Goal: Download file/media

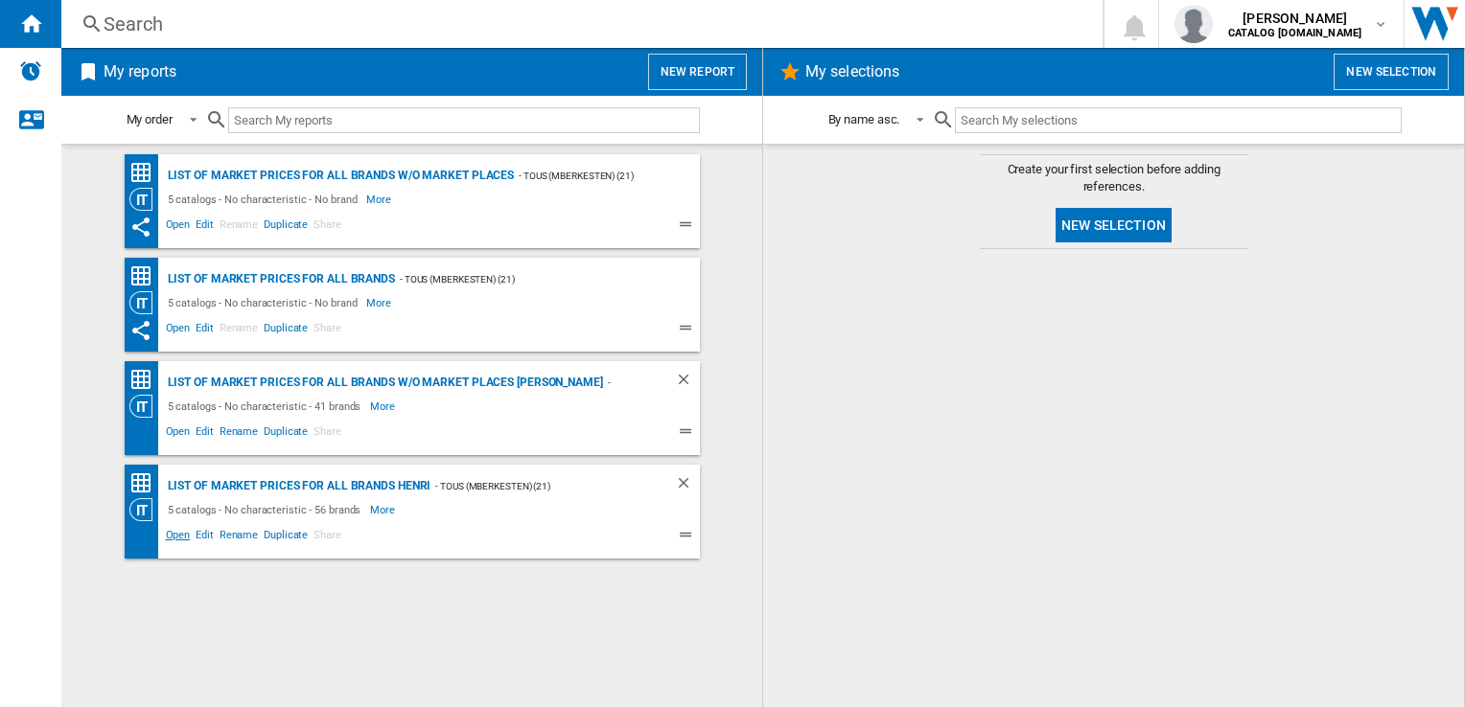
click at [184, 537] on span "Open" at bounding box center [178, 537] width 31 height 23
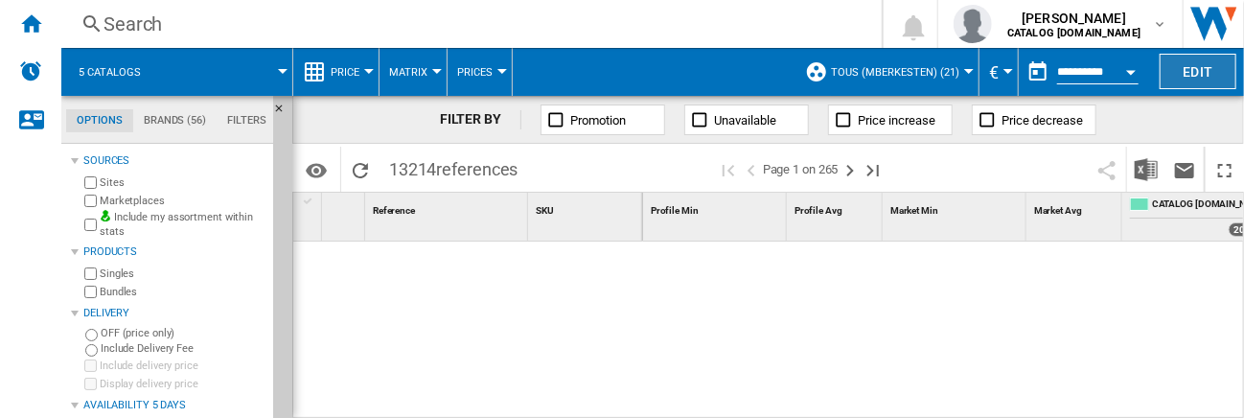
click at [1185, 64] on button "Edit" at bounding box center [1198, 71] width 77 height 35
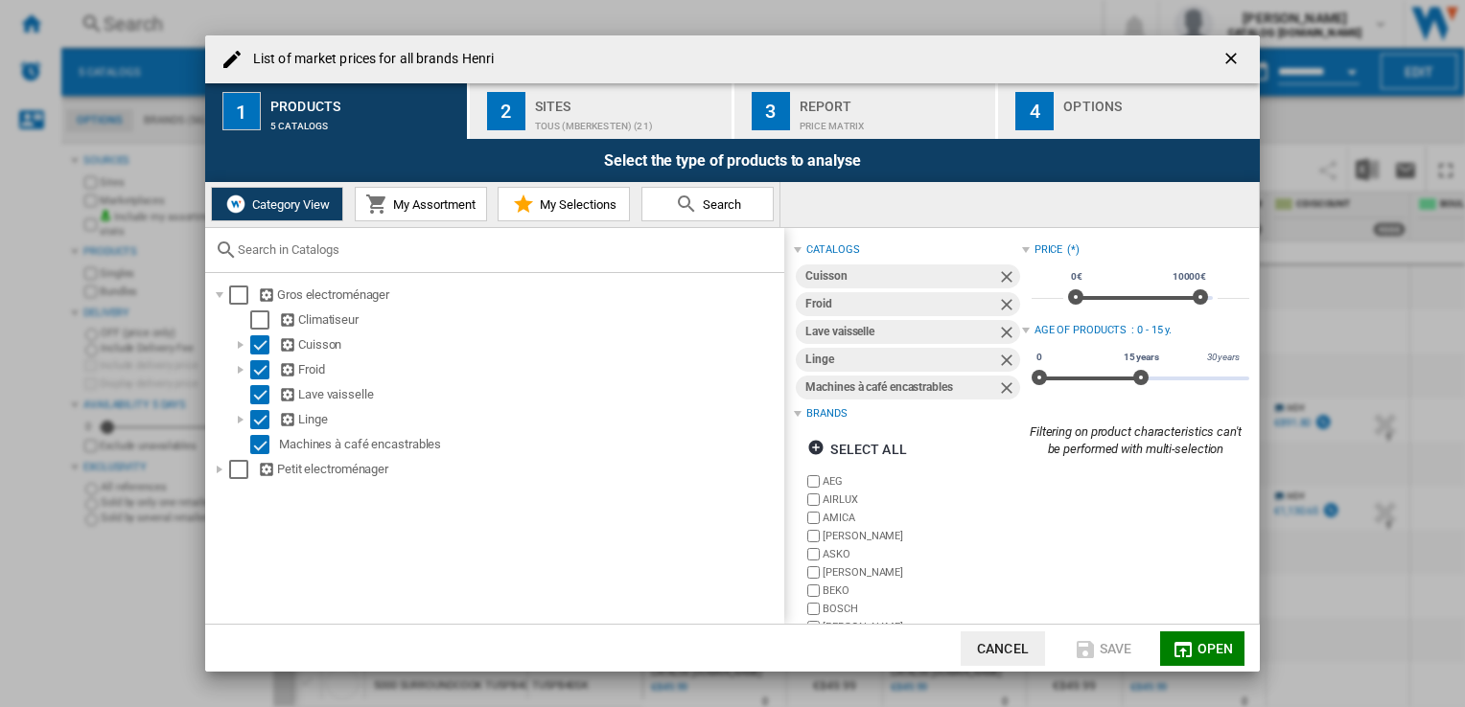
click at [639, 114] on div "TOUS (mberkesten) (21)" at bounding box center [629, 121] width 189 height 20
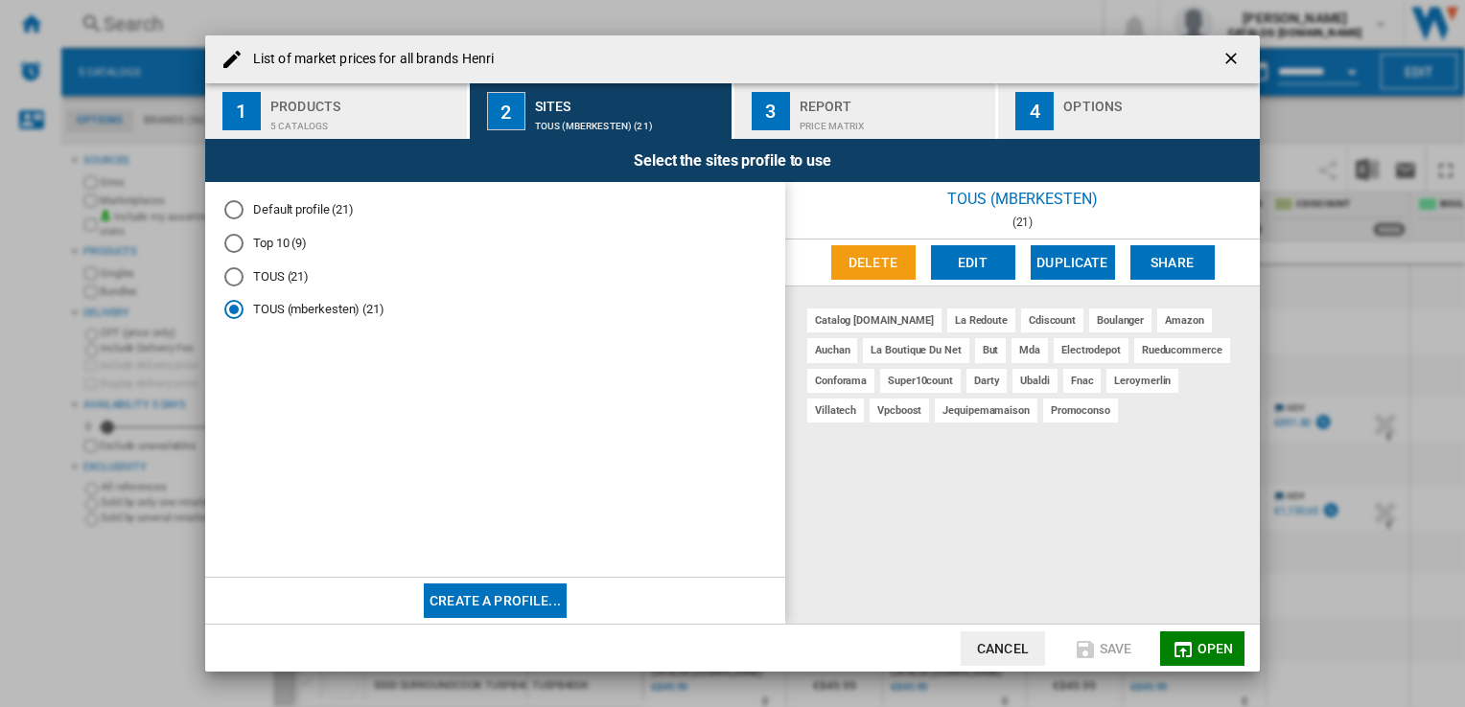
click at [807, 114] on div "Price Matrix" at bounding box center [893, 121] width 189 height 20
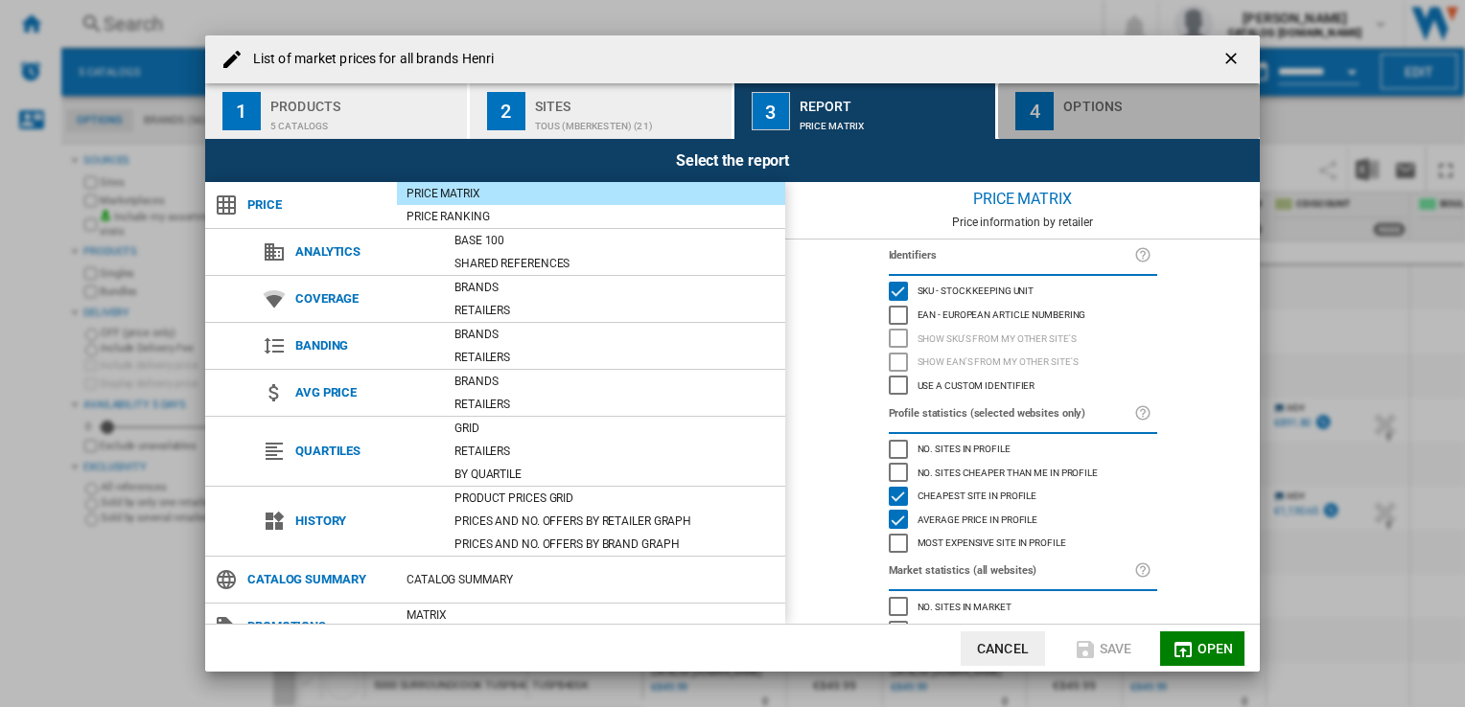
click at [1090, 121] on div "button" at bounding box center [1157, 121] width 189 height 20
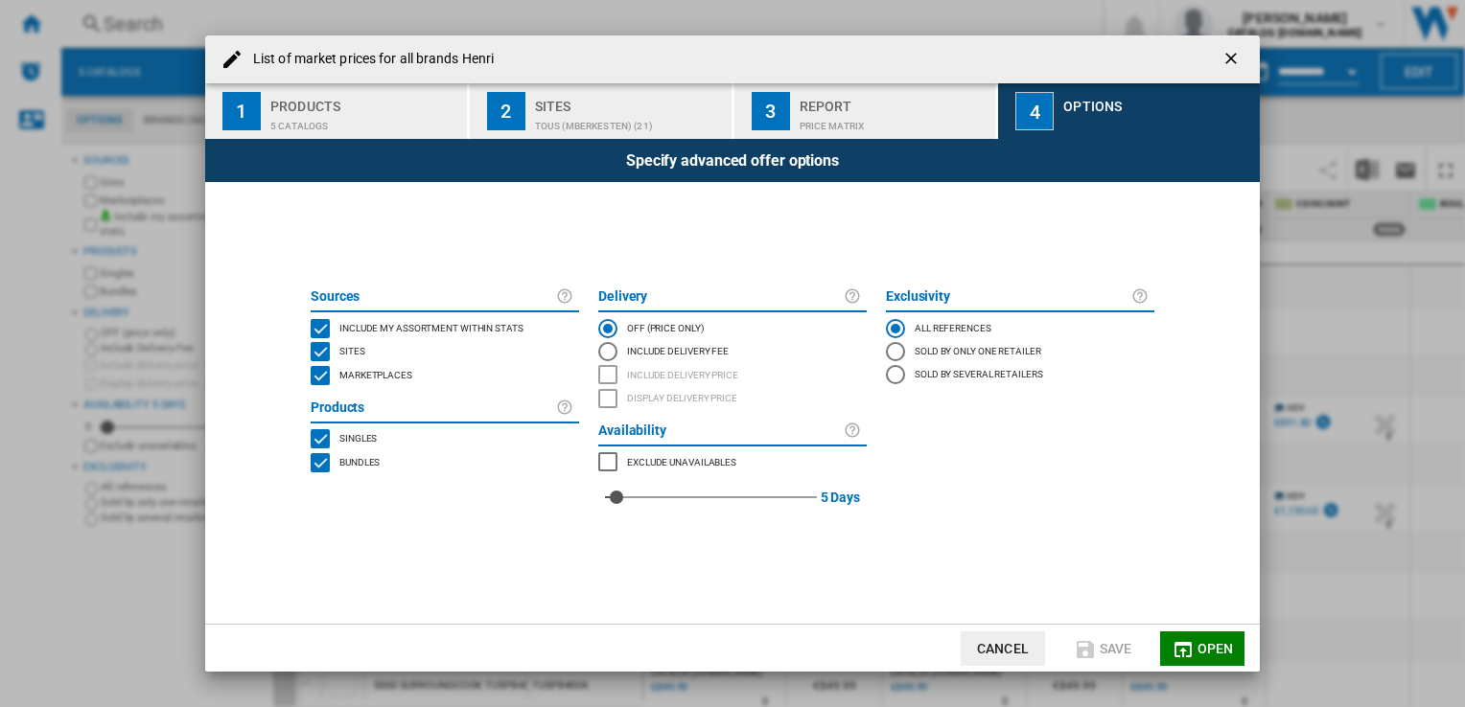
click at [621, 88] on button "2 Sites TOUS (mberkesten) (21)" at bounding box center [602, 111] width 264 height 56
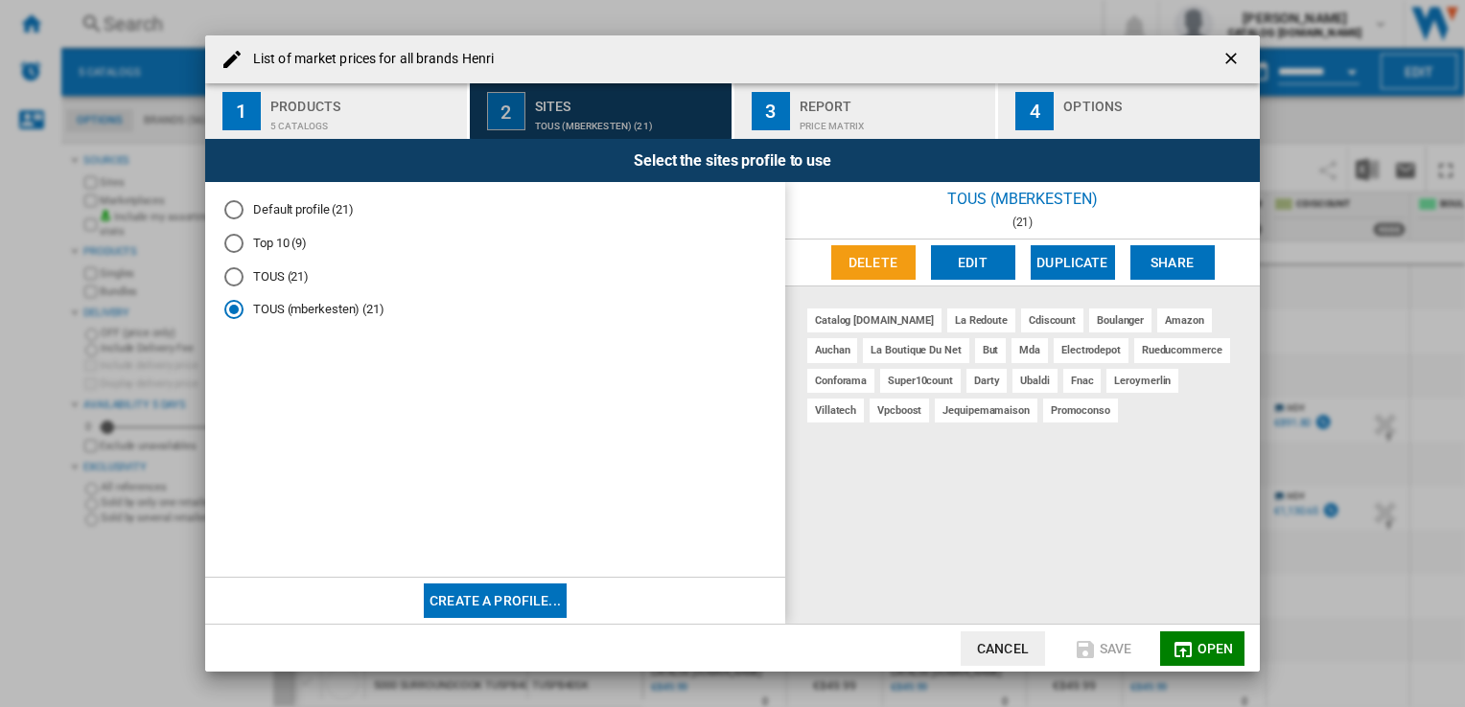
click at [617, 105] on div "Sites" at bounding box center [629, 101] width 189 height 20
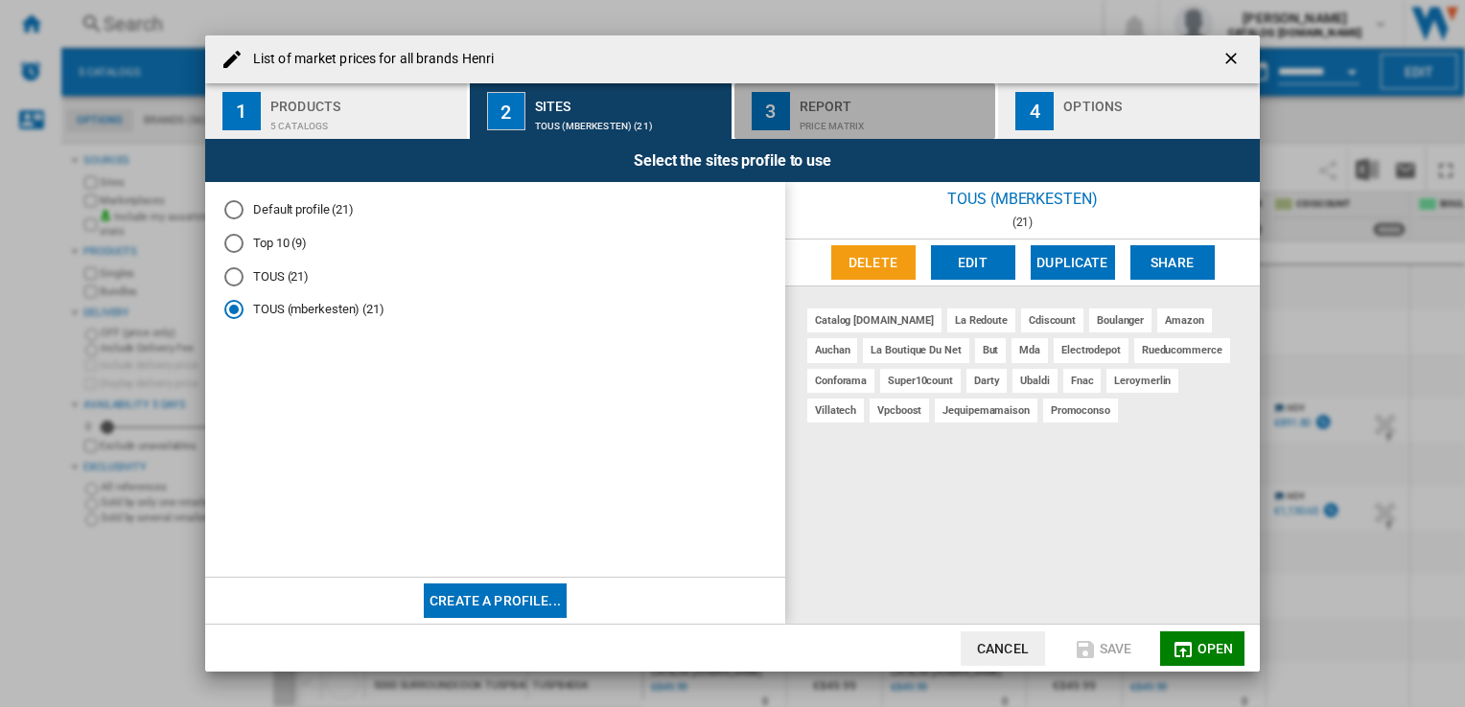
click at [824, 117] on div "Price Matrix" at bounding box center [893, 121] width 189 height 20
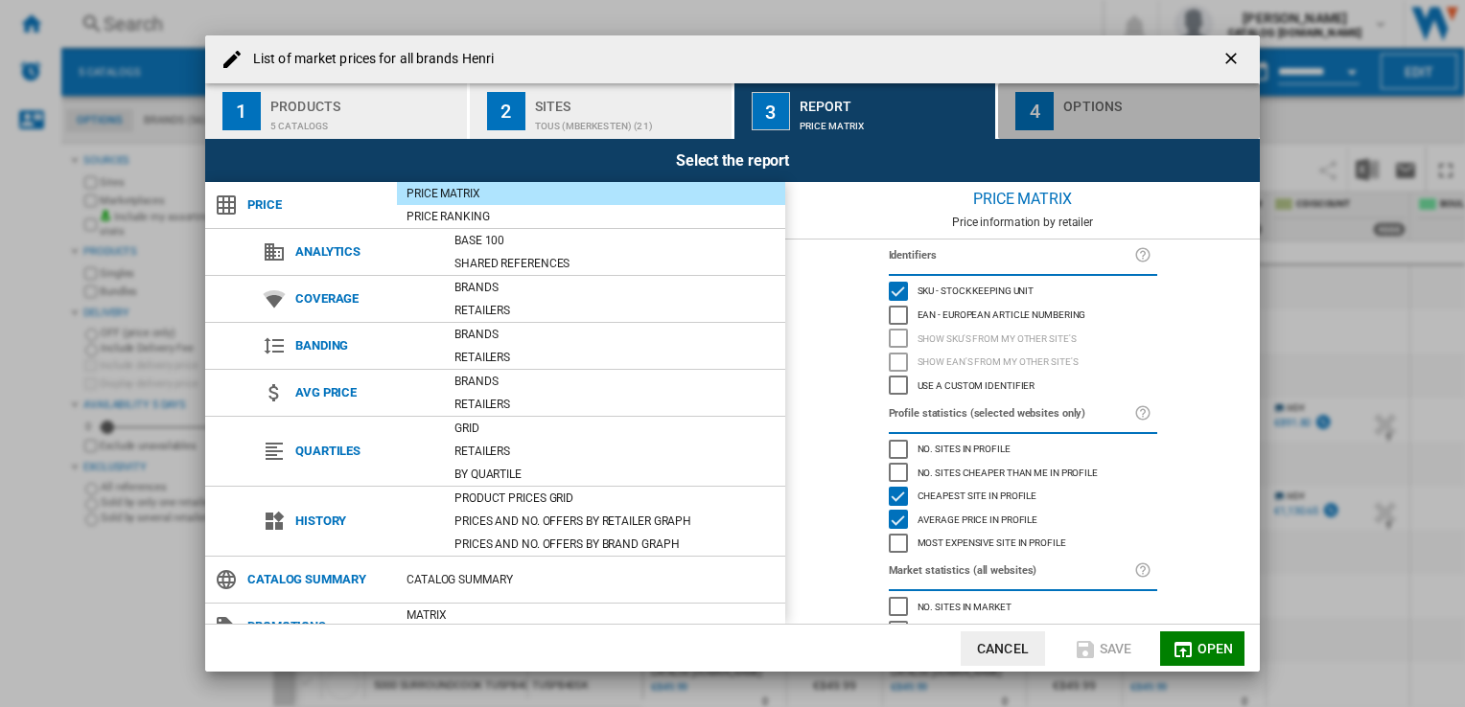
click at [1077, 95] on div "Options" at bounding box center [1157, 101] width 189 height 20
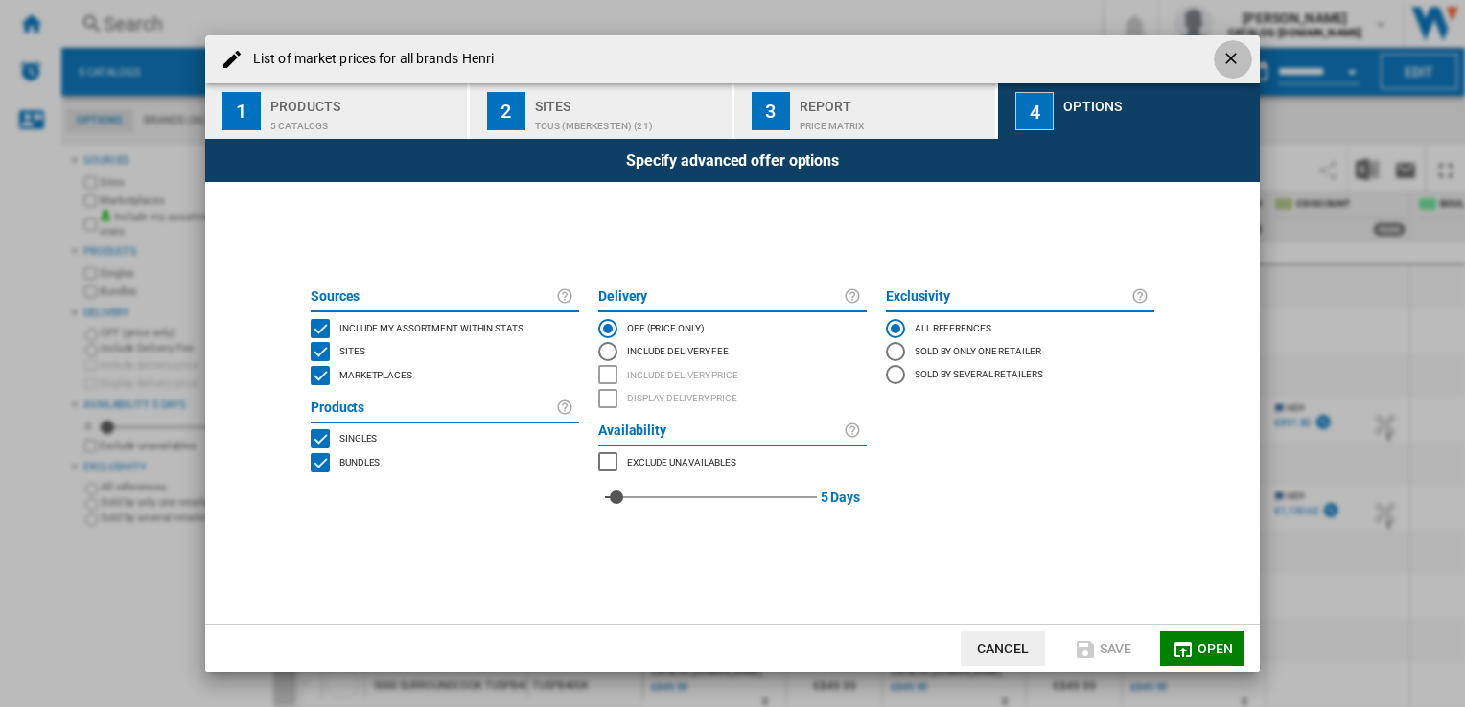
click at [1242, 56] on ng-md-icon "getI18NText('BUTTONS.CLOSE_DIALOG')" at bounding box center [1232, 60] width 23 height 23
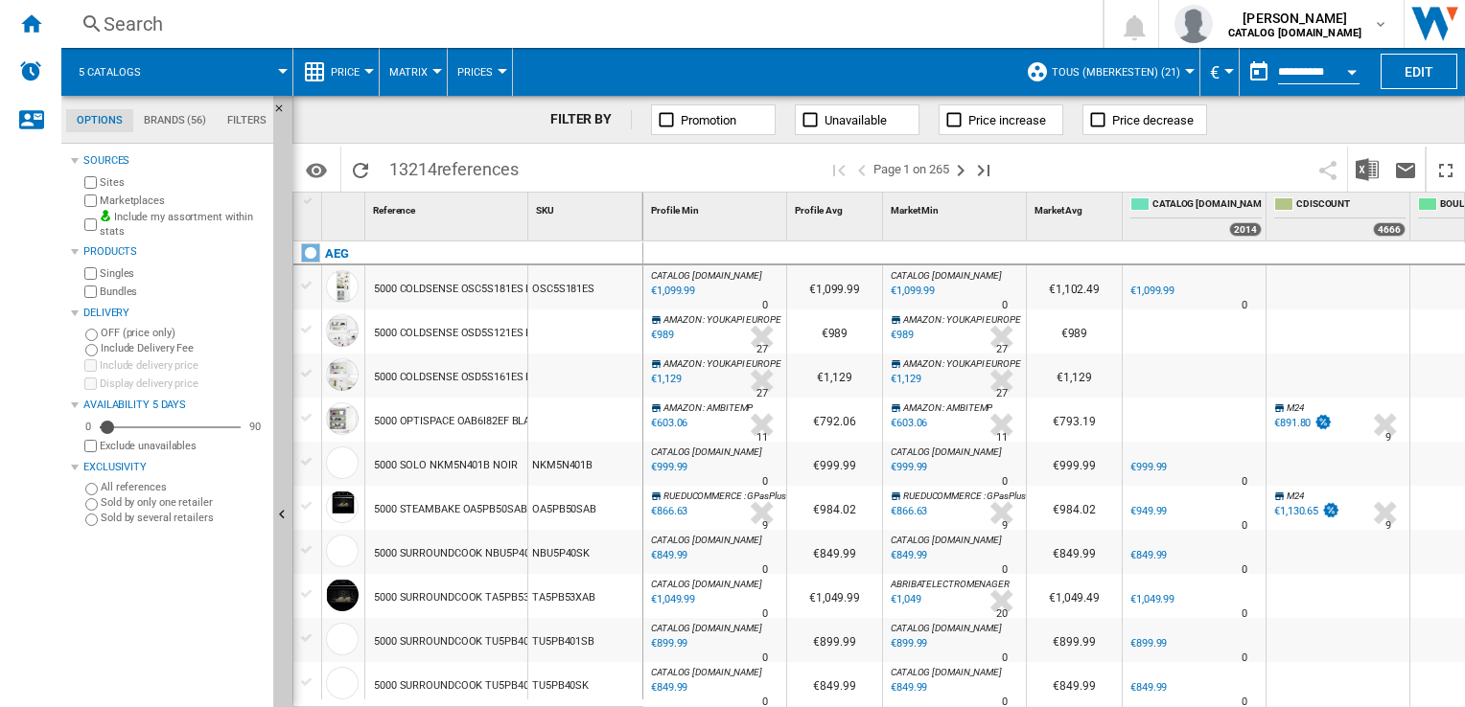
click at [1176, 71] on span "TOUS (mberkesten) (21)" at bounding box center [1115, 72] width 128 height 12
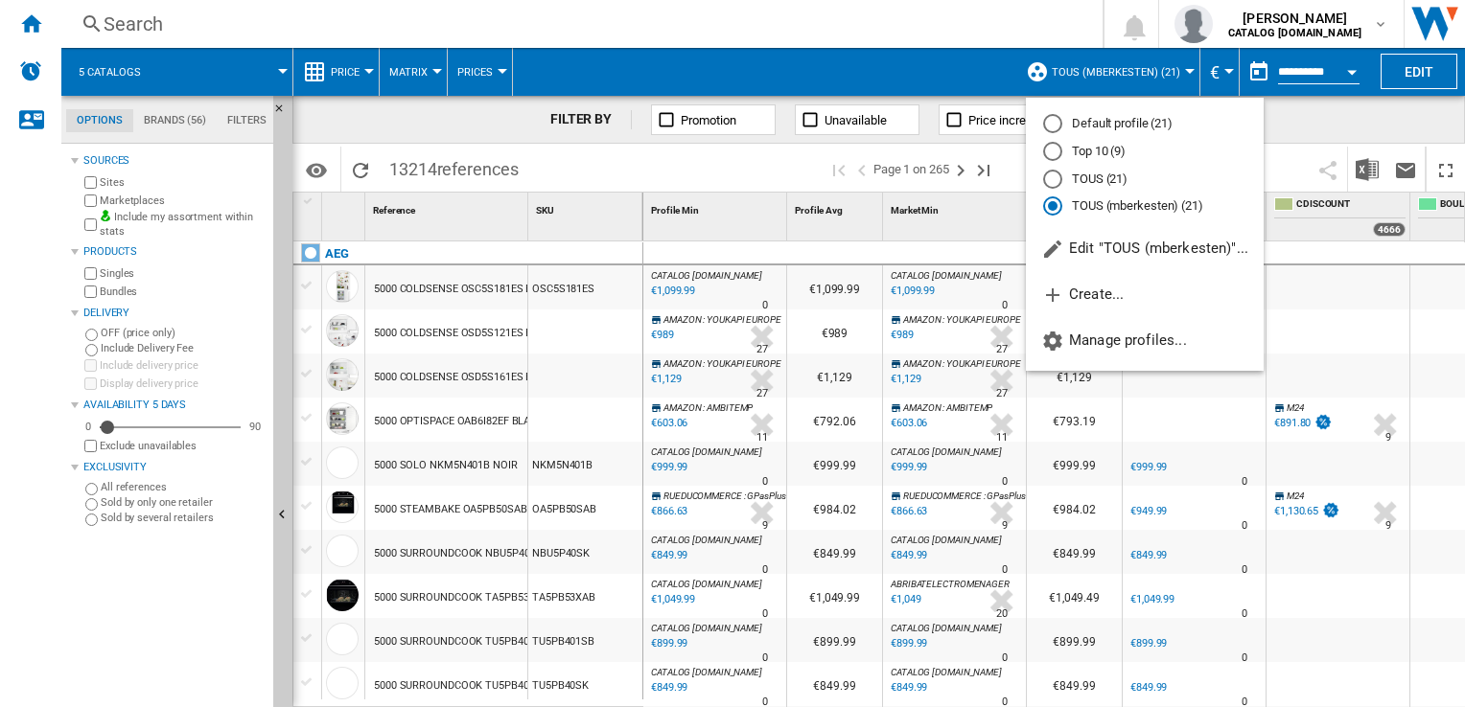
click at [1176, 71] on md-backdrop at bounding box center [732, 353] width 1465 height 707
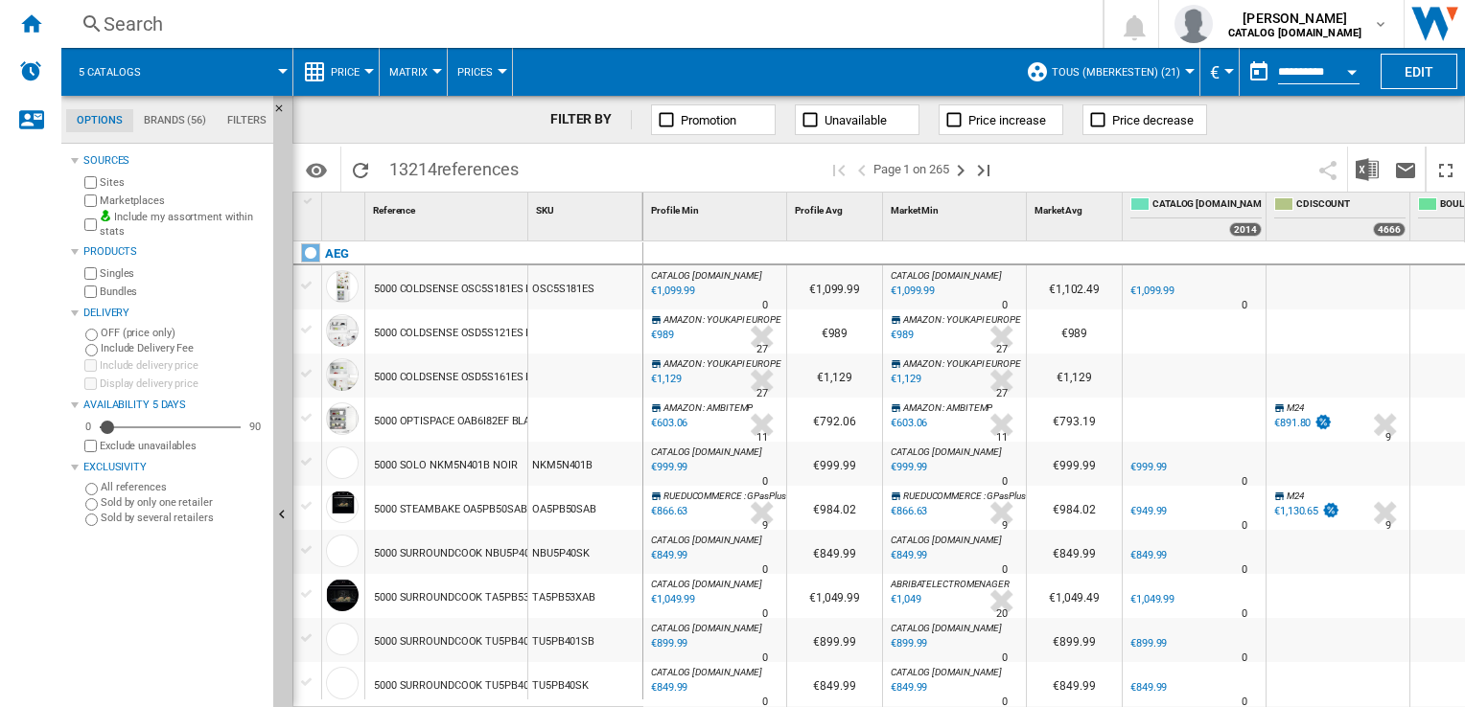
click at [1357, 71] on button "Open calendar" at bounding box center [1351, 69] width 35 height 35
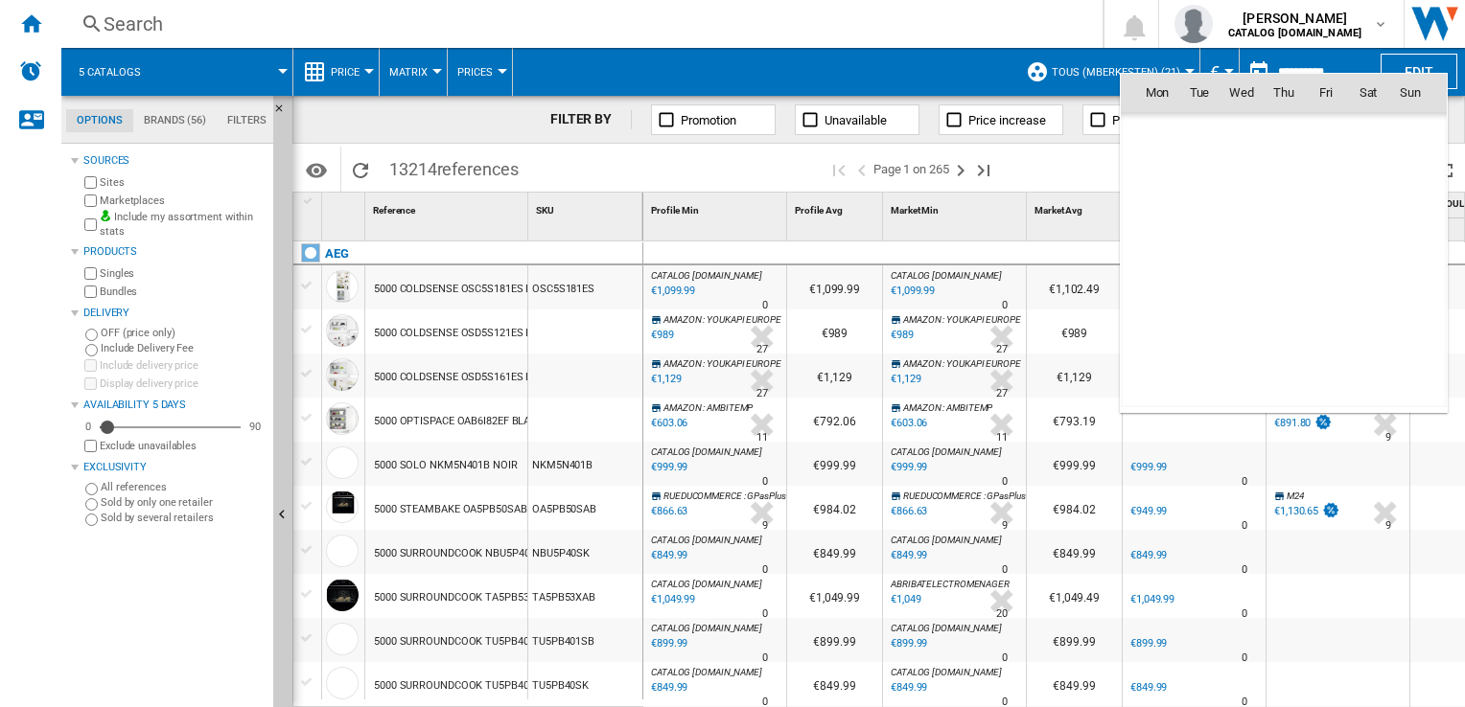
scroll to position [9144, 0]
click at [1357, 71] on div at bounding box center [732, 353] width 1465 height 707
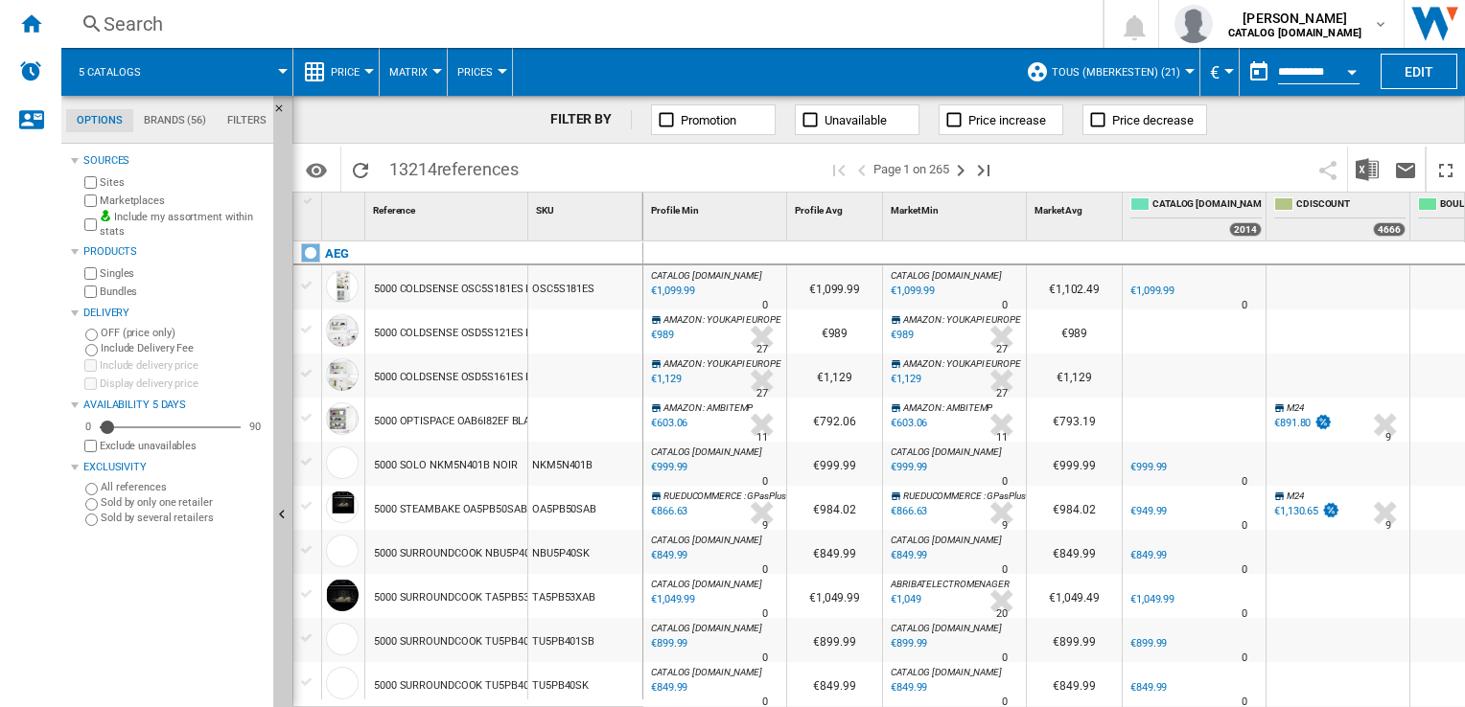
click at [1227, 71] on div "Currency" at bounding box center [1229, 71] width 10 height 5
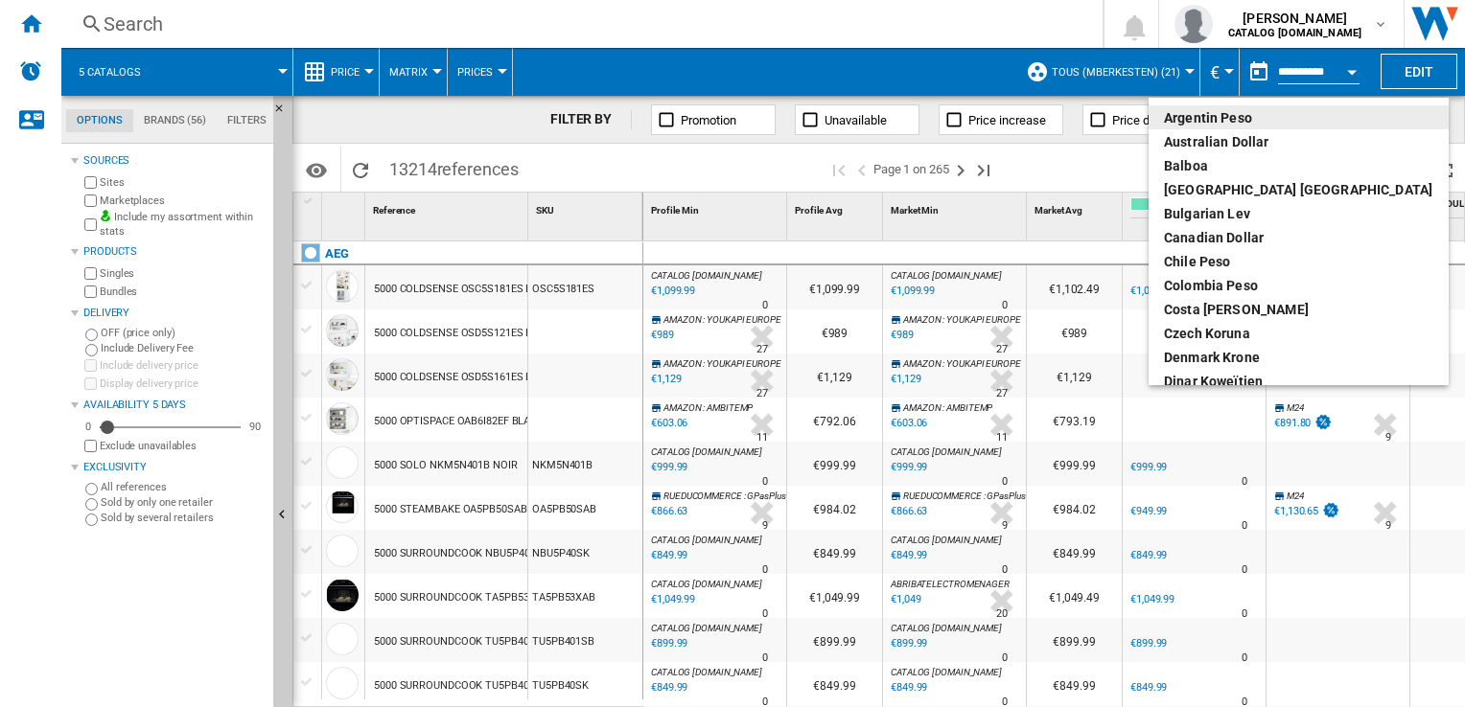
click at [1227, 71] on md-backdrop at bounding box center [732, 353] width 1465 height 707
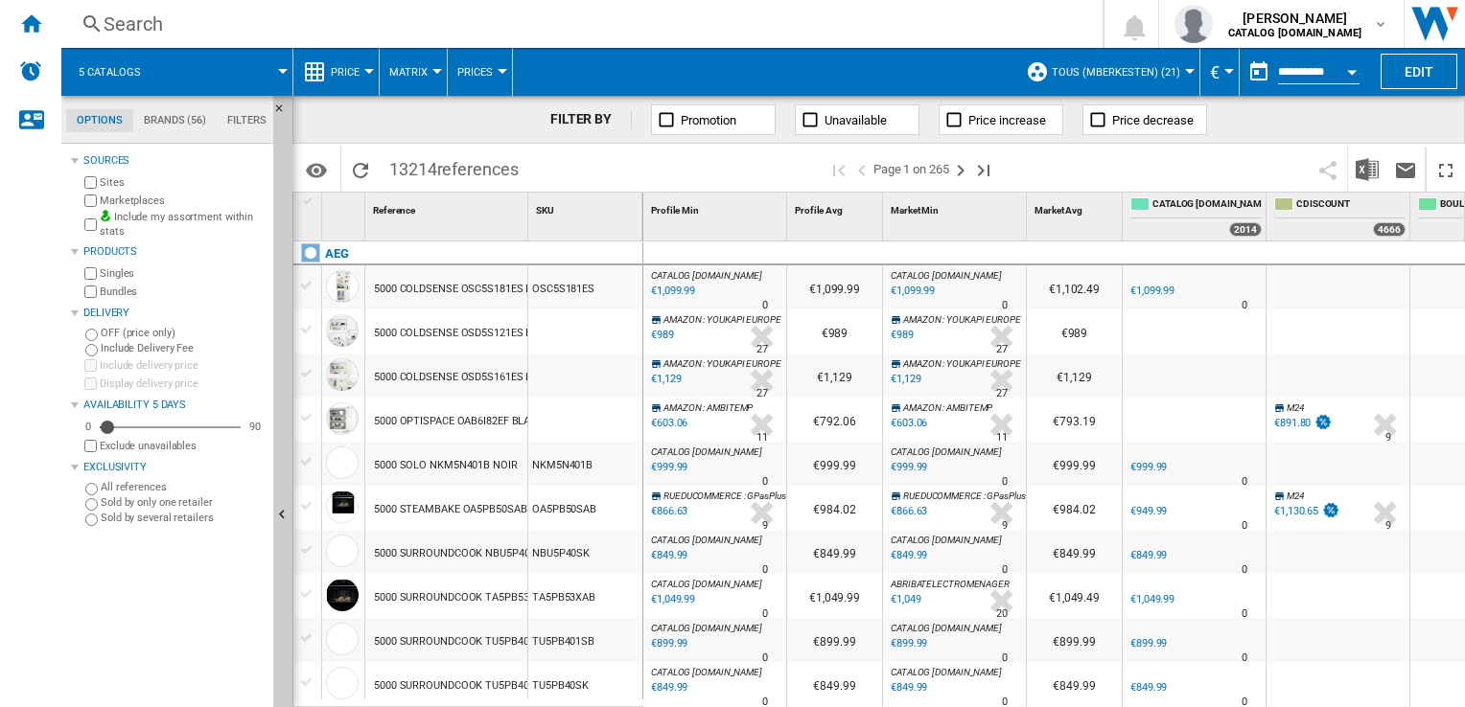
click at [1235, 52] on md-menu "€" at bounding box center [1219, 72] width 39 height 48
click at [31, 16] on ng-md-icon "Home" at bounding box center [30, 23] width 23 height 23
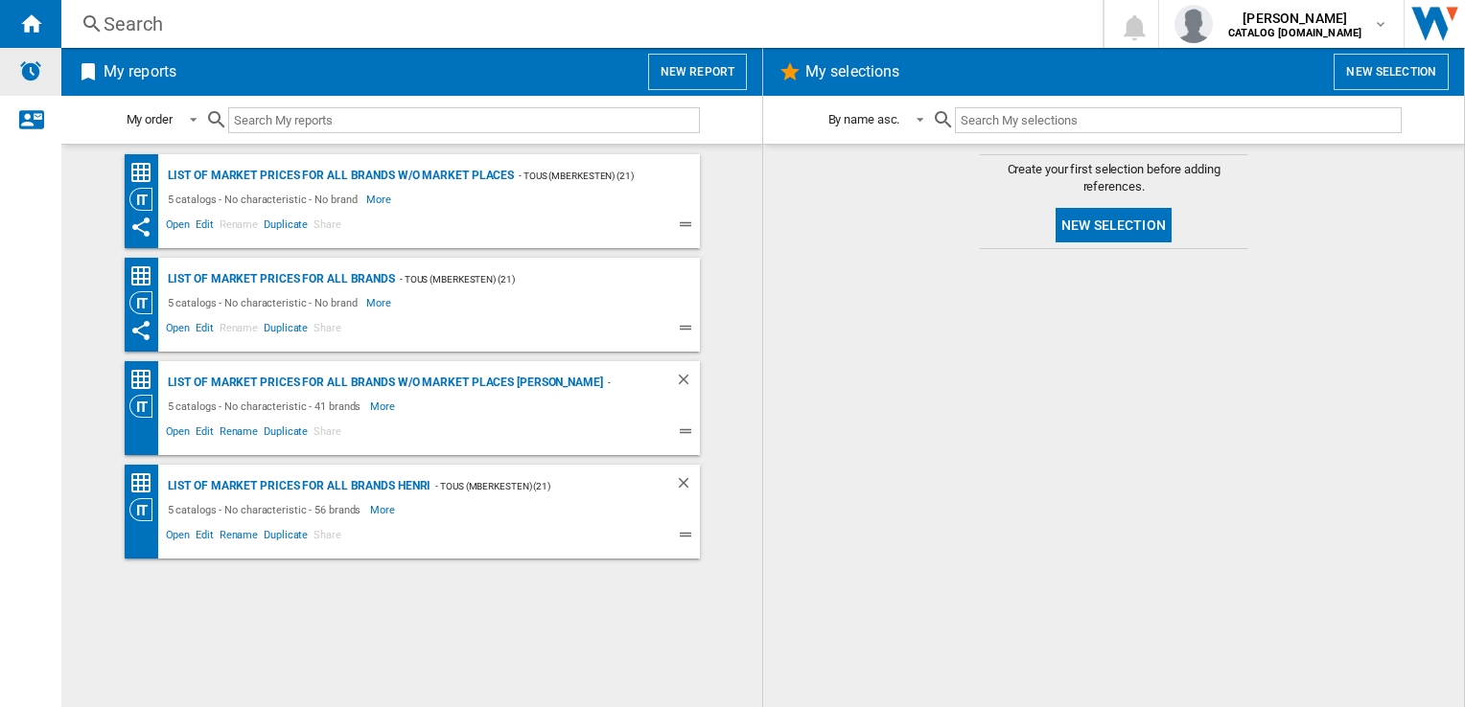
click at [10, 63] on div "Alerts" at bounding box center [30, 72] width 61 height 48
click at [527, 474] on div "- TOUS (mberkesten) (21)" at bounding box center [532, 486] width 205 height 24
click at [201, 542] on span "Edit" at bounding box center [205, 537] width 24 height 23
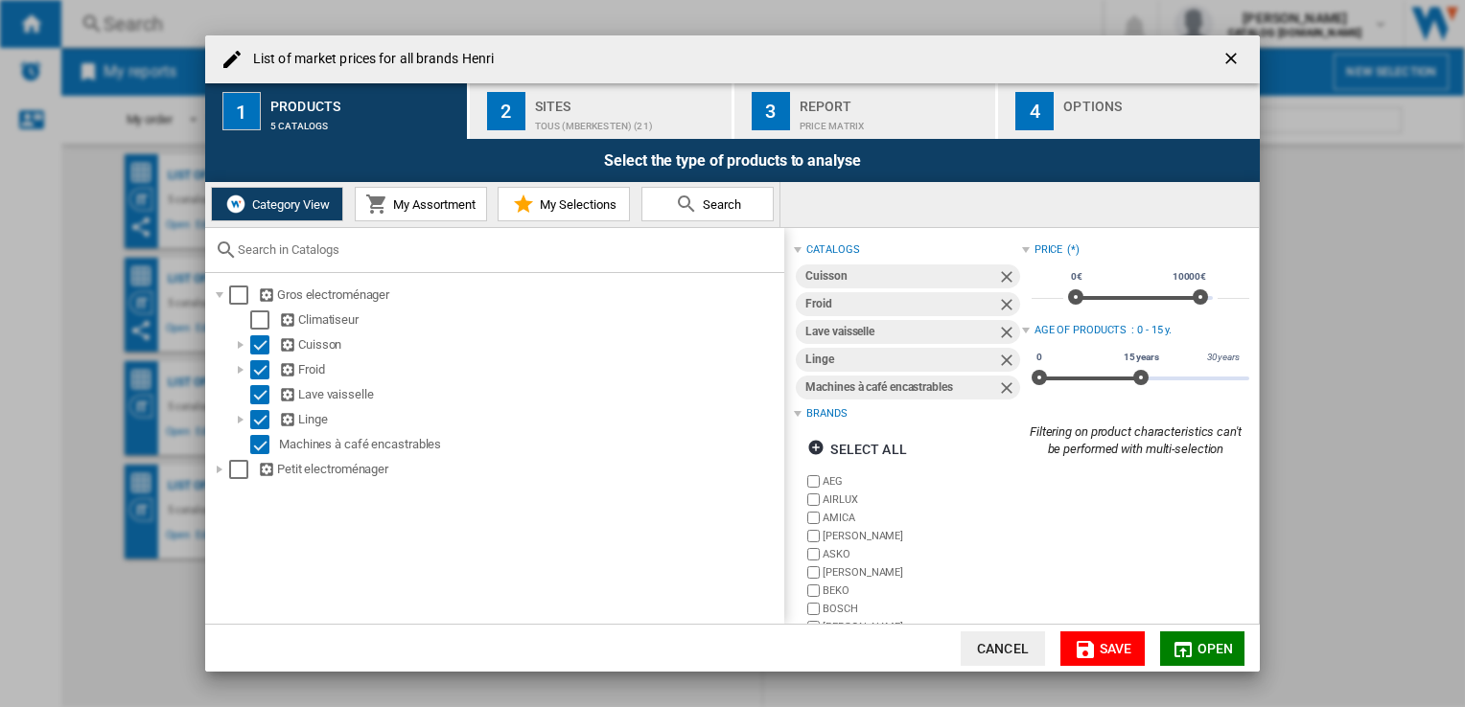
click at [924, 145] on div "Select the type of products to analyse" at bounding box center [732, 160] width 1054 height 43
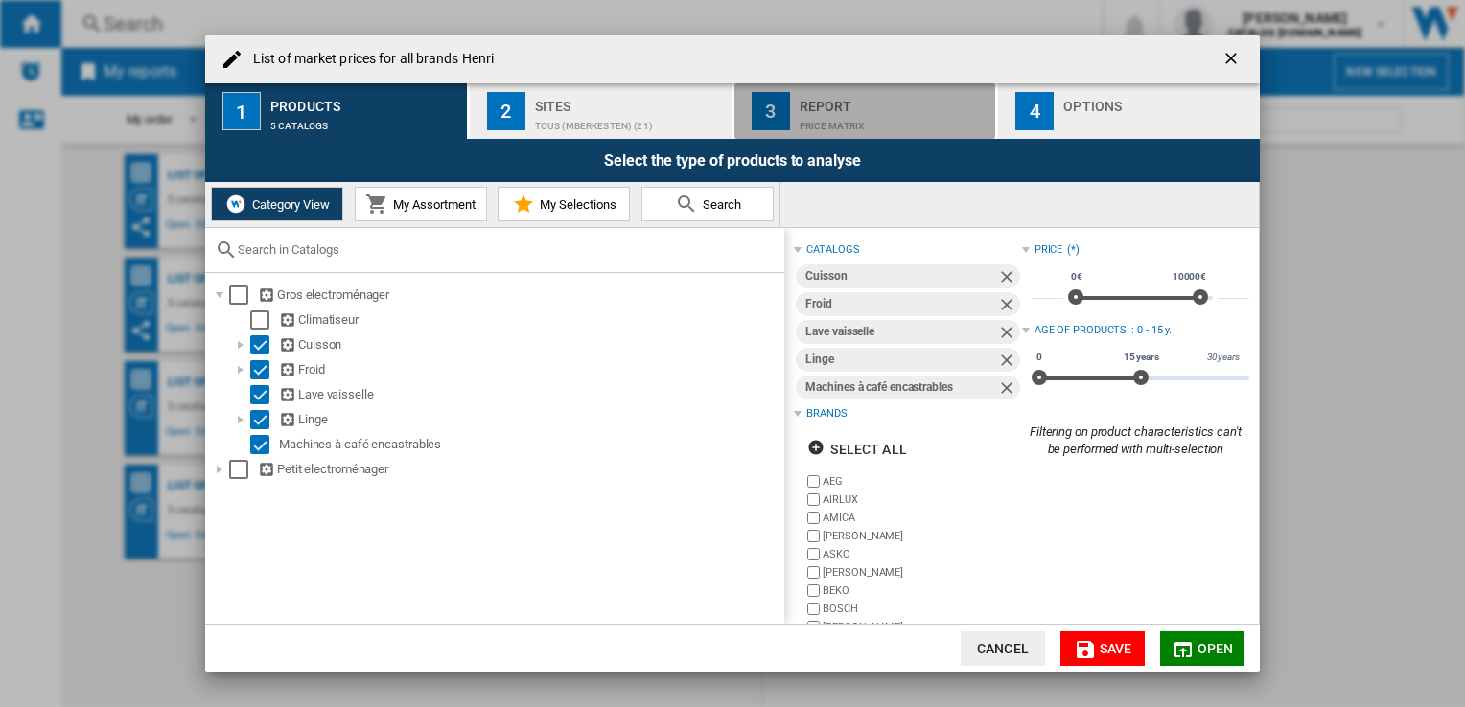
click at [939, 119] on div "Price Matrix" at bounding box center [893, 121] width 189 height 20
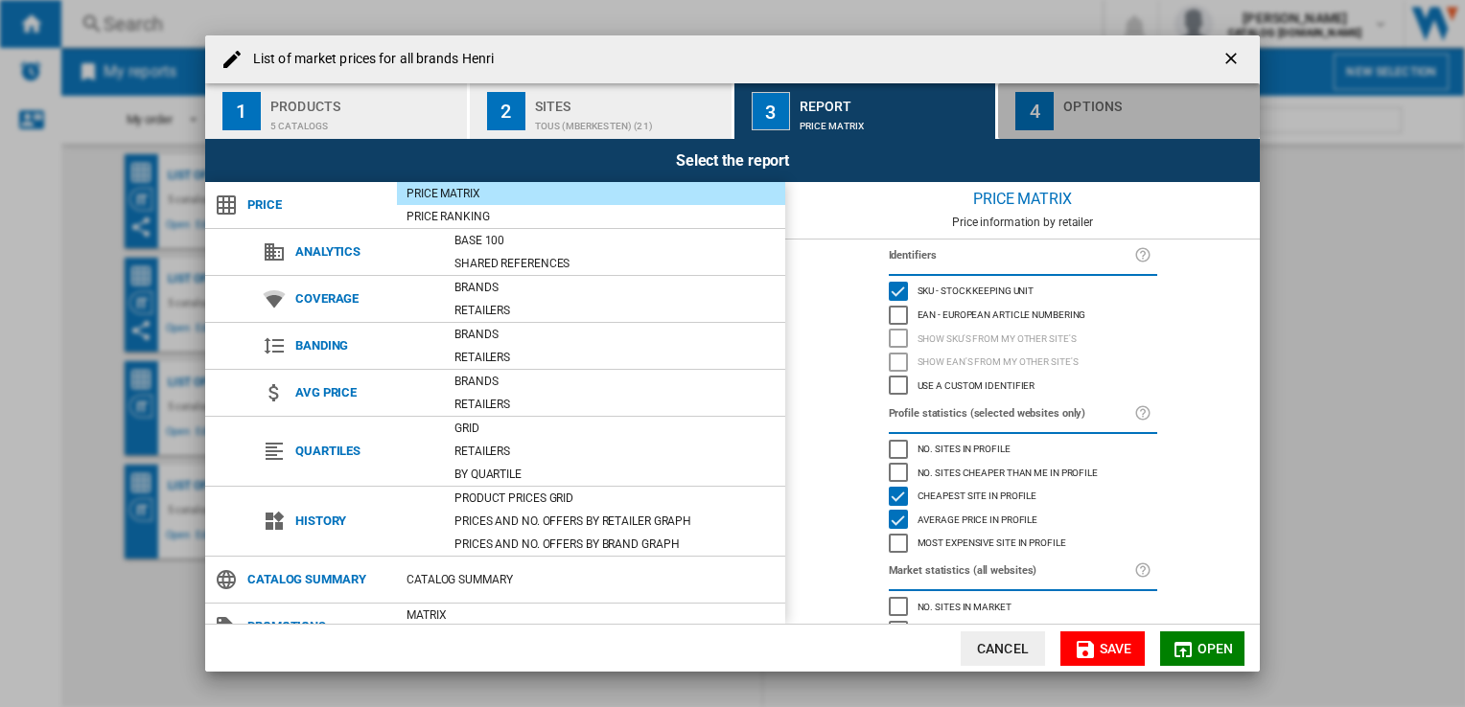
click at [1071, 115] on div "List of ..." at bounding box center [1157, 121] width 189 height 20
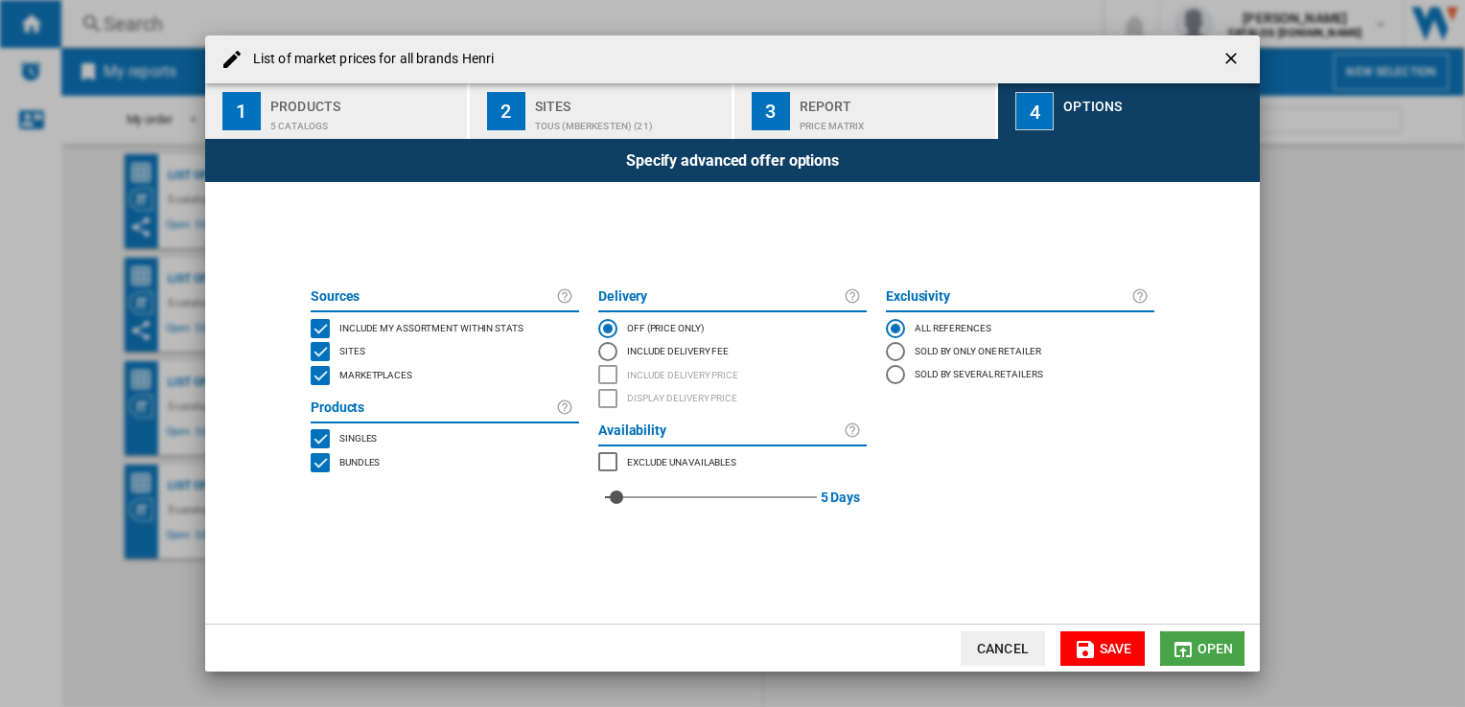
click at [1212, 658] on button "Open" at bounding box center [1202, 649] width 84 height 35
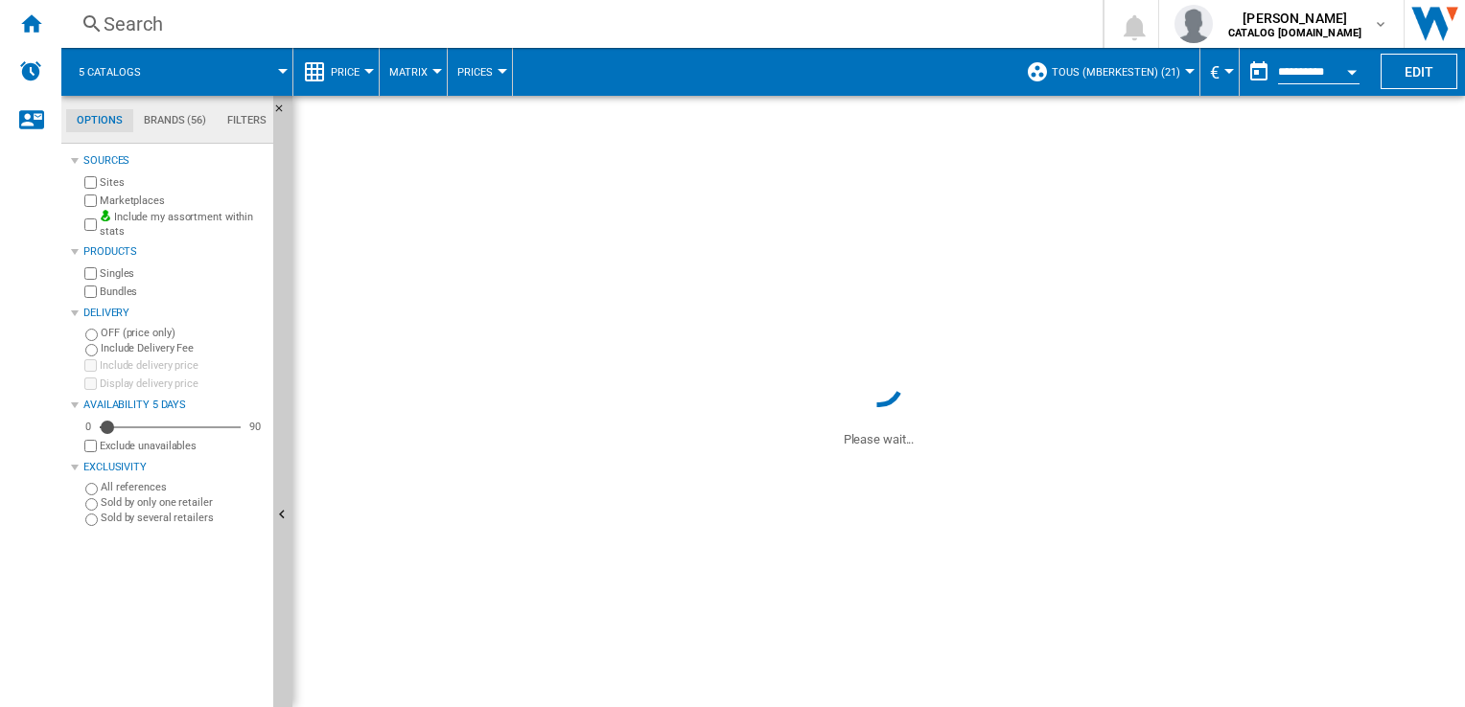
click at [1344, 74] on button "Open calendar" at bounding box center [1351, 69] width 35 height 35
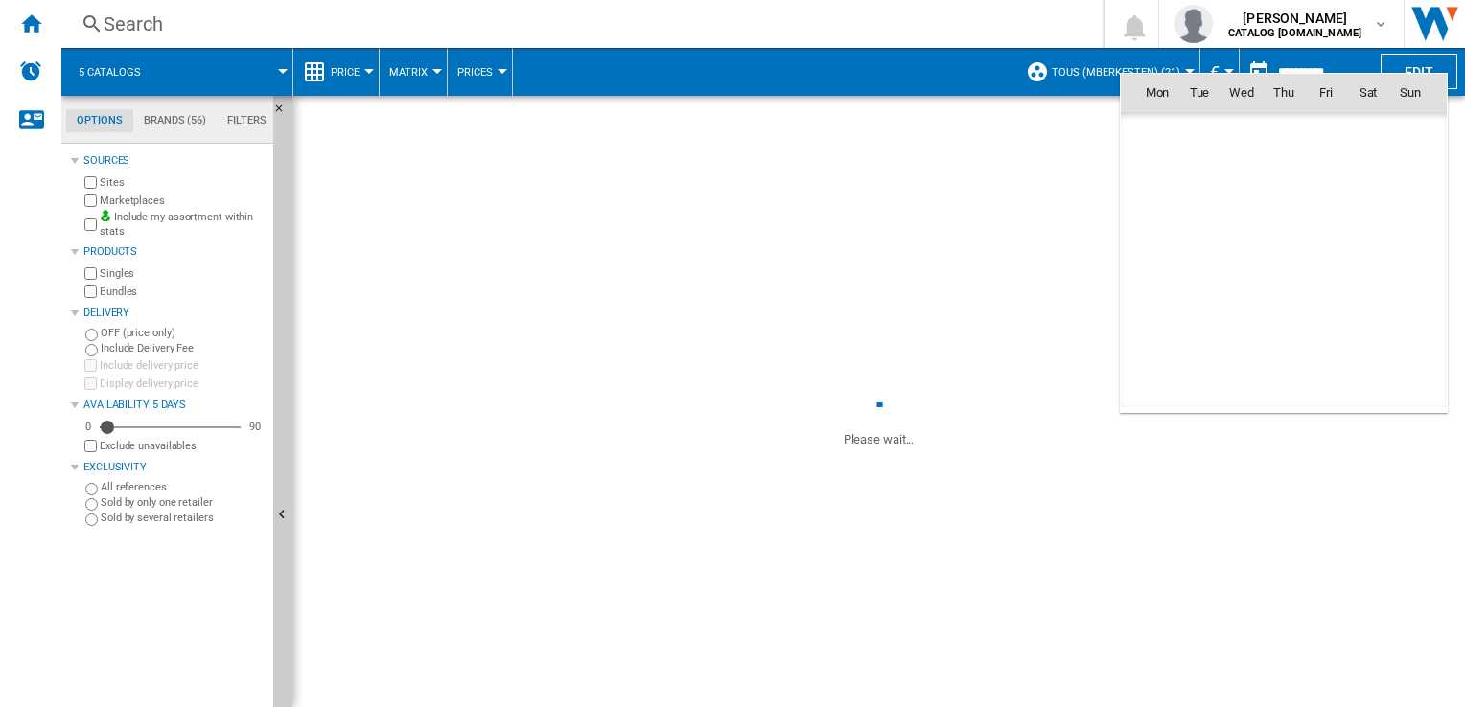
scroll to position [9144, 0]
drag, startPoint x: 1320, startPoint y: 63, endPoint x: 939, endPoint y: 74, distance: 380.7
click at [939, 74] on div at bounding box center [732, 353] width 1465 height 707
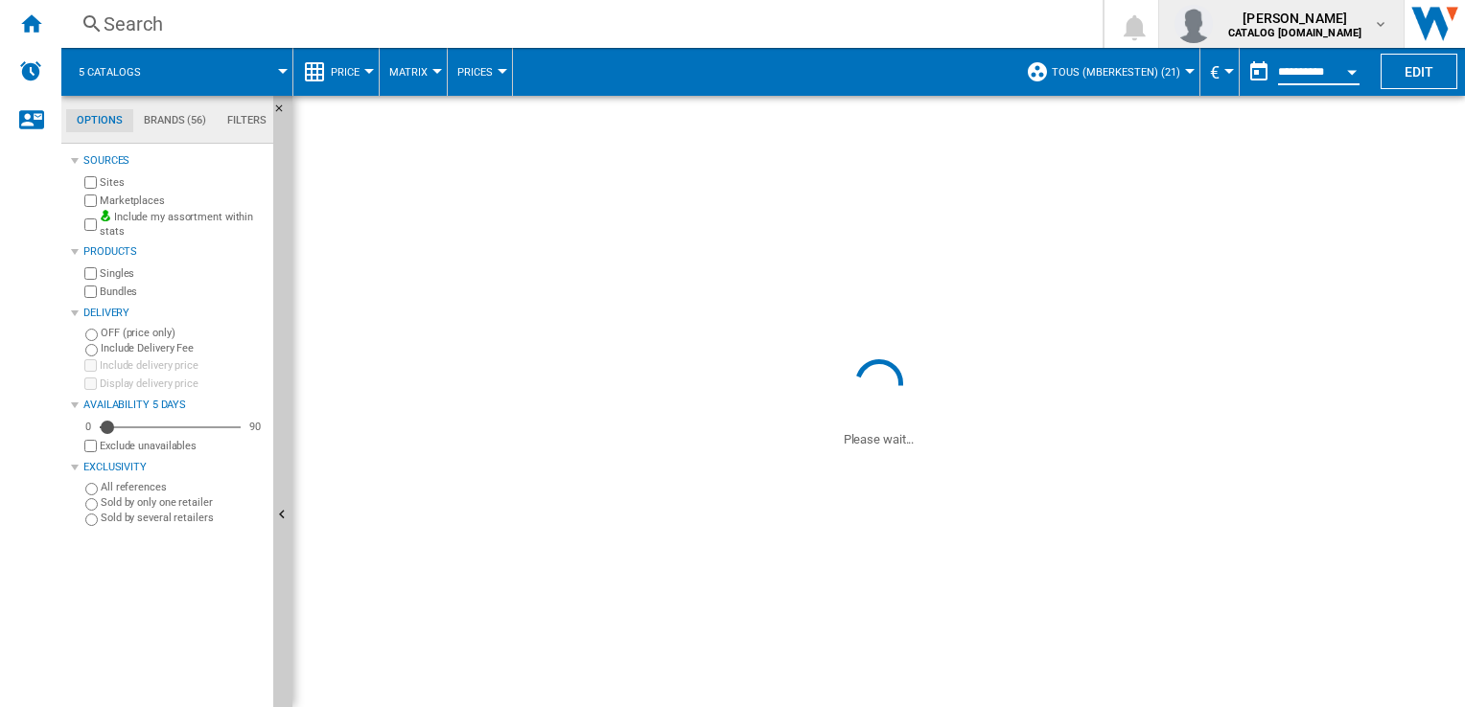
drag, startPoint x: 1317, startPoint y: 73, endPoint x: 1265, endPoint y: 38, distance: 62.2
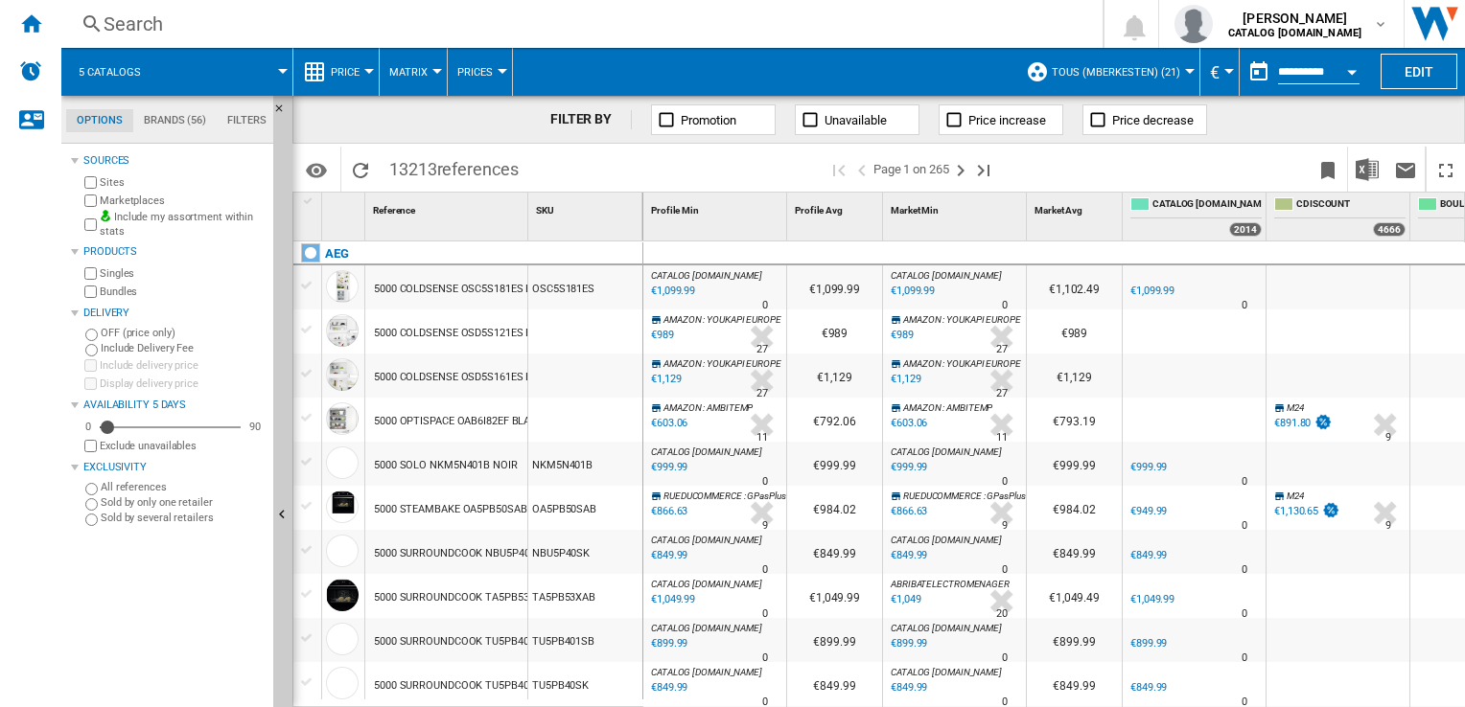
drag, startPoint x: 1265, startPoint y: 38, endPoint x: 571, endPoint y: 160, distance: 704.5
click at [571, 160] on span at bounding box center [677, 169] width 299 height 45
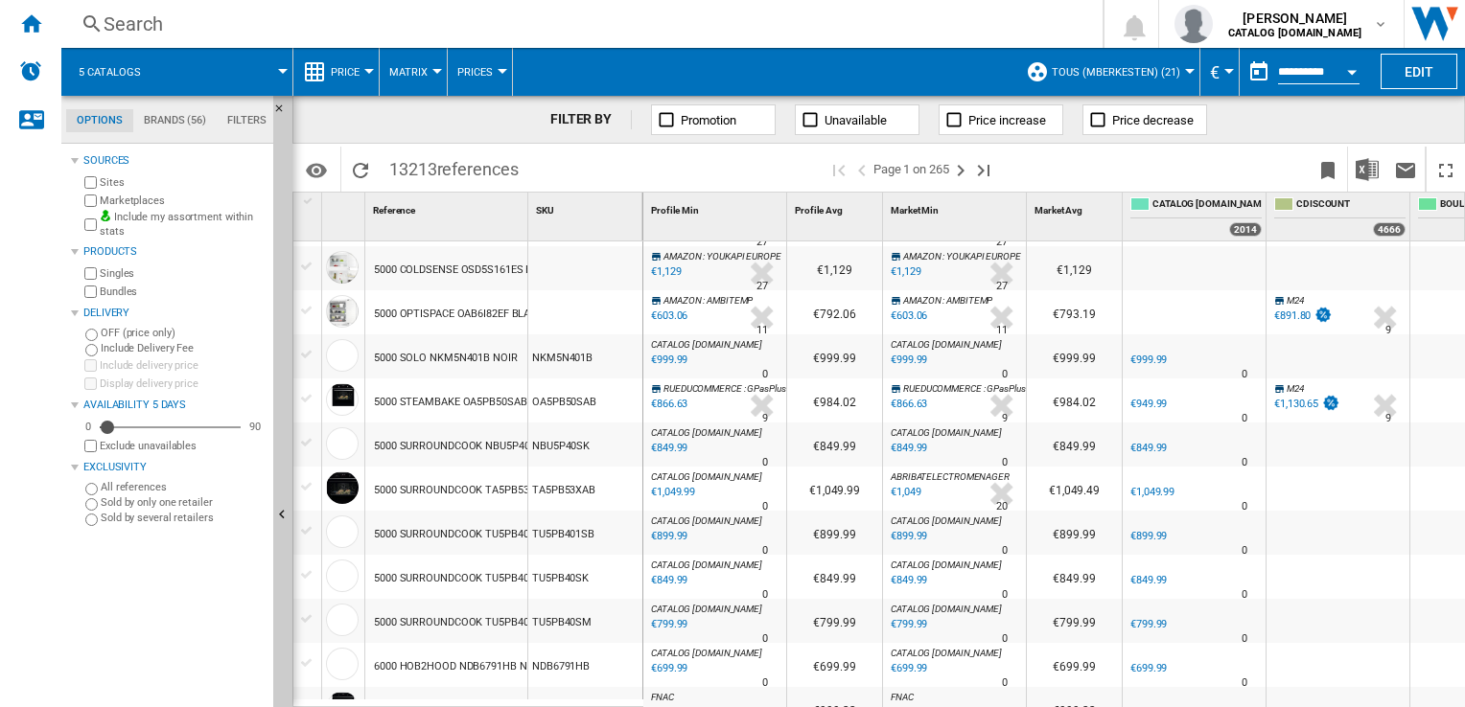
scroll to position [0, 0]
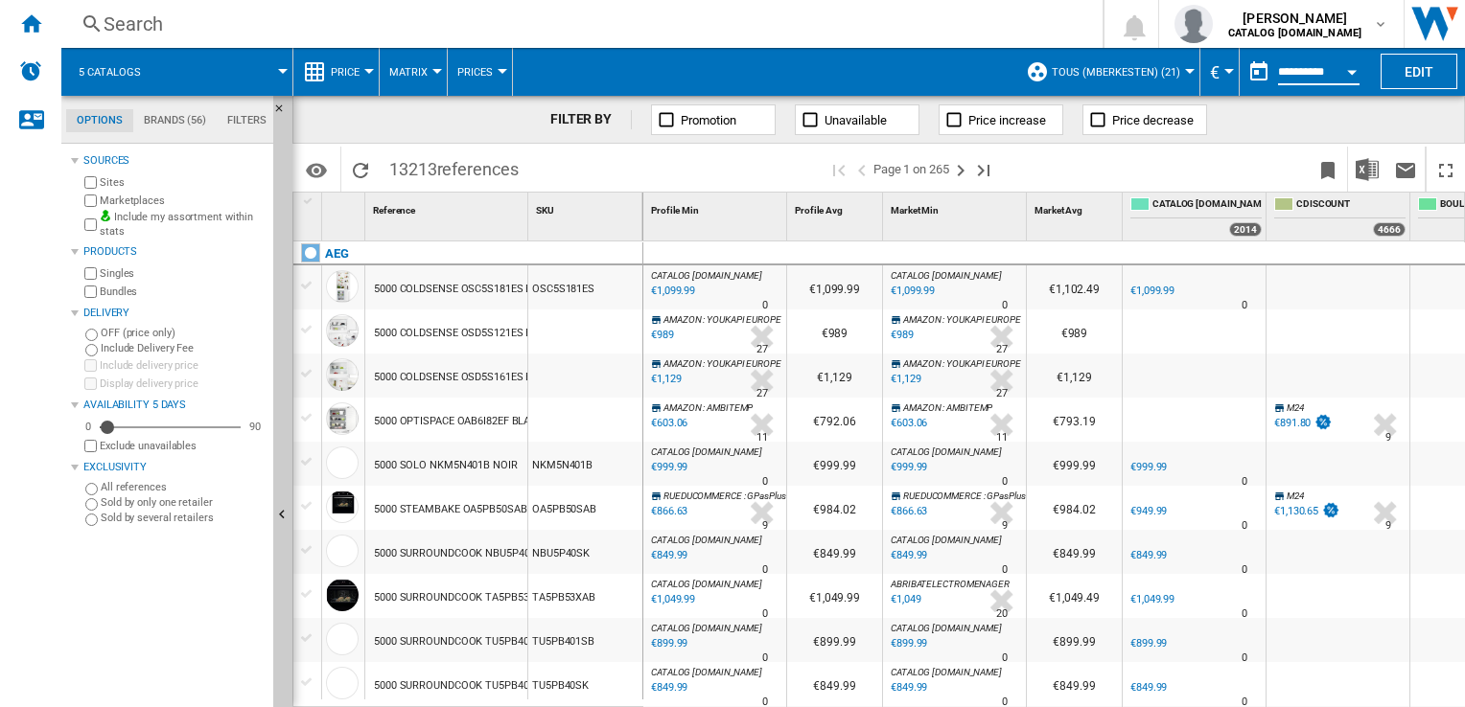
click at [1295, 73] on input "**********" at bounding box center [1318, 74] width 81 height 17
click at [1342, 82] on button "Open calendar" at bounding box center [1351, 69] width 35 height 35
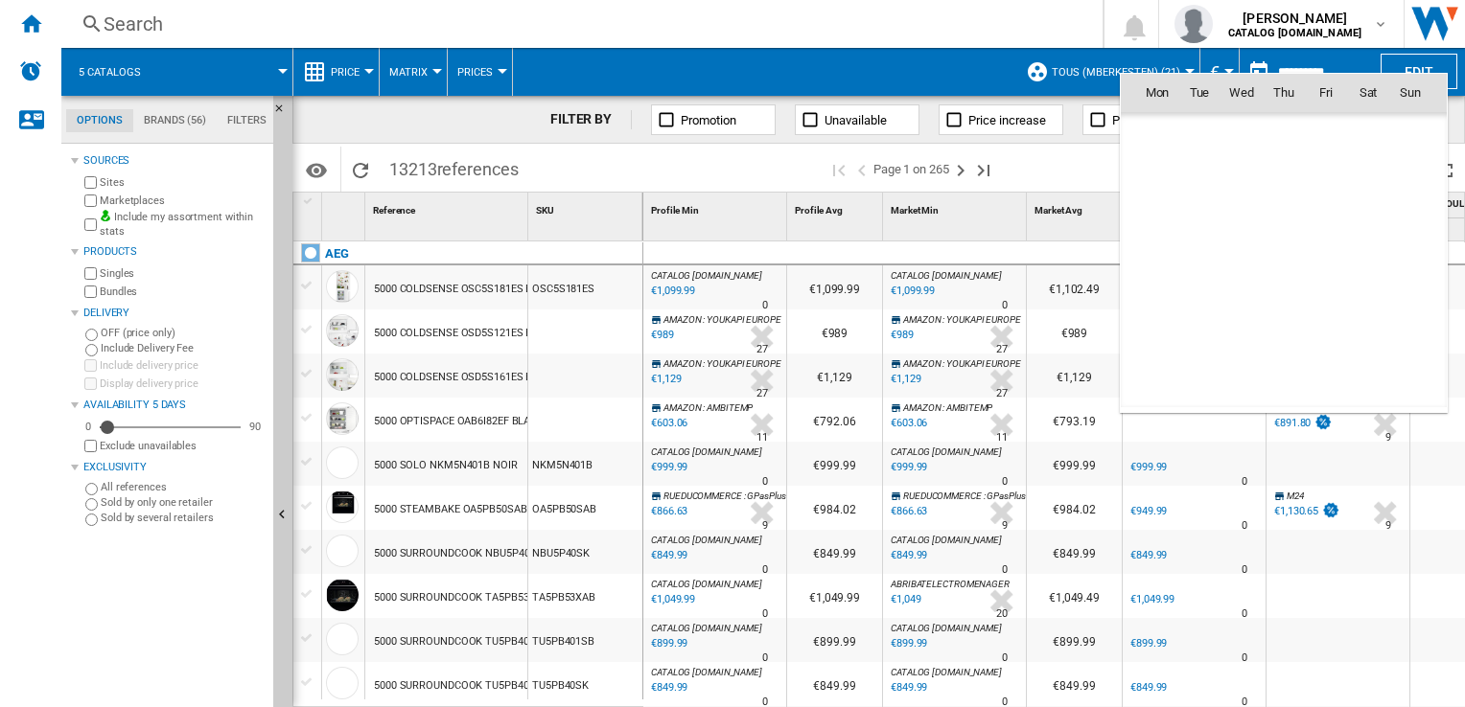
scroll to position [9144, 0]
click at [1331, 254] on span "22" at bounding box center [1325, 261] width 38 height 38
type input "**********"
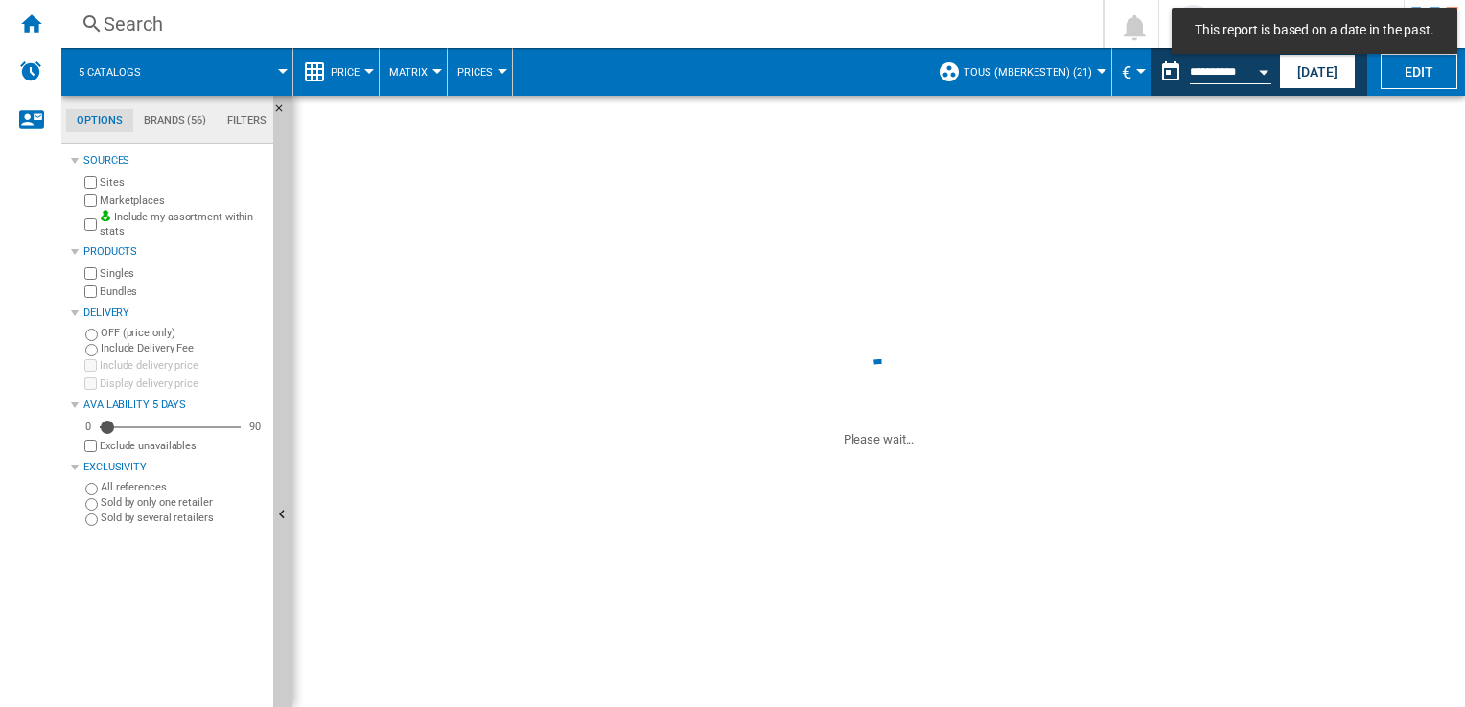
click at [1266, 68] on button "Open calendar" at bounding box center [1263, 69] width 35 height 35
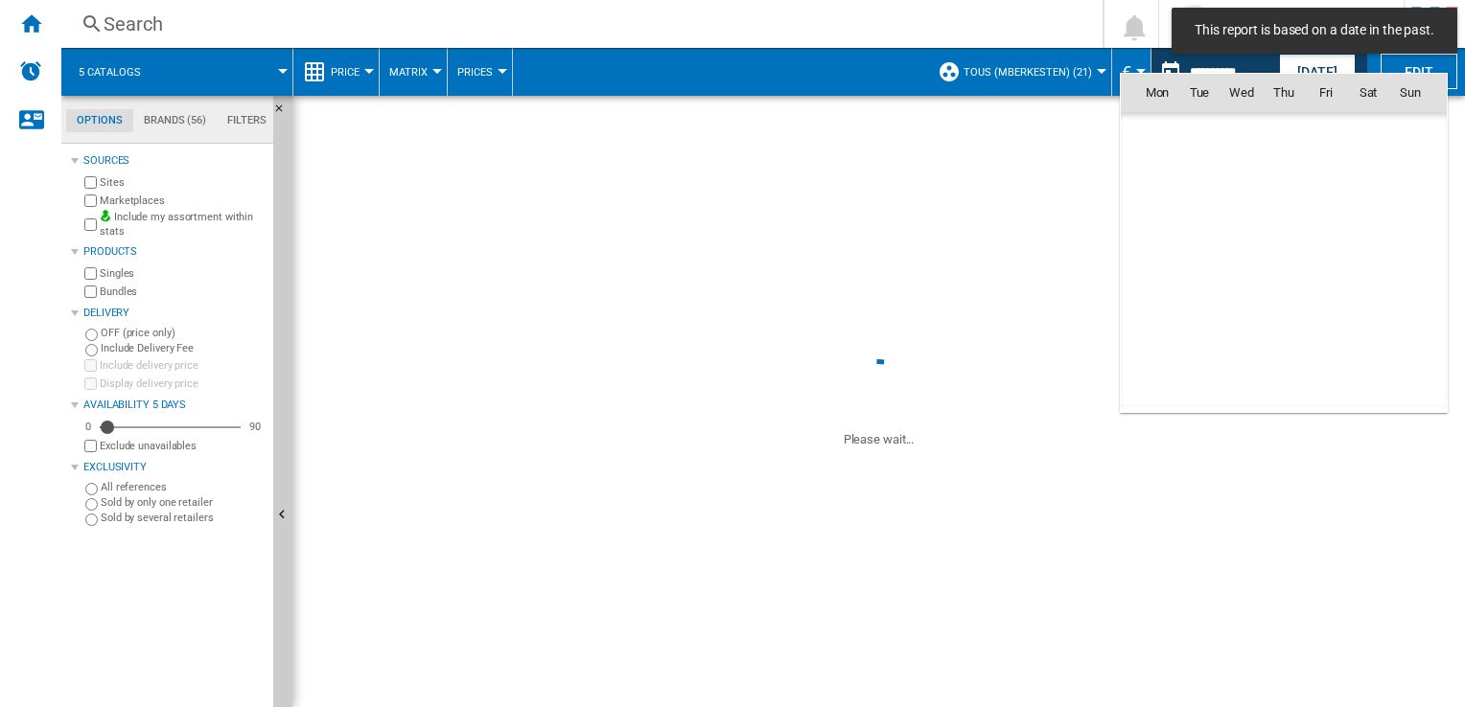
scroll to position [9144, 0]
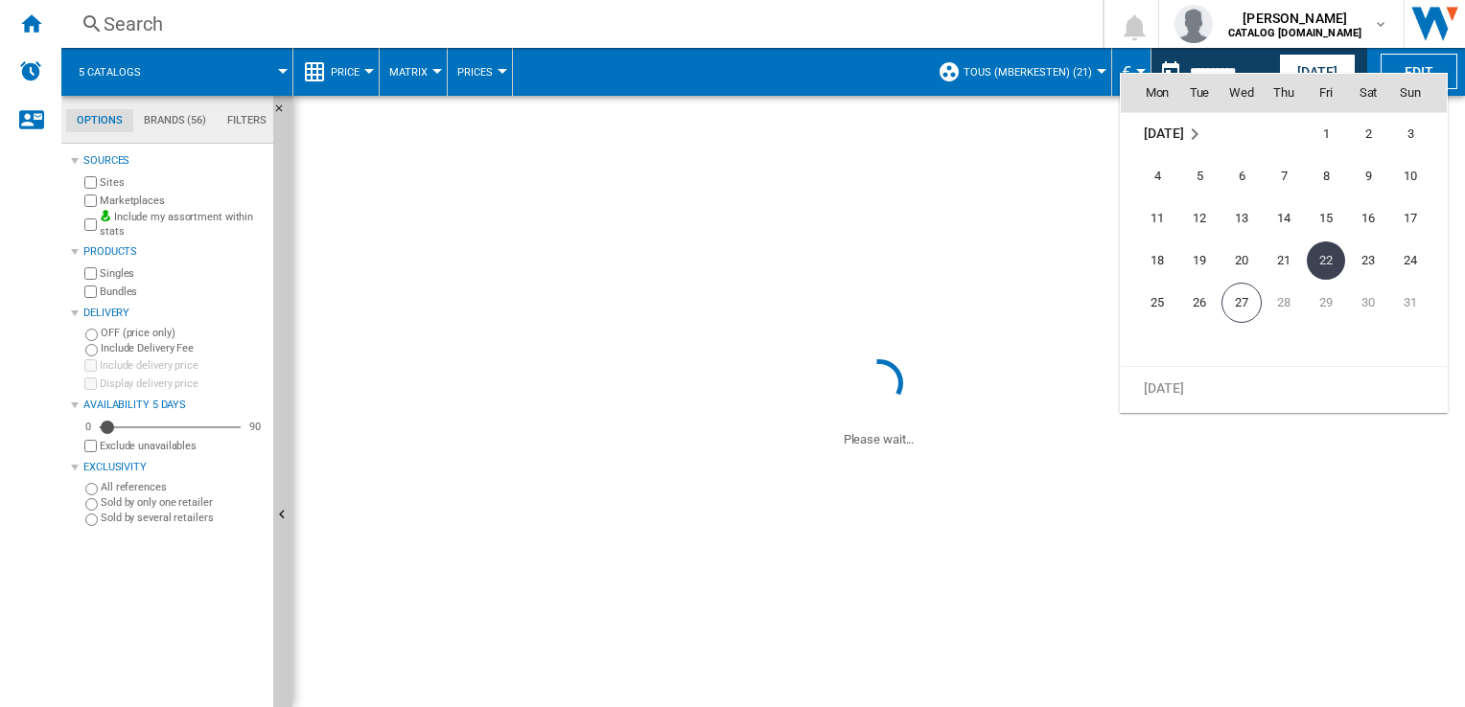
click at [696, 82] on div at bounding box center [732, 353] width 1465 height 707
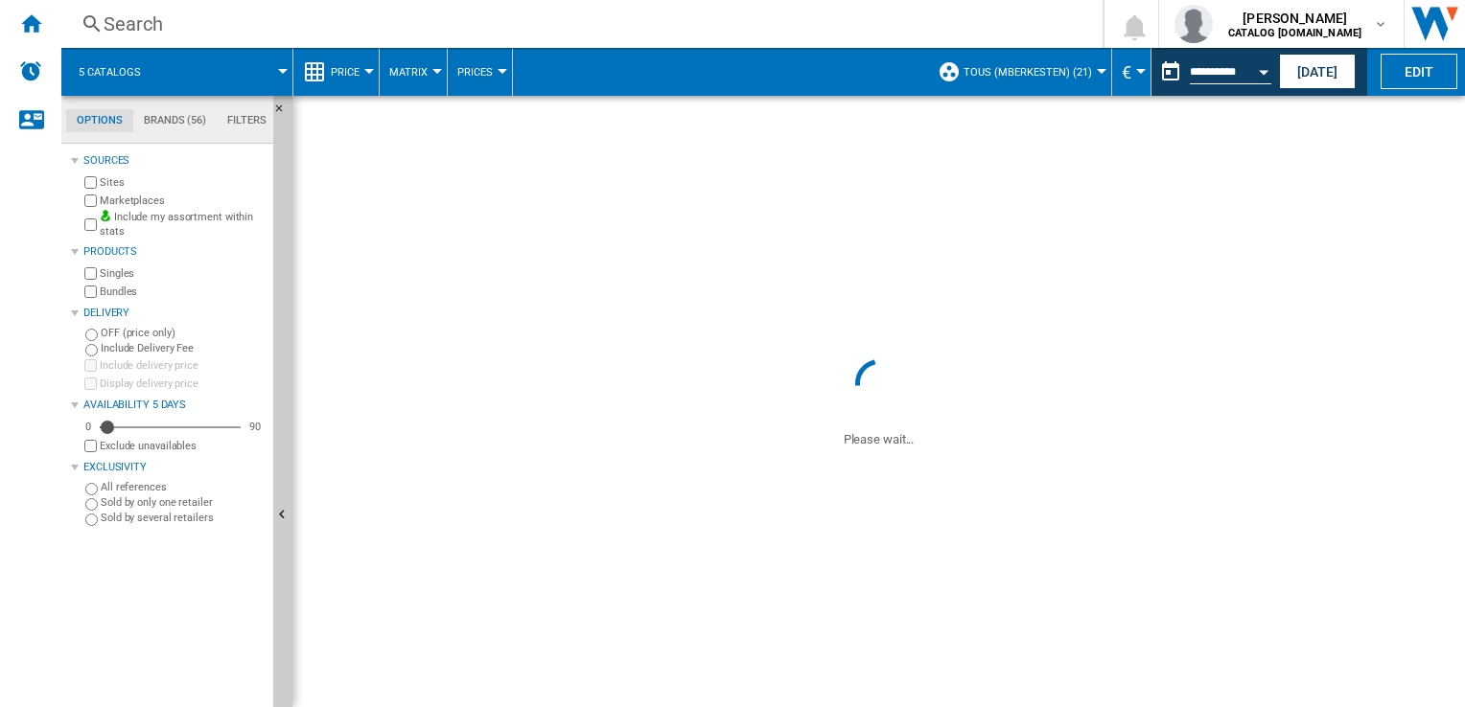
click at [1134, 79] on button "€" at bounding box center [1130, 72] width 19 height 48
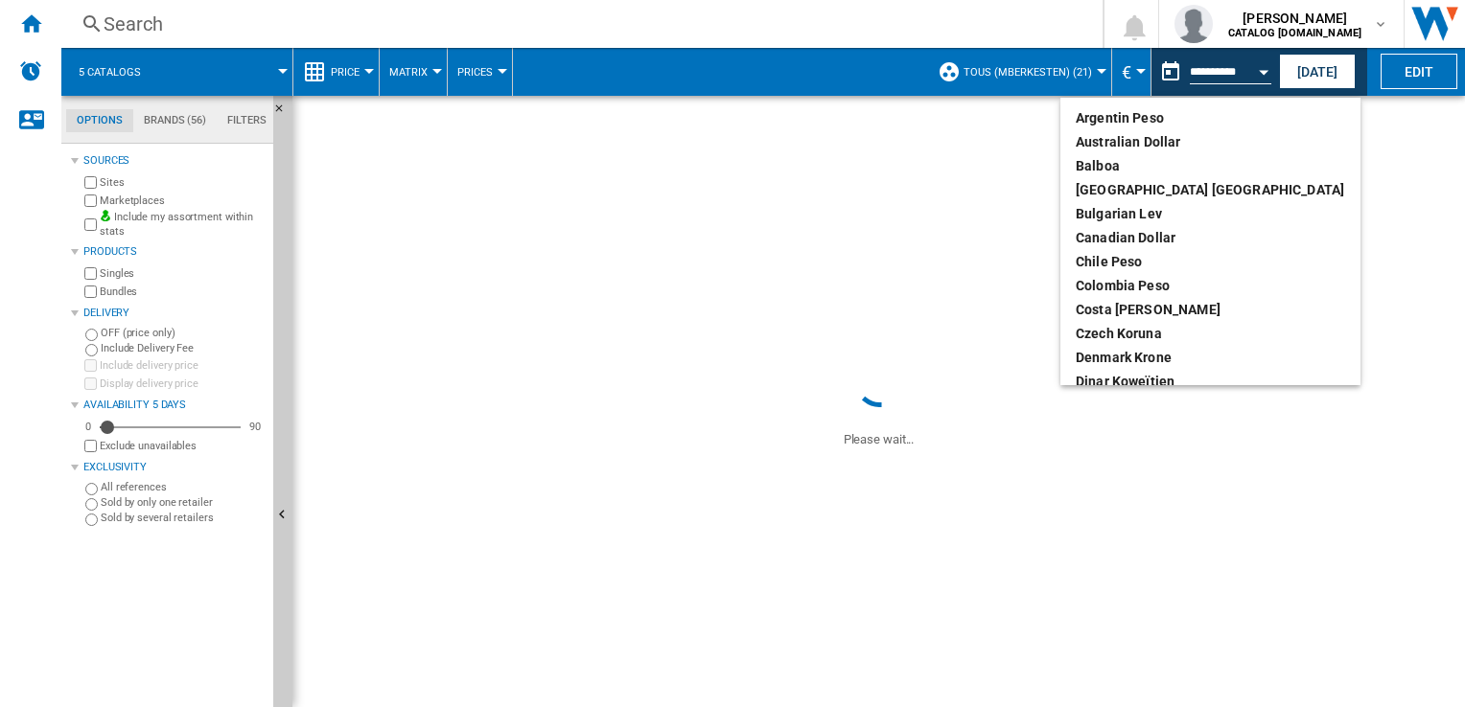
click at [1090, 63] on md-backdrop at bounding box center [732, 353] width 1465 height 707
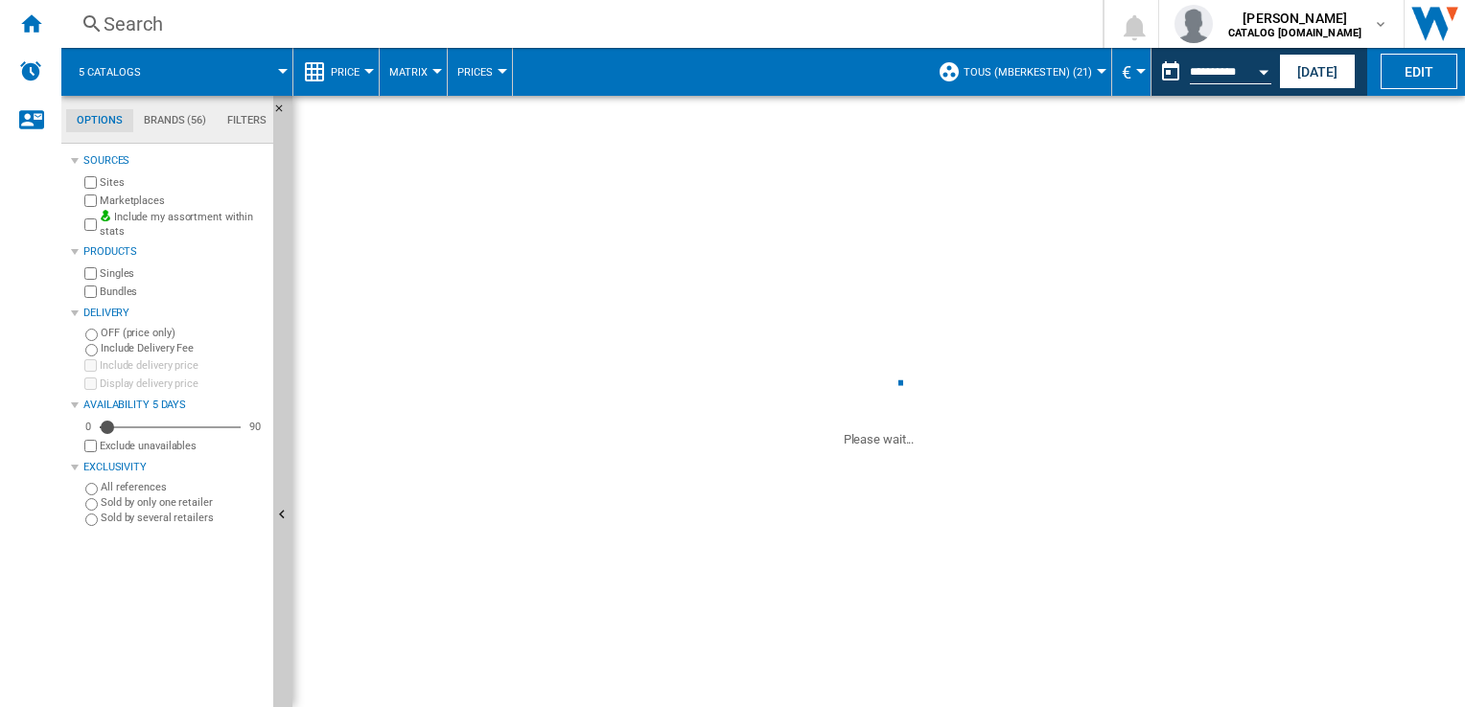
click at [1093, 74] on button "TOUS (mberkesten) (21)" at bounding box center [1032, 72] width 138 height 48
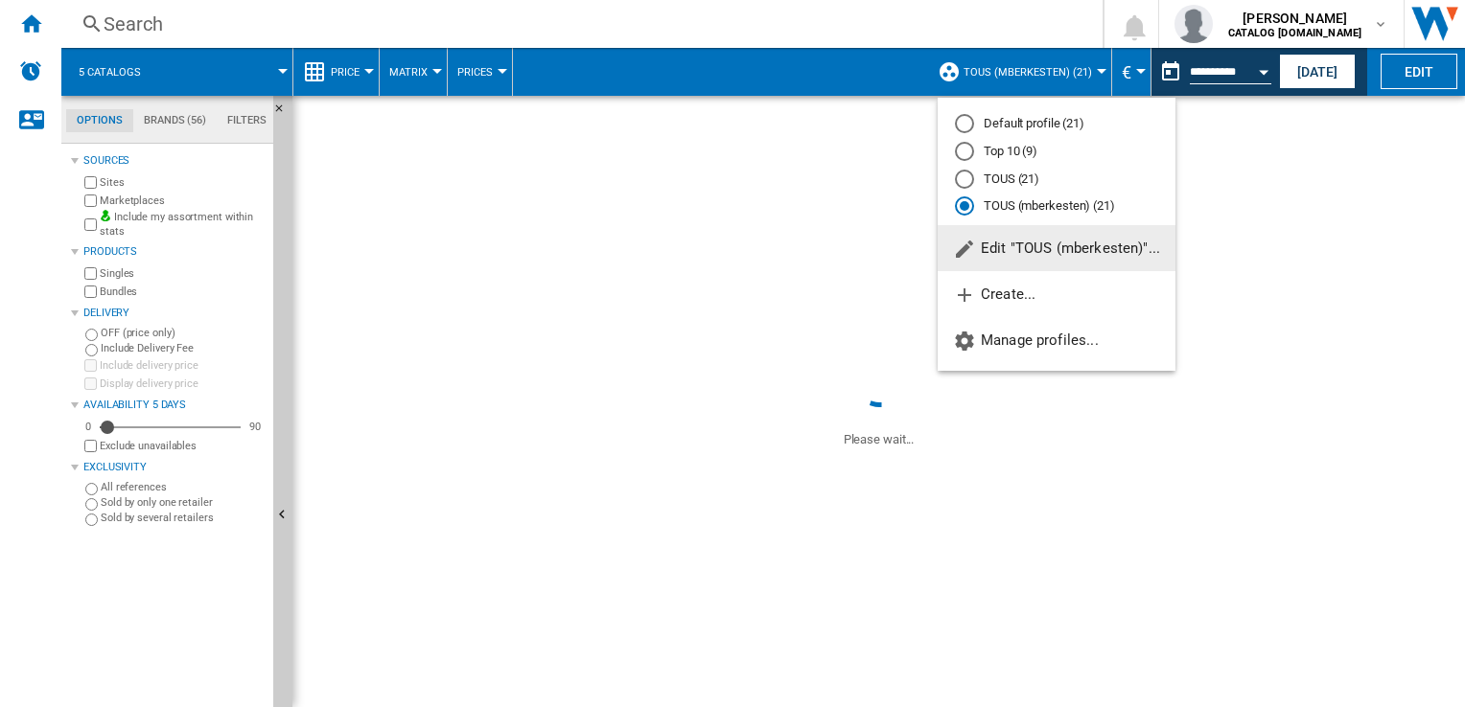
click at [1268, 61] on md-backdrop at bounding box center [732, 353] width 1465 height 707
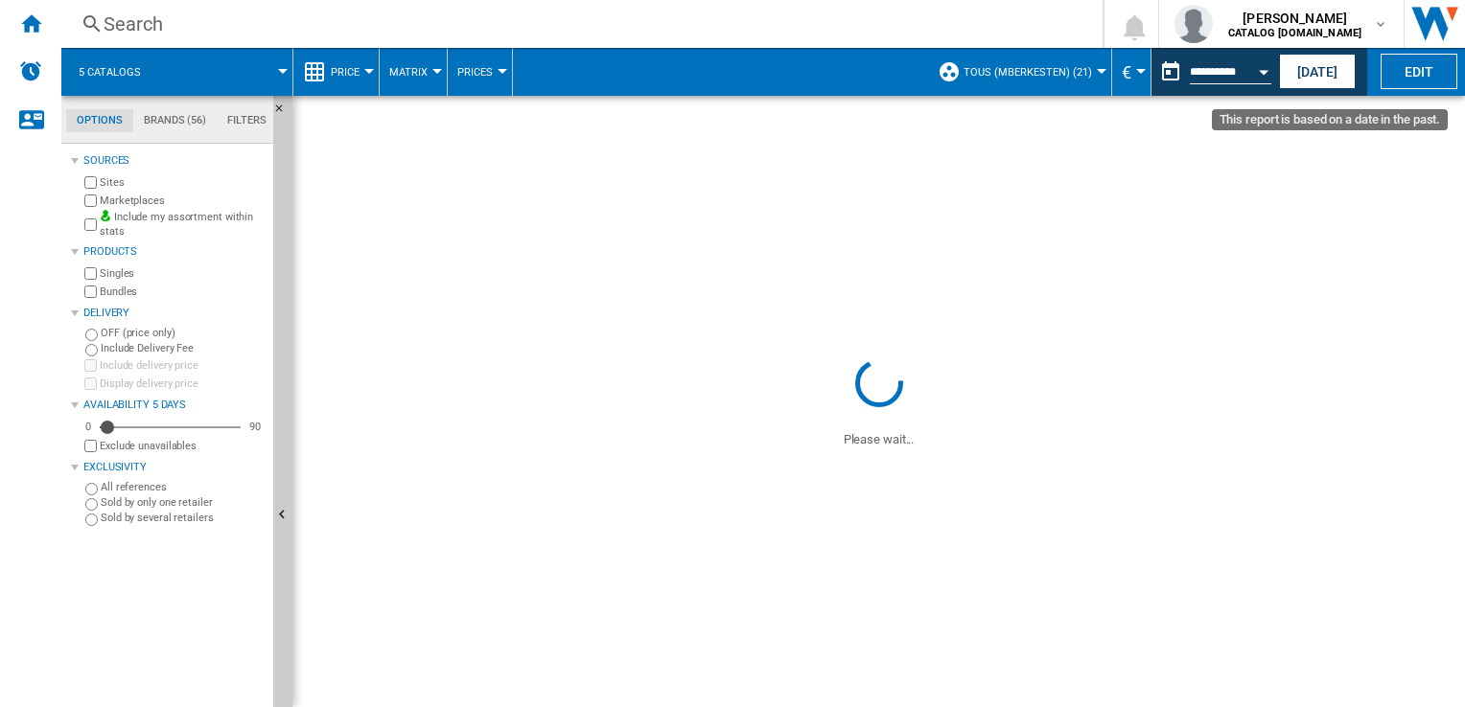
click at [1255, 71] on button "Open calendar" at bounding box center [1263, 69] width 35 height 35
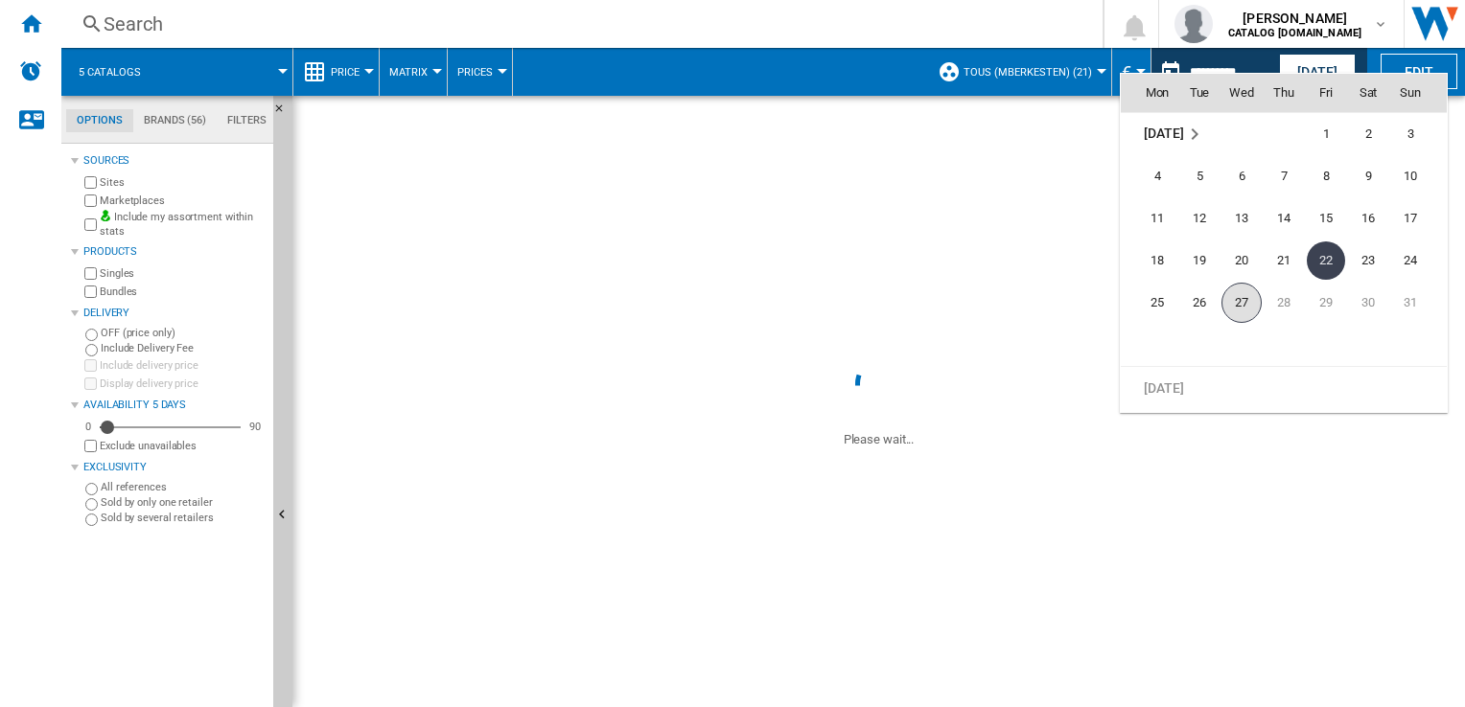
click at [1231, 305] on span "27" at bounding box center [1241, 303] width 40 height 40
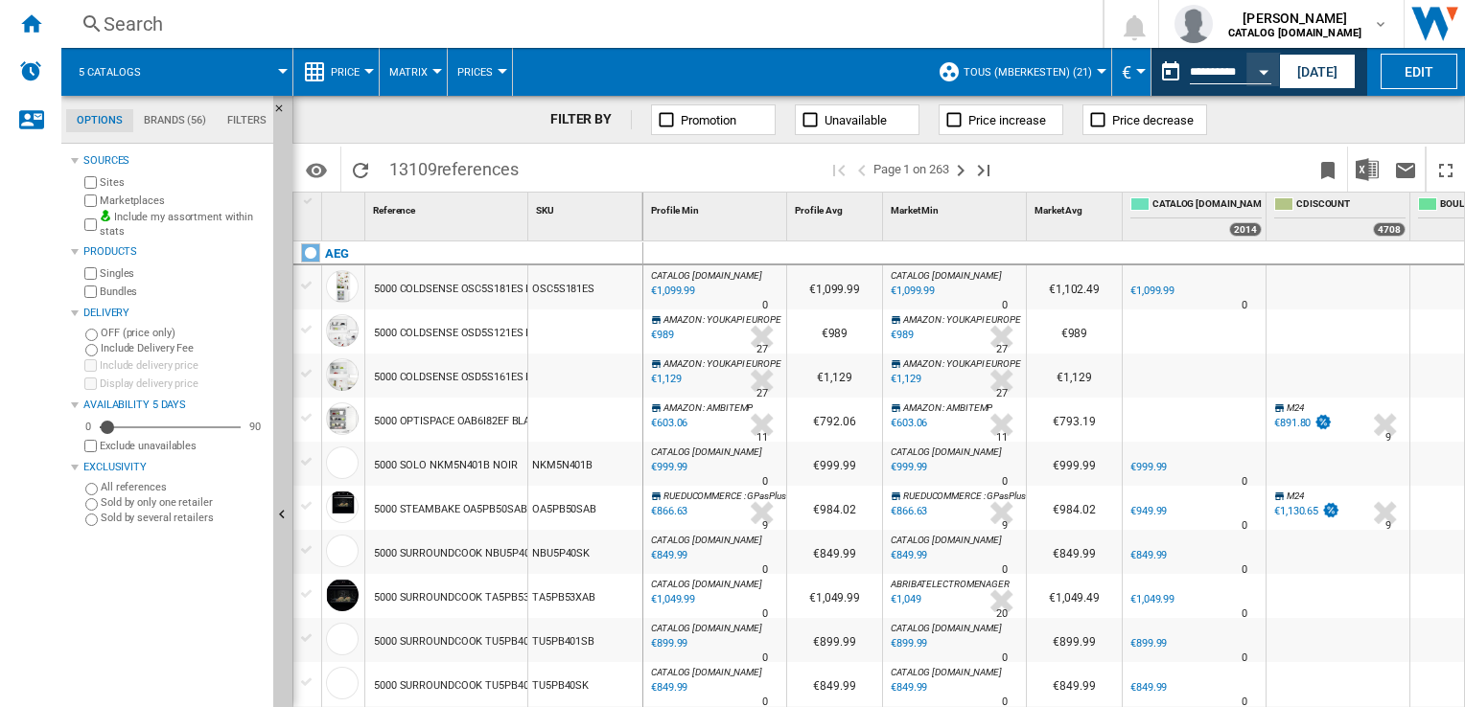
type input "**********"
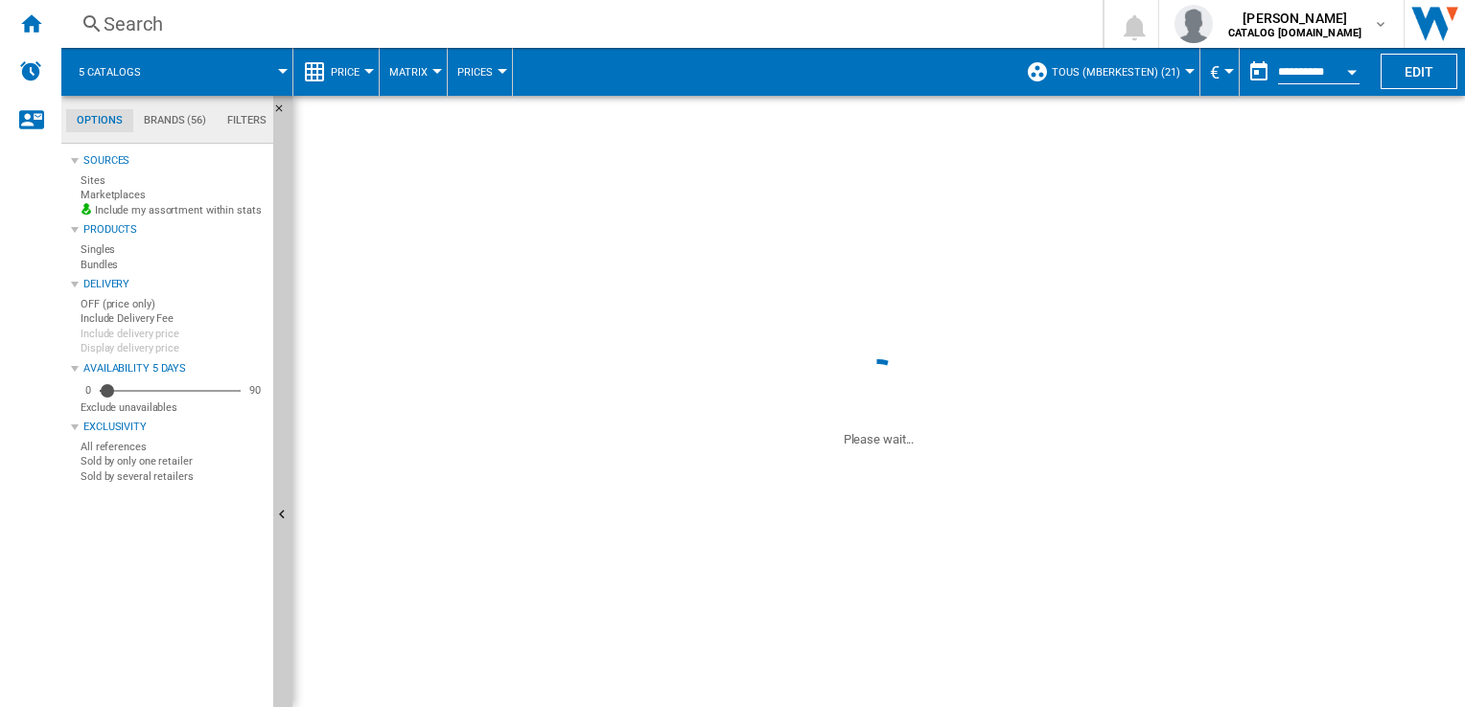
click at [1350, 76] on button "Open calendar" at bounding box center [1351, 69] width 35 height 35
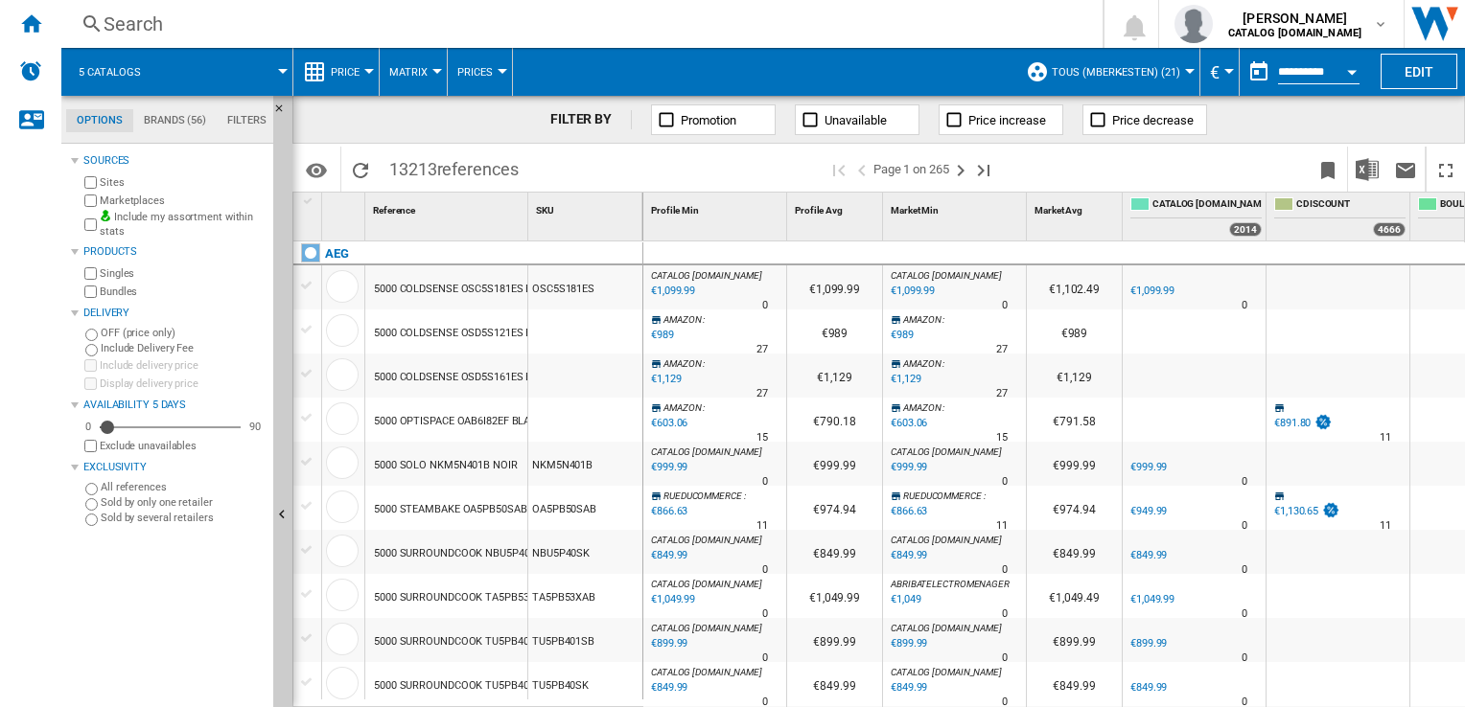
click at [1412, 69] on div at bounding box center [732, 353] width 1465 height 707
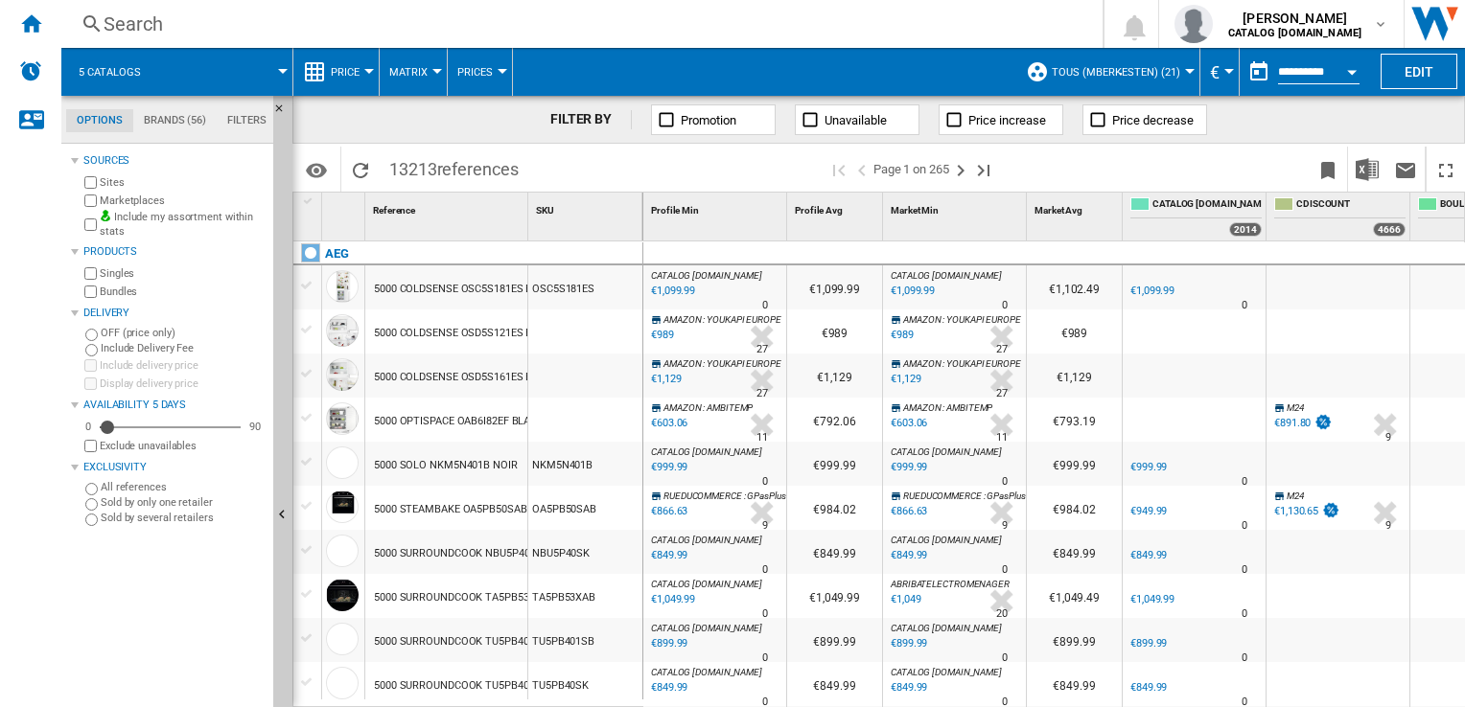
click at [1415, 77] on div at bounding box center [732, 353] width 1465 height 707
click at [1399, 48] on div at bounding box center [732, 353] width 1465 height 707
click at [1414, 63] on div at bounding box center [732, 353] width 1465 height 707
drag, startPoint x: 798, startPoint y: 290, endPoint x: 789, endPoint y: 275, distance: 18.1
click at [797, 289] on div at bounding box center [732, 353] width 1465 height 707
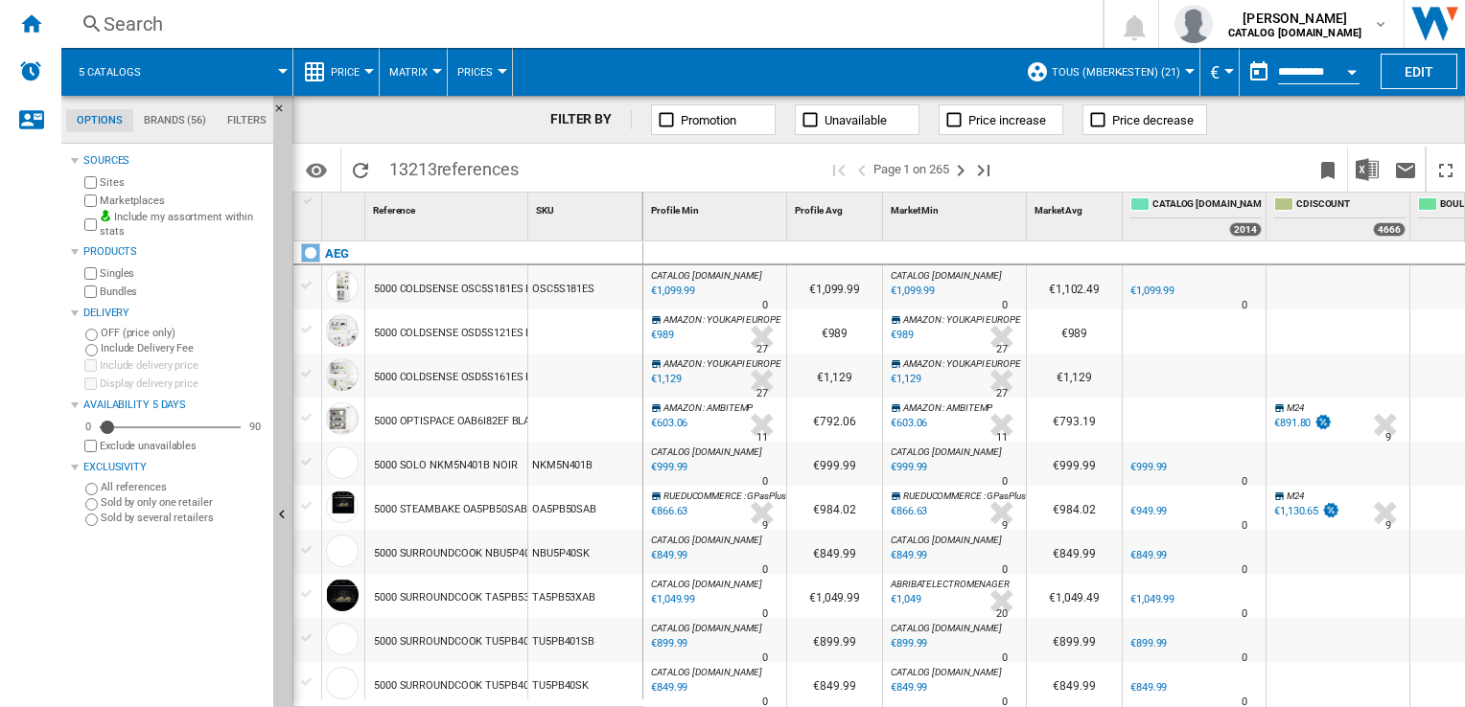
click at [1155, 356] on div at bounding box center [732, 353] width 1465 height 707
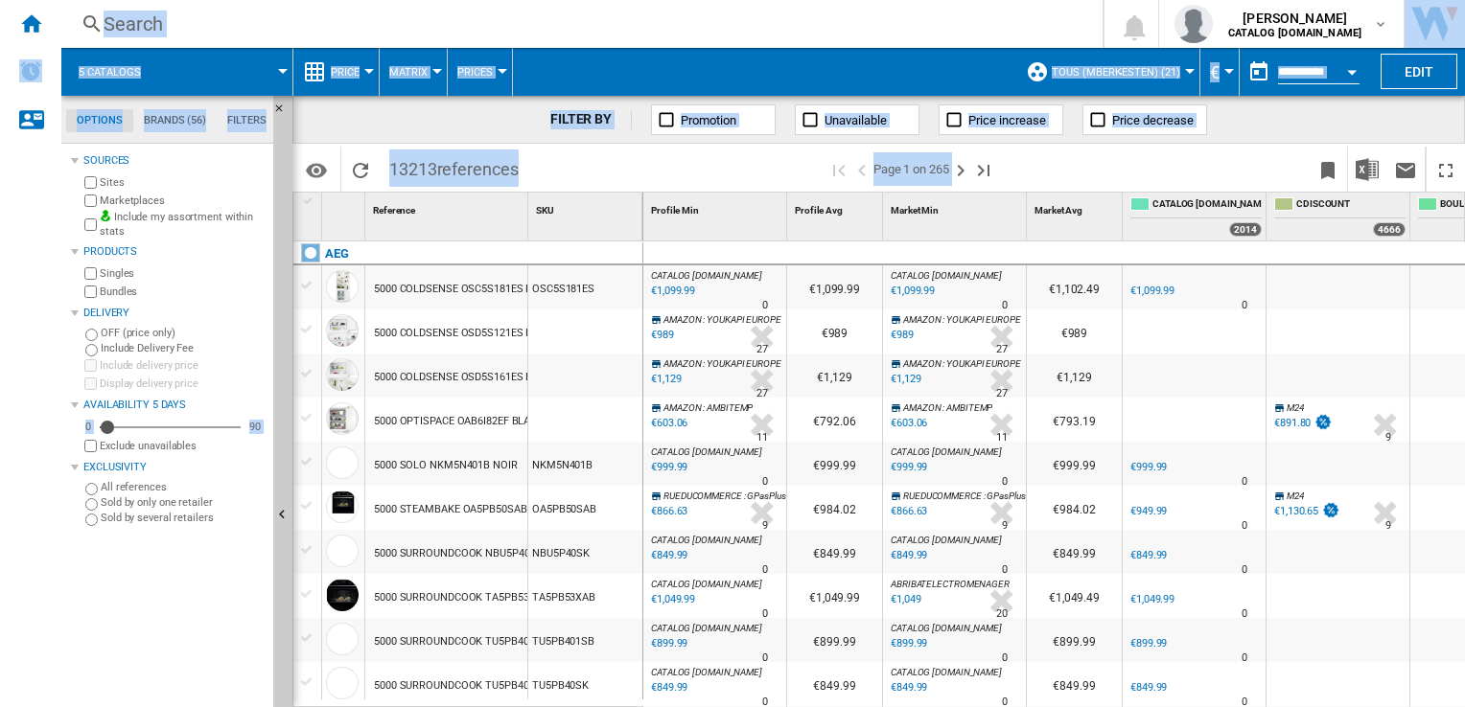
drag, startPoint x: 1461, startPoint y: 301, endPoint x: 1466, endPoint y: 384, distance: 83.6
click at [1464, 384] on html "In order to access Insight, please log out and log in again OK NEW Search Searc…" at bounding box center [732, 353] width 1465 height 707
click at [1248, 107] on div at bounding box center [732, 353] width 1465 height 707
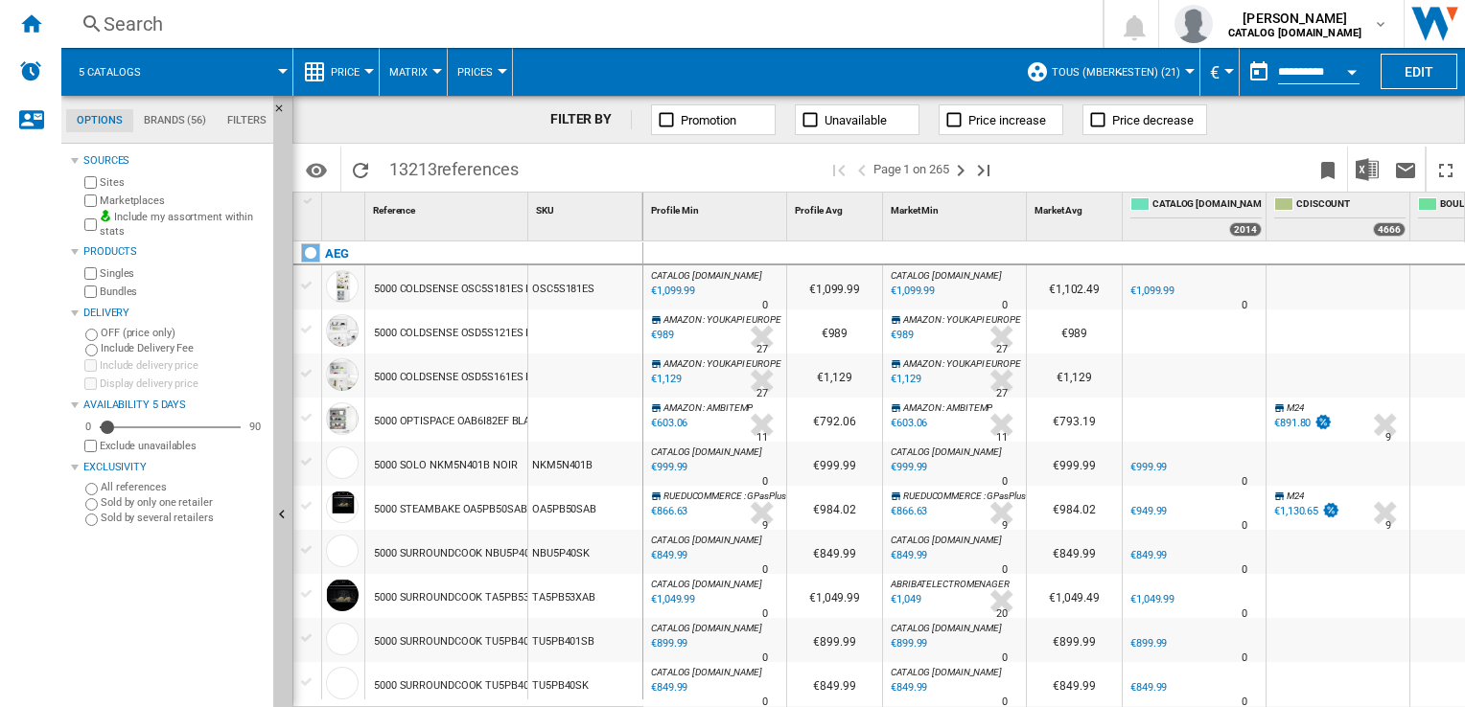
click at [263, 121] on div at bounding box center [732, 353] width 1465 height 707
click at [1398, 75] on div at bounding box center [732, 353] width 1465 height 707
drag, startPoint x: 1445, startPoint y: 179, endPoint x: 1428, endPoint y: 176, distance: 17.5
click at [1440, 179] on div at bounding box center [732, 353] width 1465 height 707
click at [36, 27] on div at bounding box center [732, 353] width 1465 height 707
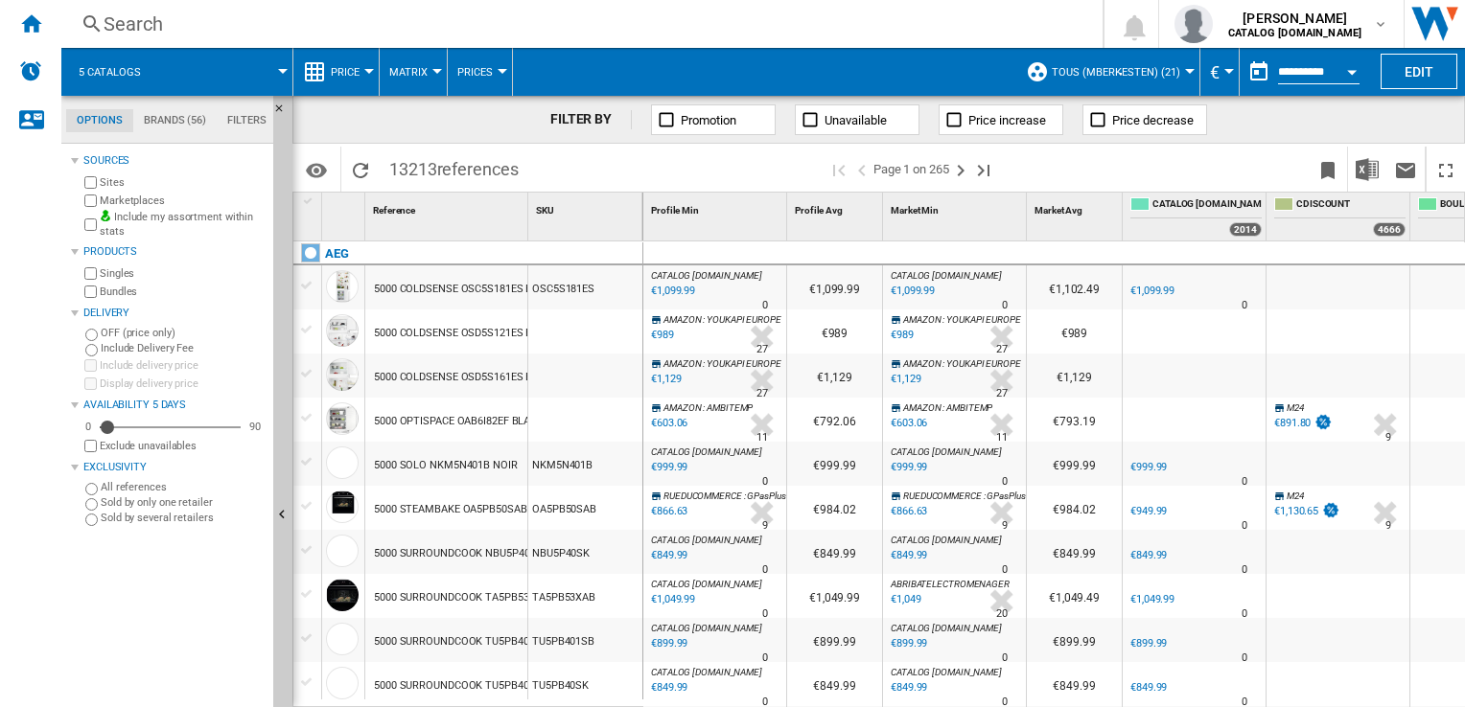
click at [19, 15] on div at bounding box center [732, 353] width 1465 height 707
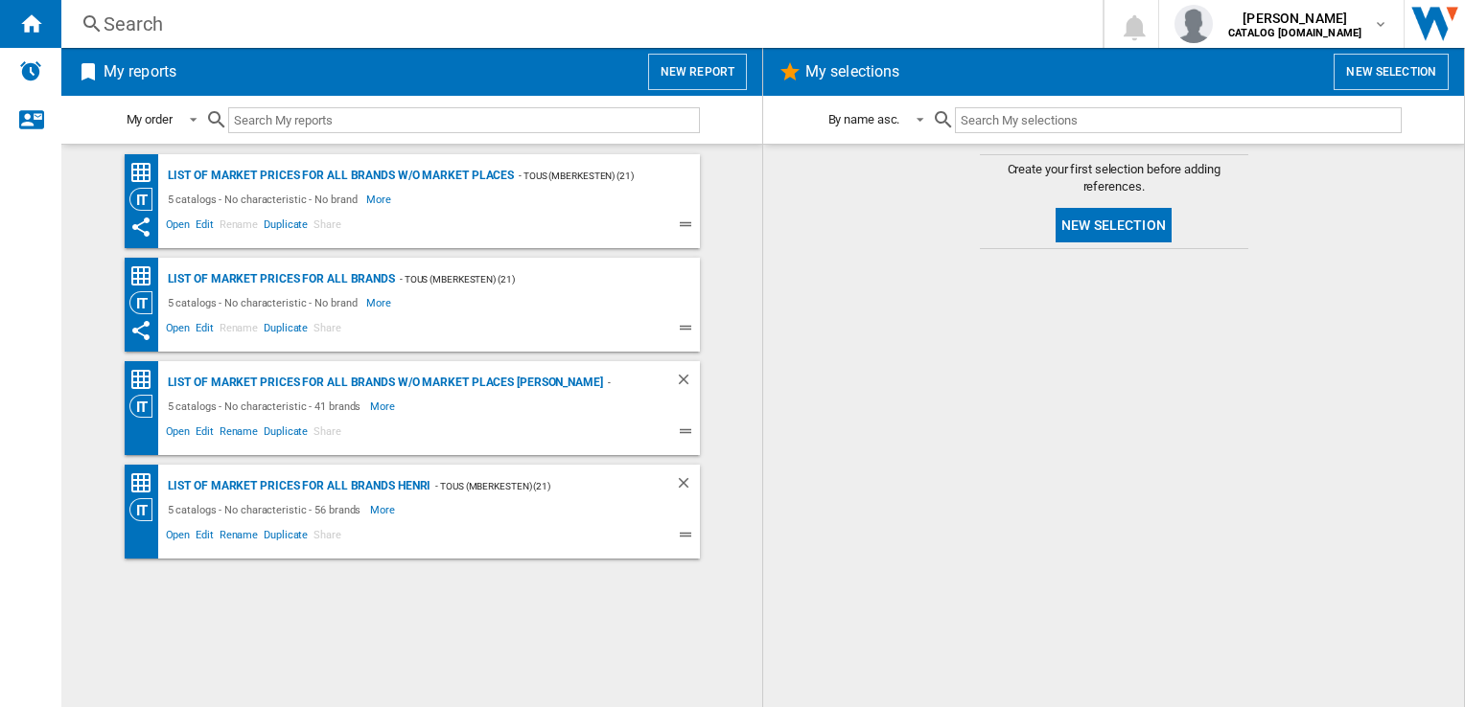
click at [502, 468] on div "List of market prices for all brands [PERSON_NAME] (mberkesten) (21) 5 catalogs…" at bounding box center [412, 512] width 575 height 94
click at [196, 539] on span "Edit" at bounding box center [205, 537] width 24 height 23
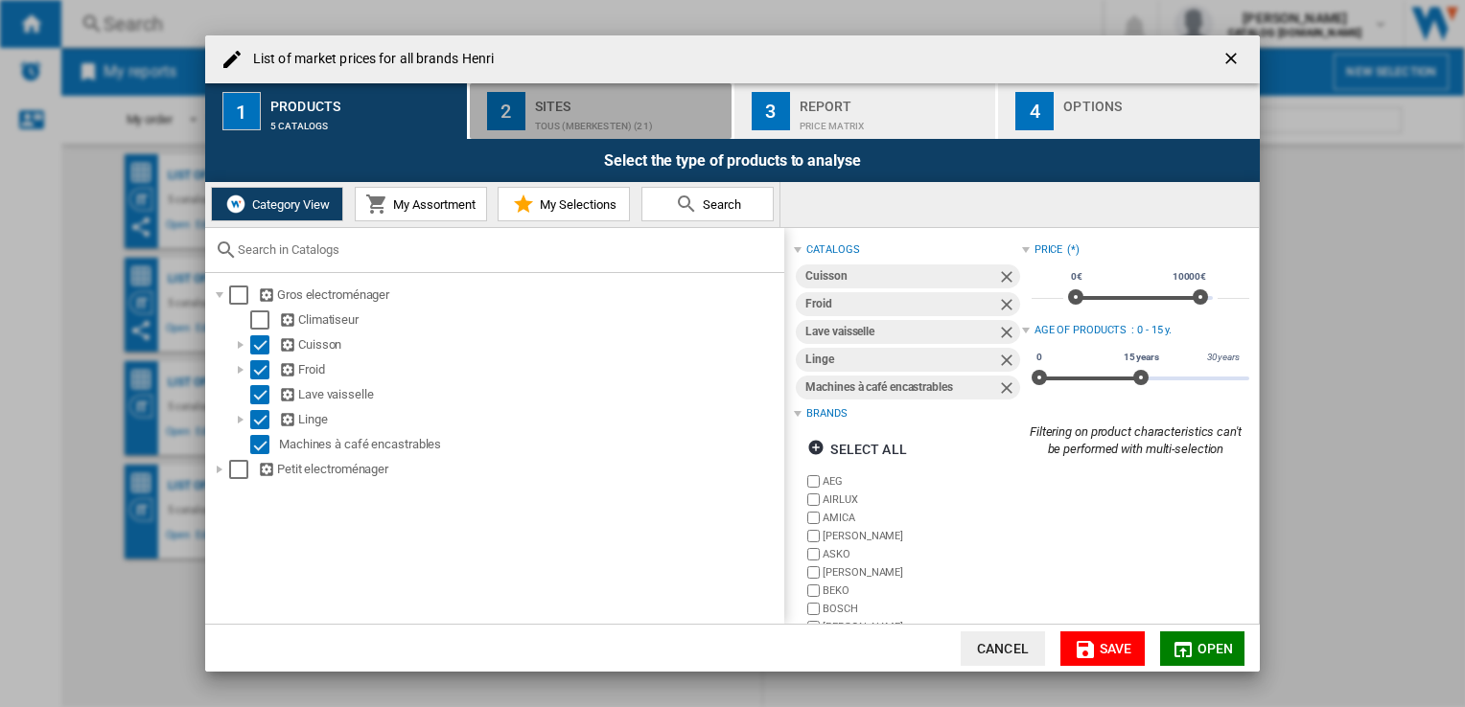
click at [585, 103] on div "Sites" at bounding box center [629, 101] width 189 height 20
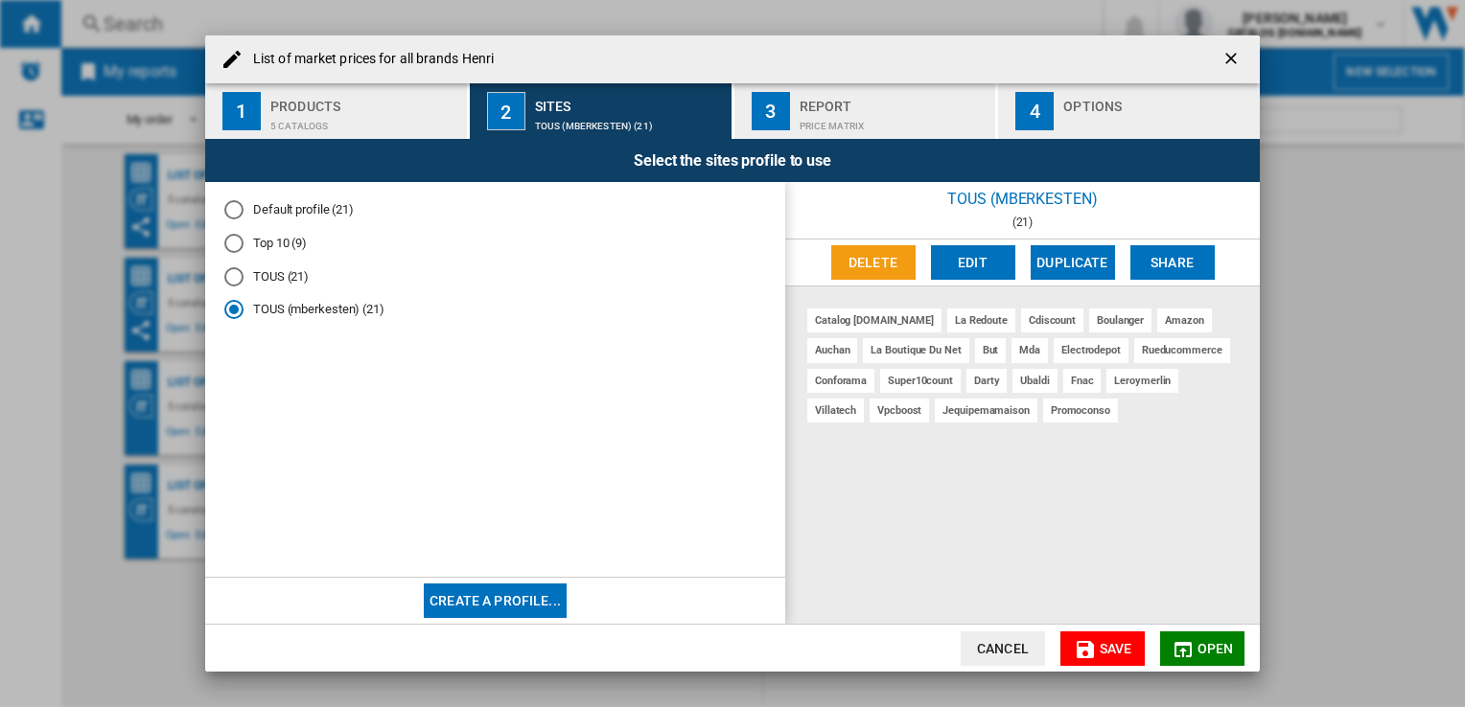
click at [830, 104] on div "Report" at bounding box center [893, 101] width 189 height 20
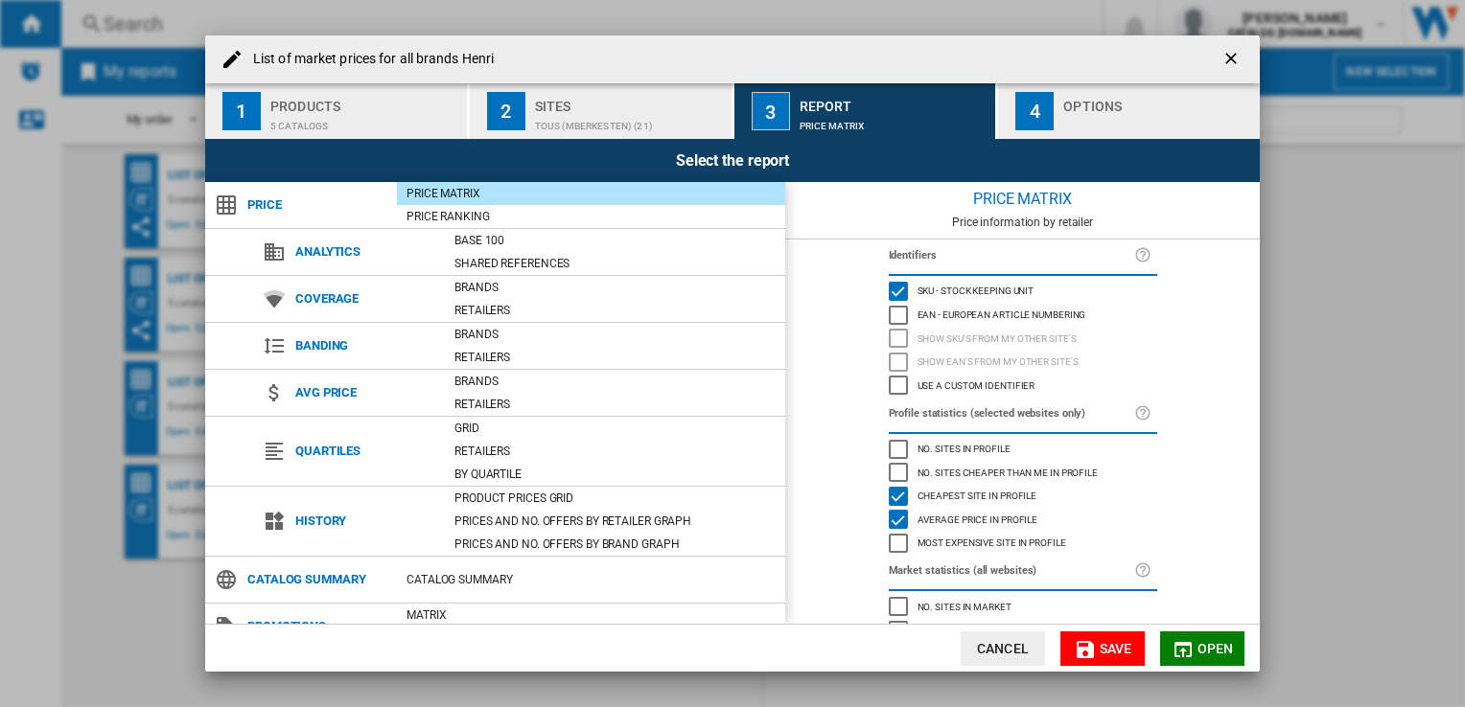
click at [1040, 102] on div "4" at bounding box center [1034, 111] width 38 height 38
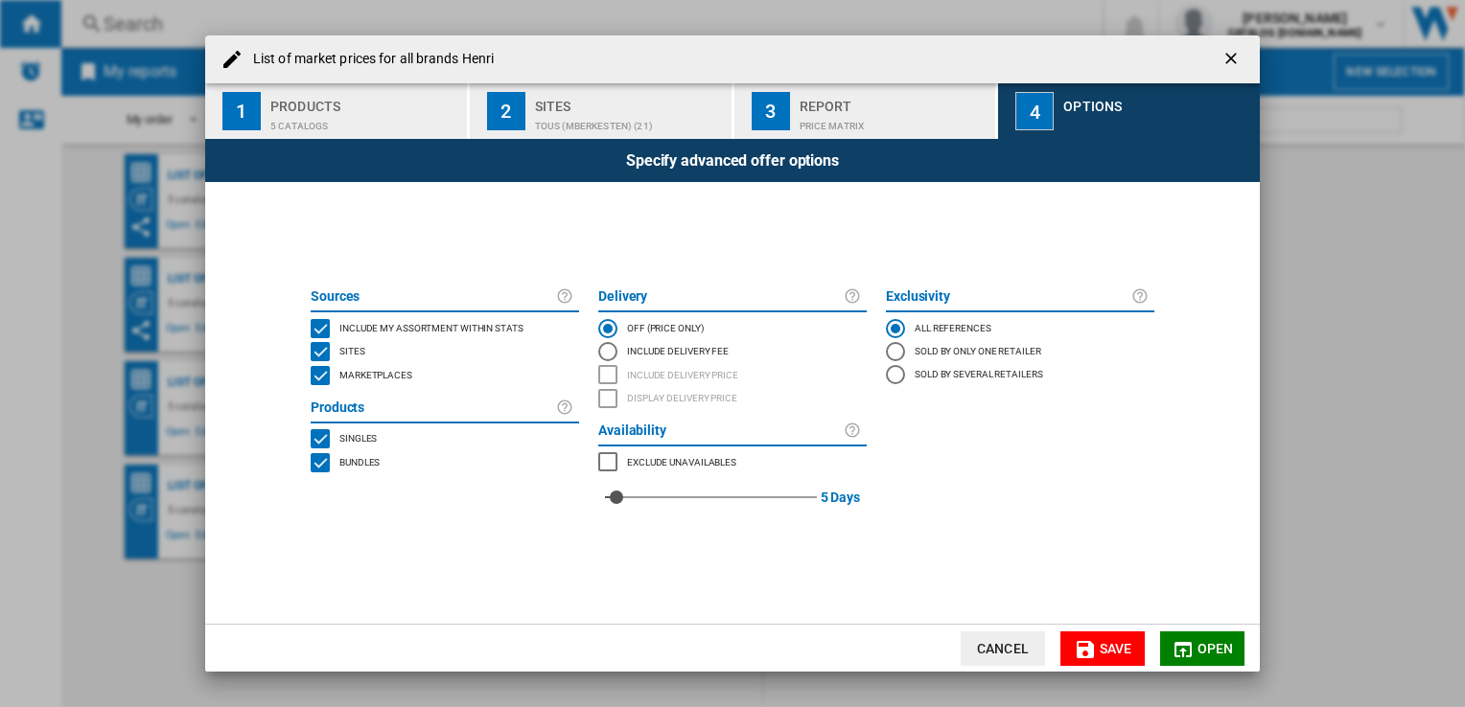
click at [675, 495] on div "5" at bounding box center [711, 497] width 212 height 46
click at [623, 501] on div "30" at bounding box center [707, 497] width 204 height 46
click at [612, 474] on div "3" at bounding box center [612, 474] width 0 height 0
click at [617, 498] on div "red" at bounding box center [616, 497] width 19 height 19
drag, startPoint x: 1208, startPoint y: 652, endPoint x: 997, endPoint y: 638, distance: 211.3
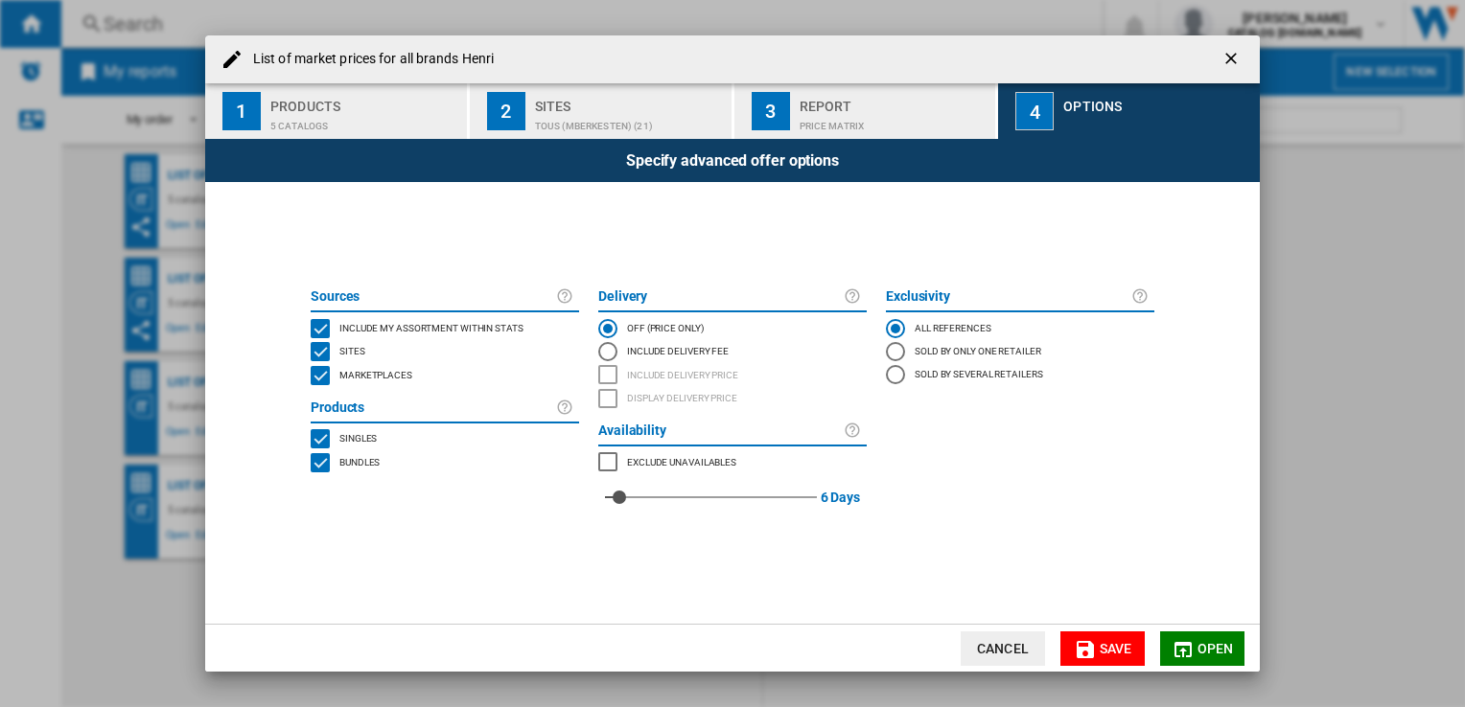
click at [980, 471] on md-dialog-content "List of market prices for all brands Henri 1 Products 5 catalogs 2 Sites TOUS (…" at bounding box center [732, 353] width 1054 height 636
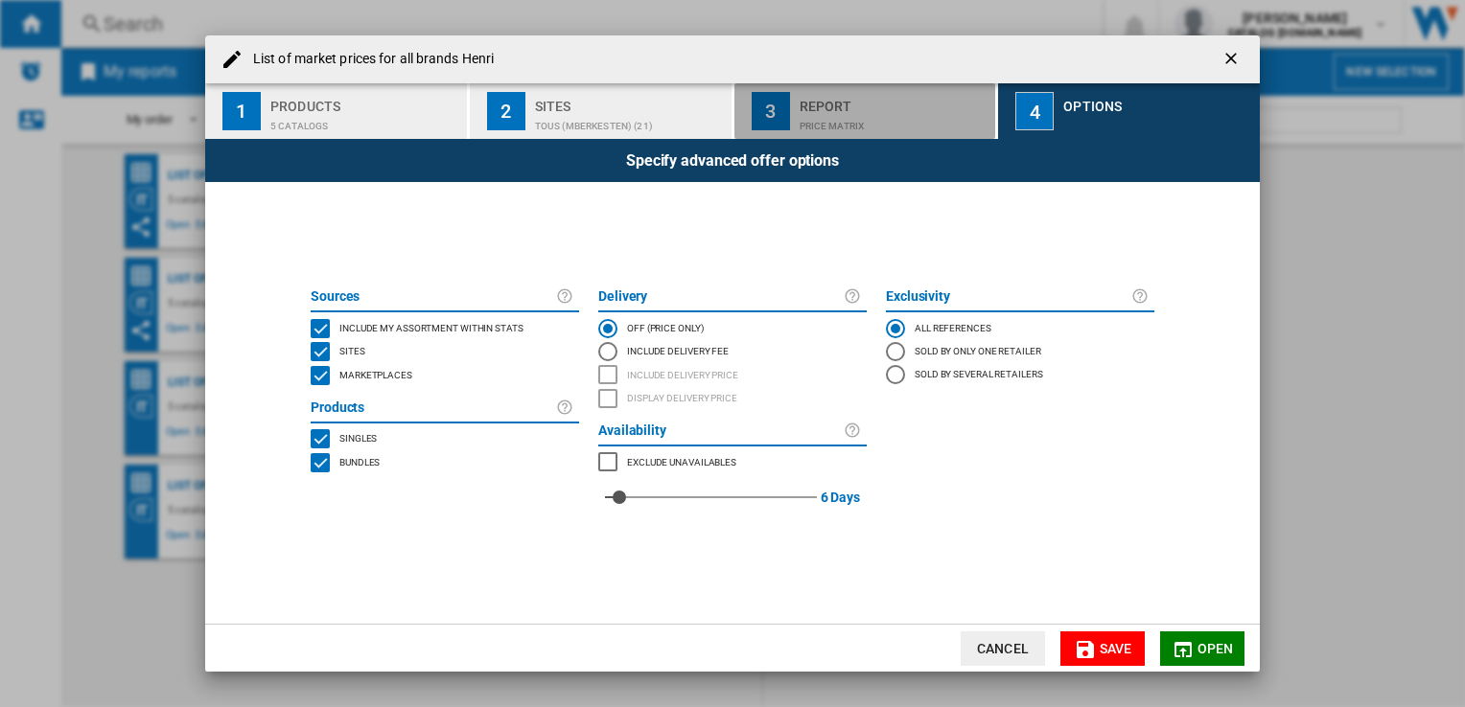
click at [858, 114] on div "Price Matrix" at bounding box center [893, 121] width 189 height 20
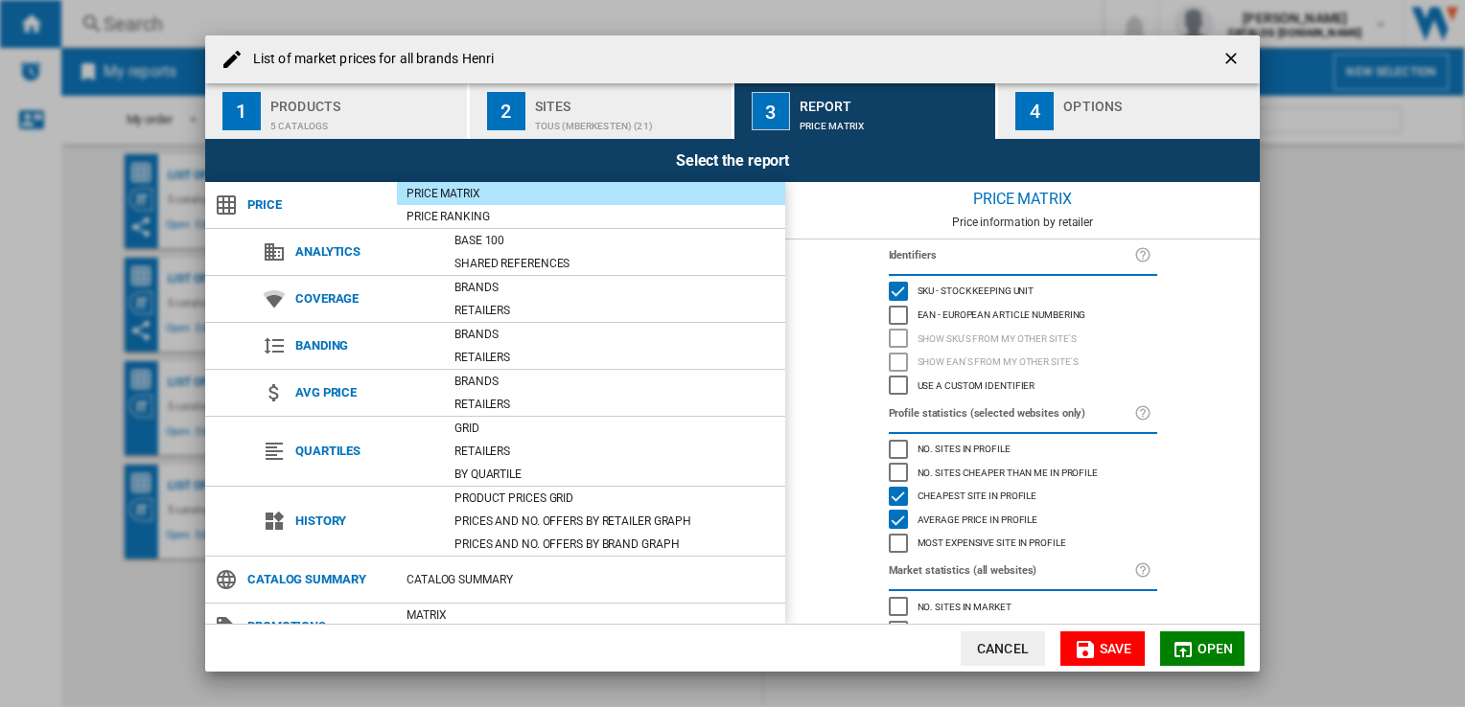
click at [351, 100] on div "Products" at bounding box center [364, 101] width 189 height 20
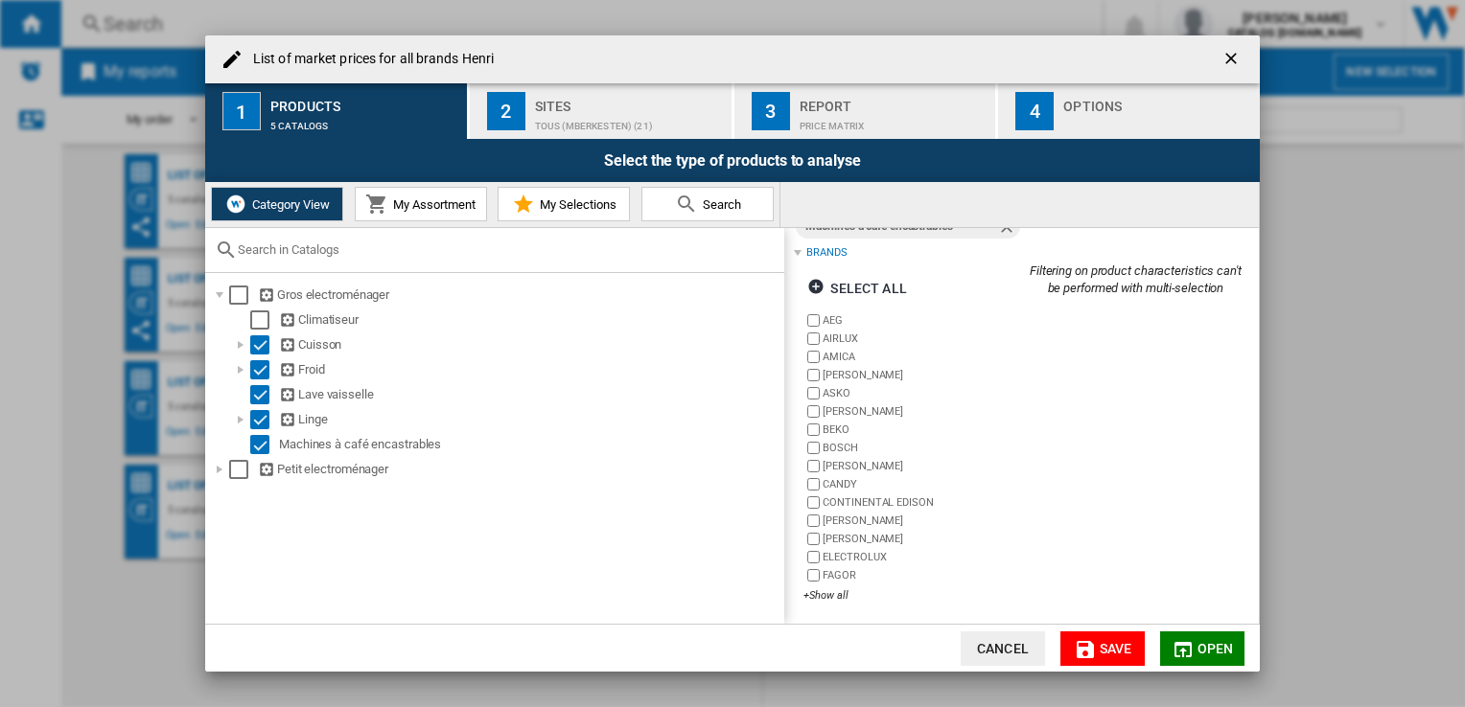
scroll to position [162, 0]
click at [805, 601] on div "AEG AIRLUX AMICA [PERSON_NAME] ASKO AYA BEKO BOSCH [PERSON_NAME] CONTINENTAL [P…" at bounding box center [912, 458] width 218 height 295
click at [820, 593] on div "+Show all" at bounding box center [912, 595] width 218 height 14
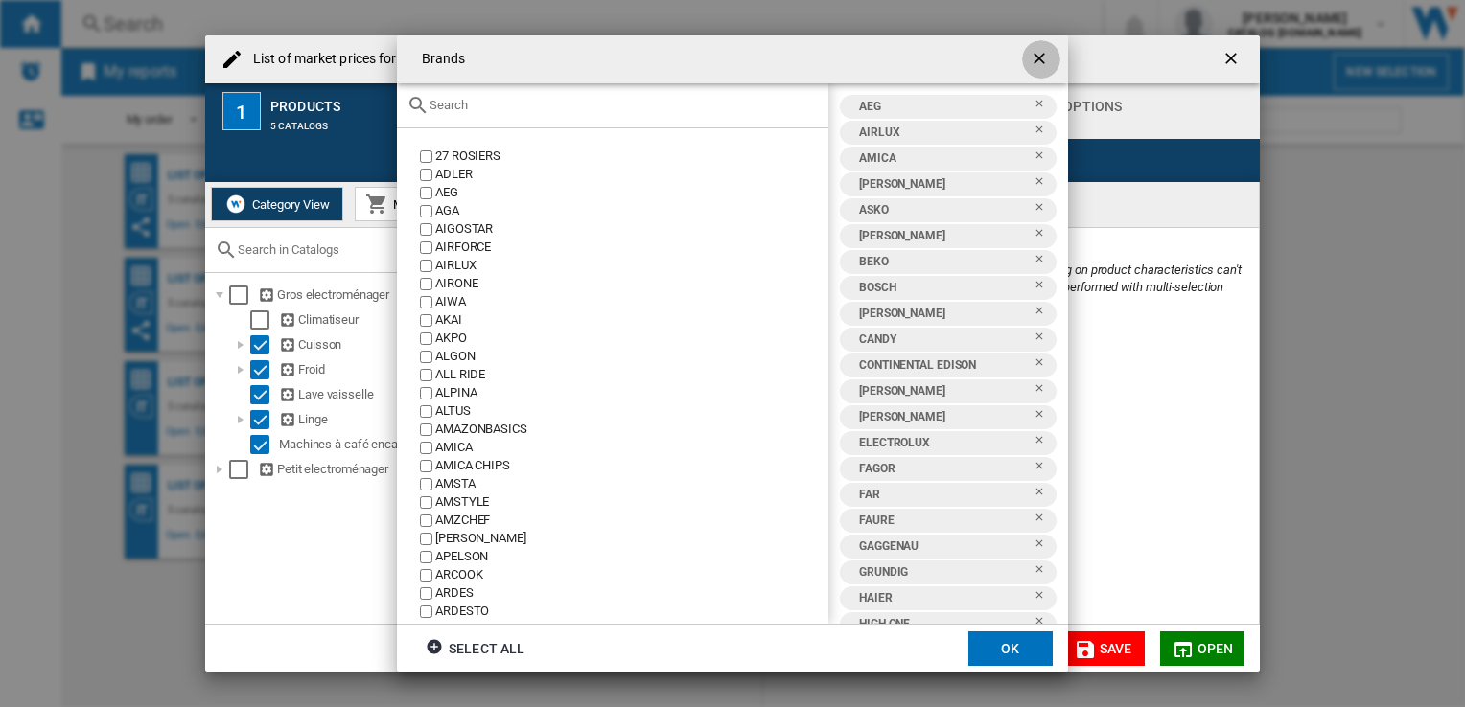
click at [1039, 44] on button "button" at bounding box center [1041, 59] width 38 height 38
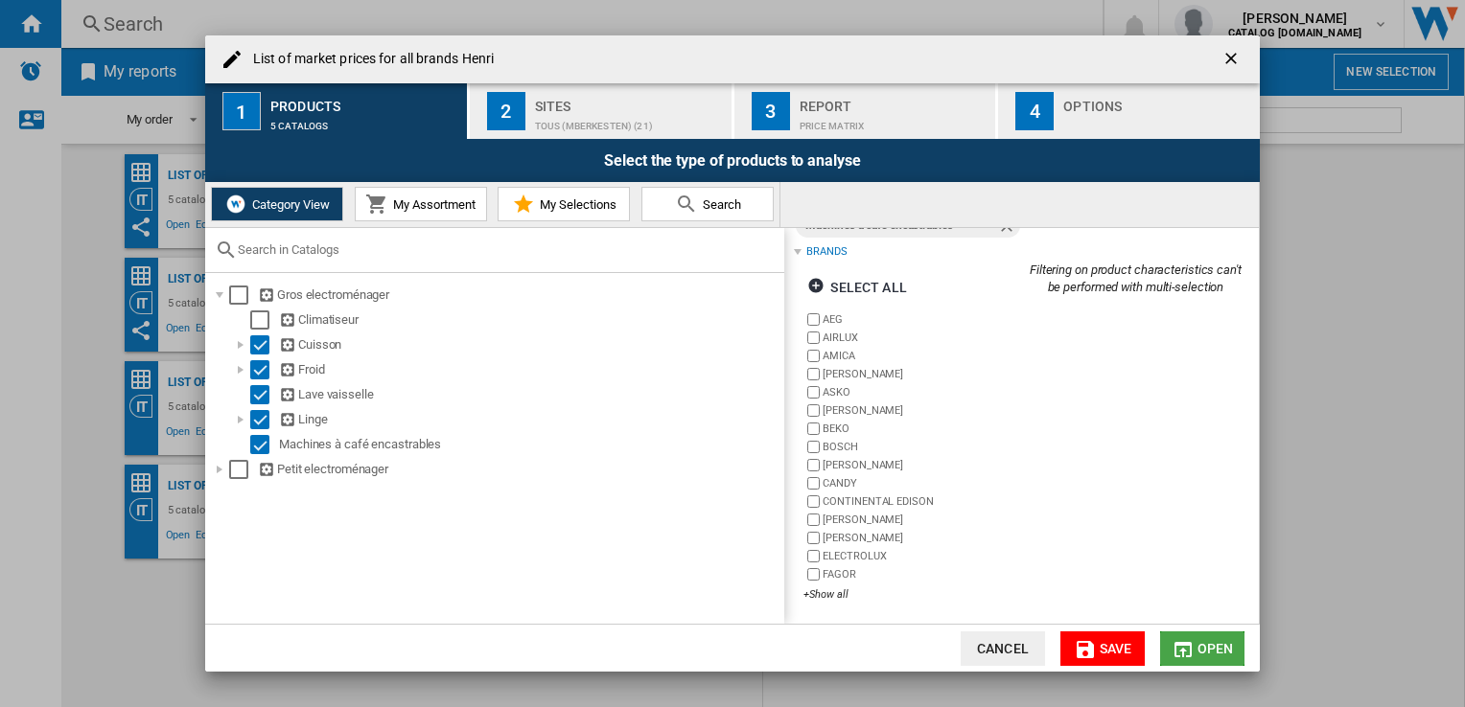
click at [1193, 650] on button "Open" at bounding box center [1202, 649] width 84 height 35
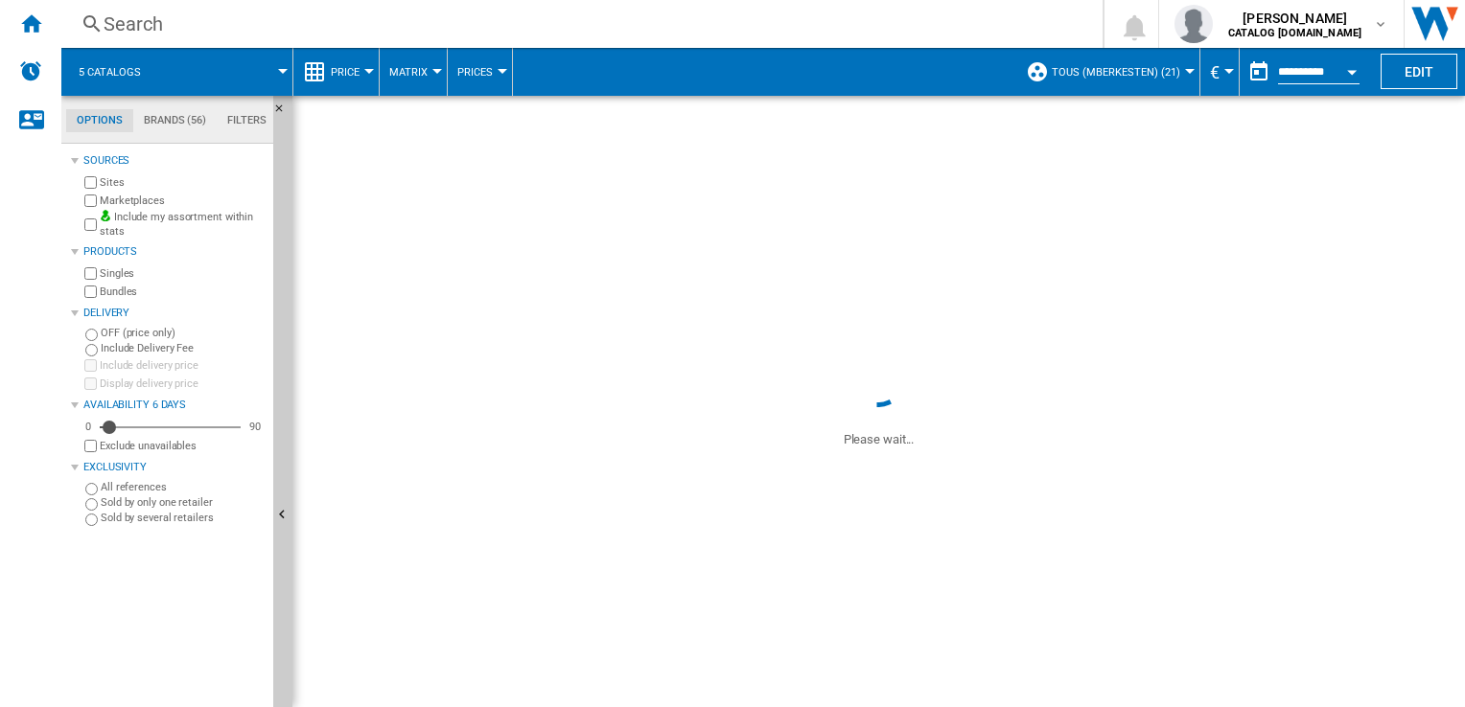
click at [1322, 78] on input "**********" at bounding box center [1318, 74] width 81 height 17
click at [1411, 71] on button "Edit" at bounding box center [1418, 71] width 77 height 35
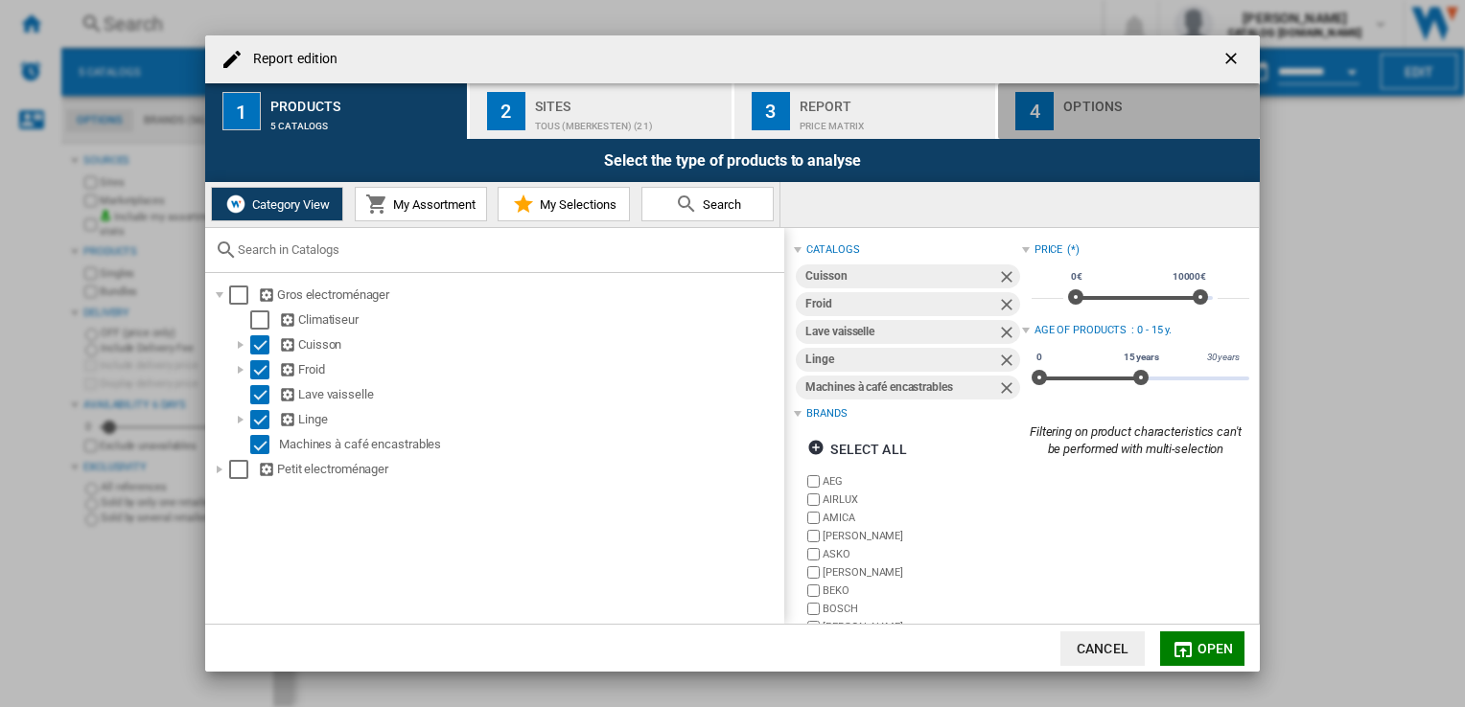
click at [1041, 110] on div "4" at bounding box center [1034, 111] width 38 height 38
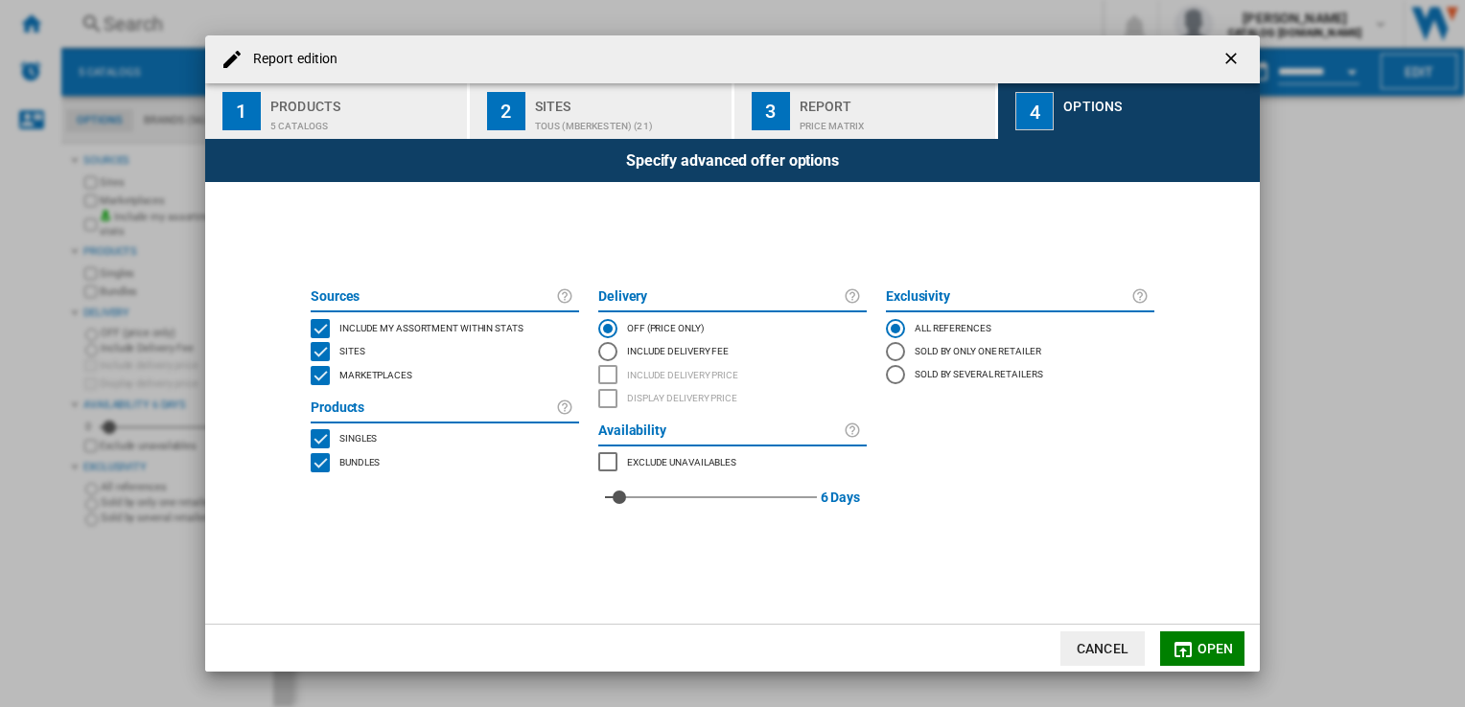
click at [312, 109] on div "Products" at bounding box center [364, 101] width 189 height 20
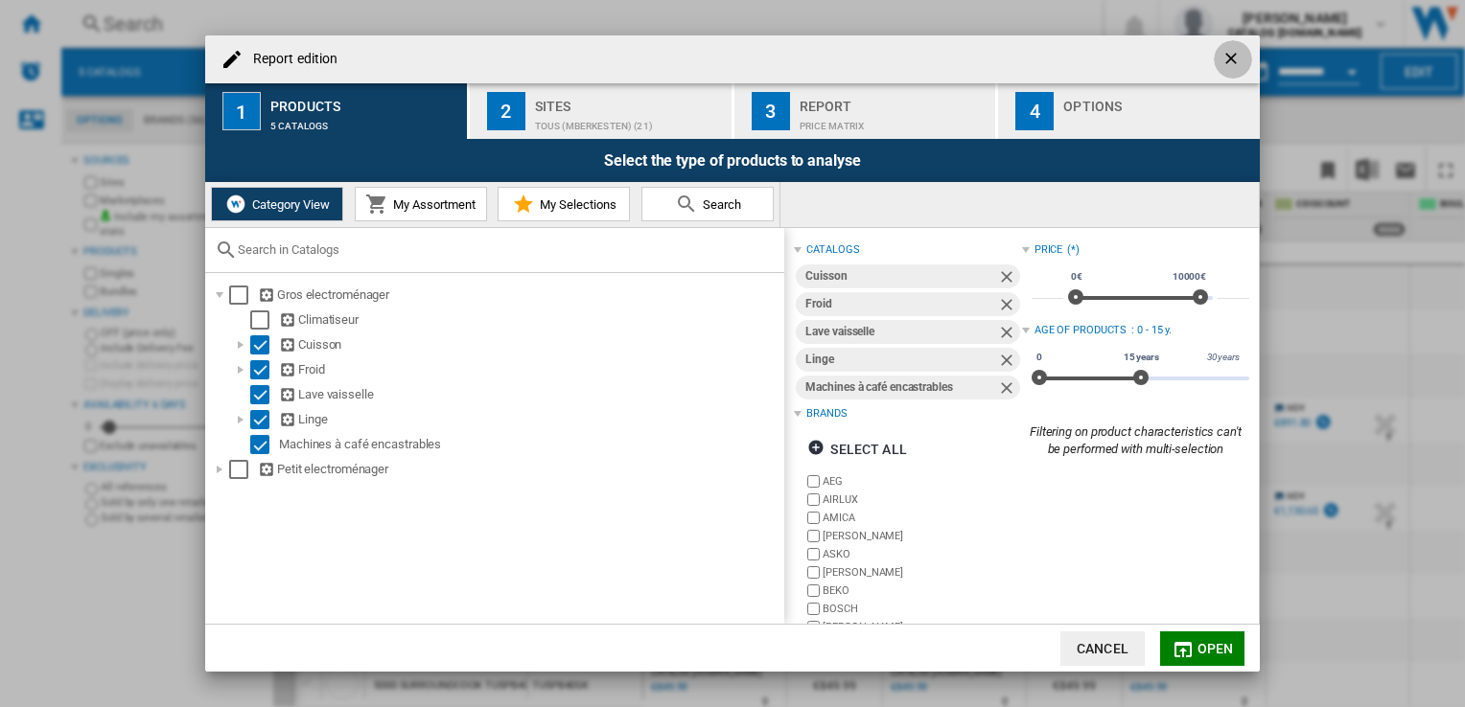
click at [1226, 65] on ng-md-icon "getI18NText('BUTTONS.CLOSE_DIALOG')" at bounding box center [1232, 60] width 23 height 23
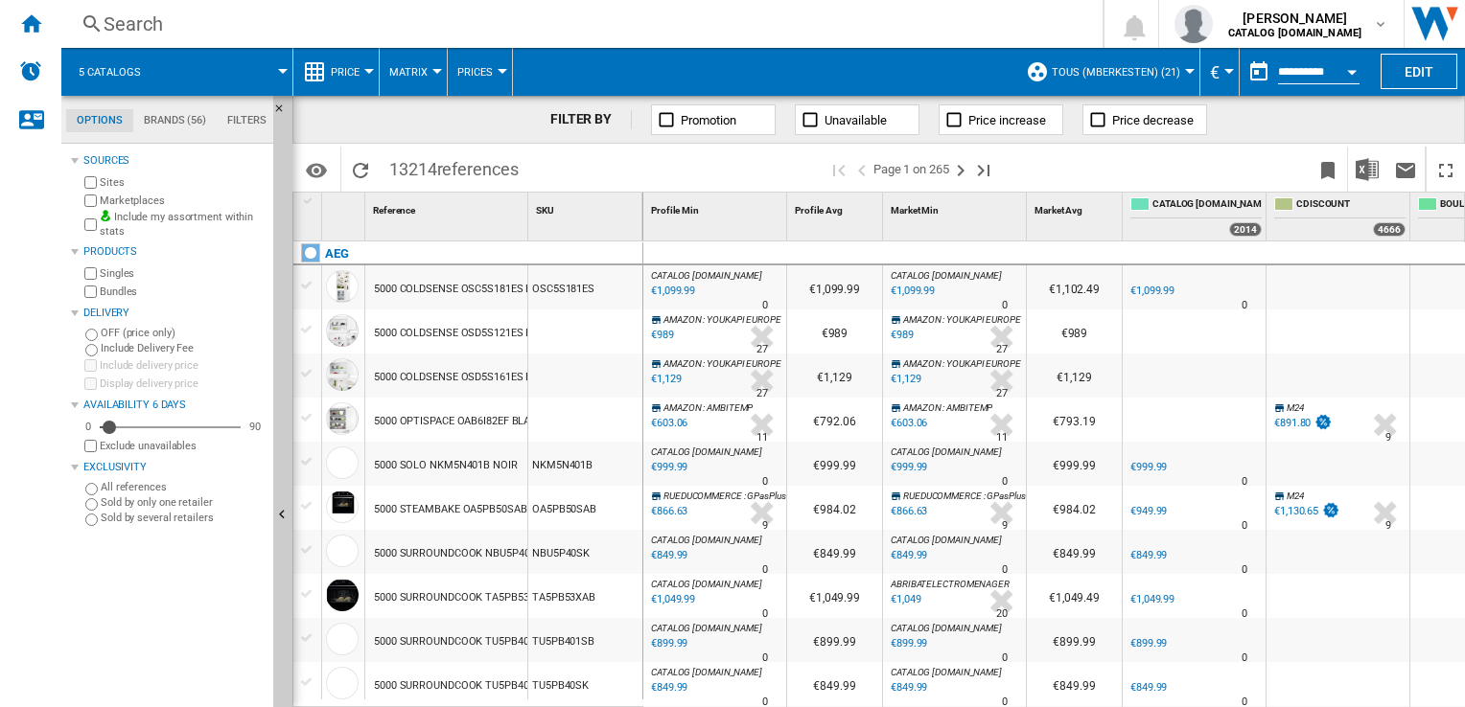
click at [1157, 66] on span "TOUS (mberkesten) (21)" at bounding box center [1115, 72] width 128 height 12
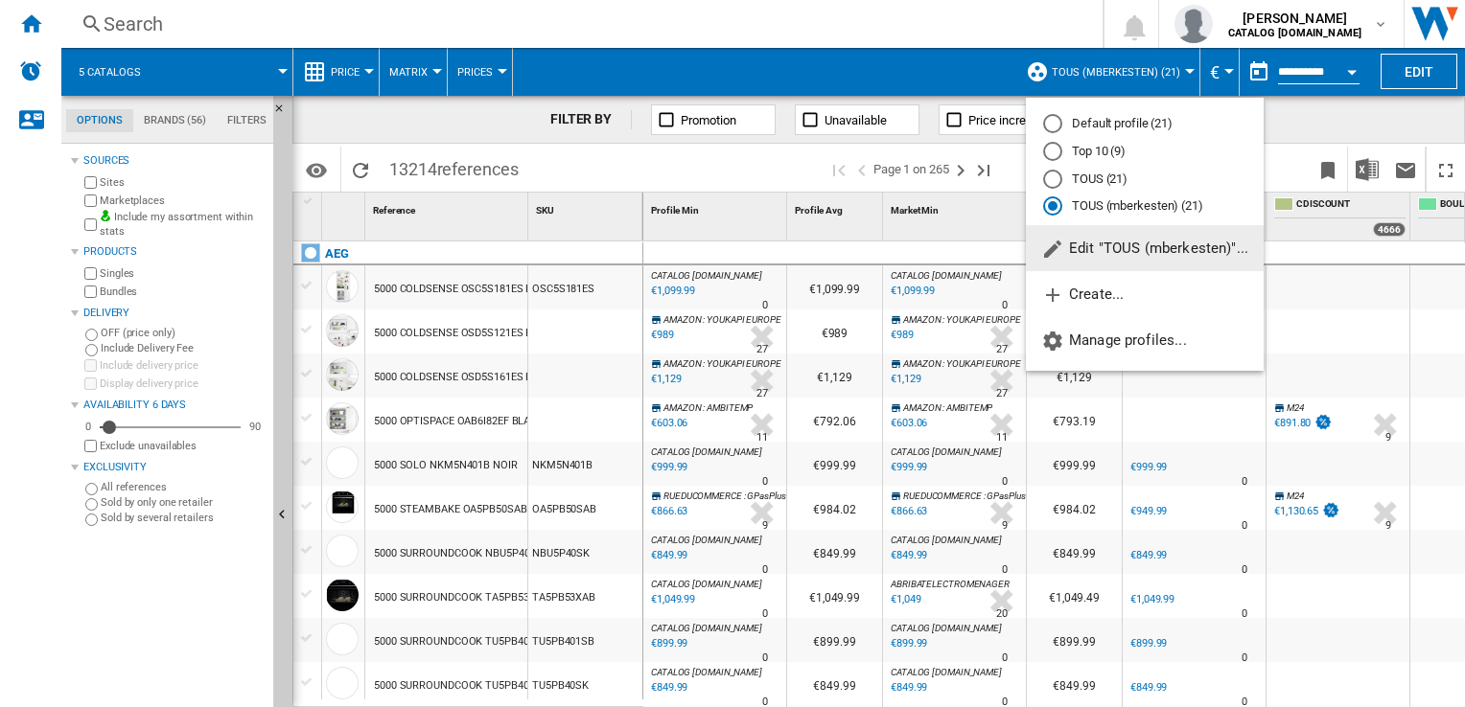
click at [1071, 175] on md-radio-button "TOUS (21)" at bounding box center [1144, 179] width 203 height 18
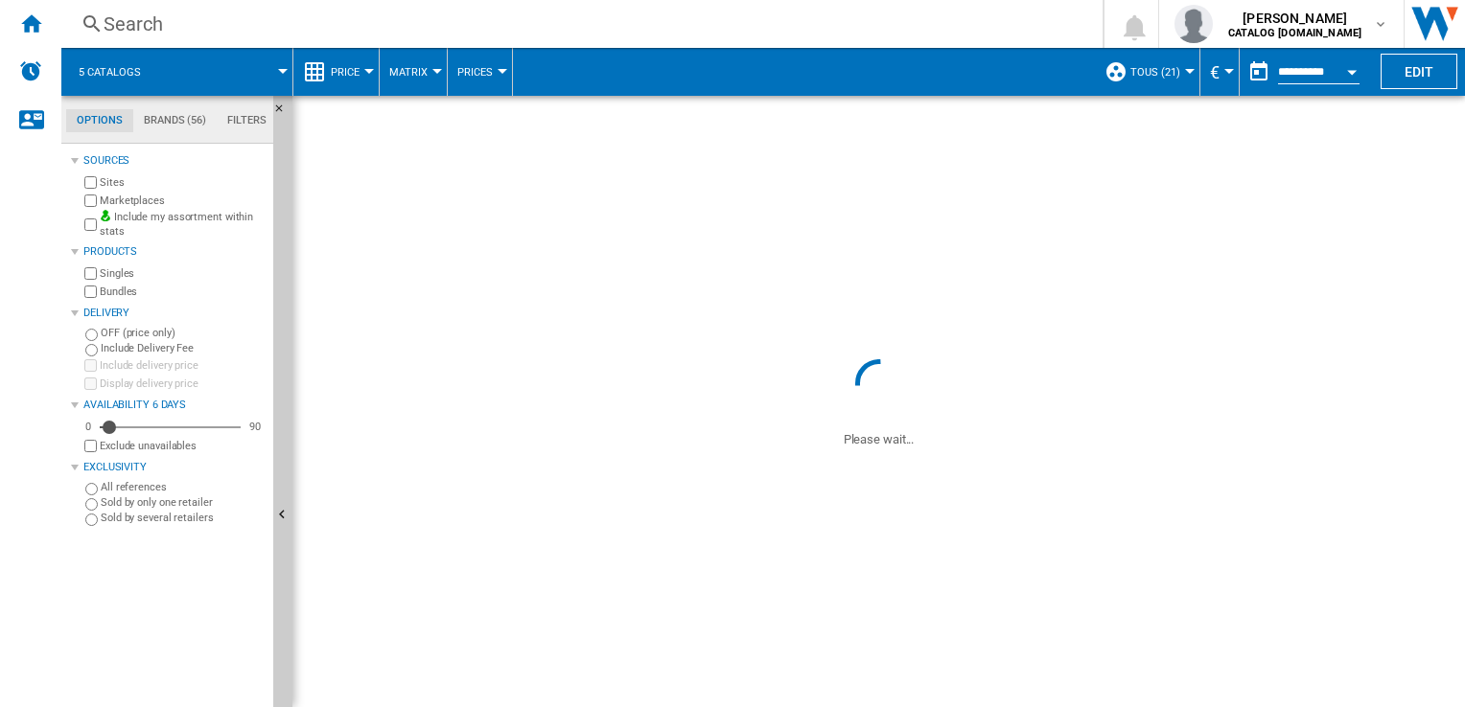
click at [1231, 72] on md-menu "€ Argentin Peso Australian Dollar balboa Bolivia [GEOGRAPHIC_DATA] Bulgarian le…" at bounding box center [1219, 72] width 39 height 48
click at [1223, 67] on button "€" at bounding box center [1219, 72] width 19 height 48
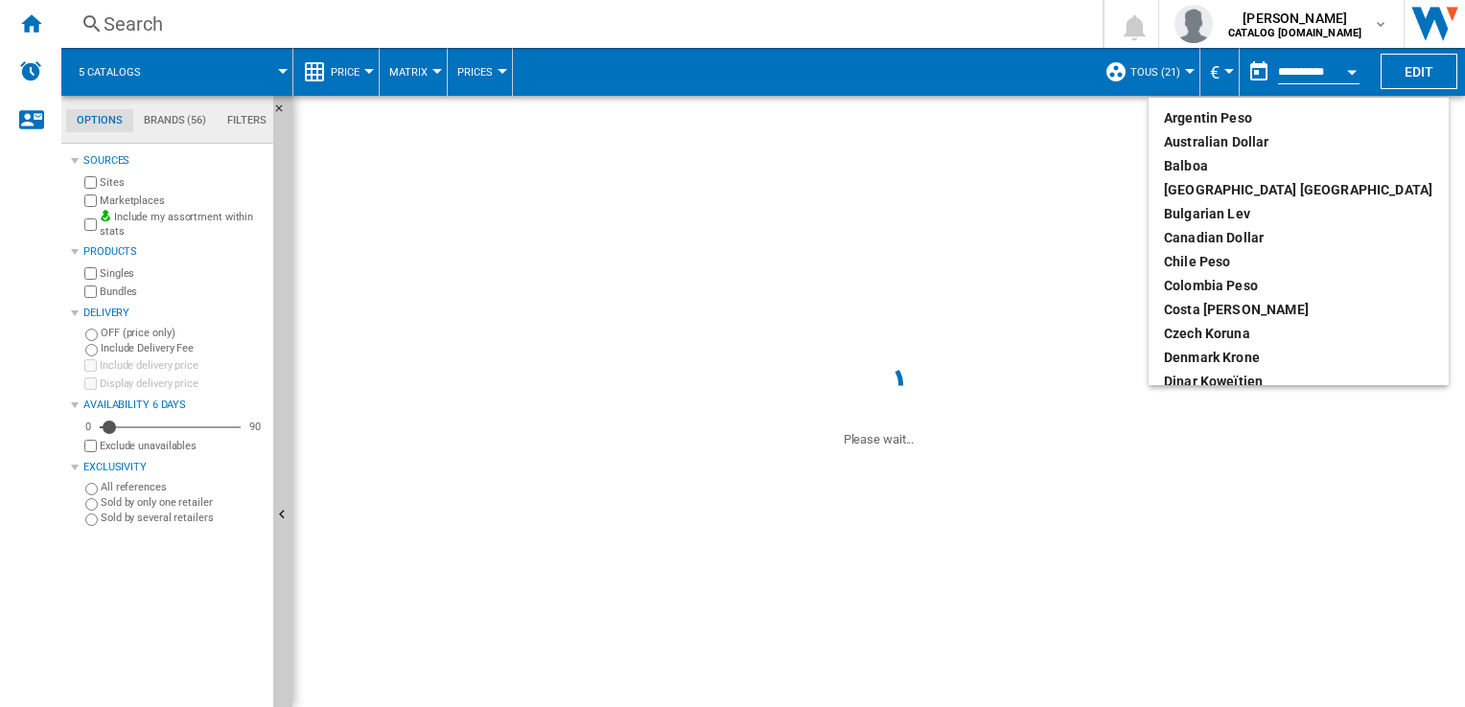
click at [1223, 67] on md-backdrop at bounding box center [732, 353] width 1465 height 707
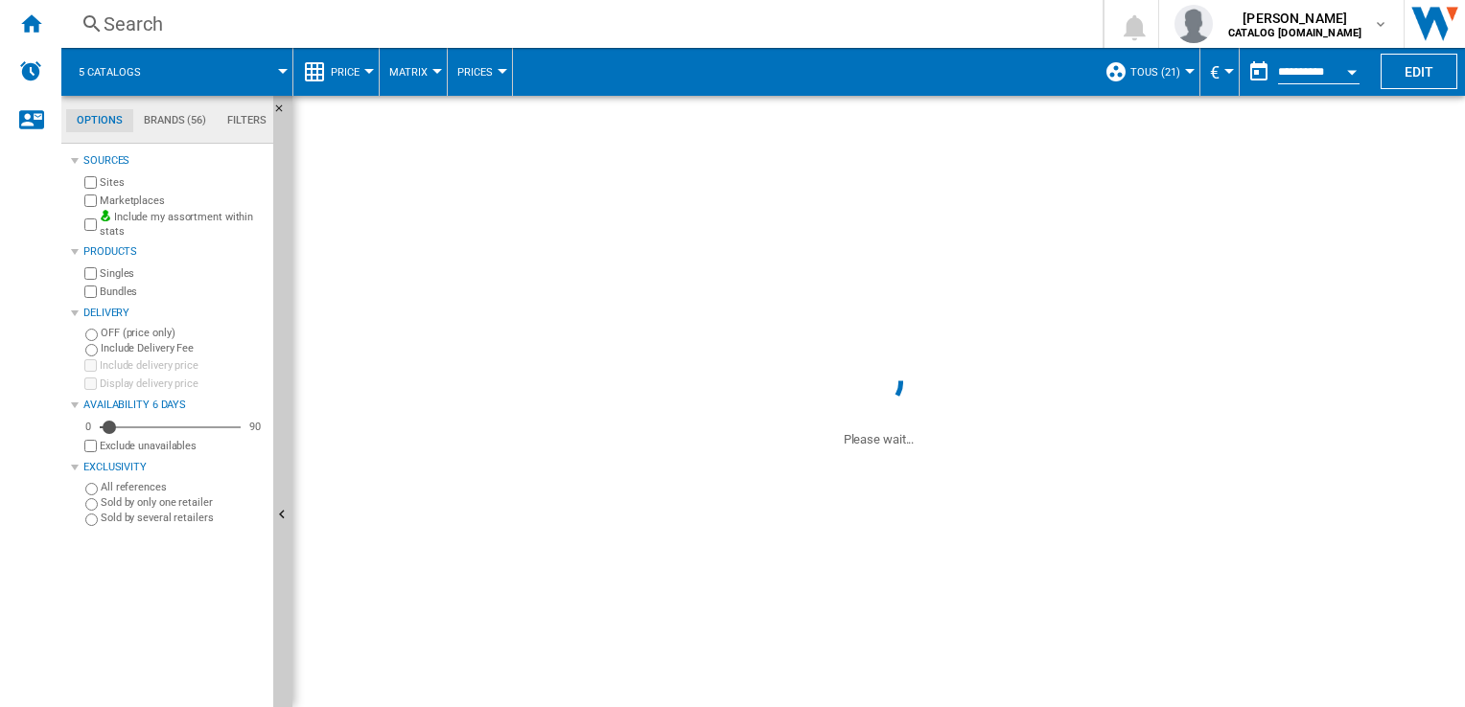
click at [1346, 71] on button "Open calendar" at bounding box center [1351, 69] width 35 height 35
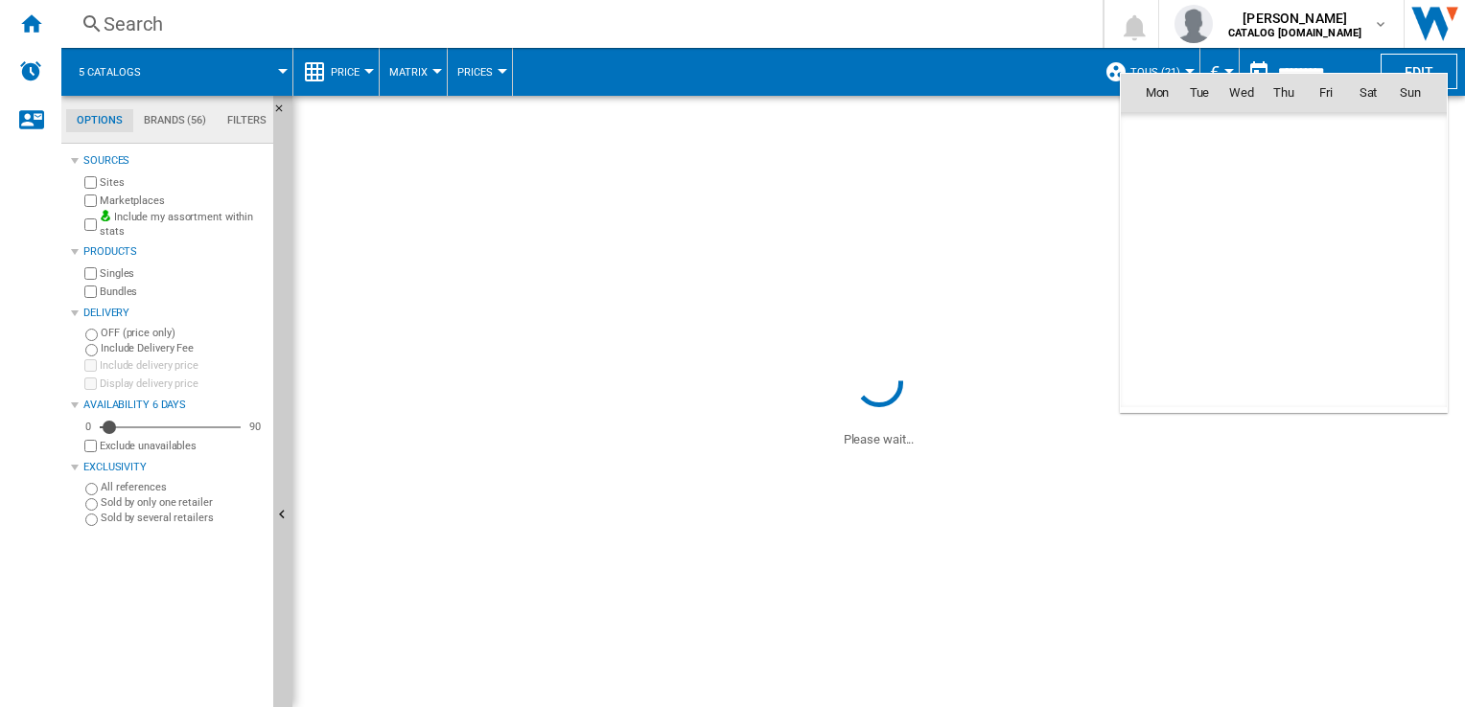
scroll to position [9144, 0]
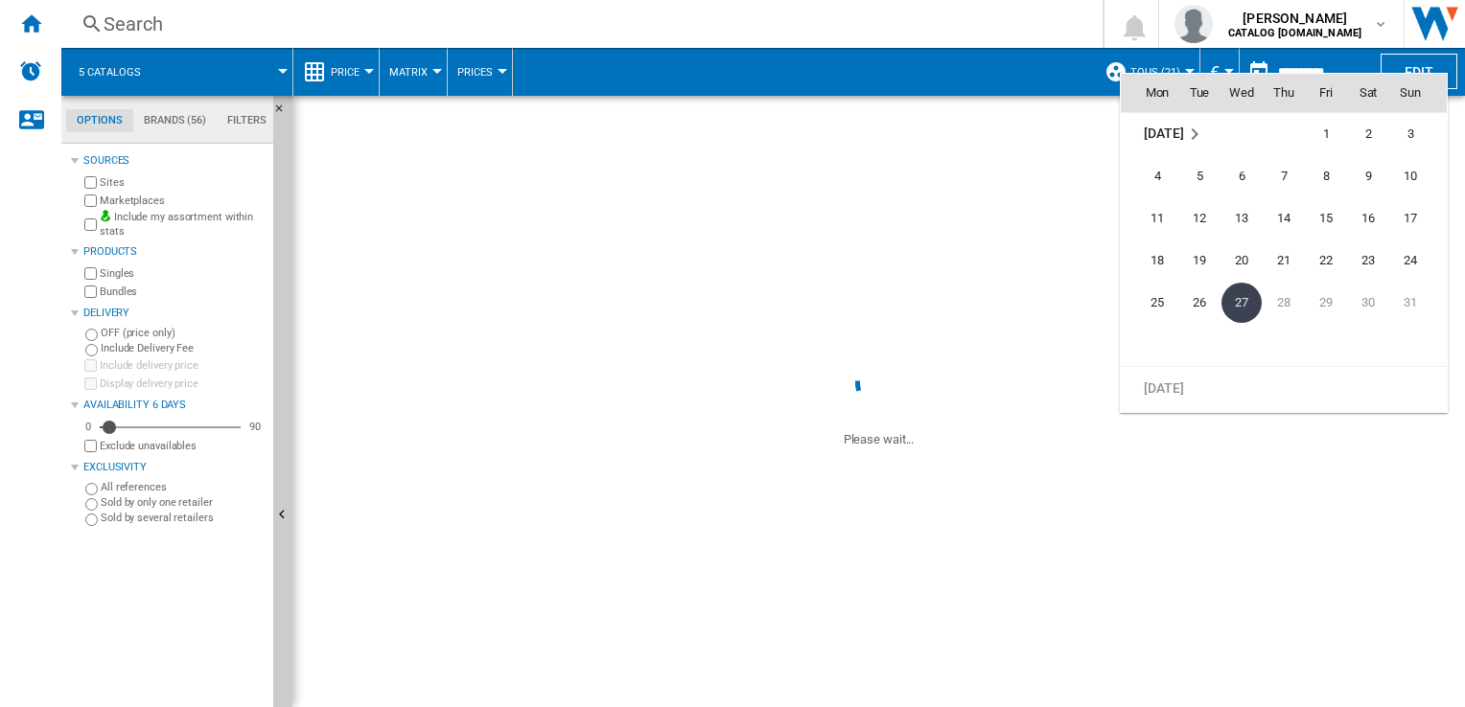
click at [1028, 71] on div at bounding box center [732, 353] width 1465 height 707
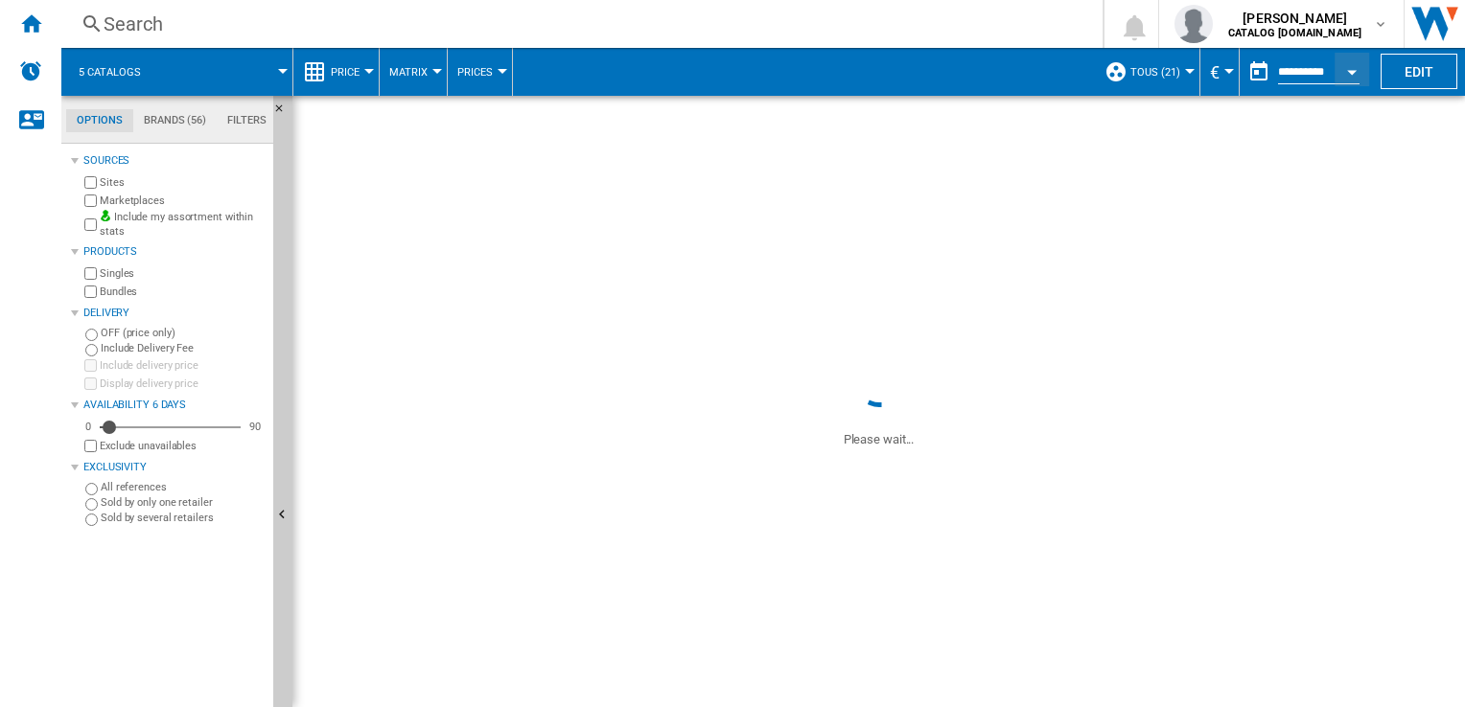
click at [488, 71] on span "Prices" at bounding box center [474, 72] width 35 height 12
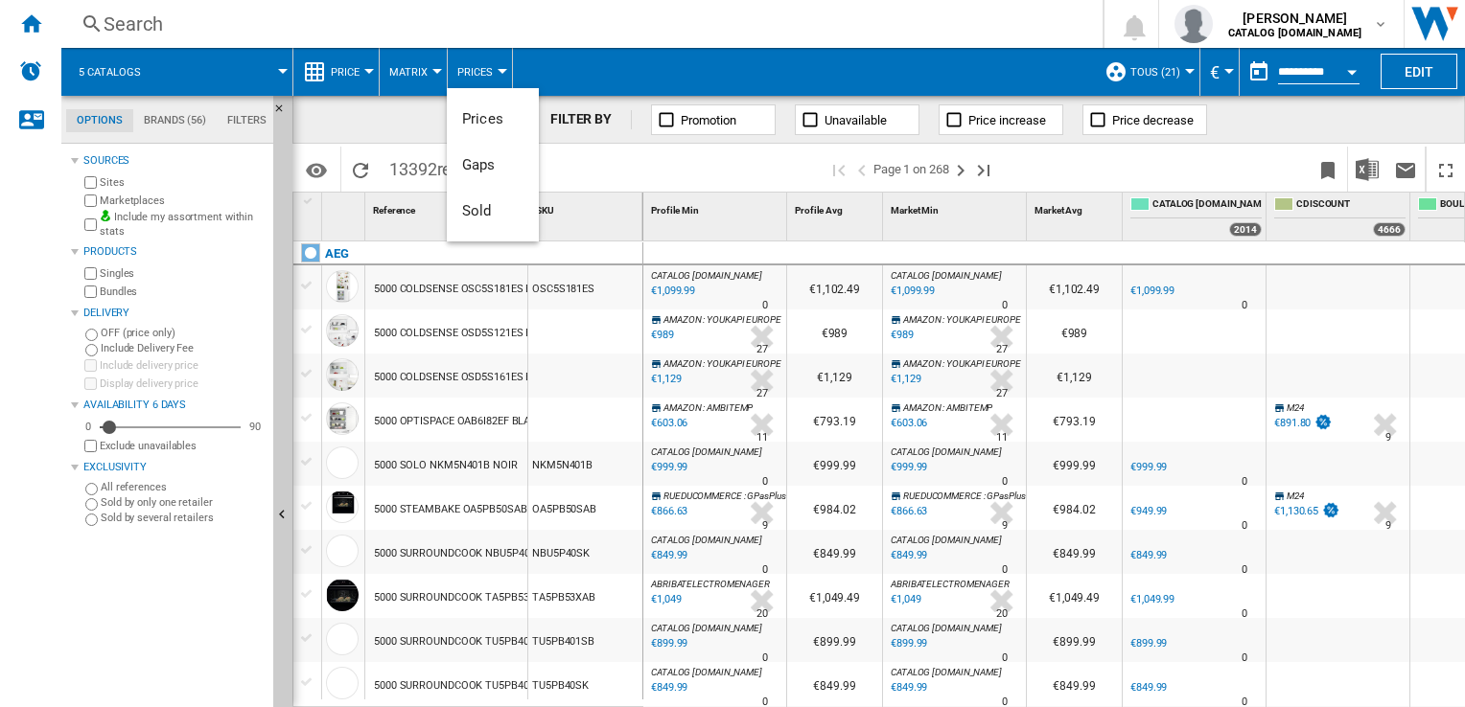
click at [1259, 226] on md-backdrop at bounding box center [732, 353] width 1465 height 707
click at [1247, 232] on div "2014" at bounding box center [1245, 229] width 33 height 14
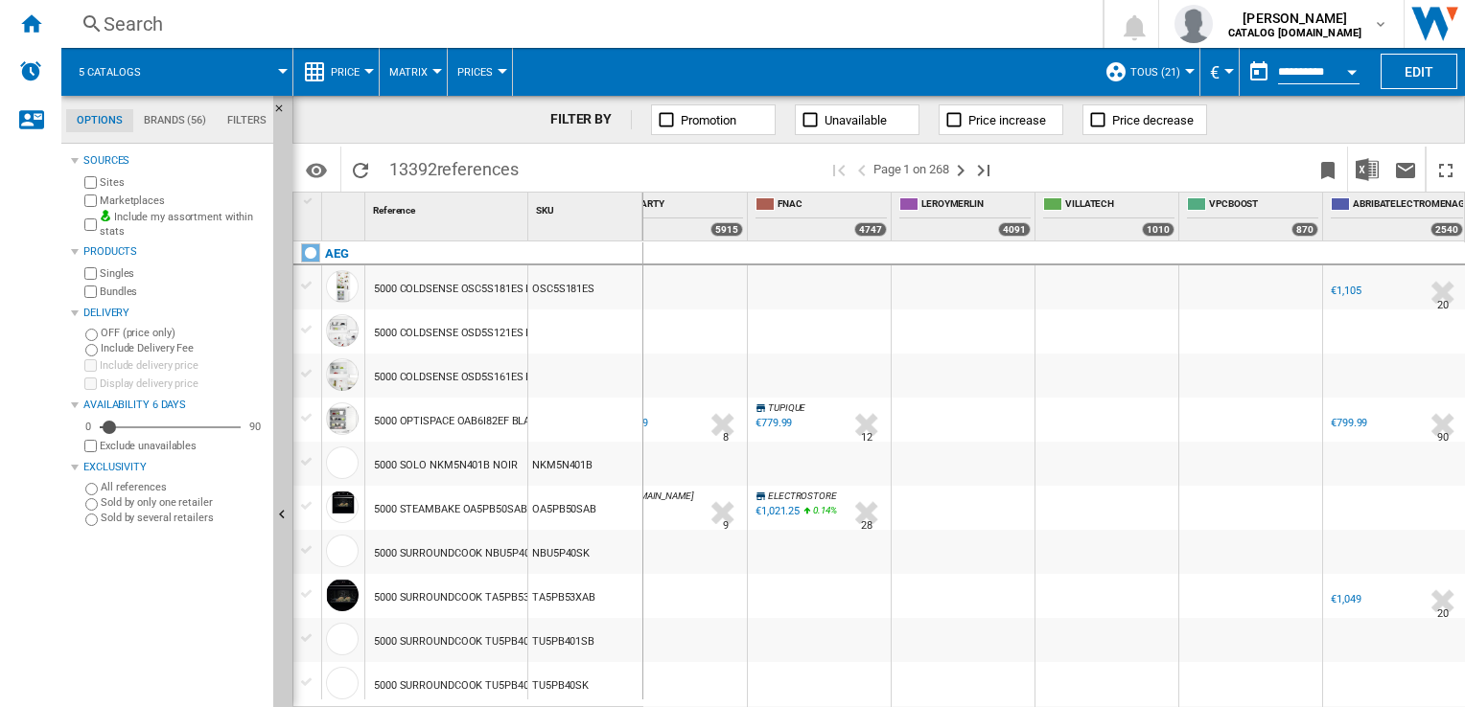
scroll to position [0, 1535]
click at [1181, 71] on button "TOUS (21)" at bounding box center [1159, 72] width 59 height 48
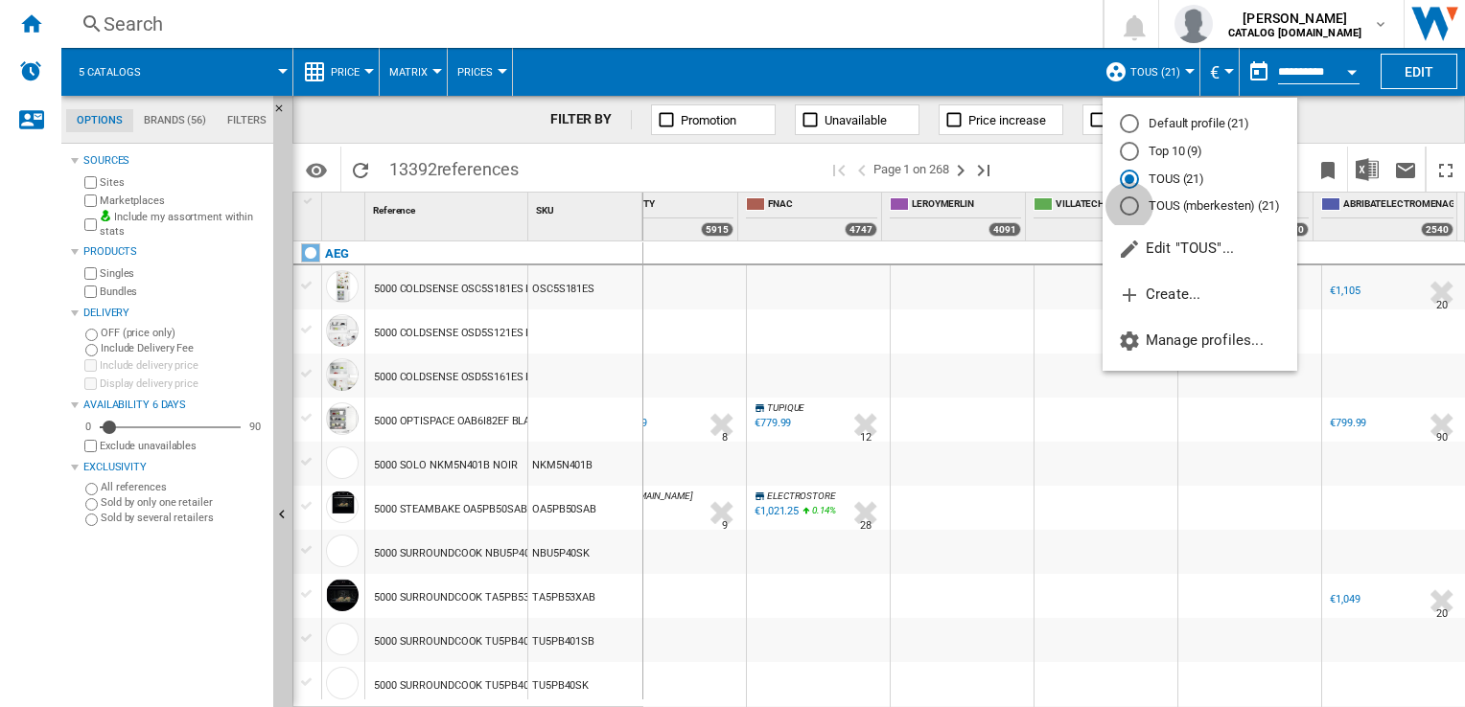
click at [1131, 209] on div "TOUS (mberkesten) (21)" at bounding box center [1128, 205] width 19 height 19
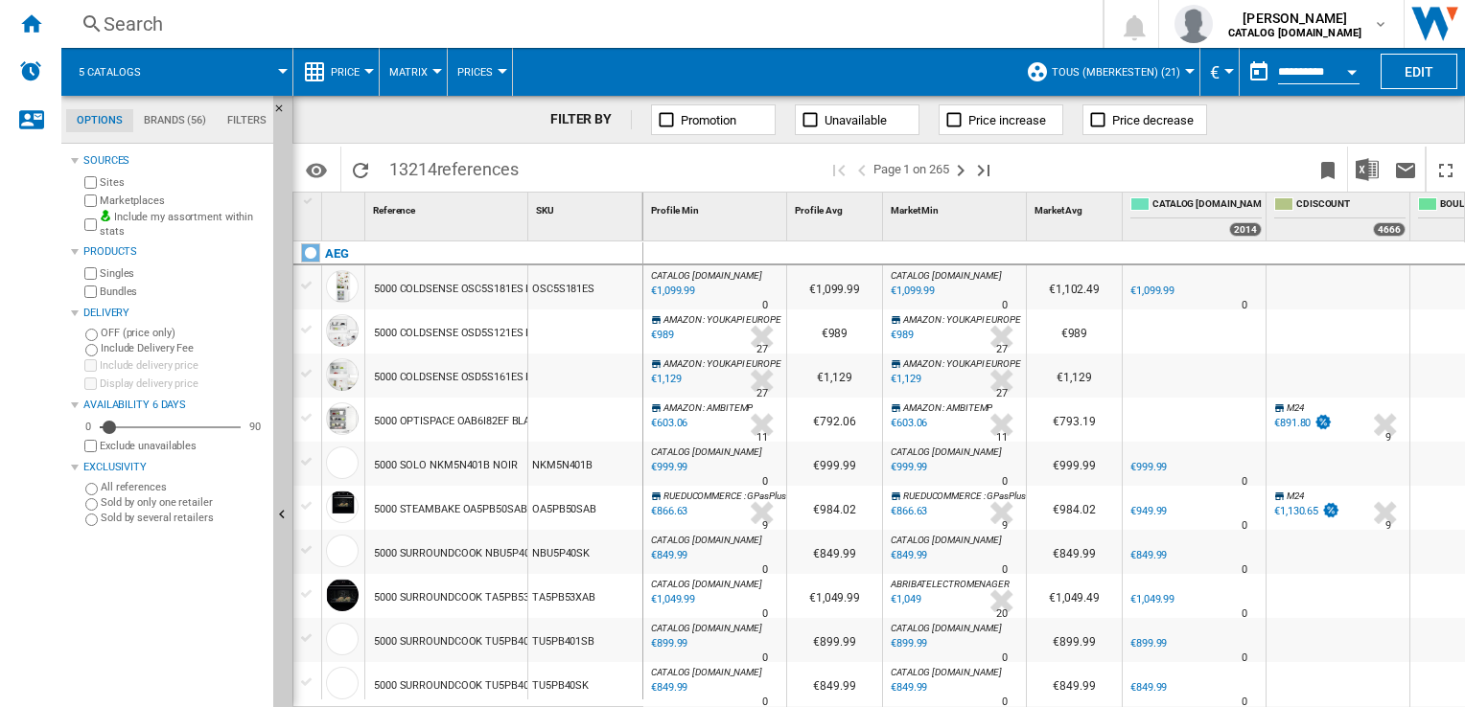
click at [1250, 222] on div "2014" at bounding box center [1245, 229] width 33 height 14
click at [1295, 74] on input "**********" at bounding box center [1318, 74] width 81 height 17
click at [1344, 69] on button "Open calendar" at bounding box center [1351, 69] width 35 height 35
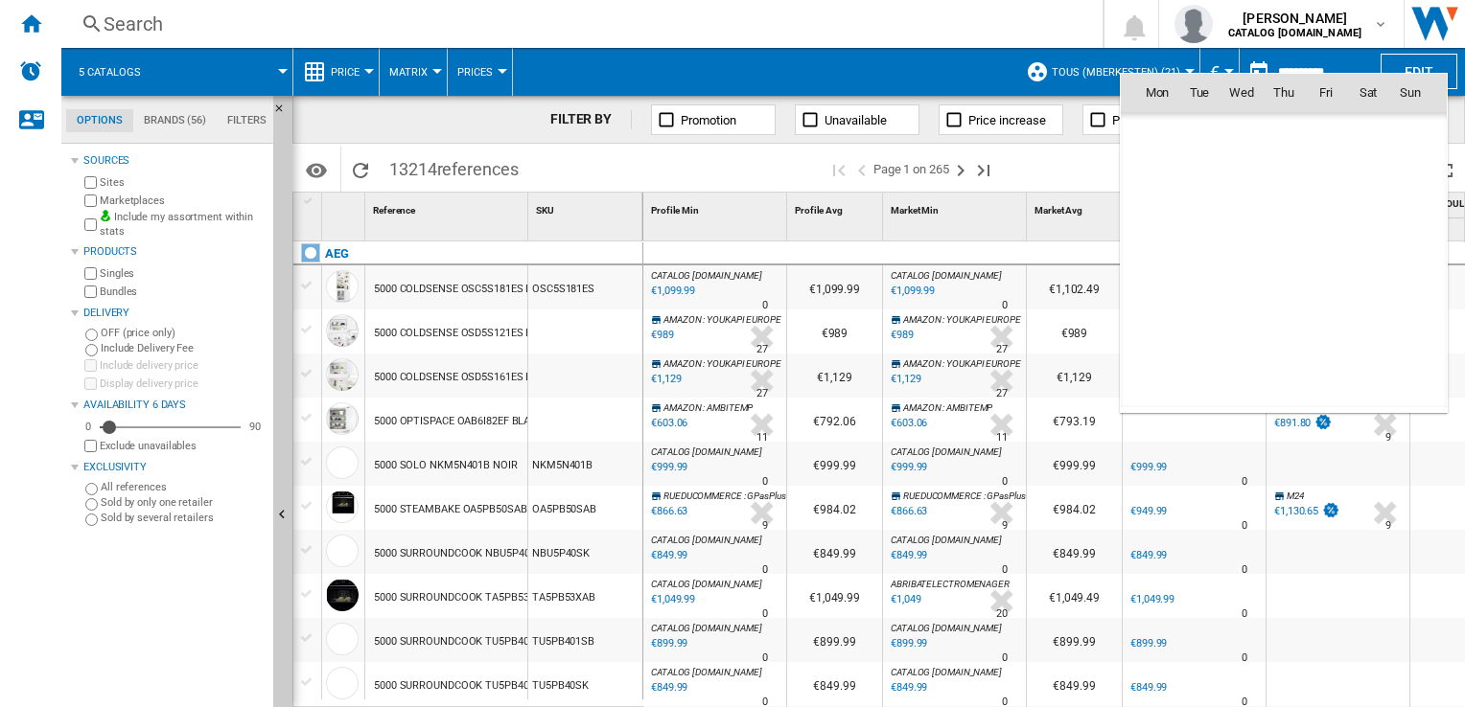
scroll to position [9144, 0]
click at [1311, 301] on td "29" at bounding box center [1325, 303] width 42 height 42
click at [737, 42] on div at bounding box center [732, 353] width 1465 height 707
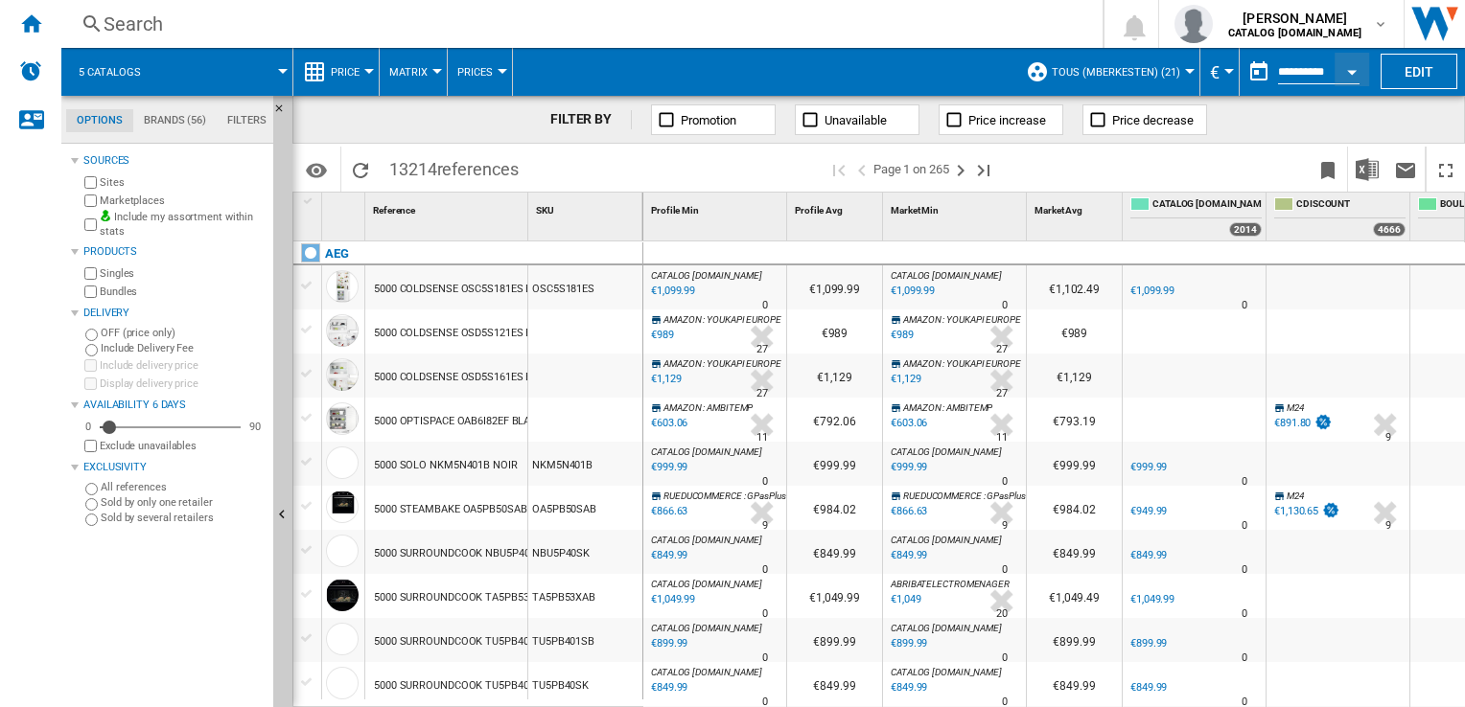
click at [1253, 71] on button "button" at bounding box center [1258, 72] width 38 height 38
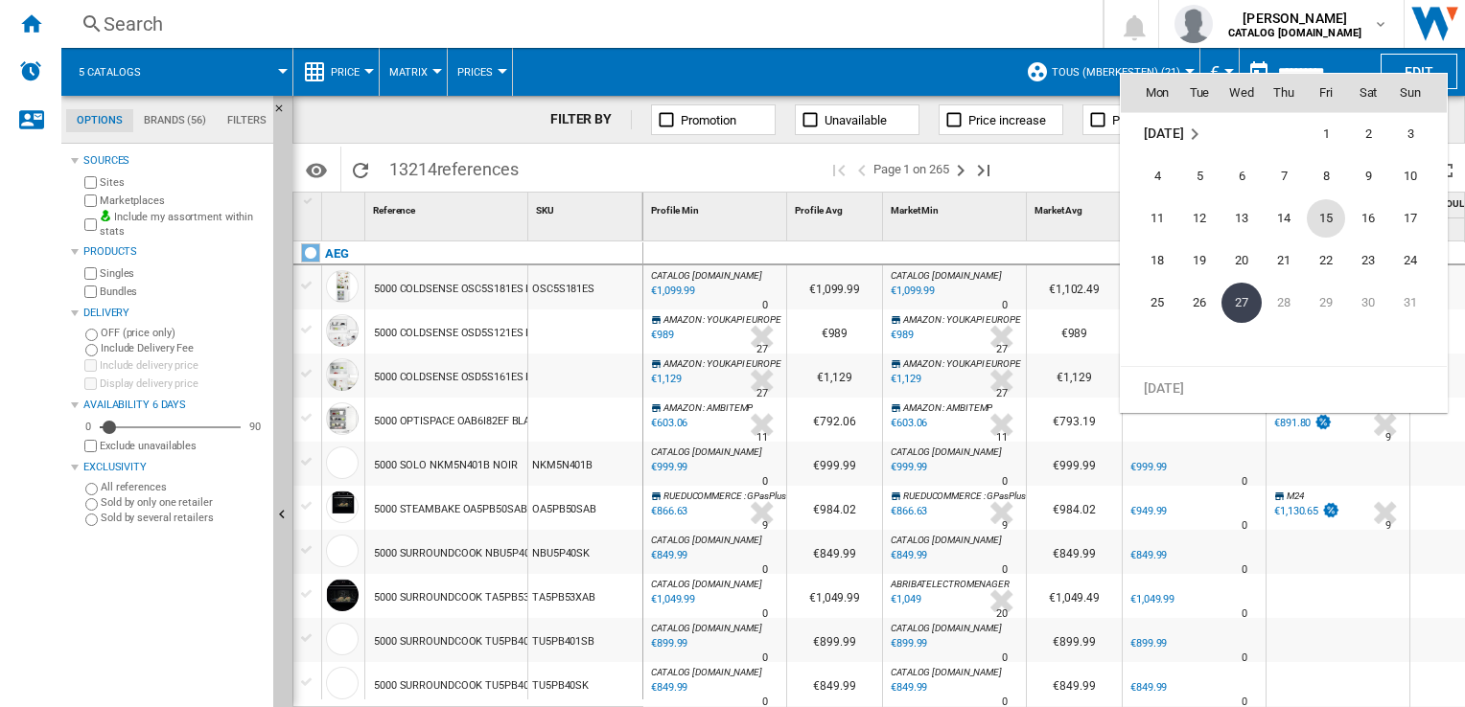
click at [1333, 227] on span "15" at bounding box center [1325, 218] width 38 height 38
type input "**********"
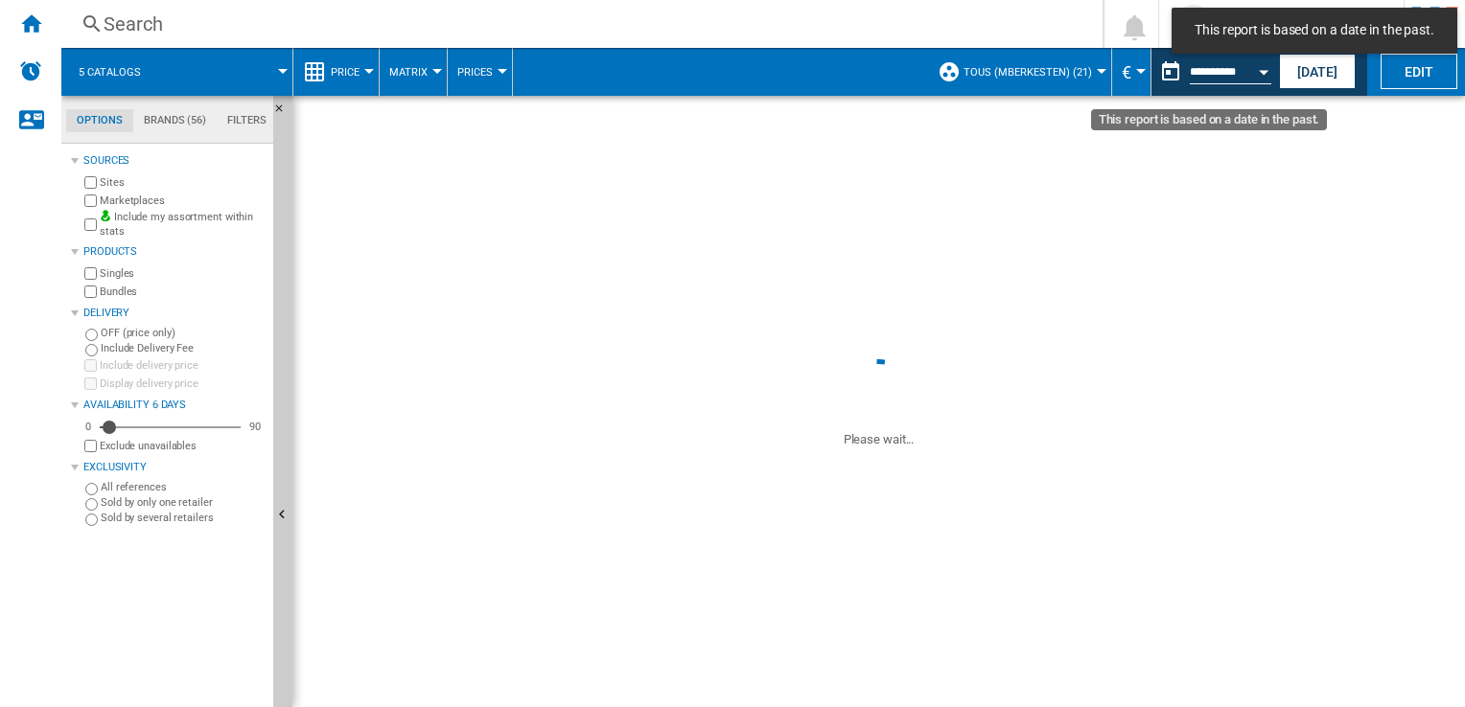
click at [1264, 70] on div "Open calendar" at bounding box center [1263, 72] width 10 height 5
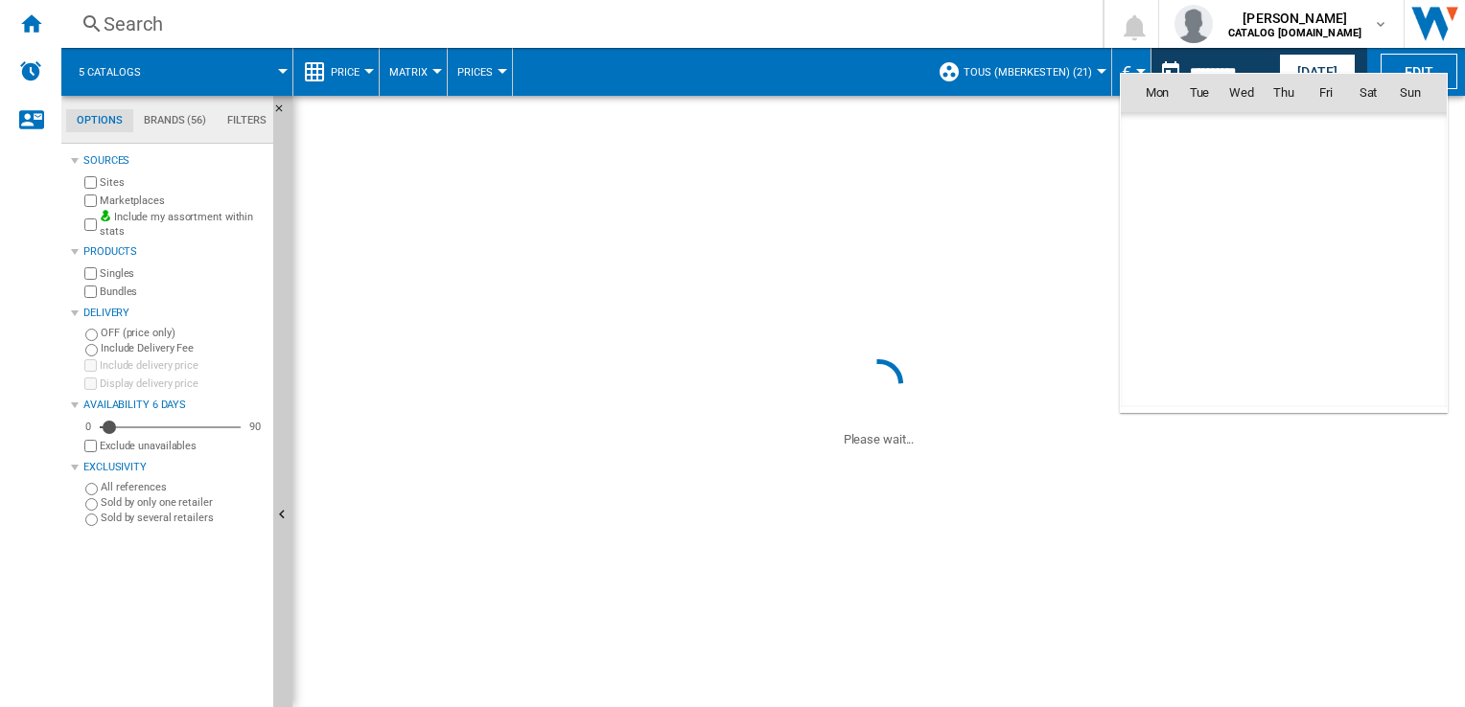
scroll to position [9144, 0]
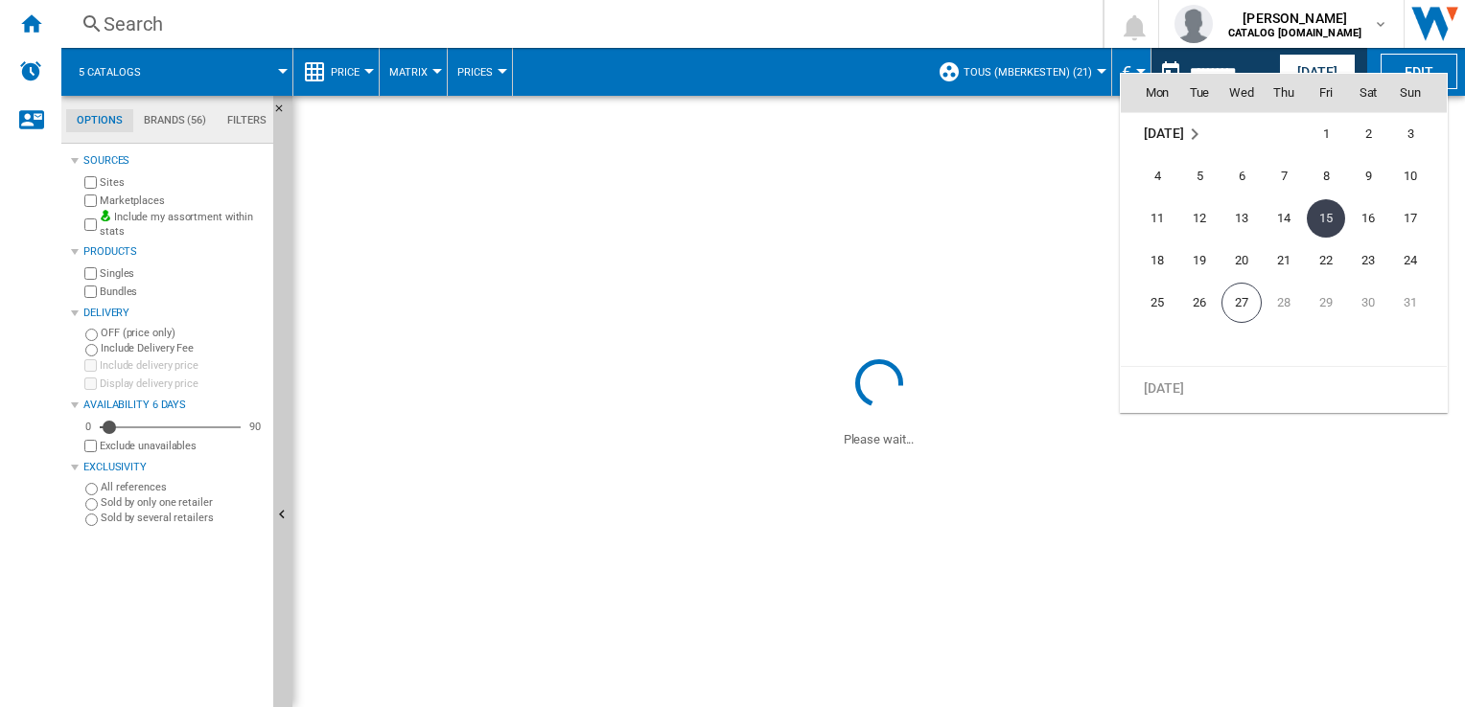
click at [1299, 308] on td "28" at bounding box center [1283, 303] width 42 height 42
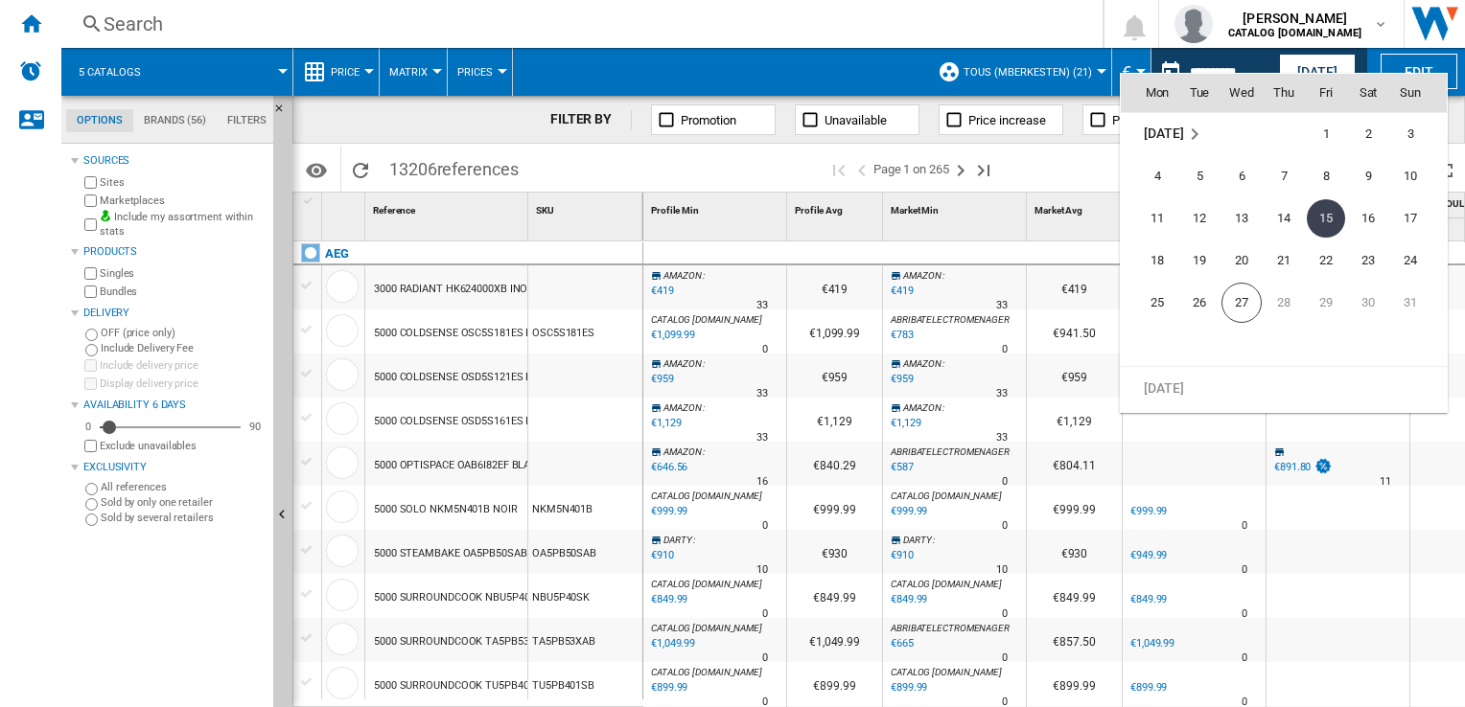
click at [610, 149] on div at bounding box center [732, 353] width 1465 height 707
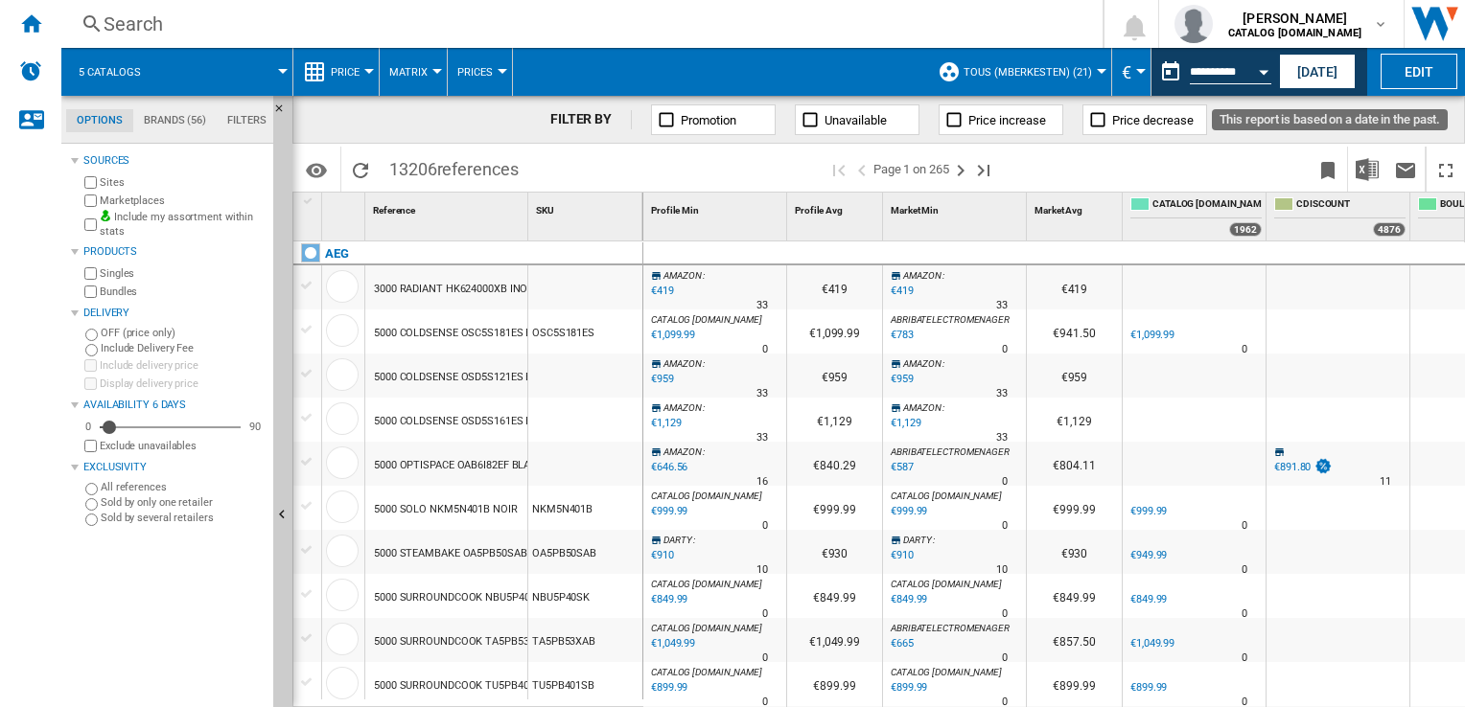
click at [1252, 81] on button "Open calendar" at bounding box center [1263, 69] width 35 height 35
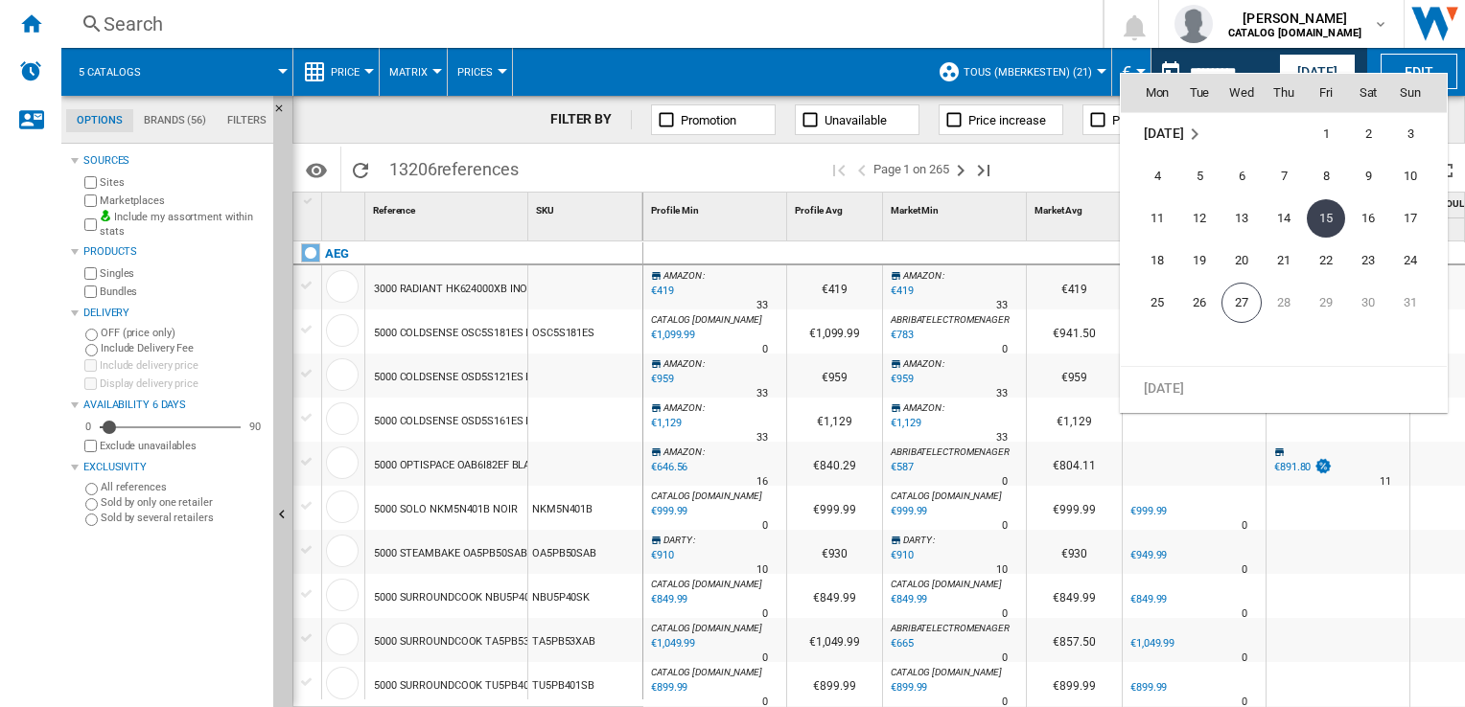
click at [729, 183] on div at bounding box center [732, 353] width 1465 height 707
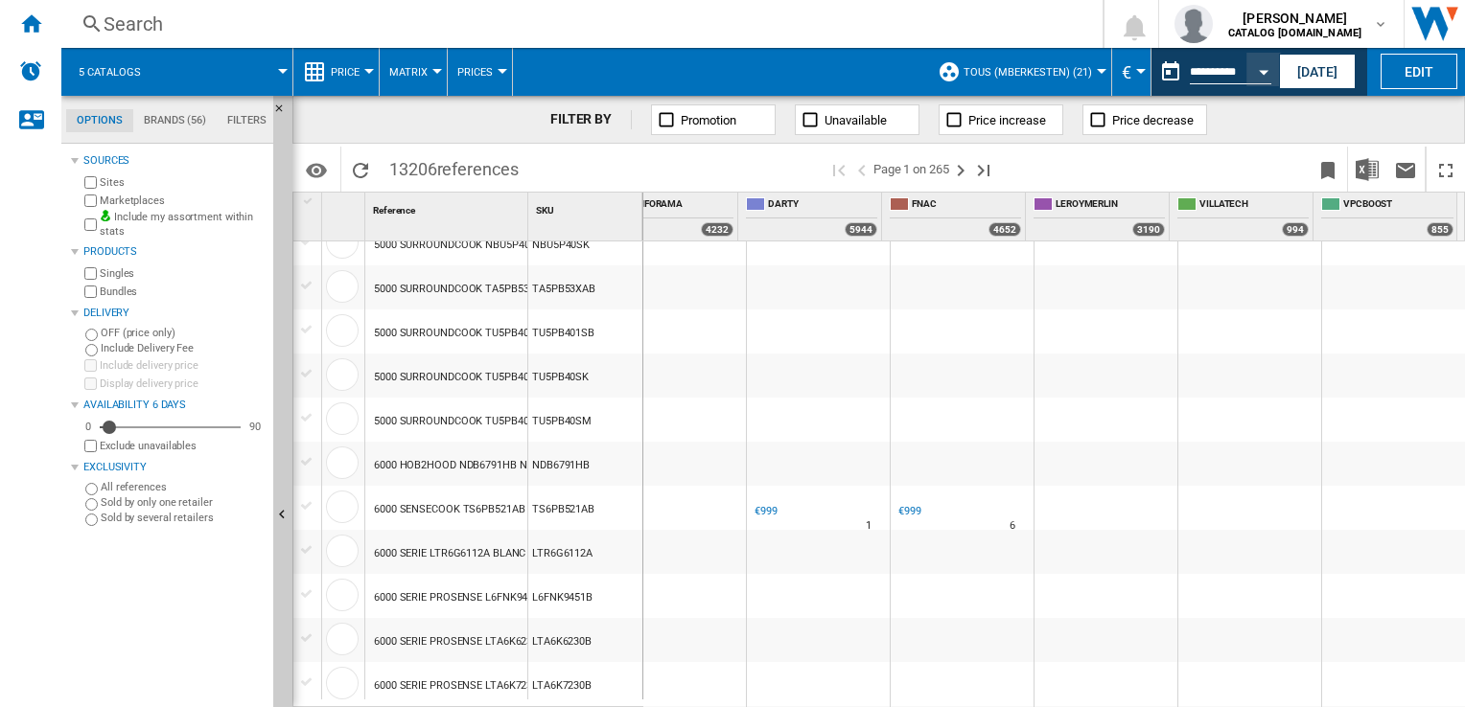
scroll to position [353, 1108]
click at [1415, 71] on button "Edit" at bounding box center [1418, 71] width 77 height 35
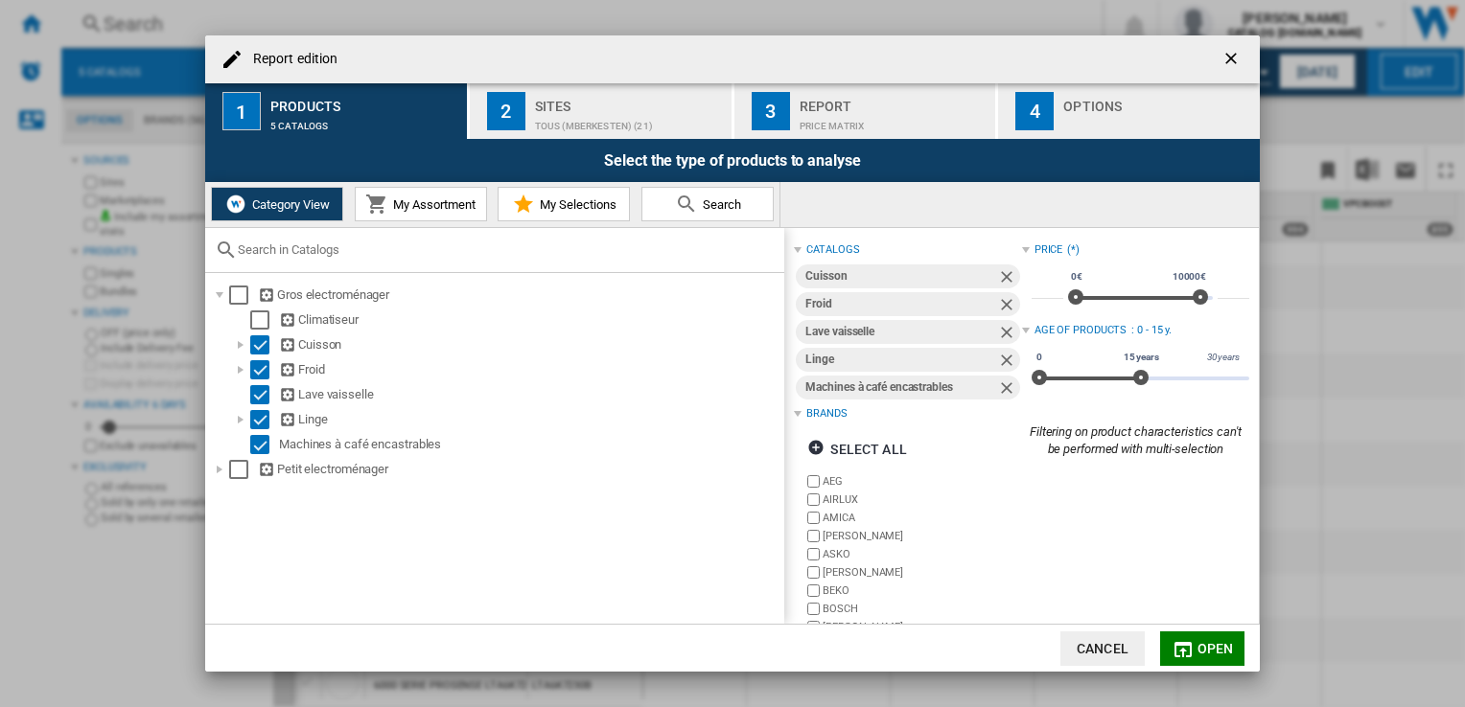
click at [1082, 120] on div "Report edition ..." at bounding box center [1157, 121] width 189 height 20
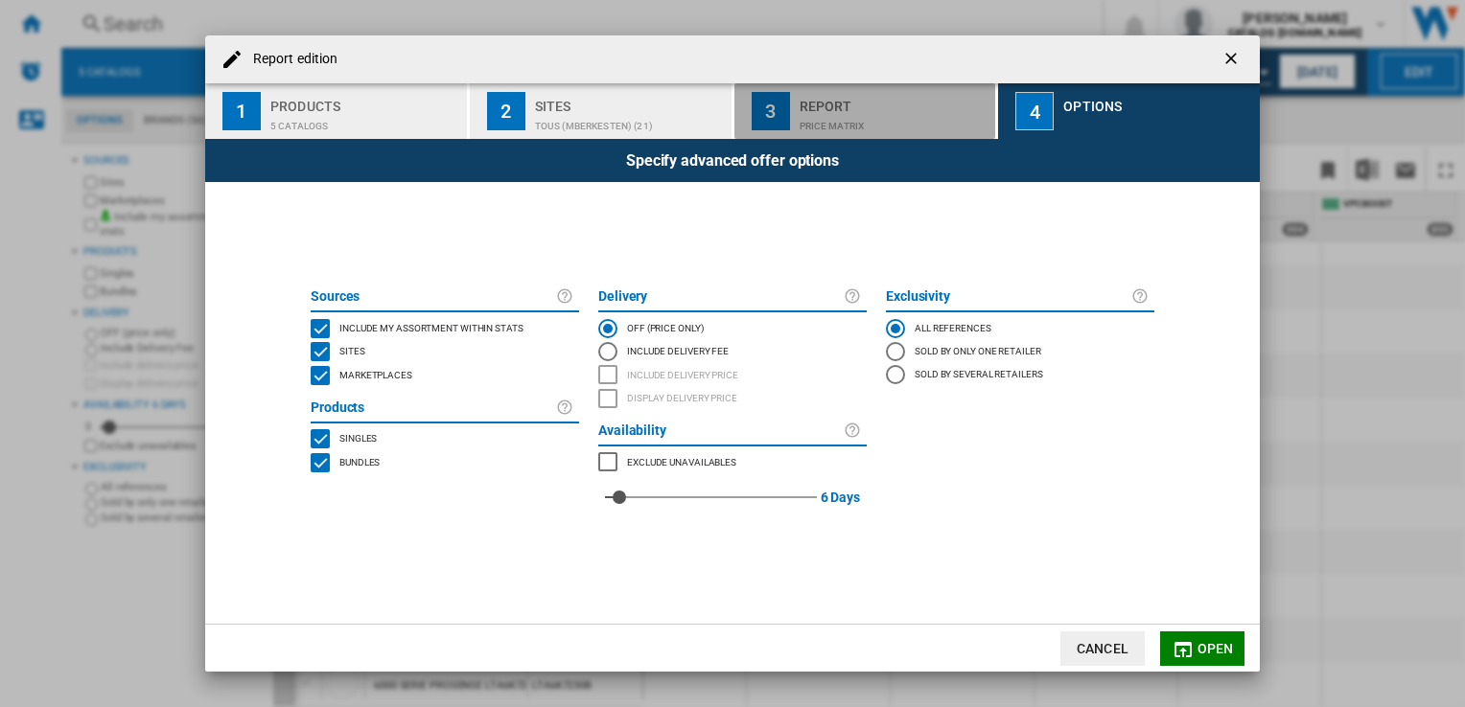
click at [835, 111] on div "Price Matrix" at bounding box center [893, 121] width 189 height 20
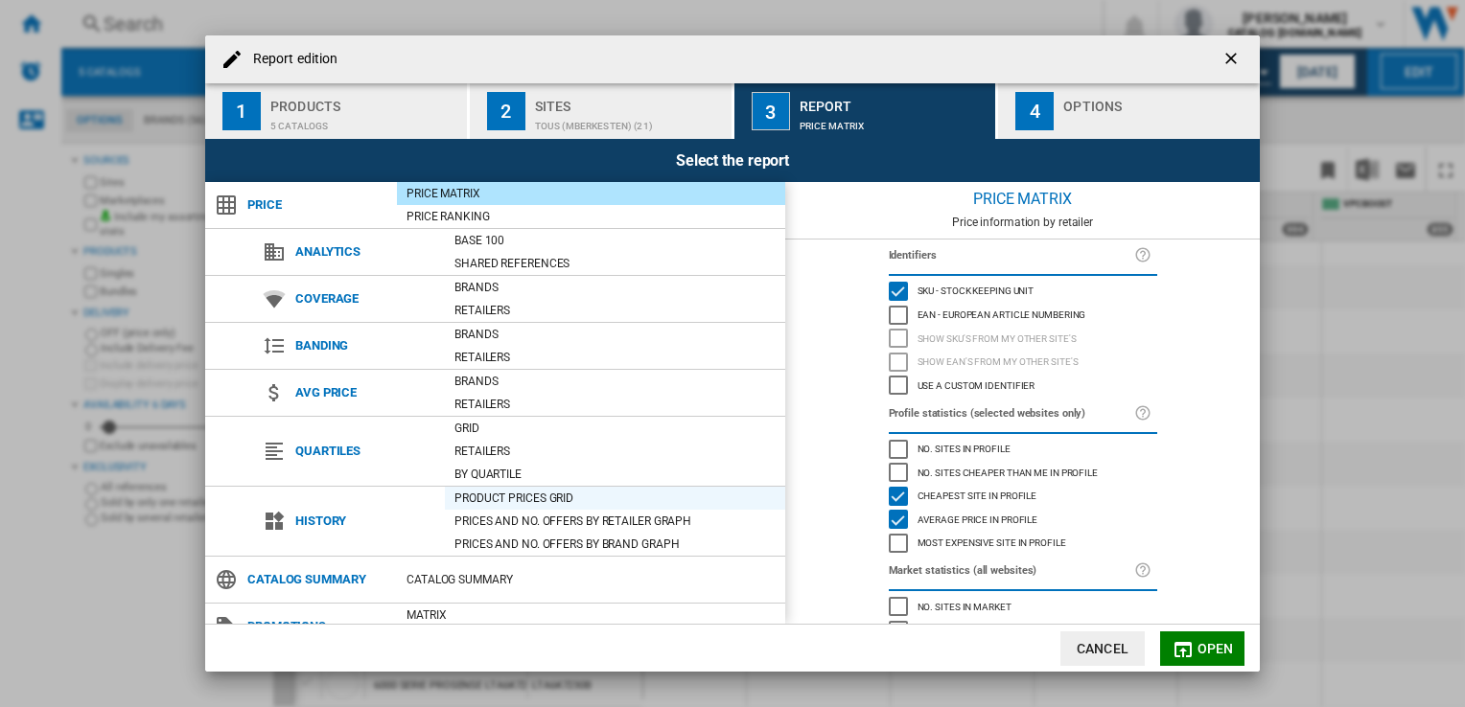
click at [565, 496] on div "Product prices grid" at bounding box center [615, 498] width 340 height 19
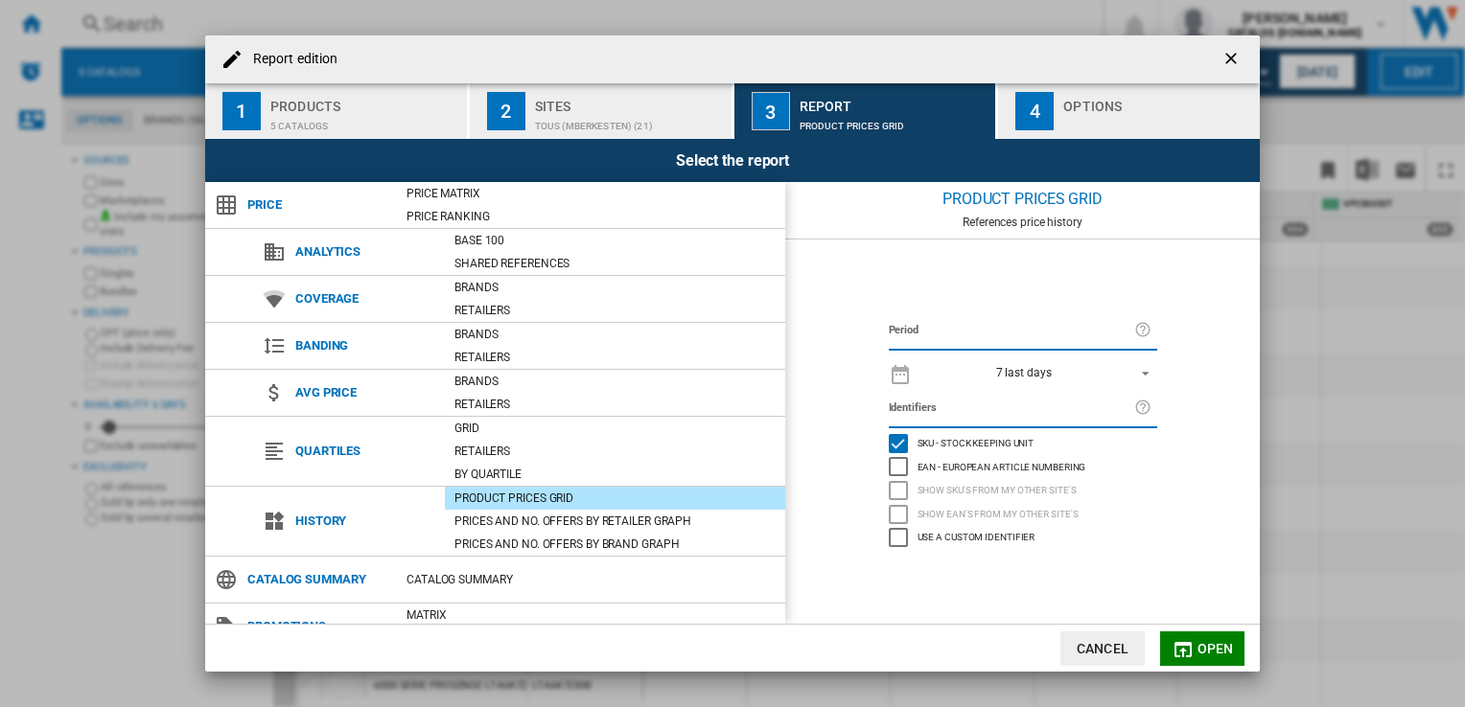
click at [1107, 639] on button "Cancel" at bounding box center [1102, 649] width 84 height 35
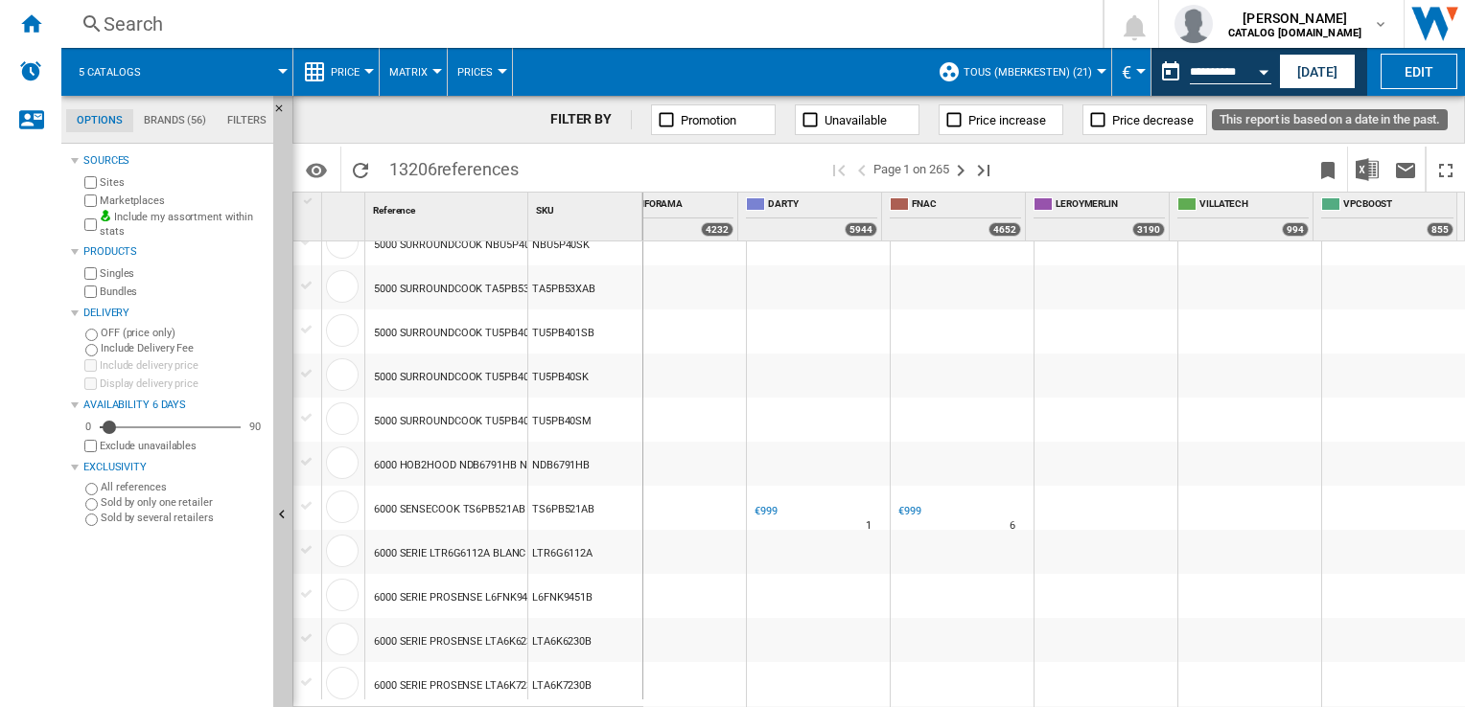
click at [1265, 79] on button "Open calendar" at bounding box center [1263, 69] width 35 height 35
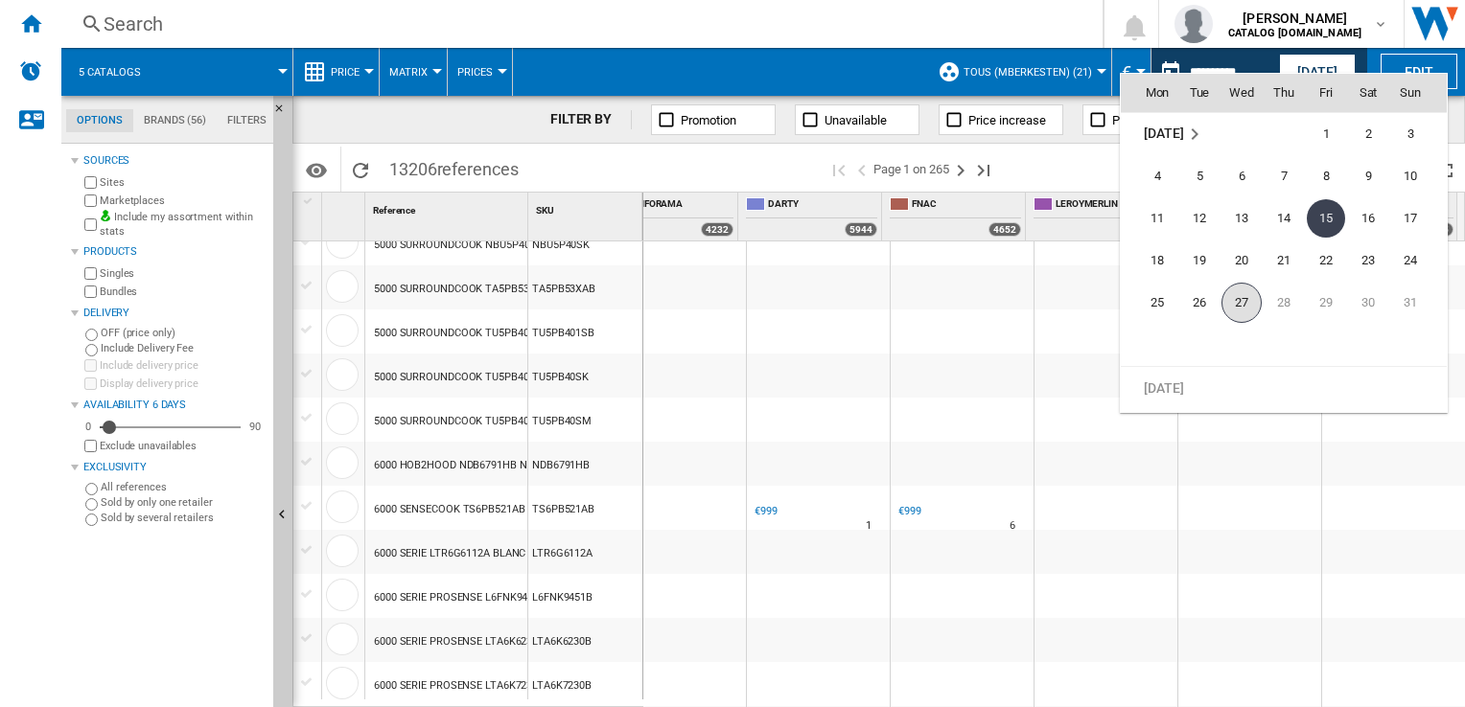
click at [1247, 294] on span "27" at bounding box center [1241, 303] width 40 height 40
type input "**********"
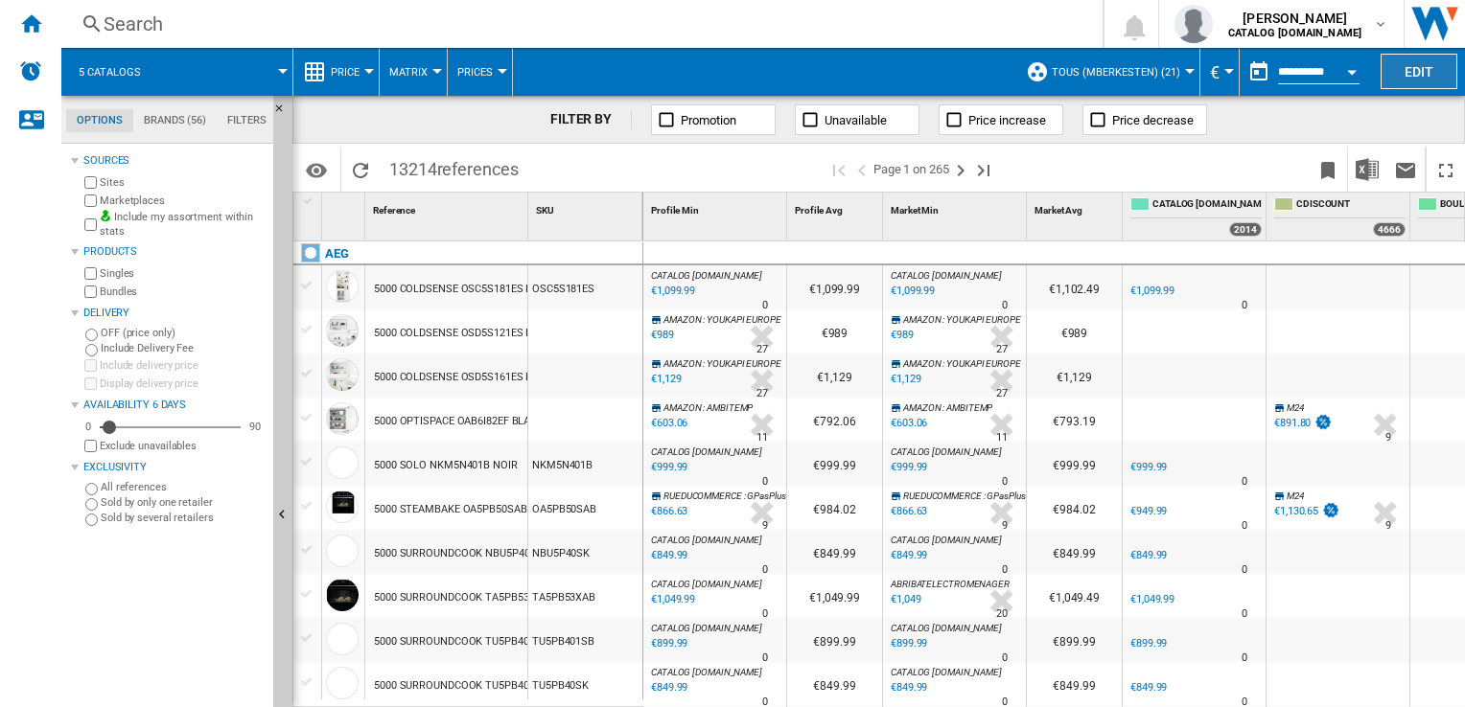
click at [1398, 63] on button "Edit" at bounding box center [1418, 71] width 77 height 35
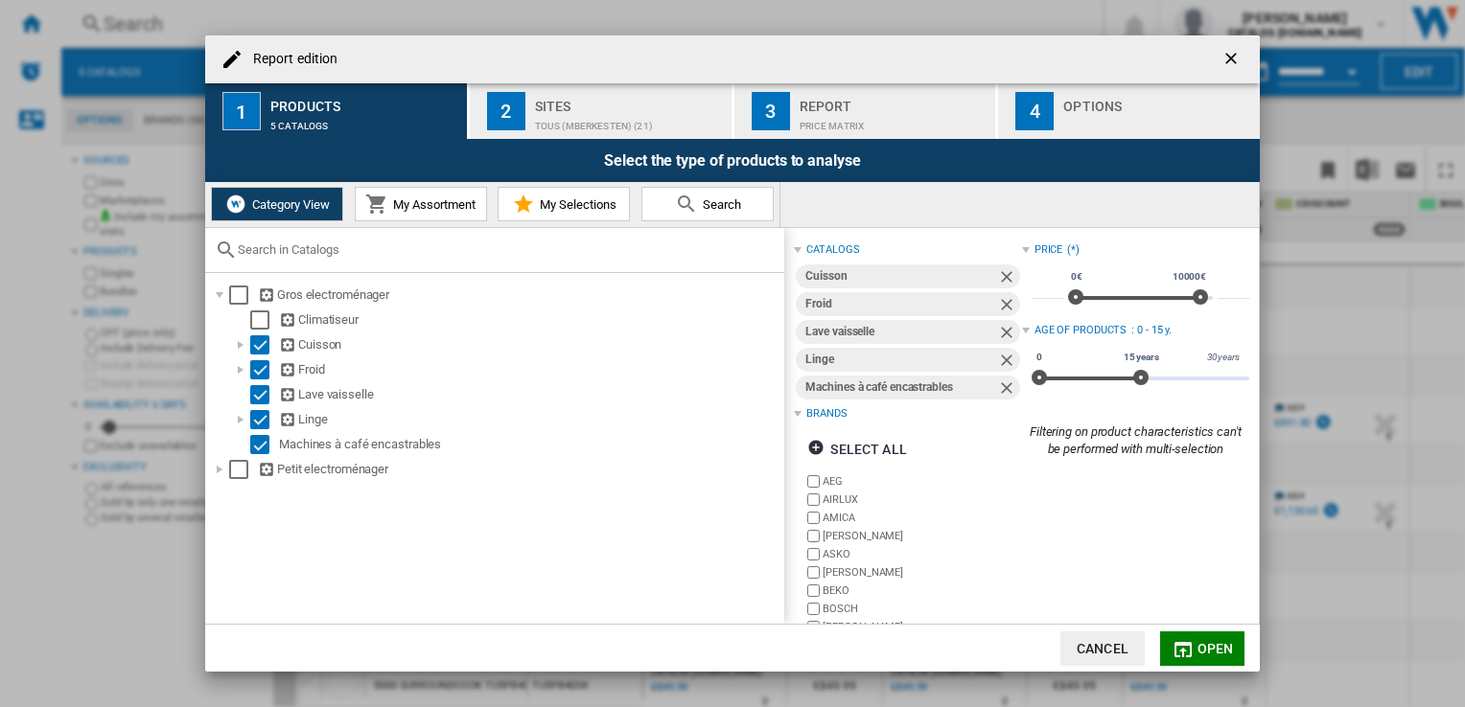
click at [575, 114] on div "TOUS (mberkesten) (21)" at bounding box center [629, 121] width 189 height 20
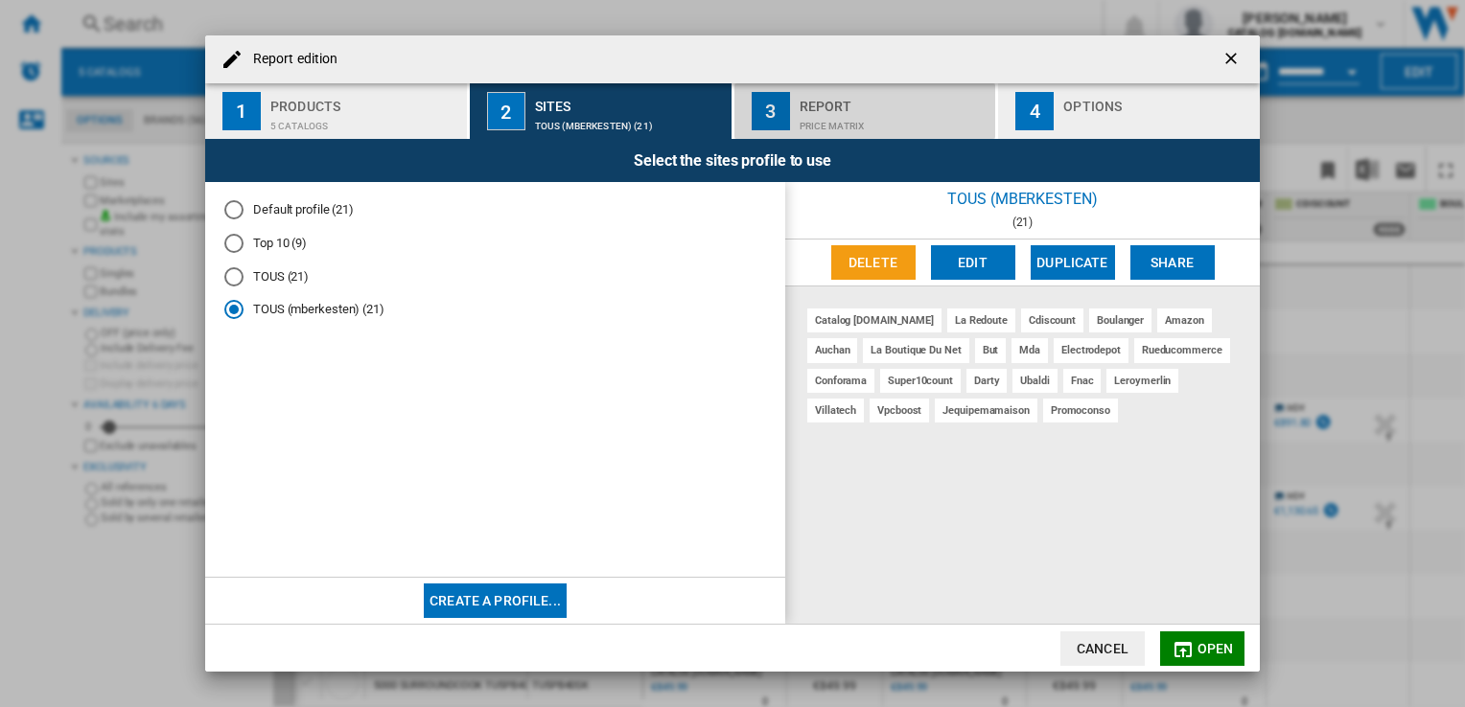
click at [817, 111] on div "Price Matrix" at bounding box center [893, 121] width 189 height 20
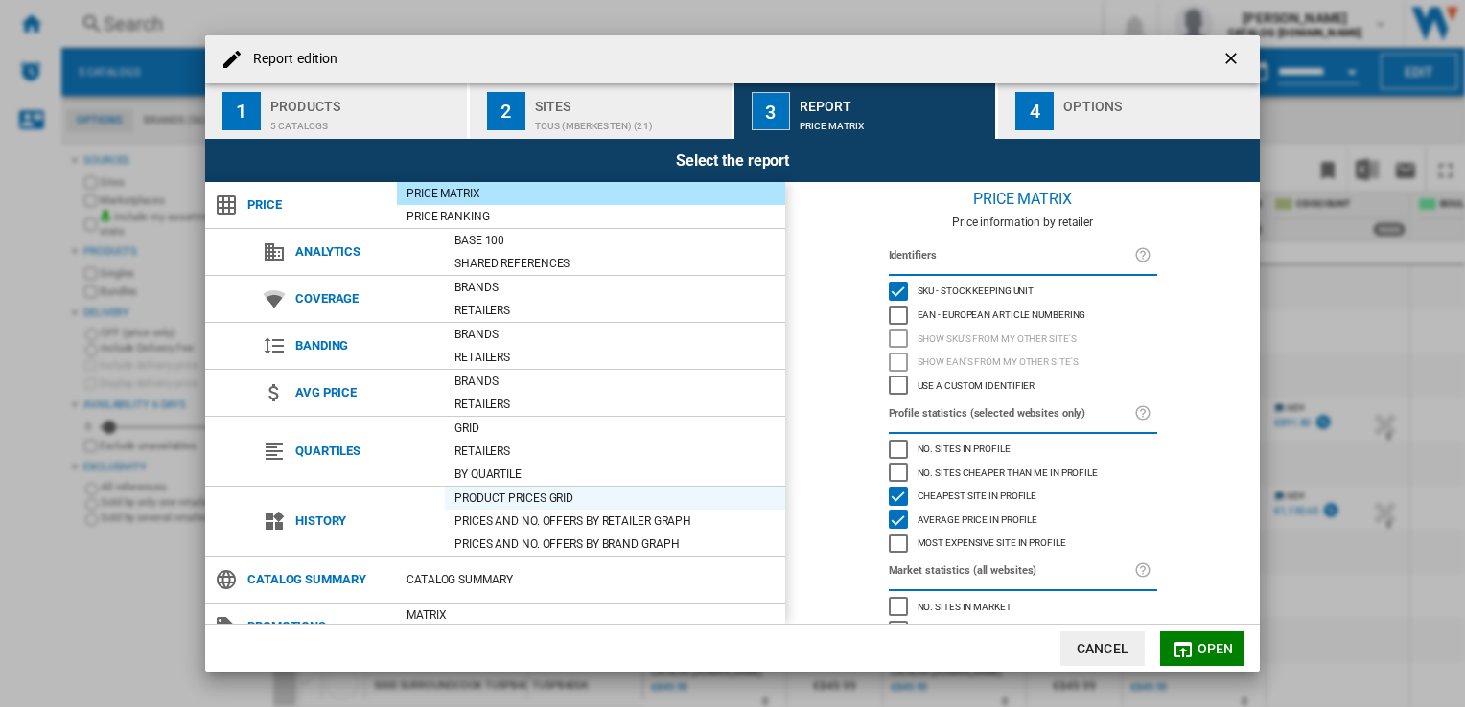
click at [504, 494] on div "Product prices grid" at bounding box center [615, 498] width 340 height 19
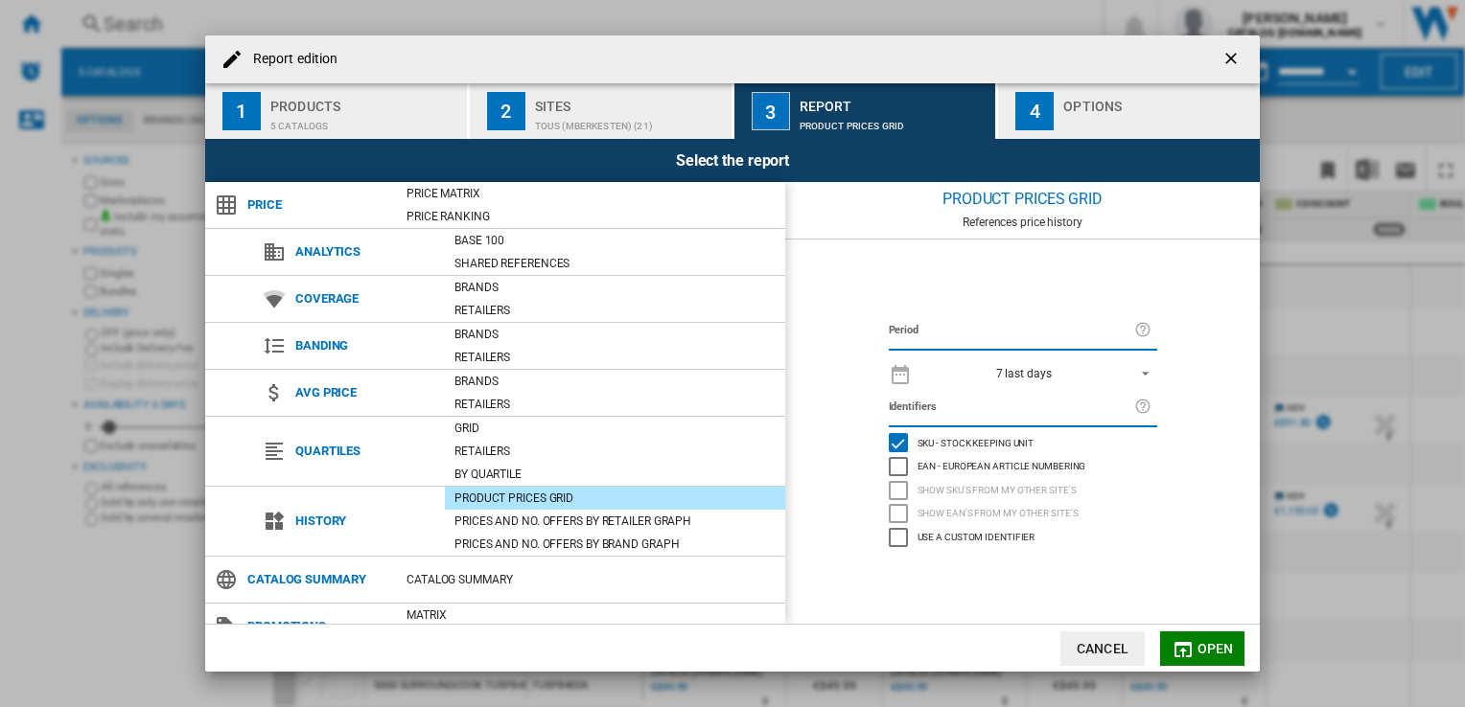
click at [1143, 367] on span "REPORTS.WIZARD.STEPS.REPORT.STEPS.REPORT_OPTIONS.PERIOD: 7 last days" at bounding box center [1139, 371] width 23 height 17
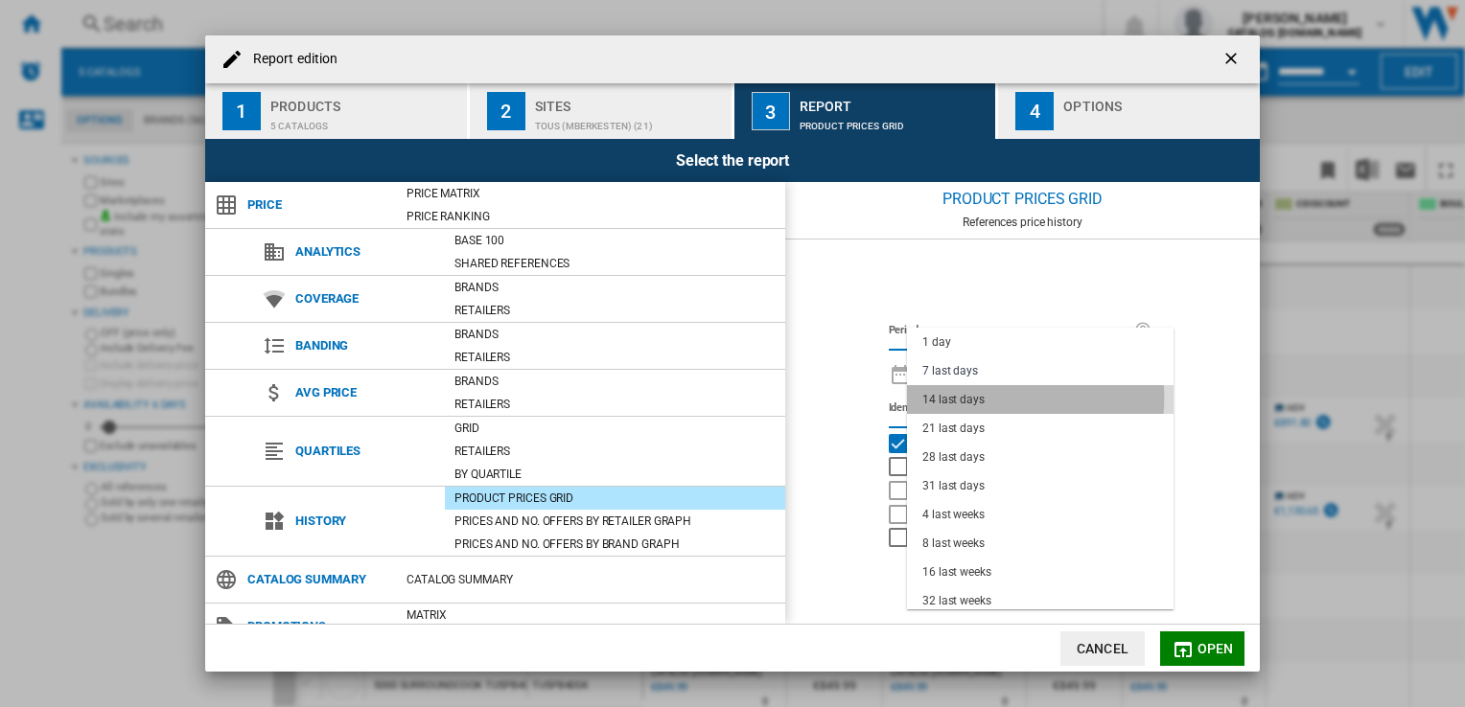
click at [990, 399] on md-option "14 last days" at bounding box center [1040, 399] width 266 height 29
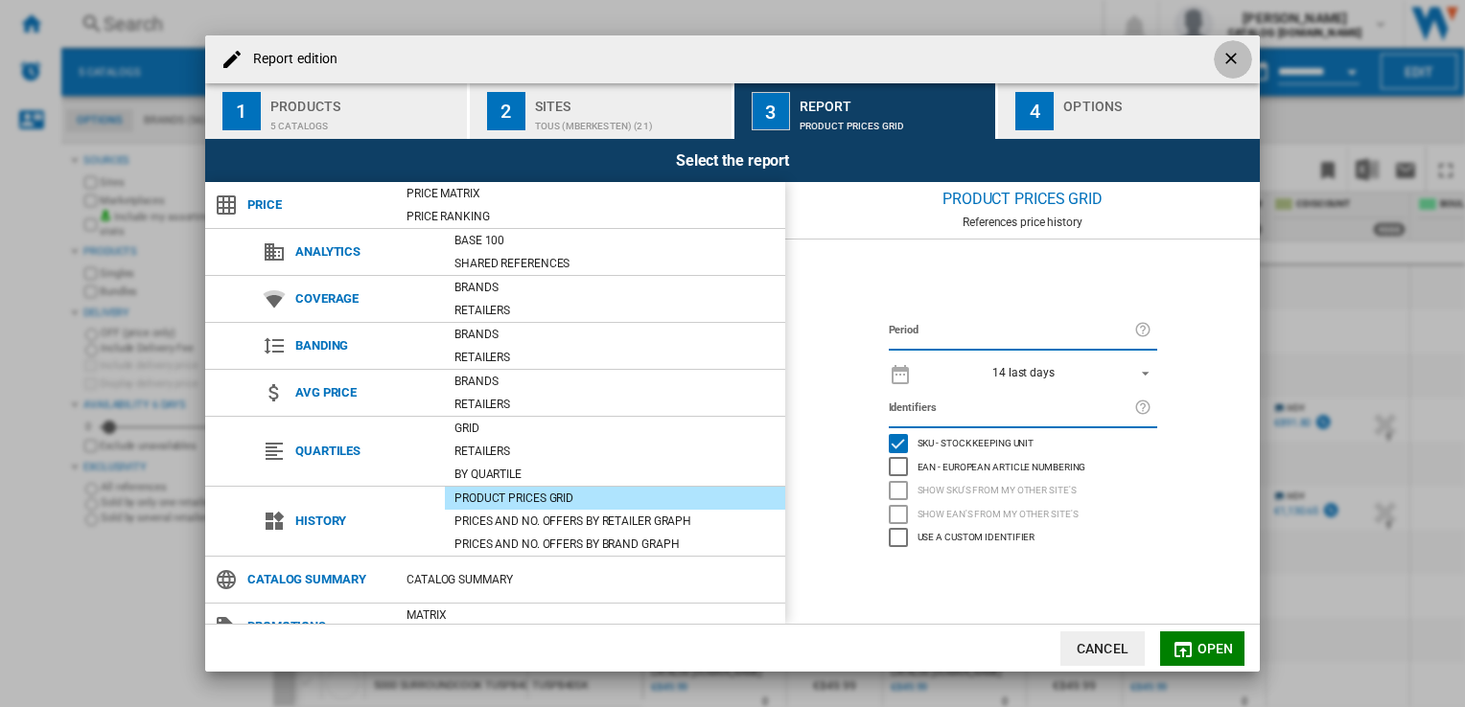
click at [1237, 56] on ng-md-icon "getI18NText('BUTTONS.CLOSE_DIALOG')" at bounding box center [1232, 60] width 23 height 23
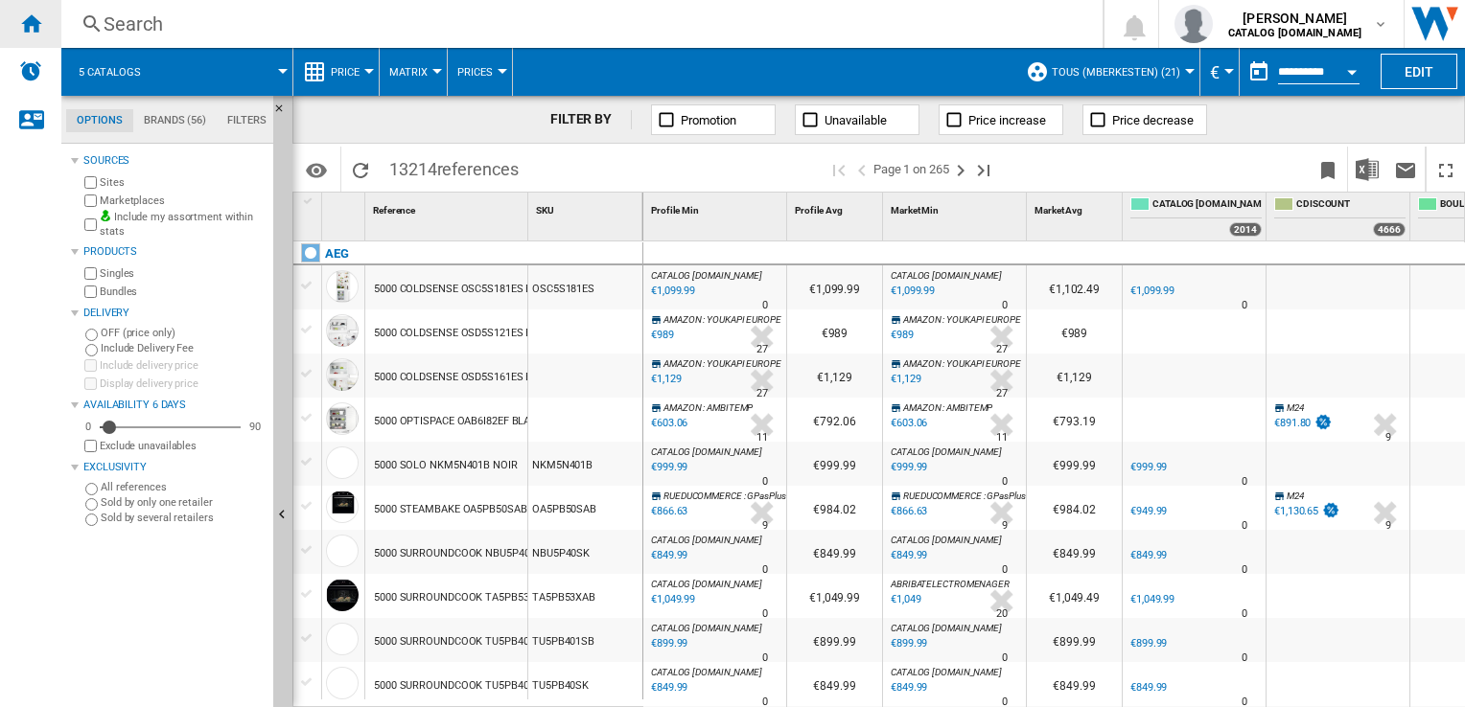
click at [46, 13] on div "Home" at bounding box center [30, 24] width 61 height 48
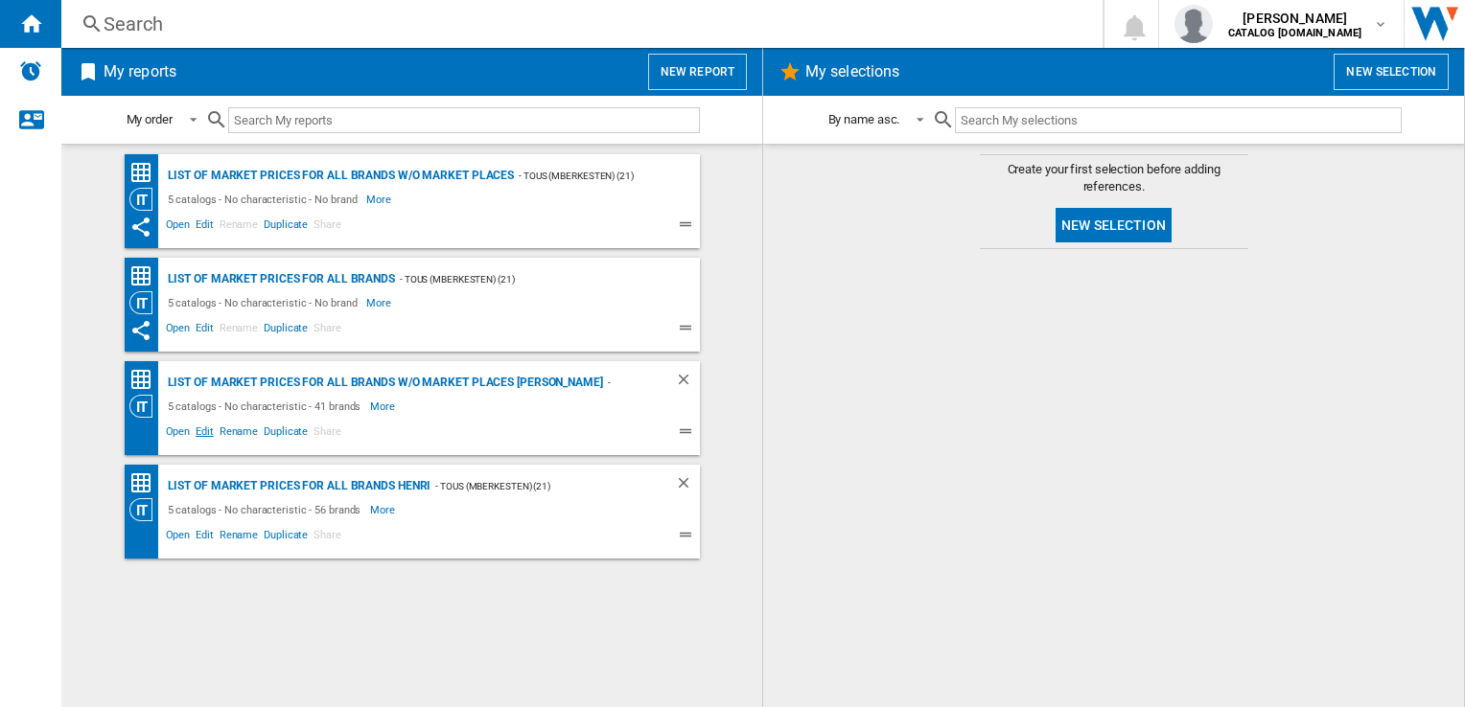
click at [207, 431] on span "Edit" at bounding box center [205, 434] width 24 height 23
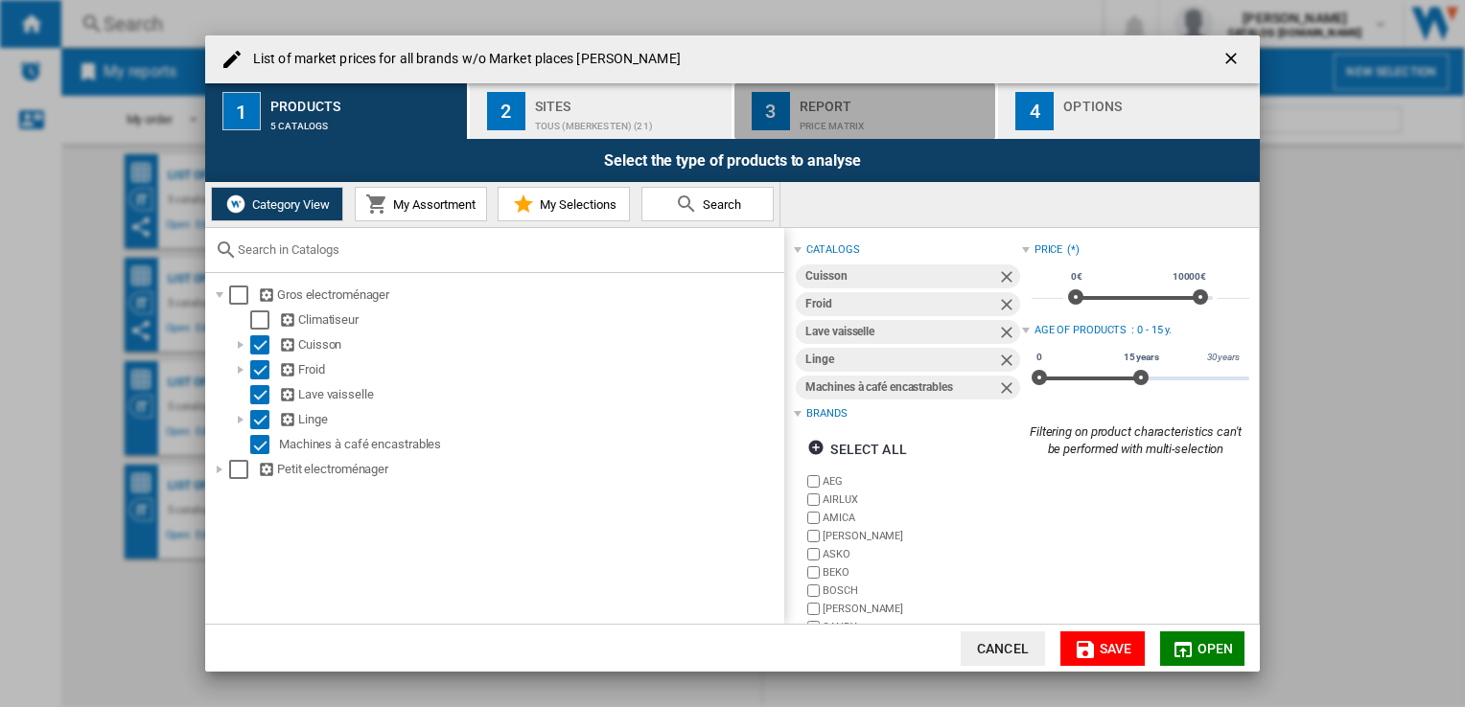
click at [858, 119] on div "Price Matrix" at bounding box center [893, 121] width 189 height 20
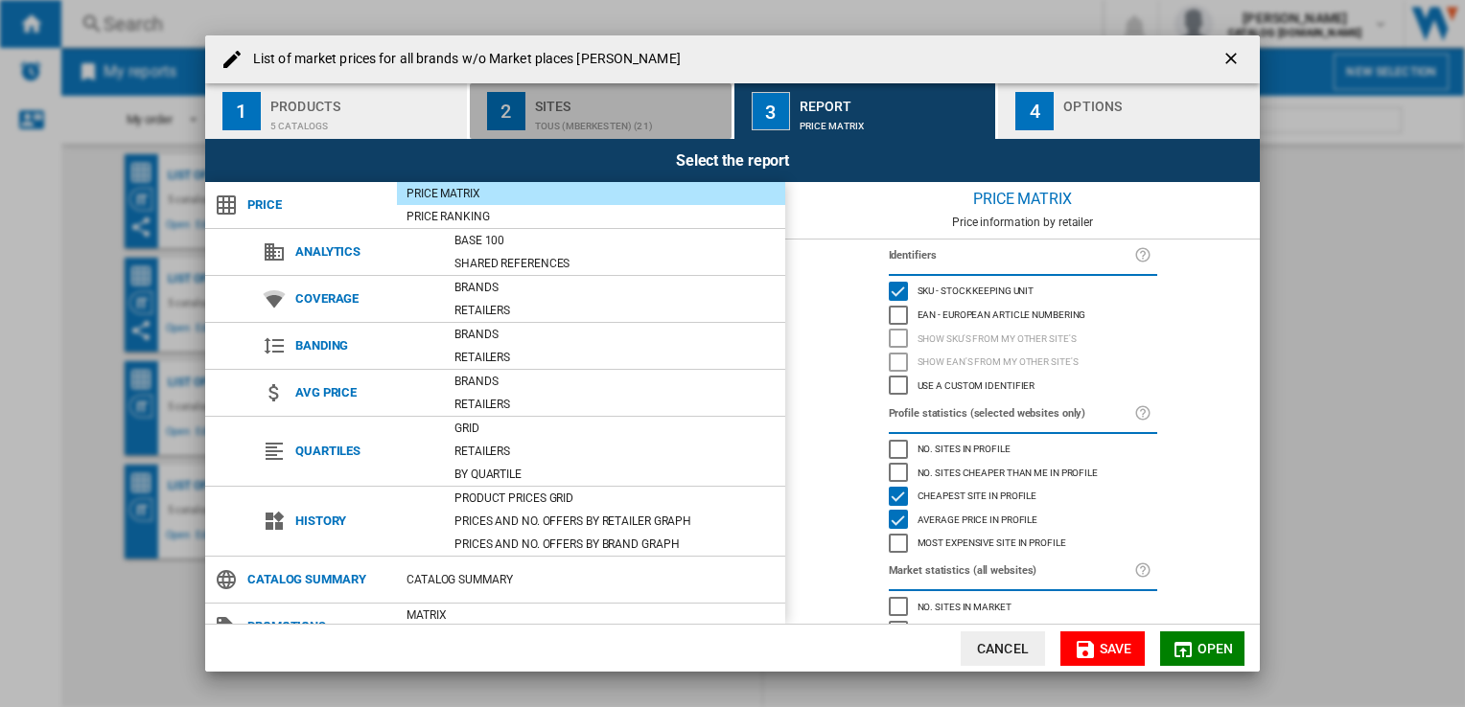
click at [565, 122] on div "TOUS (mberkesten) (21)" at bounding box center [629, 121] width 189 height 20
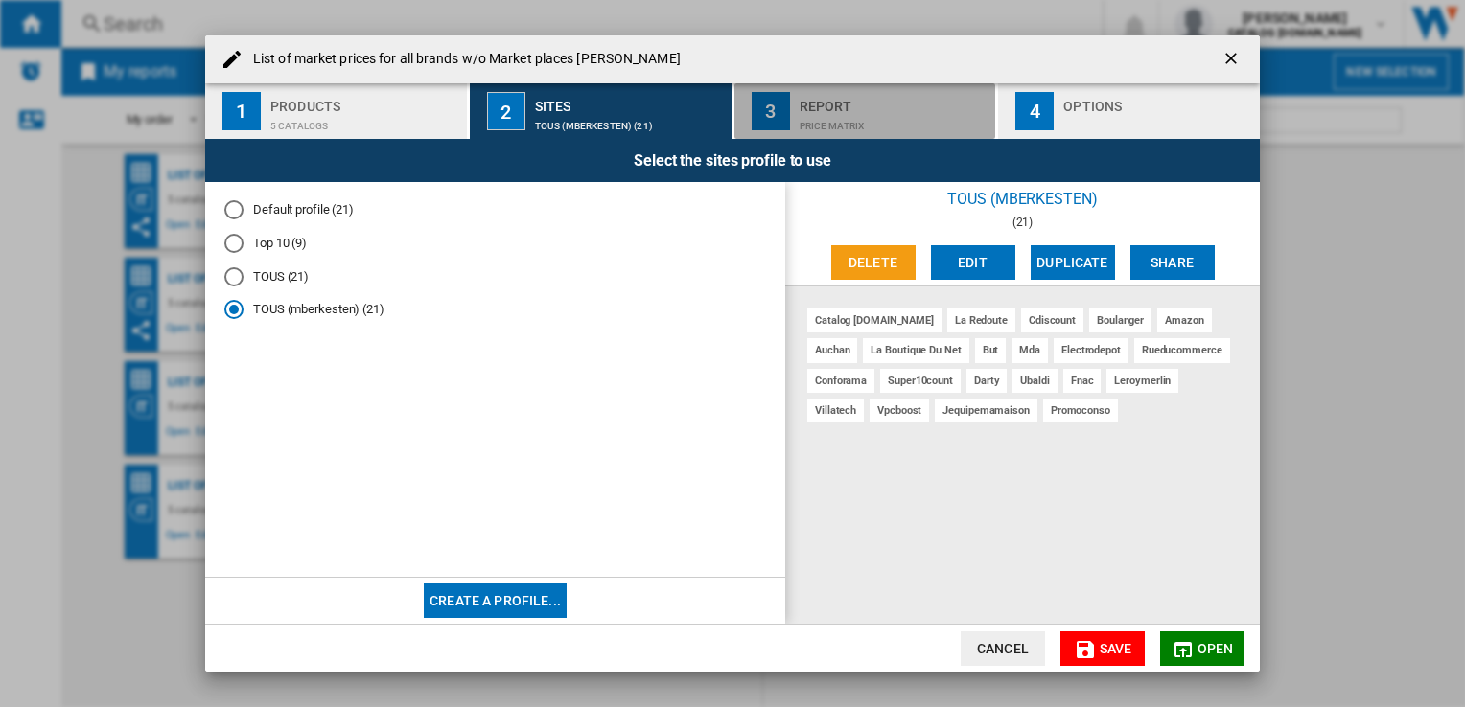
click at [799, 112] on div "Price Matrix" at bounding box center [893, 121] width 189 height 20
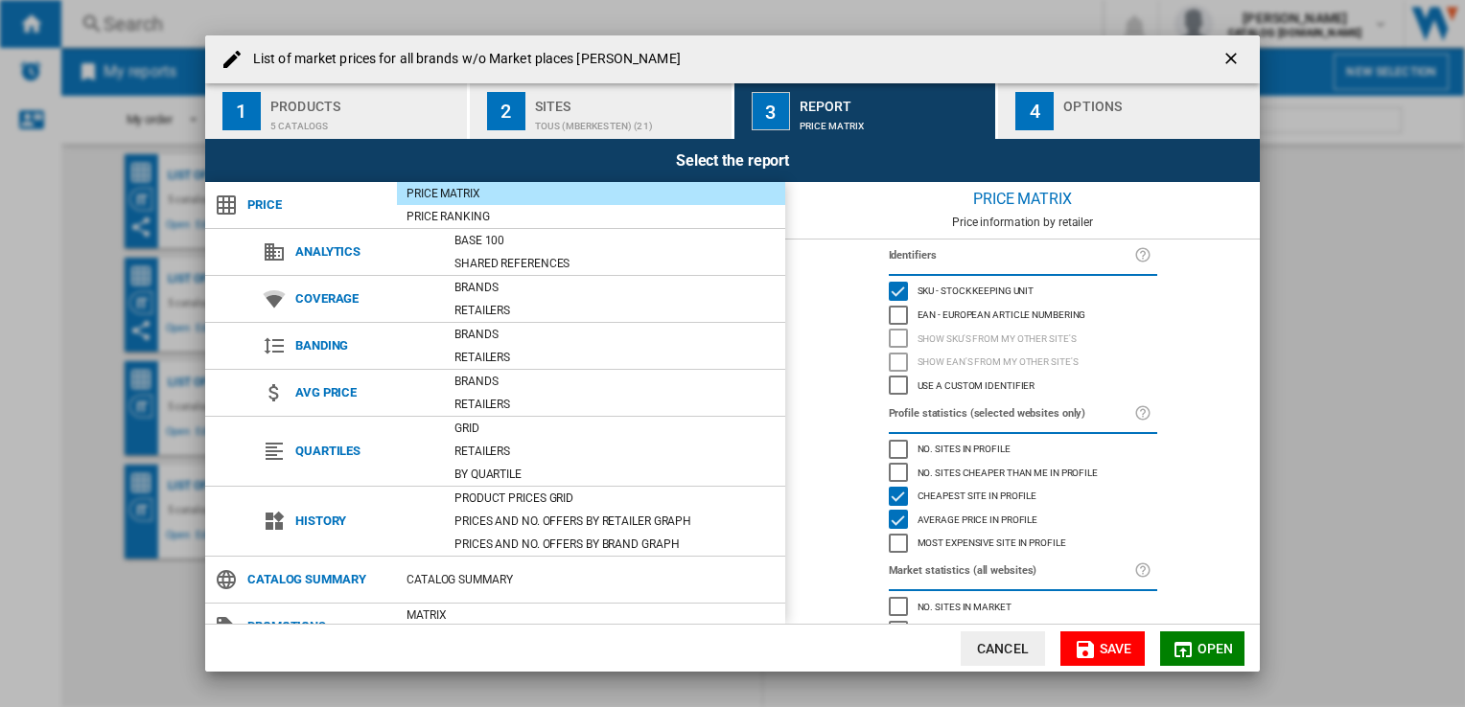
click at [603, 102] on div "Sites" at bounding box center [629, 101] width 189 height 20
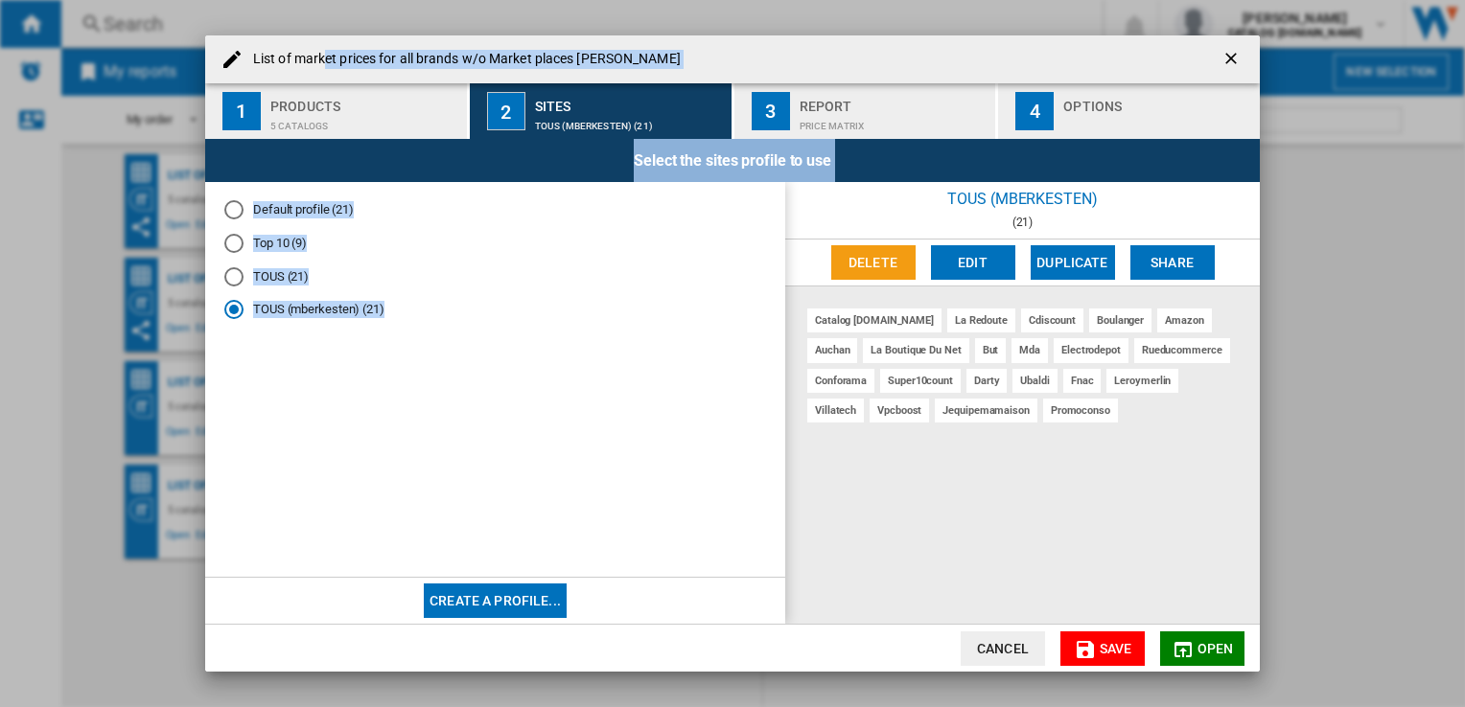
drag, startPoint x: 327, startPoint y: 48, endPoint x: 498, endPoint y: 148, distance: 198.4
click at [508, 210] on md-dialog-content "List of market prices for all brands w/o Market places [PERSON_NAME] 1 Products…" at bounding box center [732, 353] width 1054 height 636
click at [1238, 58] on ng-md-icon "getI18NText('BUTTONS.CLOSE_DIALOG')" at bounding box center [1232, 60] width 23 height 23
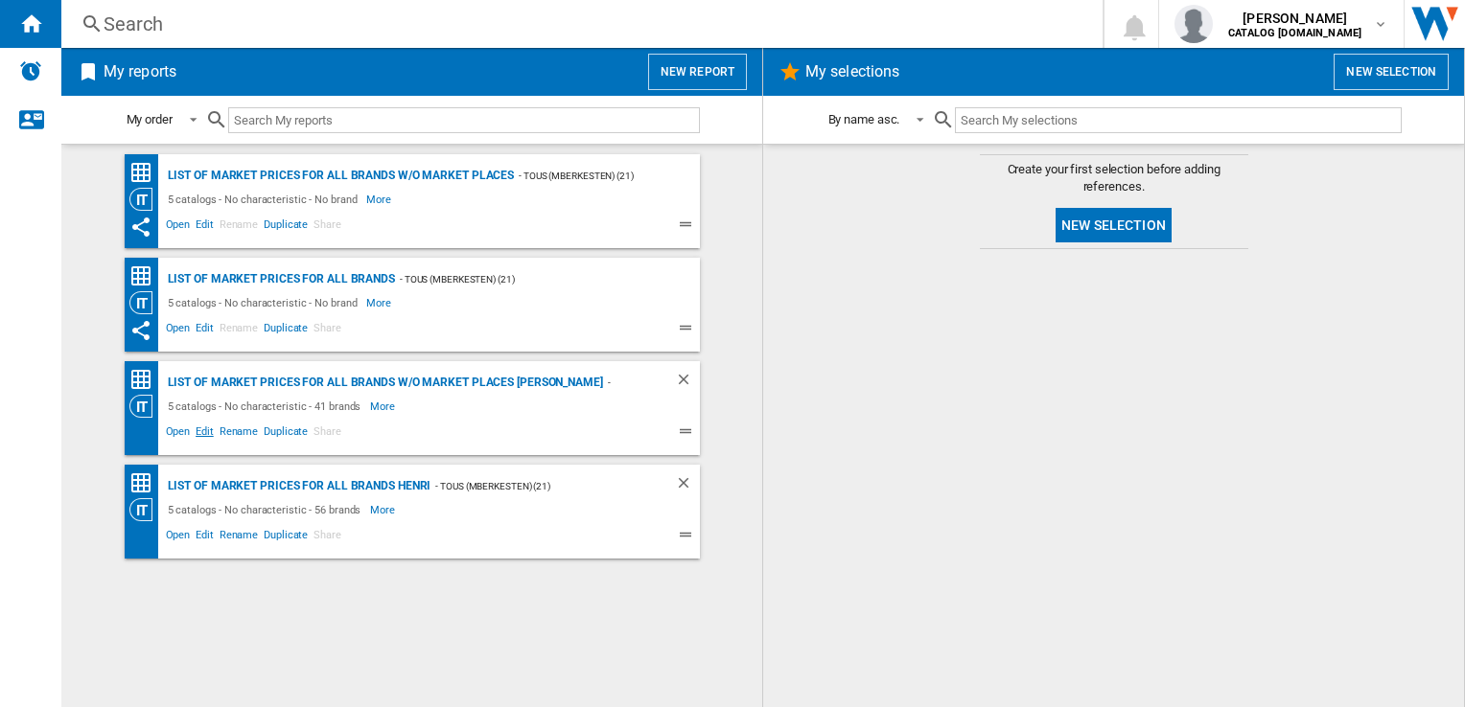
click at [193, 433] on span "Edit" at bounding box center [205, 434] width 24 height 23
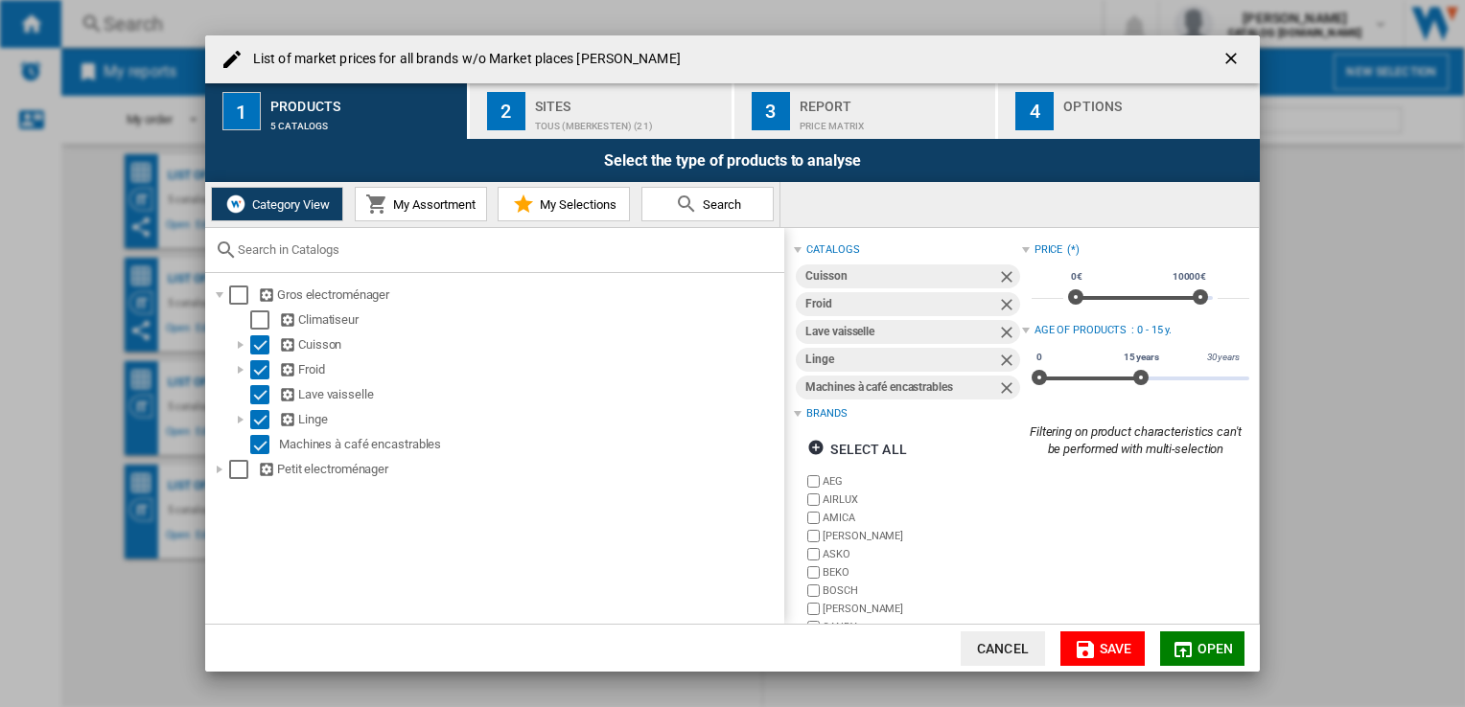
click at [621, 109] on div "Sites TOUS (mberkesten) (21)" at bounding box center [629, 111] width 189 height 40
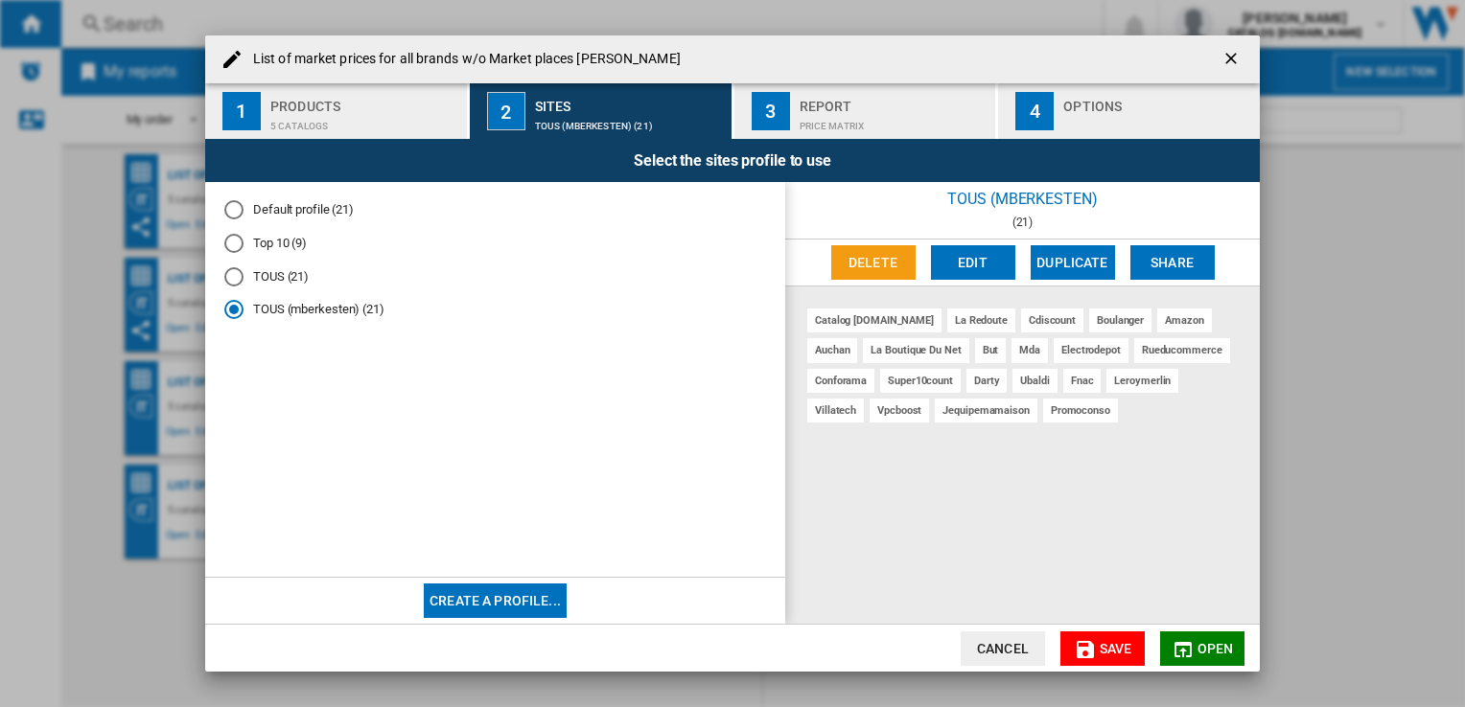
click at [720, 118] on div "TOUS (mberkesten) (21)" at bounding box center [629, 121] width 189 height 20
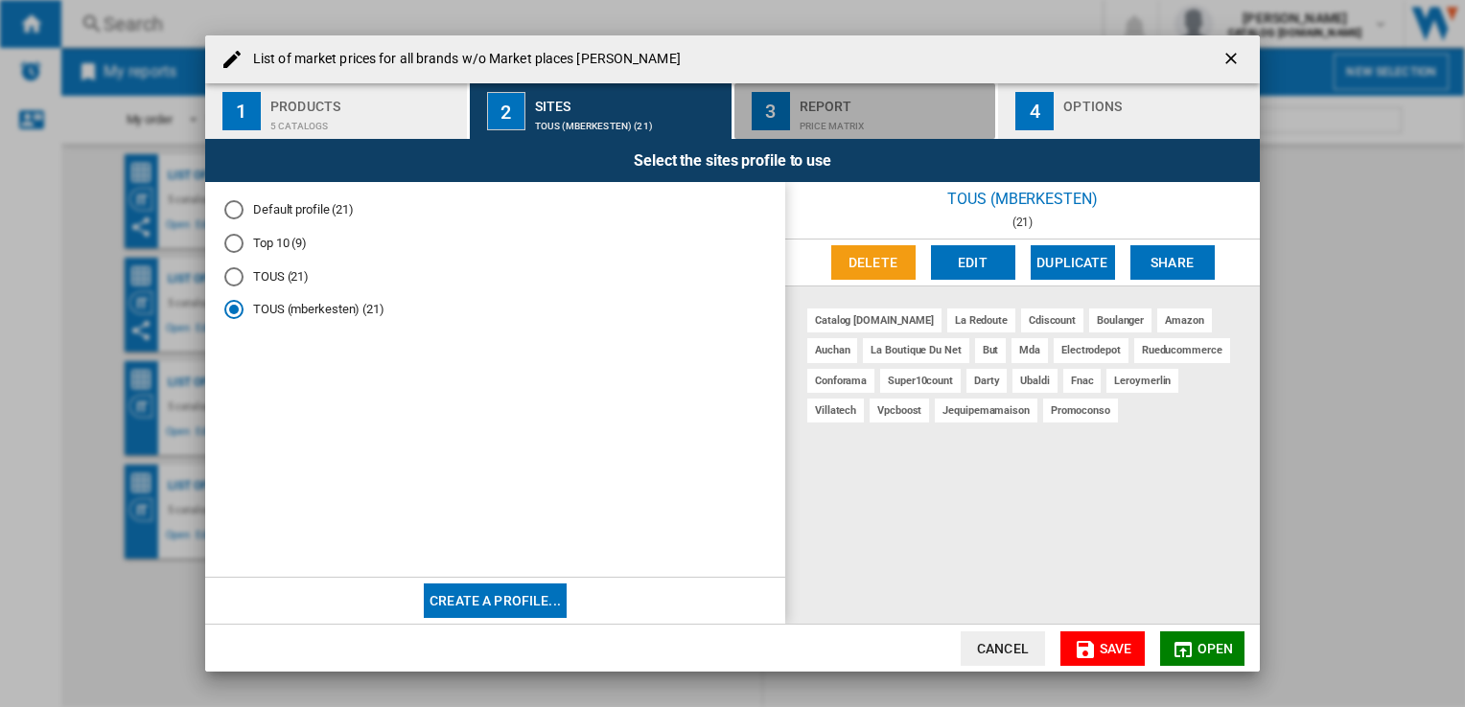
click at [829, 119] on div "Price Matrix" at bounding box center [893, 121] width 189 height 20
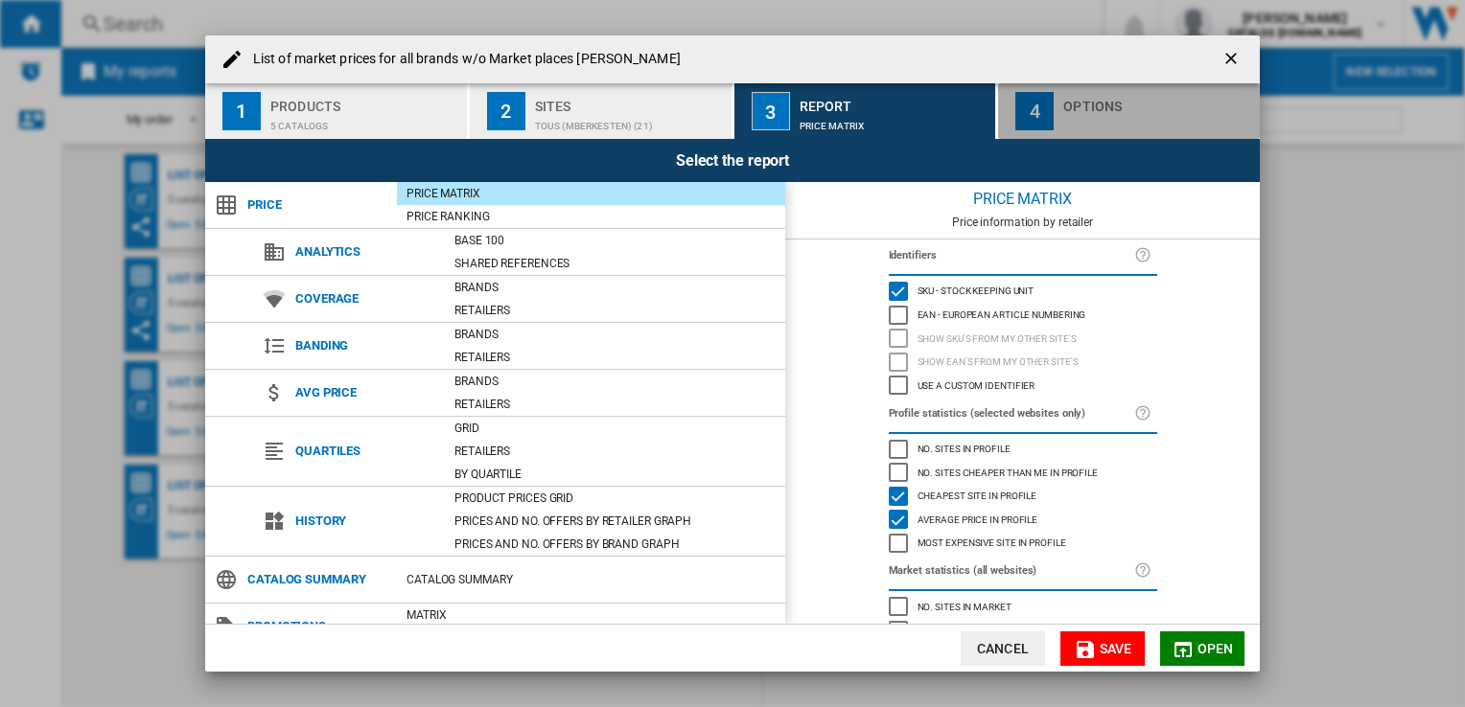
drag, startPoint x: 1073, startPoint y: 115, endPoint x: 992, endPoint y: 119, distance: 80.6
click at [1073, 114] on div "List of ..." at bounding box center [1157, 121] width 189 height 20
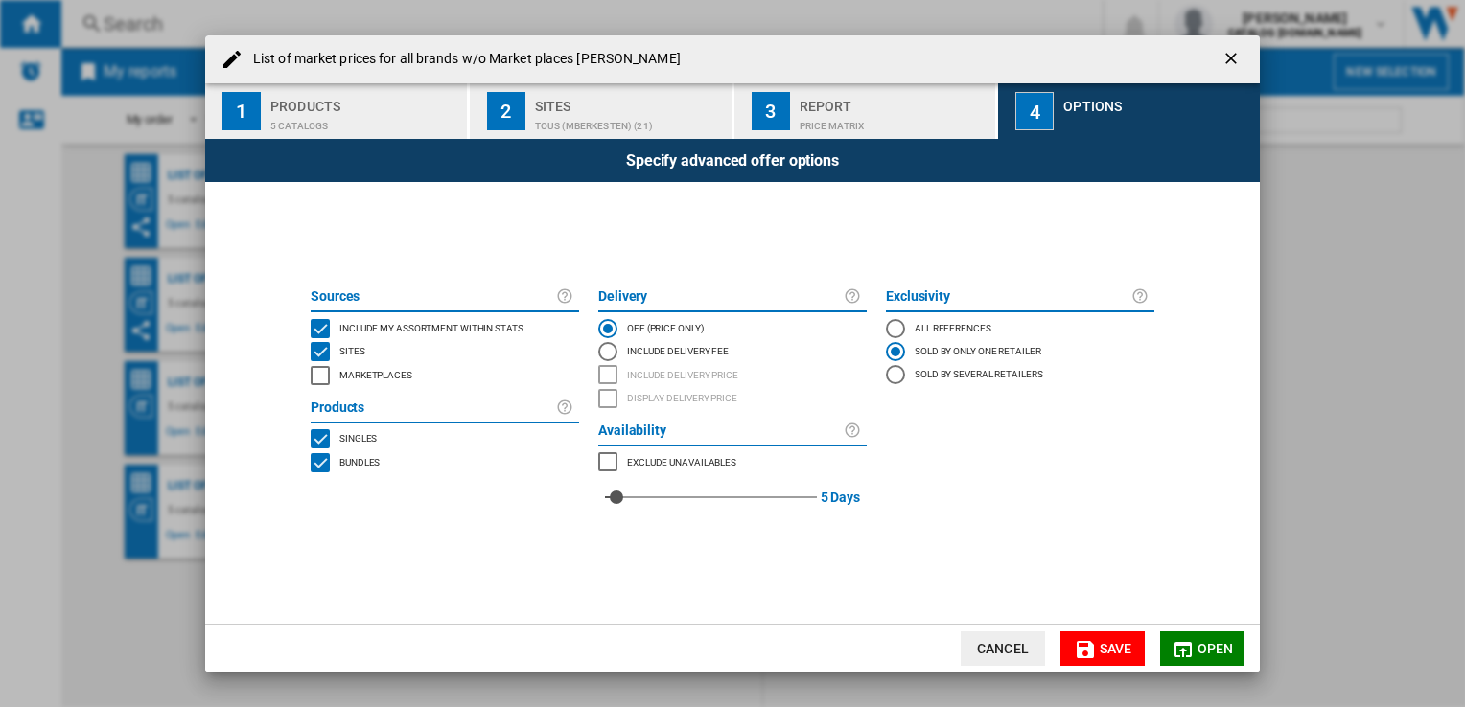
click at [882, 128] on div "Price Matrix" at bounding box center [893, 121] width 189 height 20
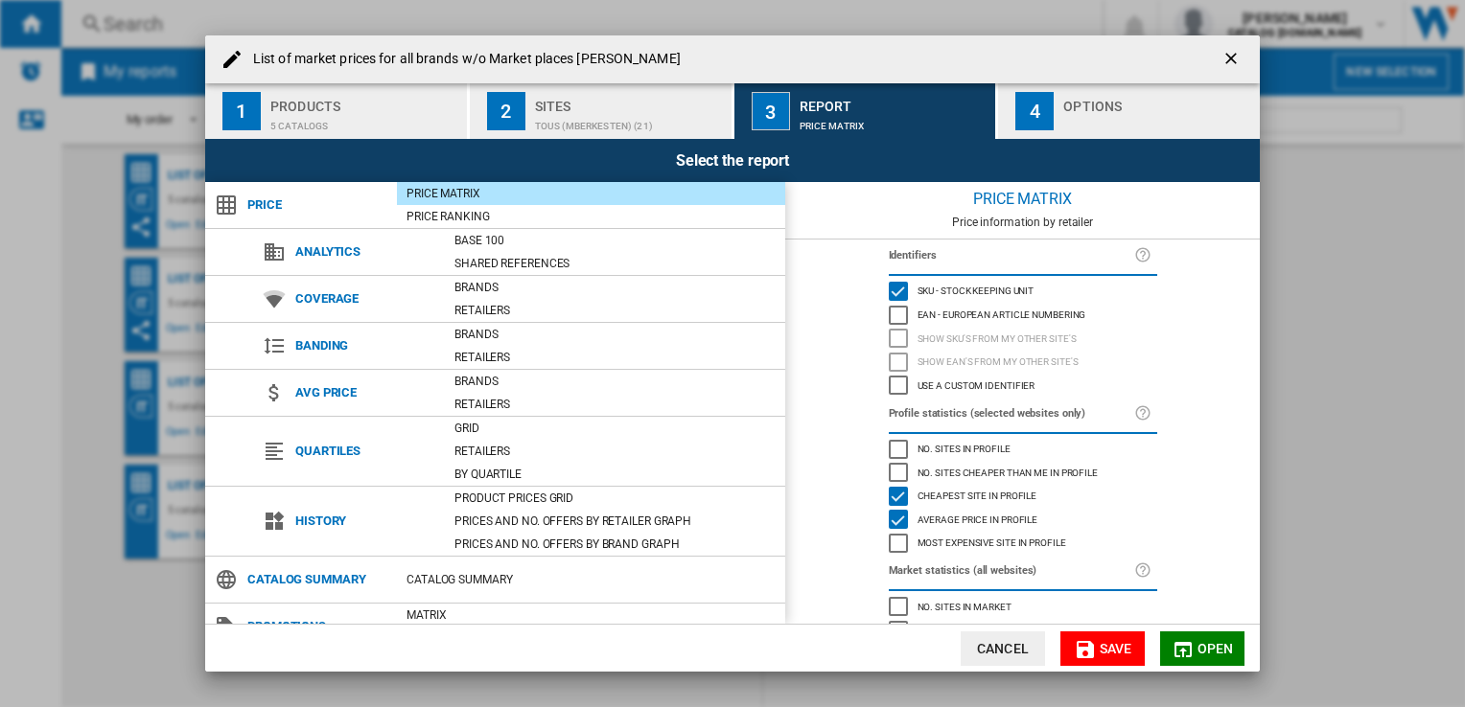
click at [533, 94] on button "2 Sites TOUS (mberkesten) (21)" at bounding box center [602, 111] width 264 height 56
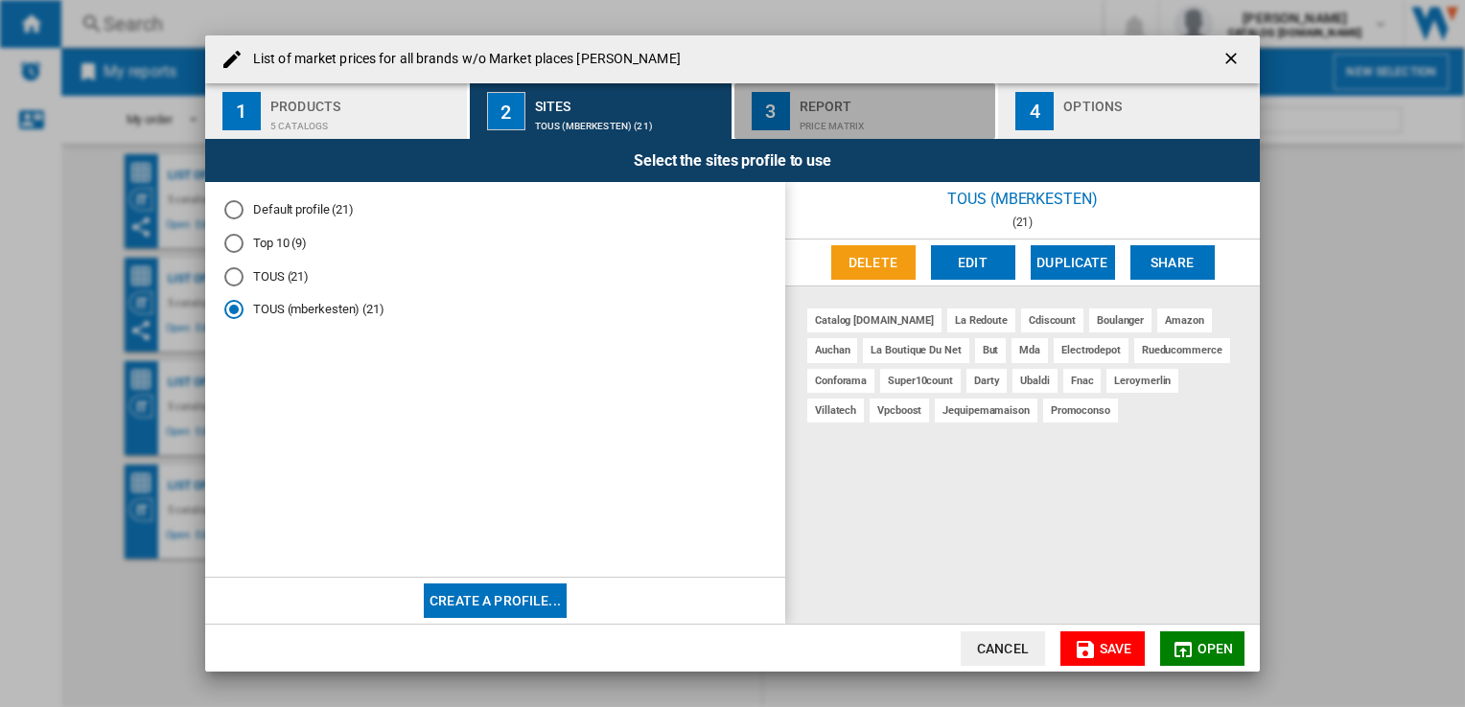
click at [843, 95] on div "Report" at bounding box center [893, 101] width 189 height 20
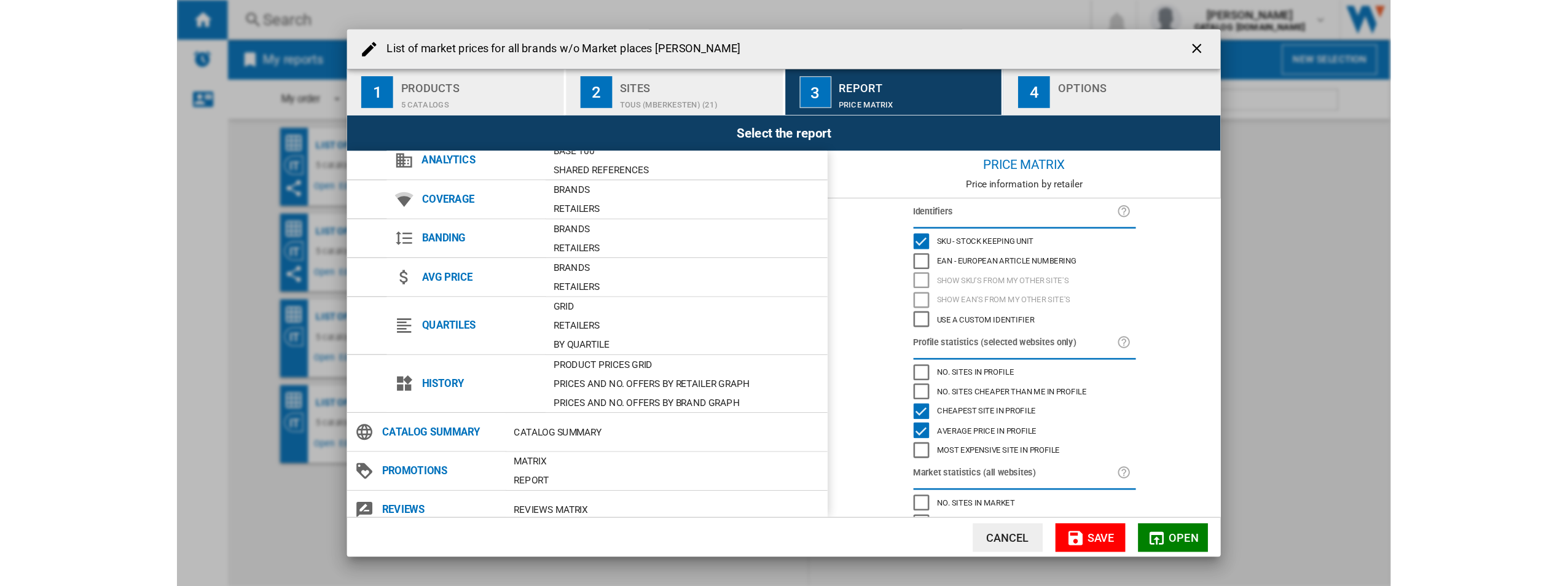
scroll to position [46, 0]
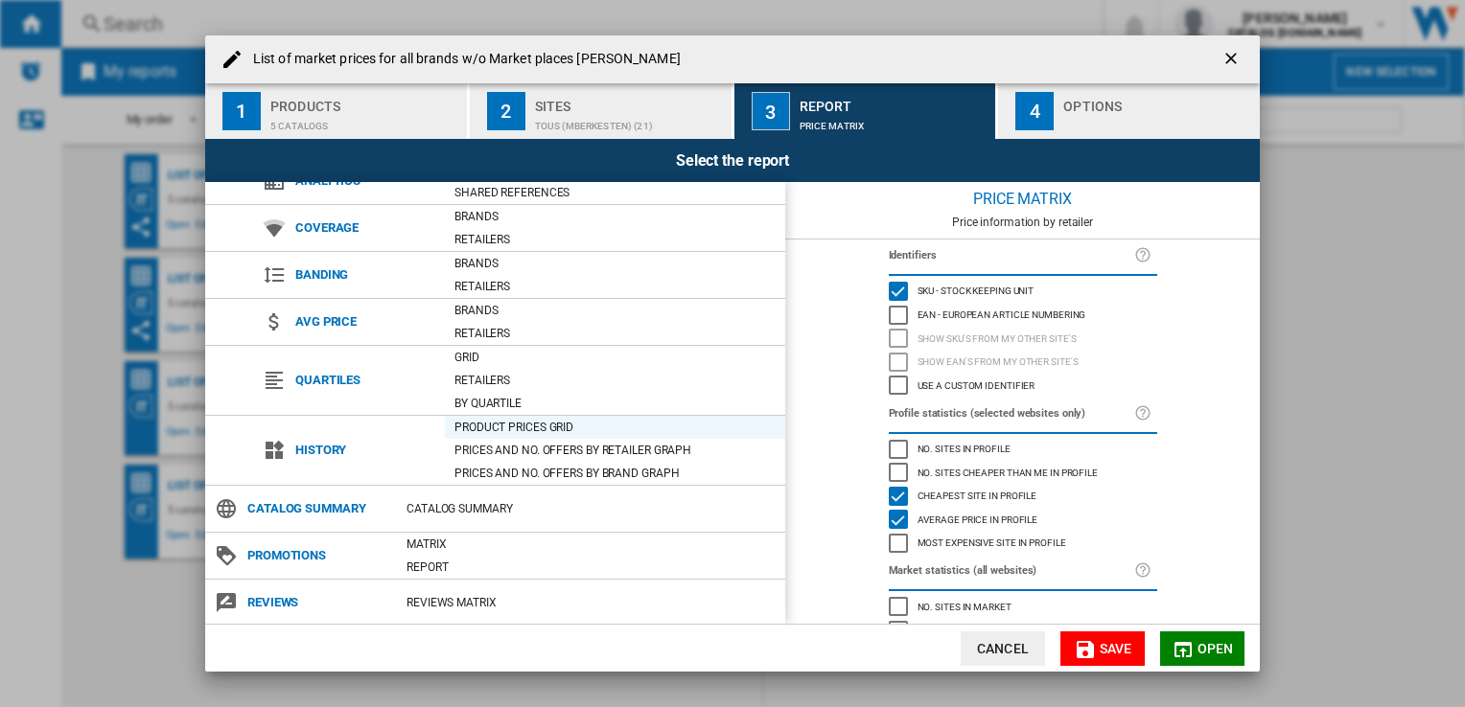
click at [522, 424] on div "Product prices grid" at bounding box center [615, 427] width 340 height 19
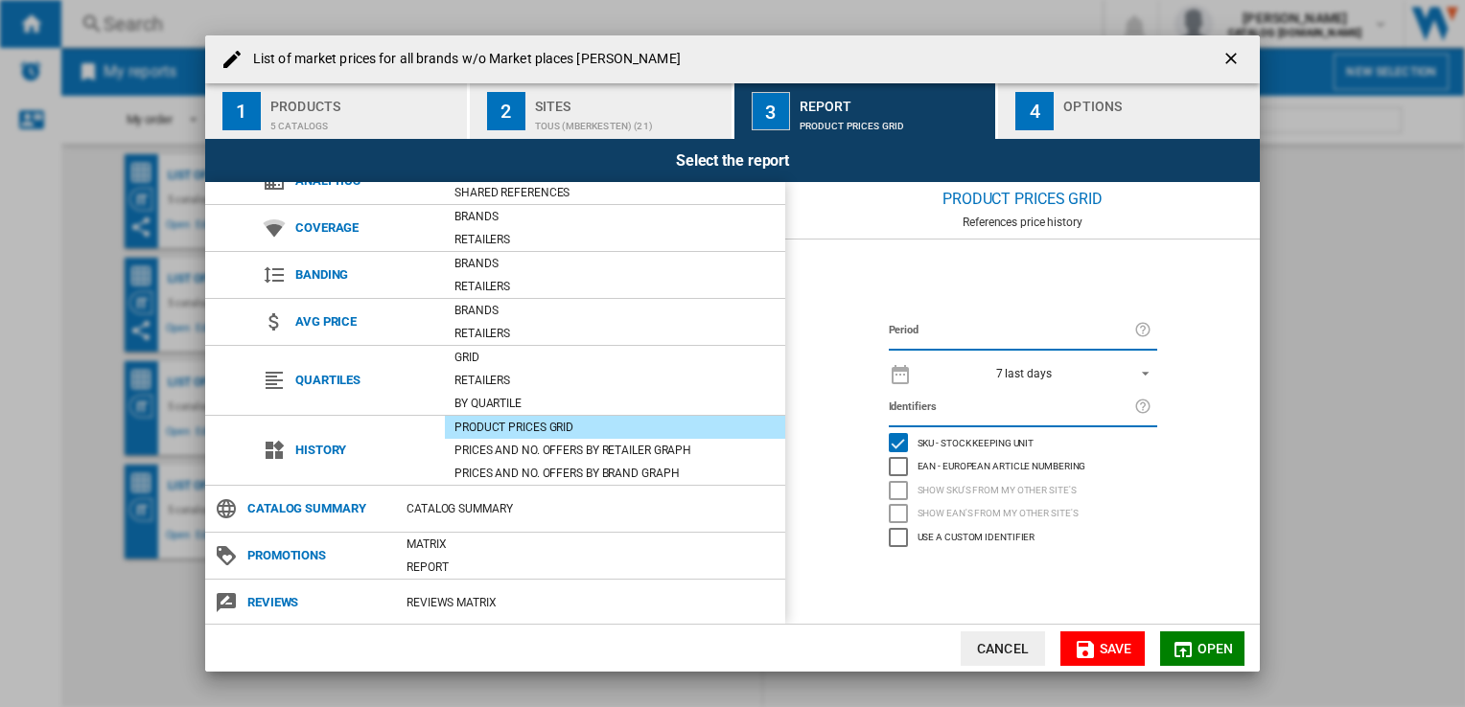
click at [1145, 364] on span "REPORTS.WIZARD.STEPS.REPORT.STEPS.REPORT_OPTIONS.PERIOD: 7 last days" at bounding box center [1139, 371] width 23 height 17
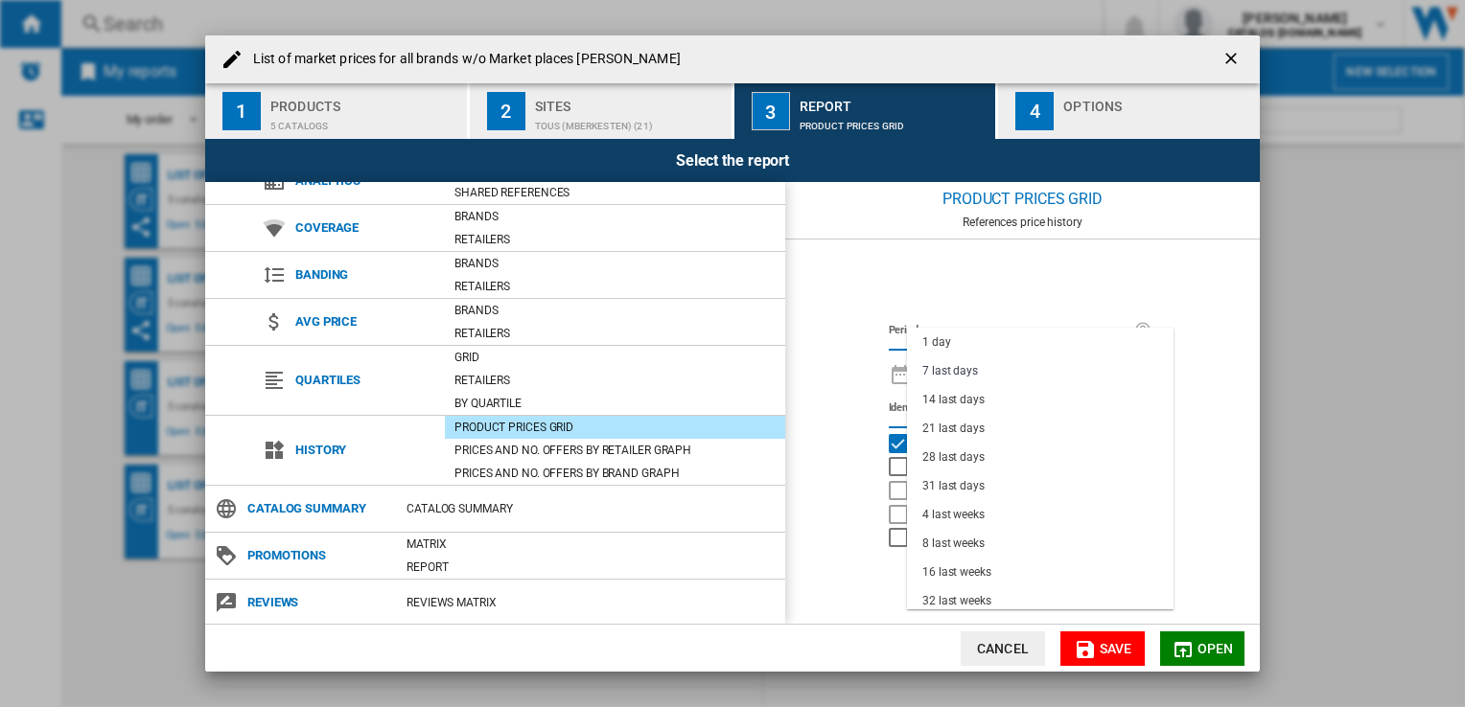
click at [1101, 310] on md-backdrop at bounding box center [732, 353] width 1465 height 707
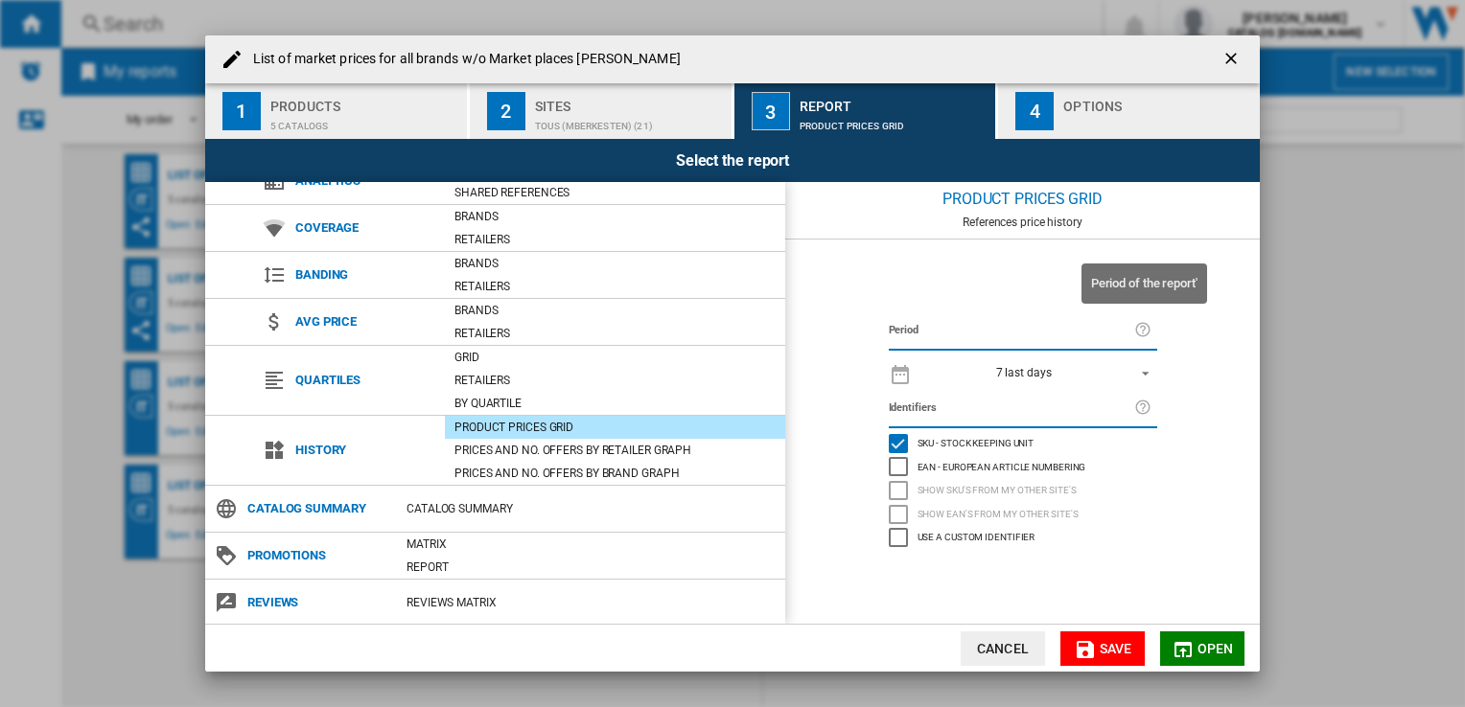
click at [1142, 324] on ng-md-icon "List of ..." at bounding box center [1145, 330] width 23 height 23
click at [951, 331] on label "Period" at bounding box center [1011, 330] width 245 height 21
click at [896, 336] on label "Period" at bounding box center [1011, 330] width 245 height 21
click at [1110, 366] on span "7 last days" at bounding box center [1023, 374] width 201 height 16
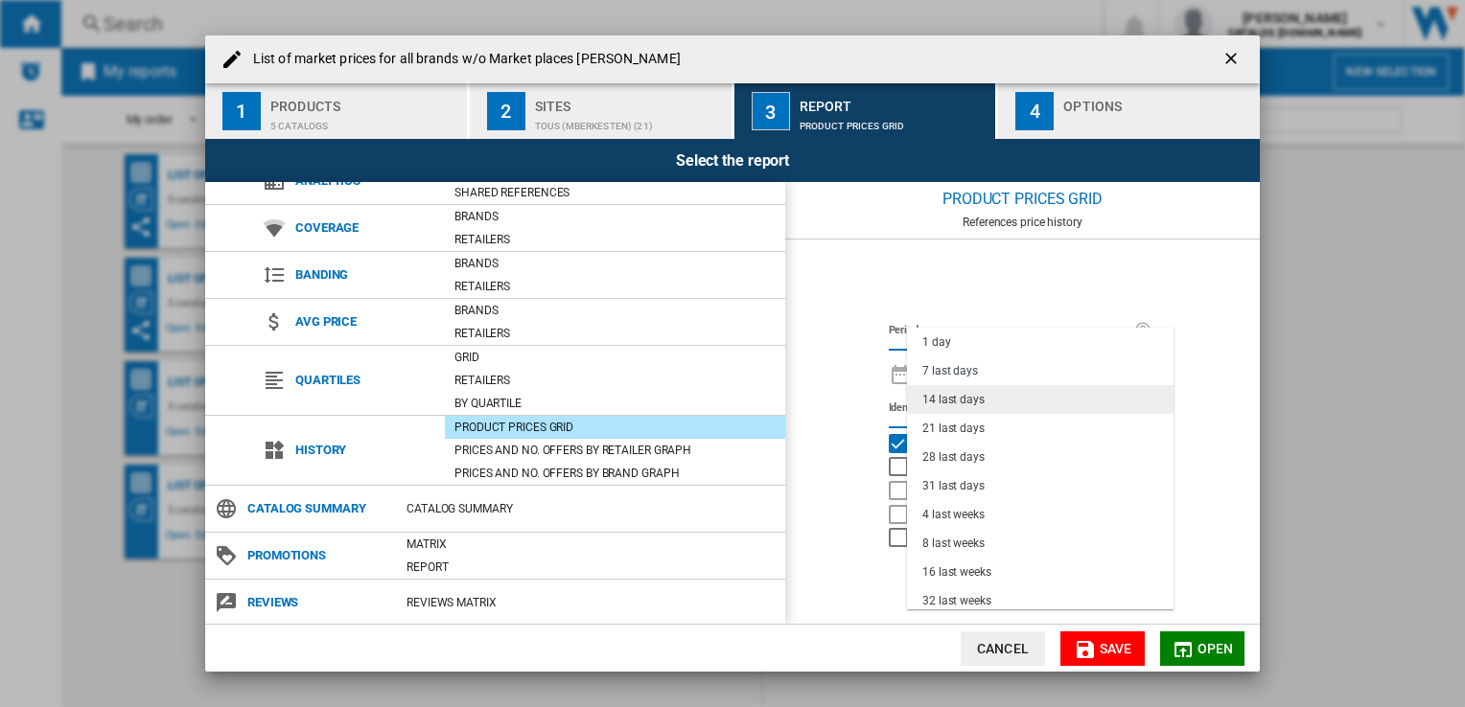
click at [935, 397] on div "14 last days" at bounding box center [953, 400] width 62 height 16
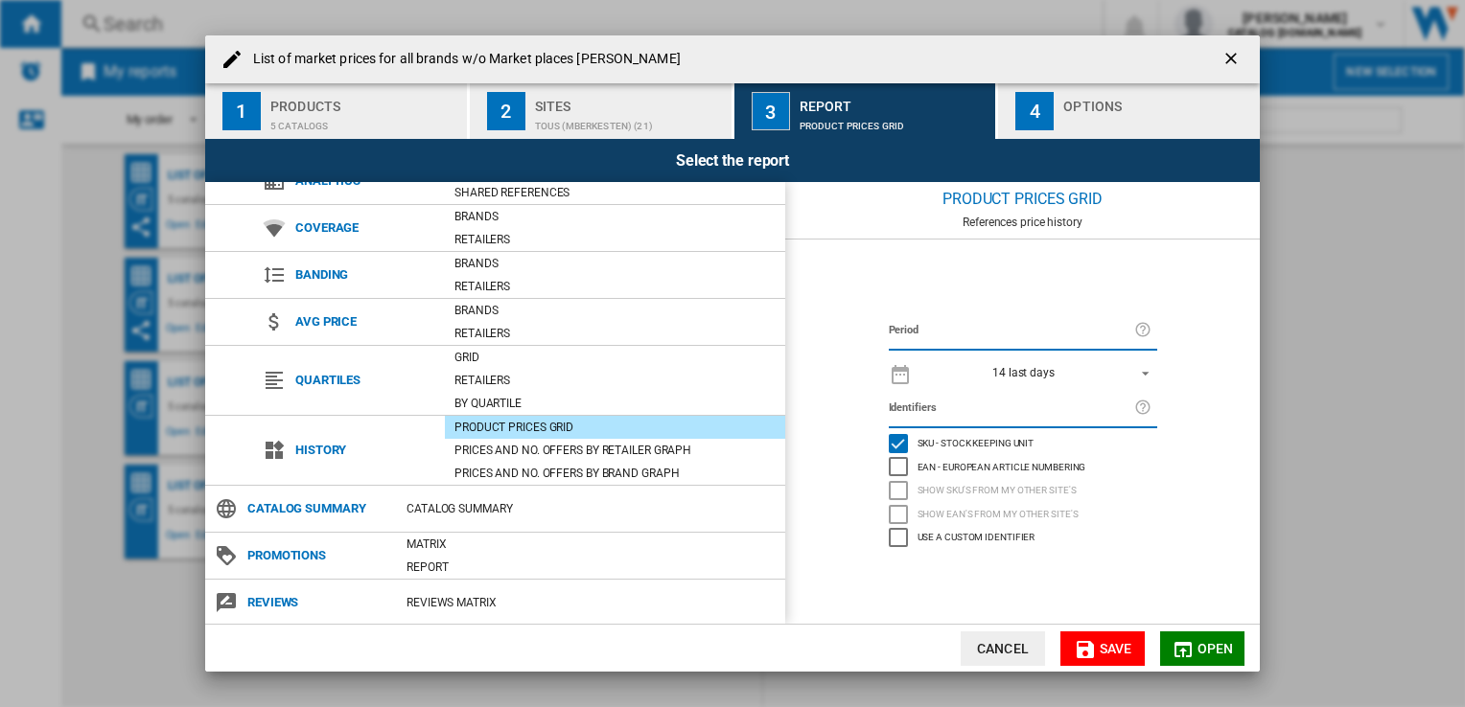
drag, startPoint x: 1169, startPoint y: 655, endPoint x: 1403, endPoint y: 706, distance: 239.5
click at [1390, 700] on div "List of market prices for all brands w/o Market places [PERSON_NAME] 1 Products…" at bounding box center [732, 353] width 1465 height 707
click at [989, 577] on div "Period 14 last days Identifiers SKU - Stock Keeping Unit EAN - European Article…" at bounding box center [1022, 432] width 474 height 384
click at [1221, 652] on span "Open" at bounding box center [1215, 648] width 36 height 15
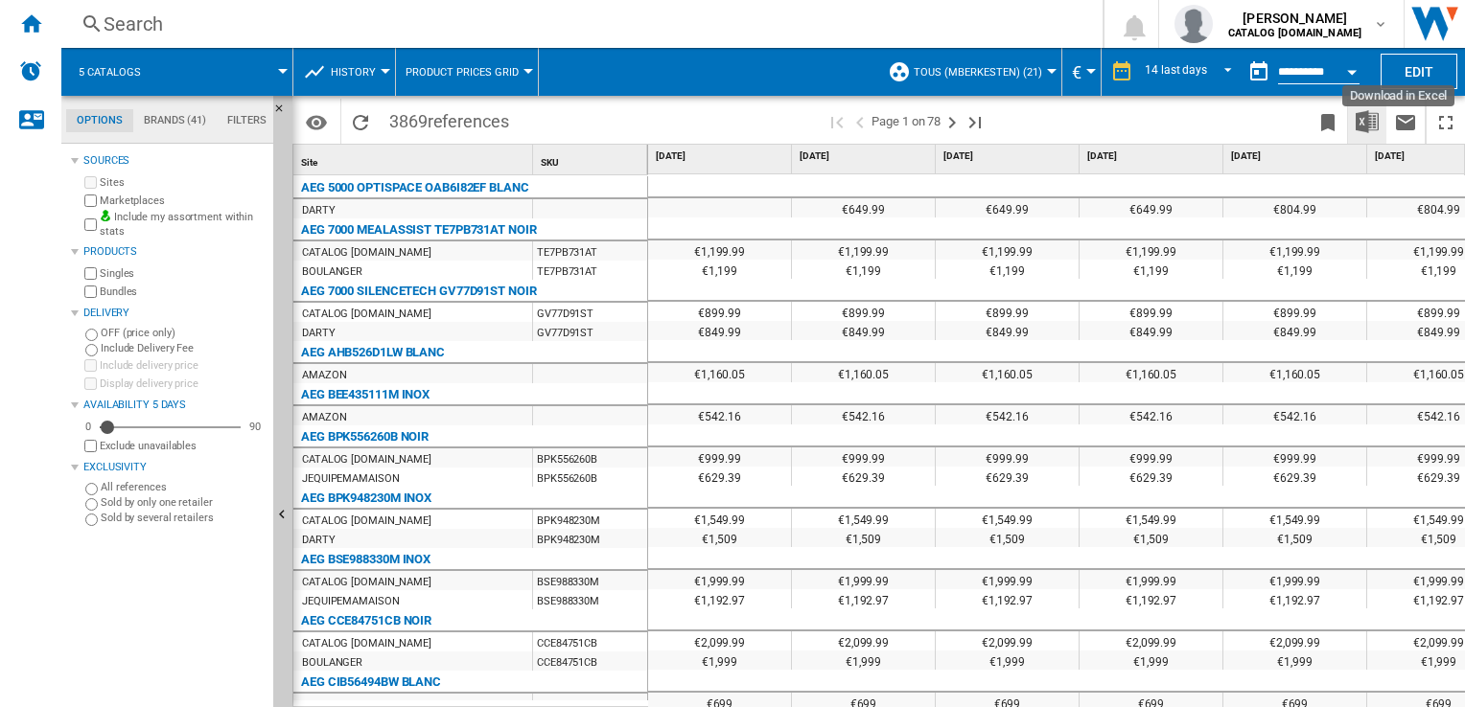
click at [1370, 117] on img "Download in Excel" at bounding box center [1366, 121] width 23 height 23
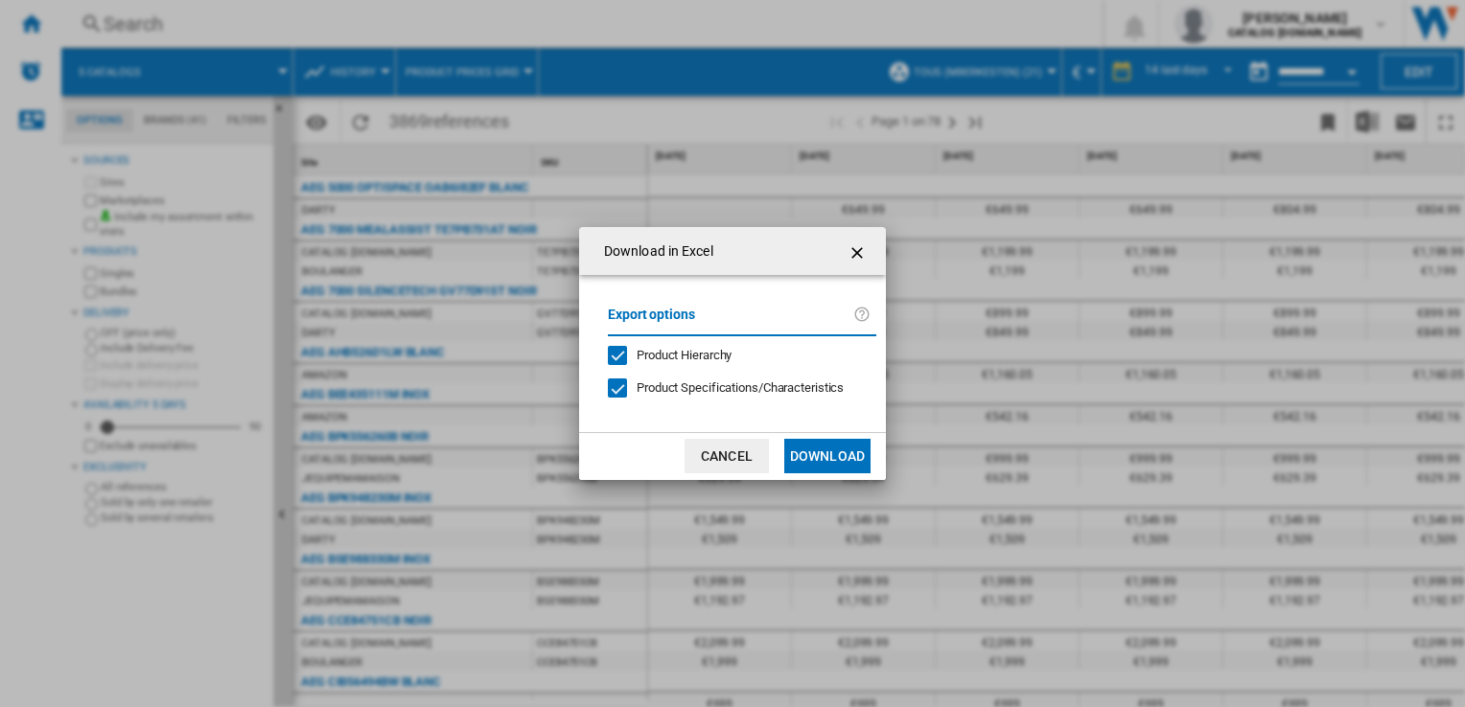
click at [804, 448] on button "Download" at bounding box center [827, 456] width 86 height 35
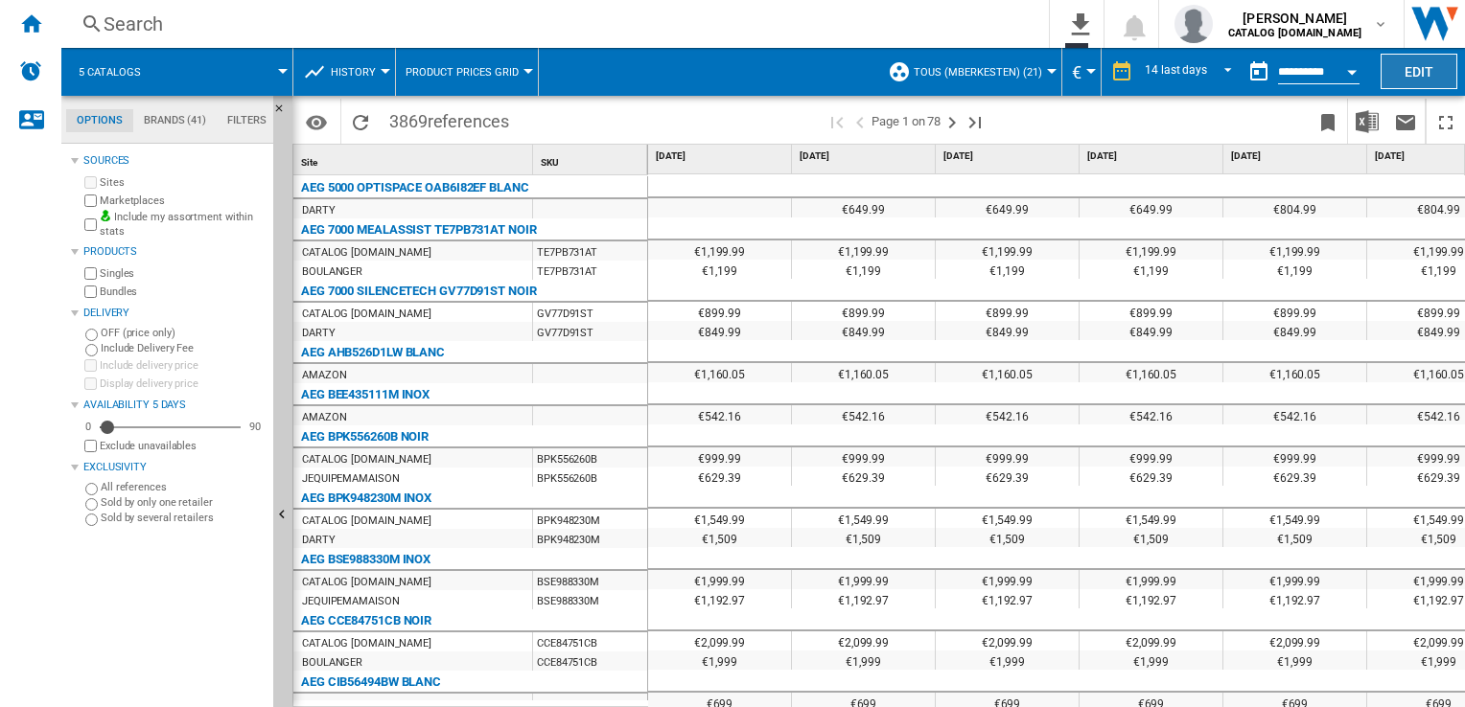
click at [1439, 65] on button "Edit" at bounding box center [1418, 71] width 77 height 35
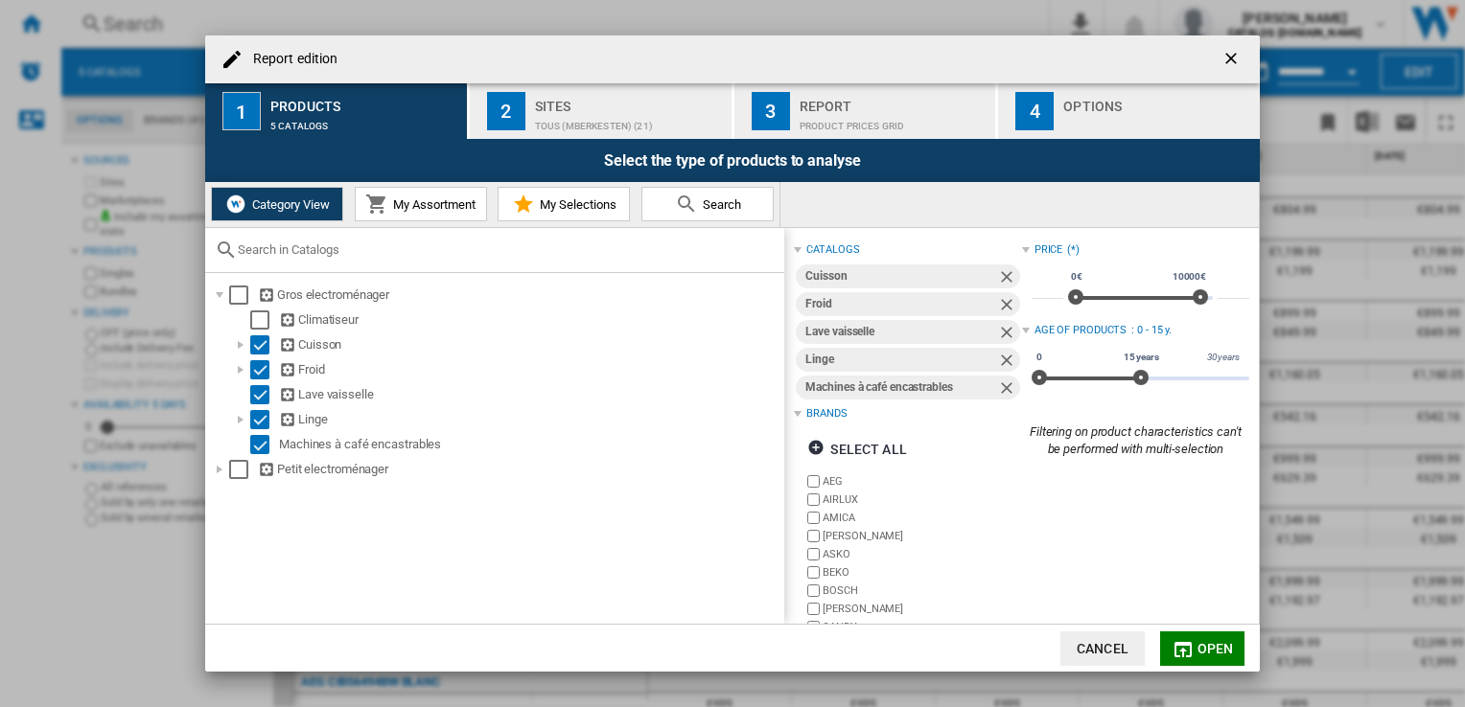
click at [450, 201] on span "My Assortment" at bounding box center [431, 204] width 87 height 14
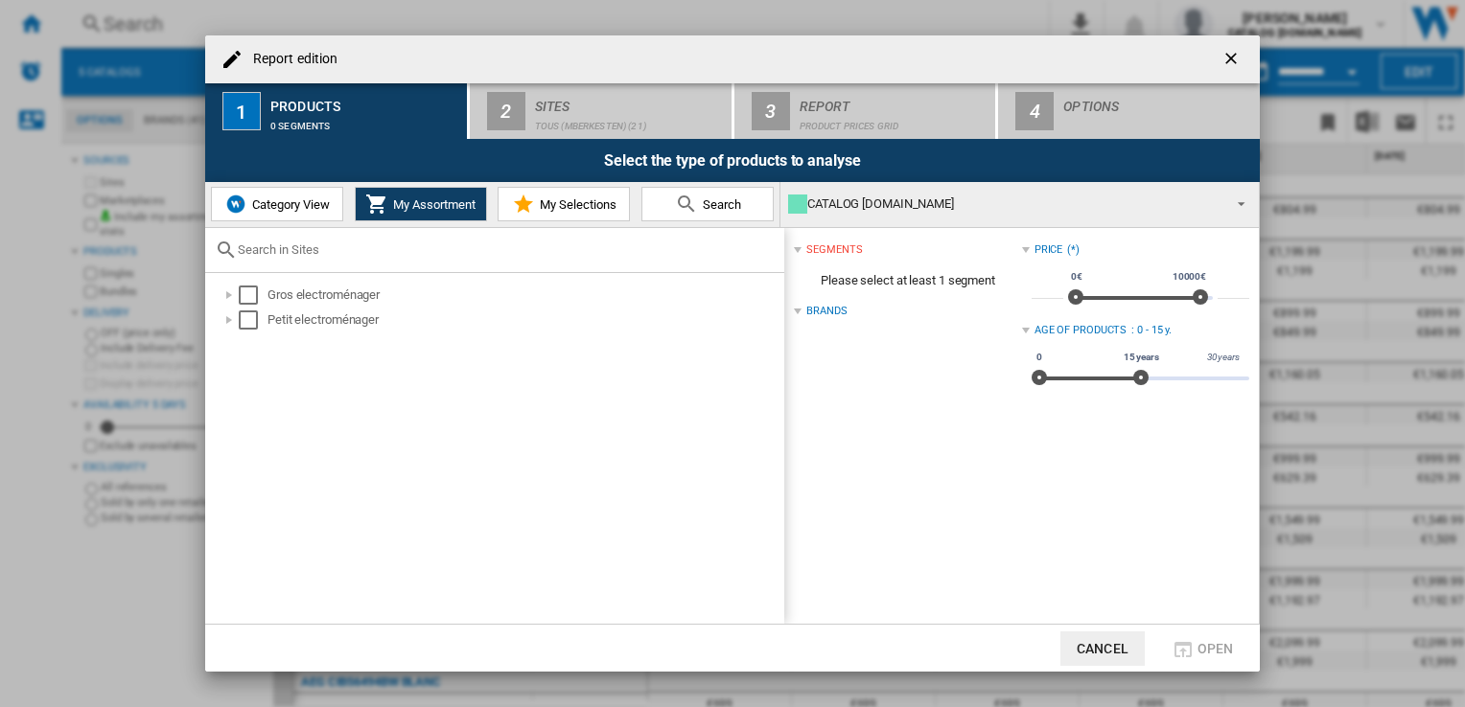
click at [284, 211] on span "Category View" at bounding box center [288, 204] width 82 height 14
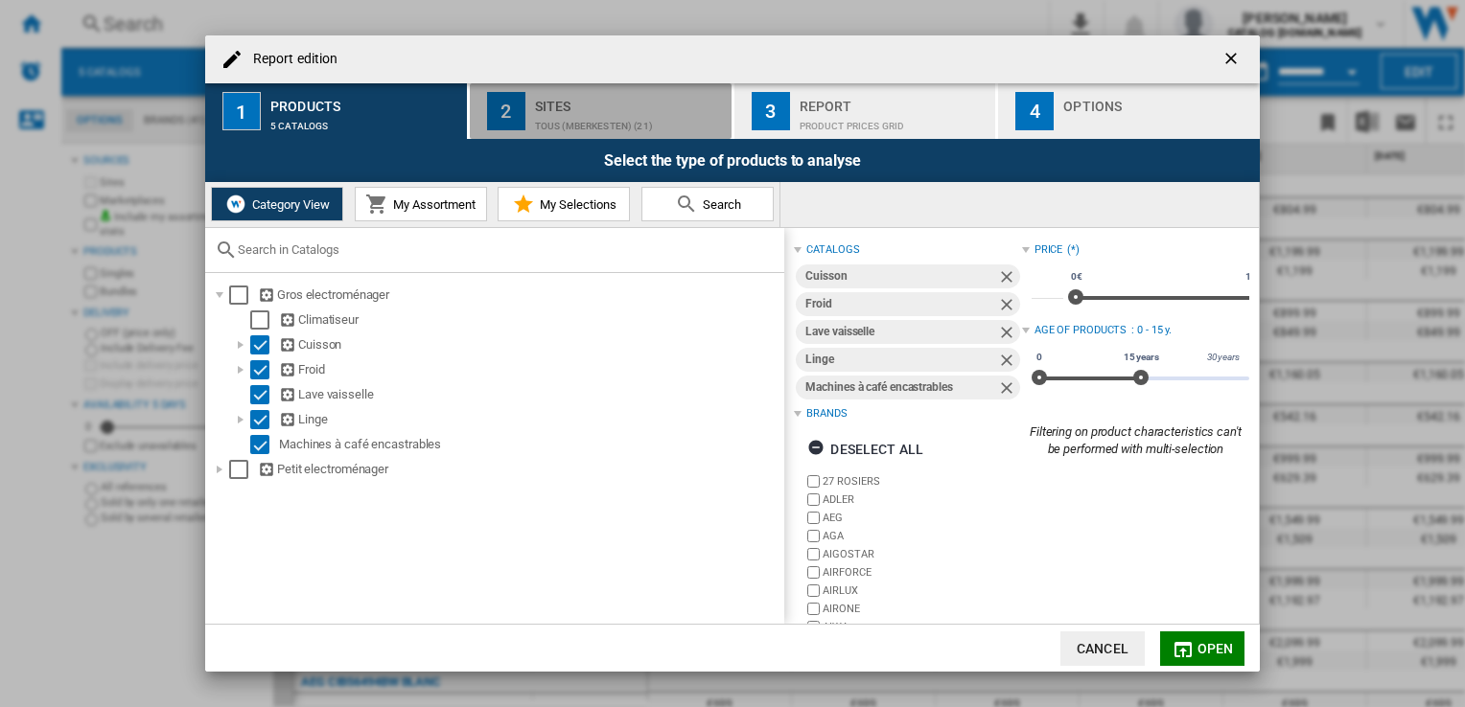
click at [676, 125] on div "TOUS (mberkesten) (21)" at bounding box center [629, 121] width 189 height 20
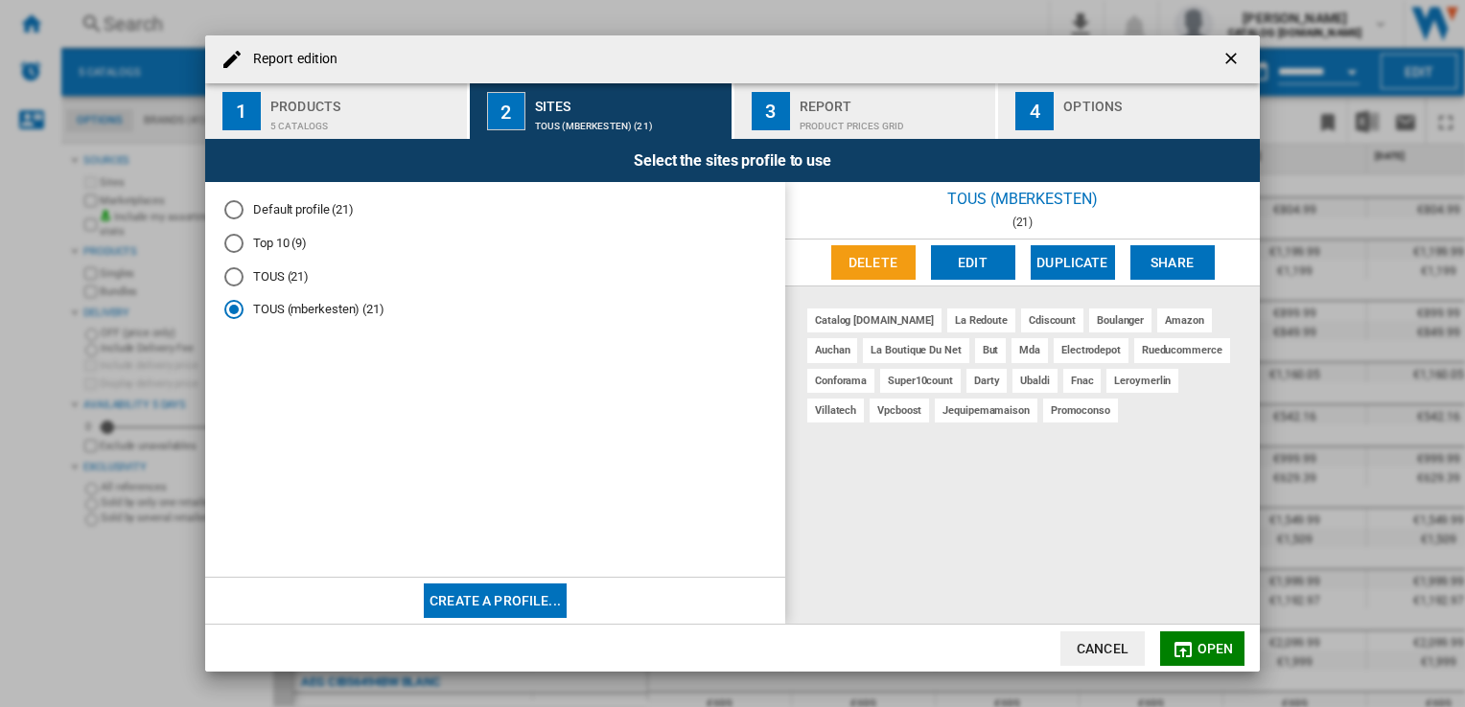
click at [835, 97] on div "Report" at bounding box center [893, 101] width 189 height 20
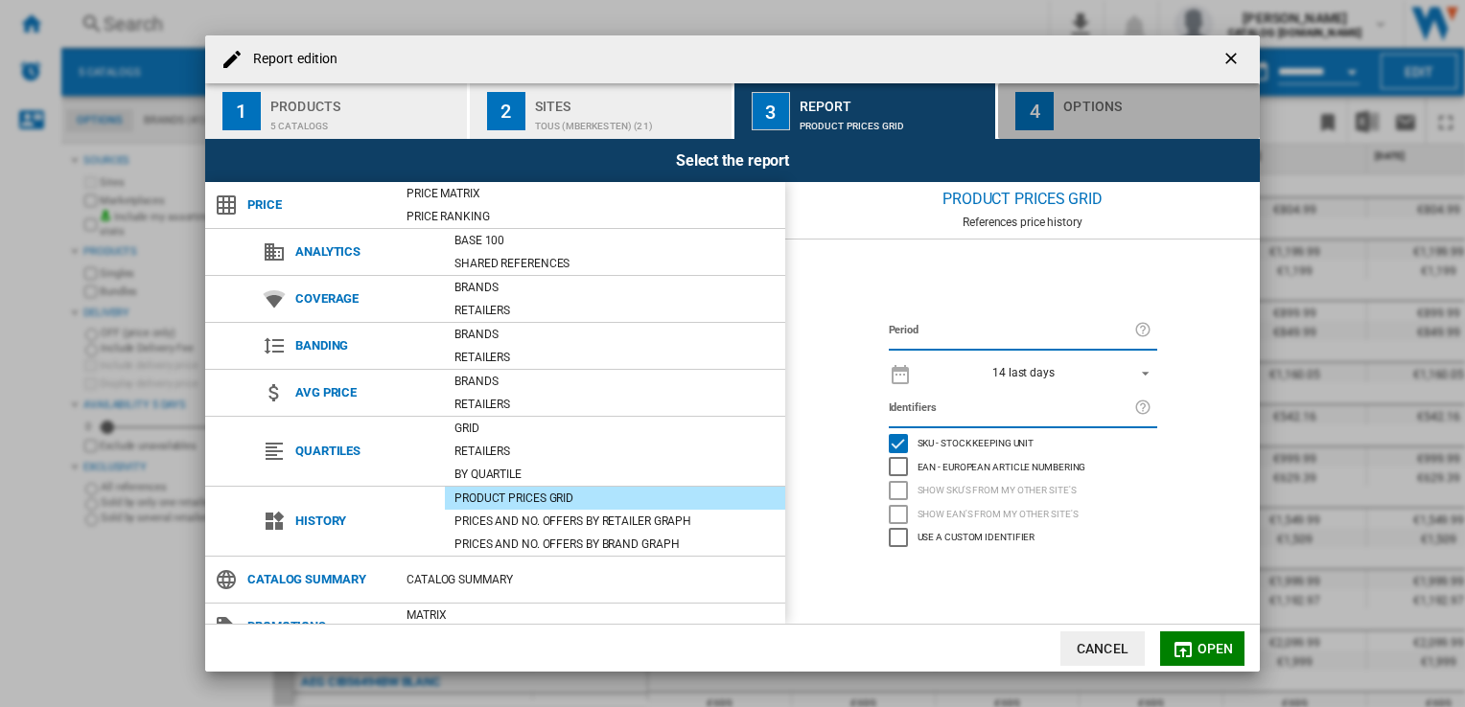
click at [1102, 114] on div "Report edition ..." at bounding box center [1157, 121] width 189 height 20
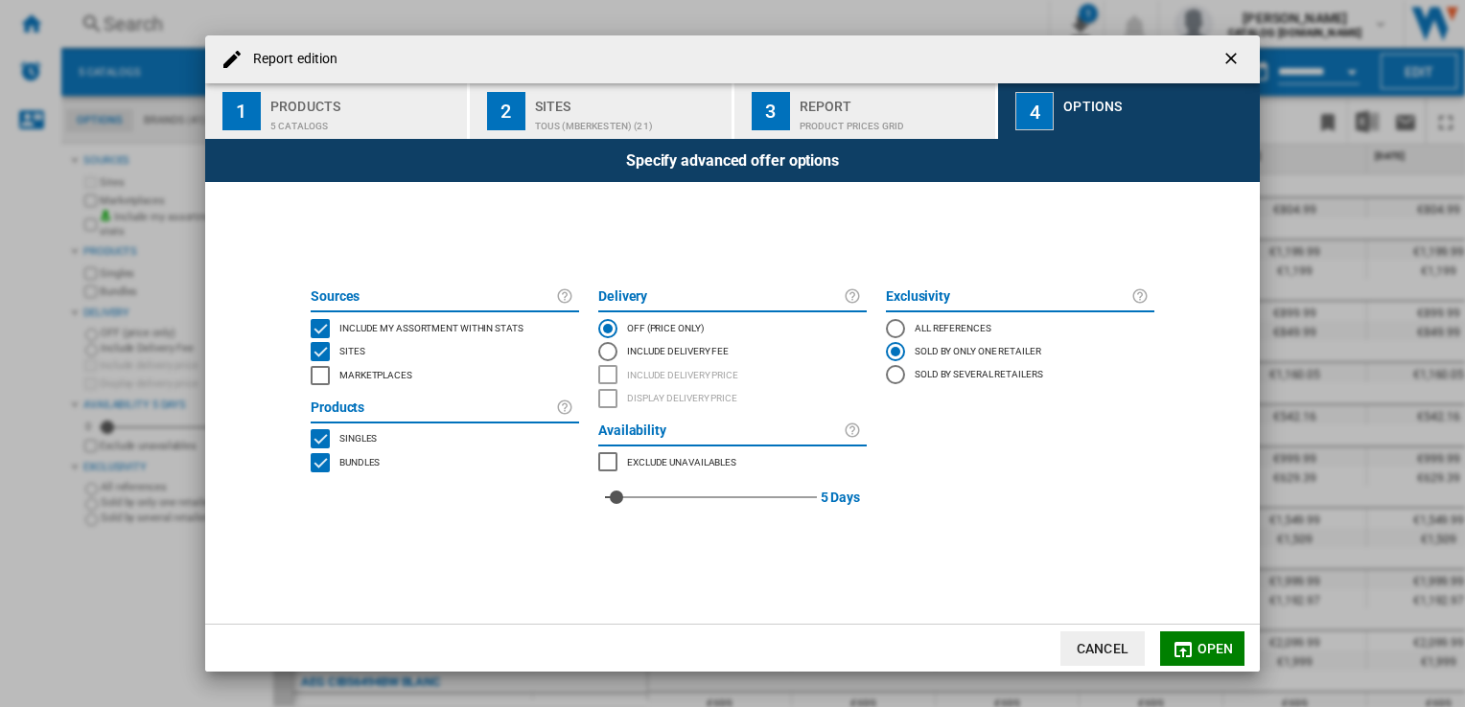
click at [397, 97] on div "Products" at bounding box center [364, 101] width 189 height 20
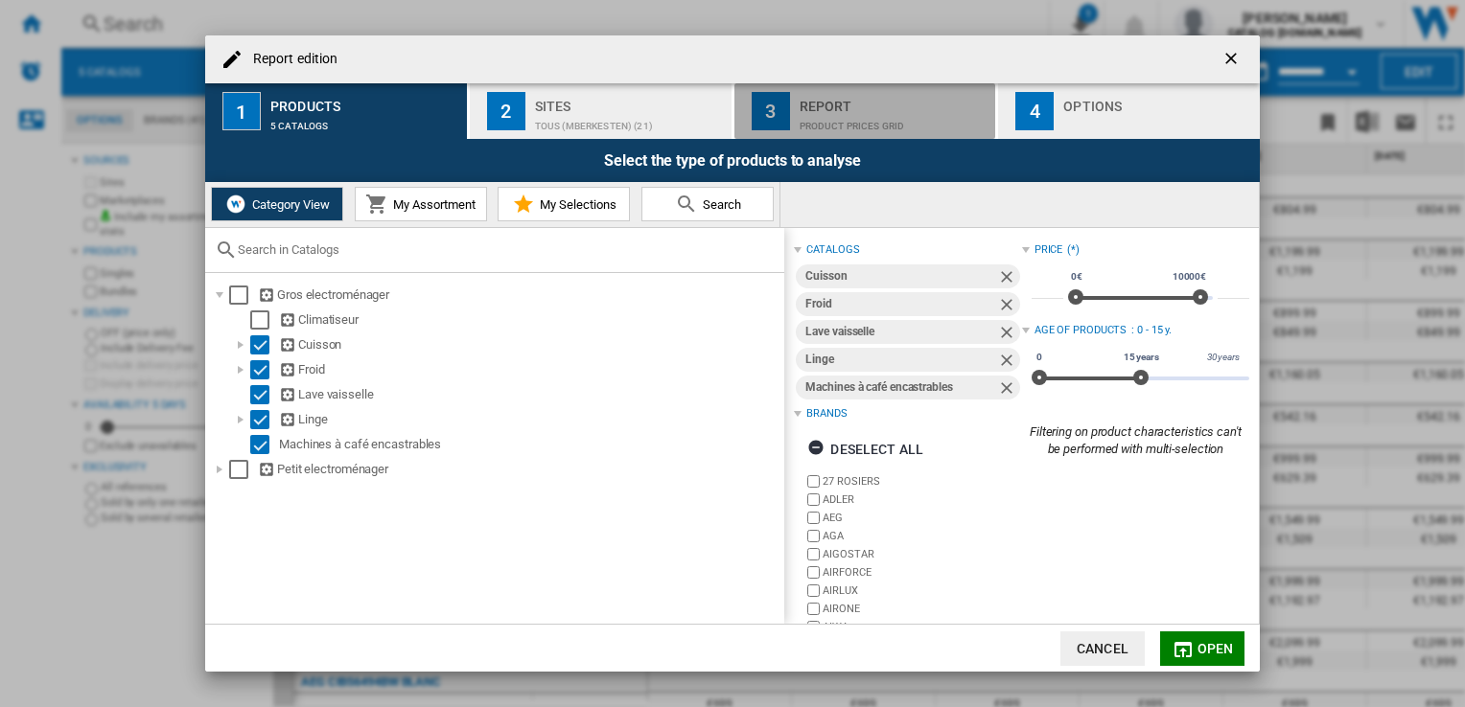
click at [816, 117] on div "Product prices grid" at bounding box center [893, 121] width 189 height 20
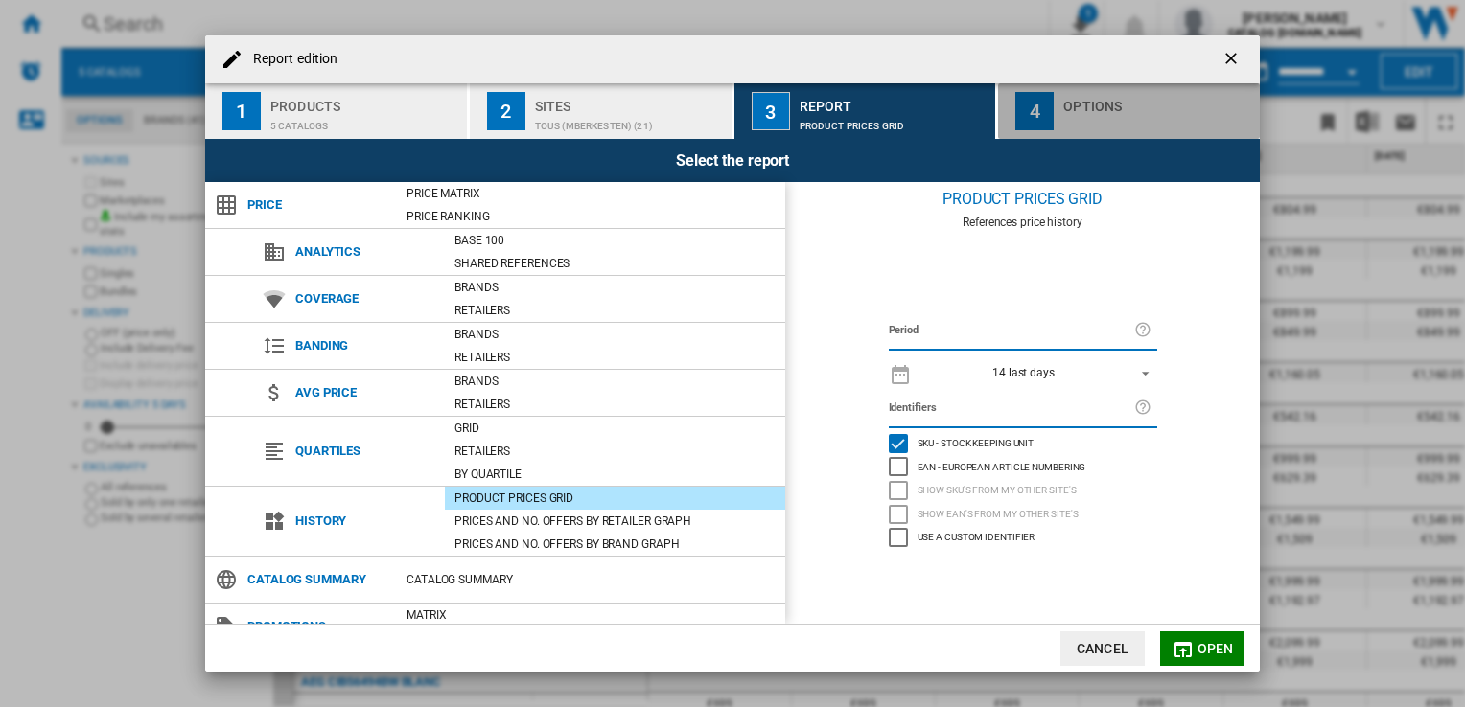
click at [1043, 128] on div "4" at bounding box center [1034, 111] width 38 height 38
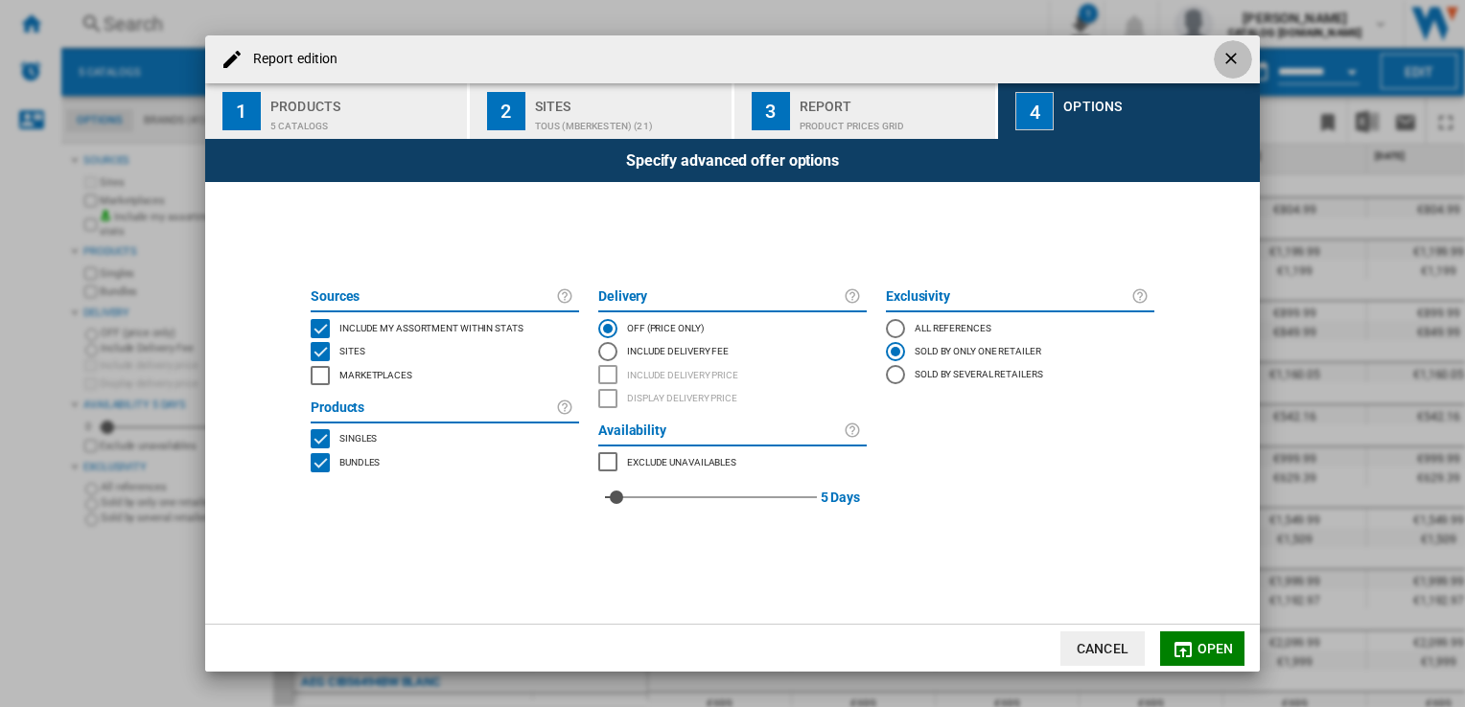
click at [1233, 50] on ng-md-icon "getI18NText('BUTTONS.CLOSE_DIALOG')" at bounding box center [1232, 60] width 23 height 23
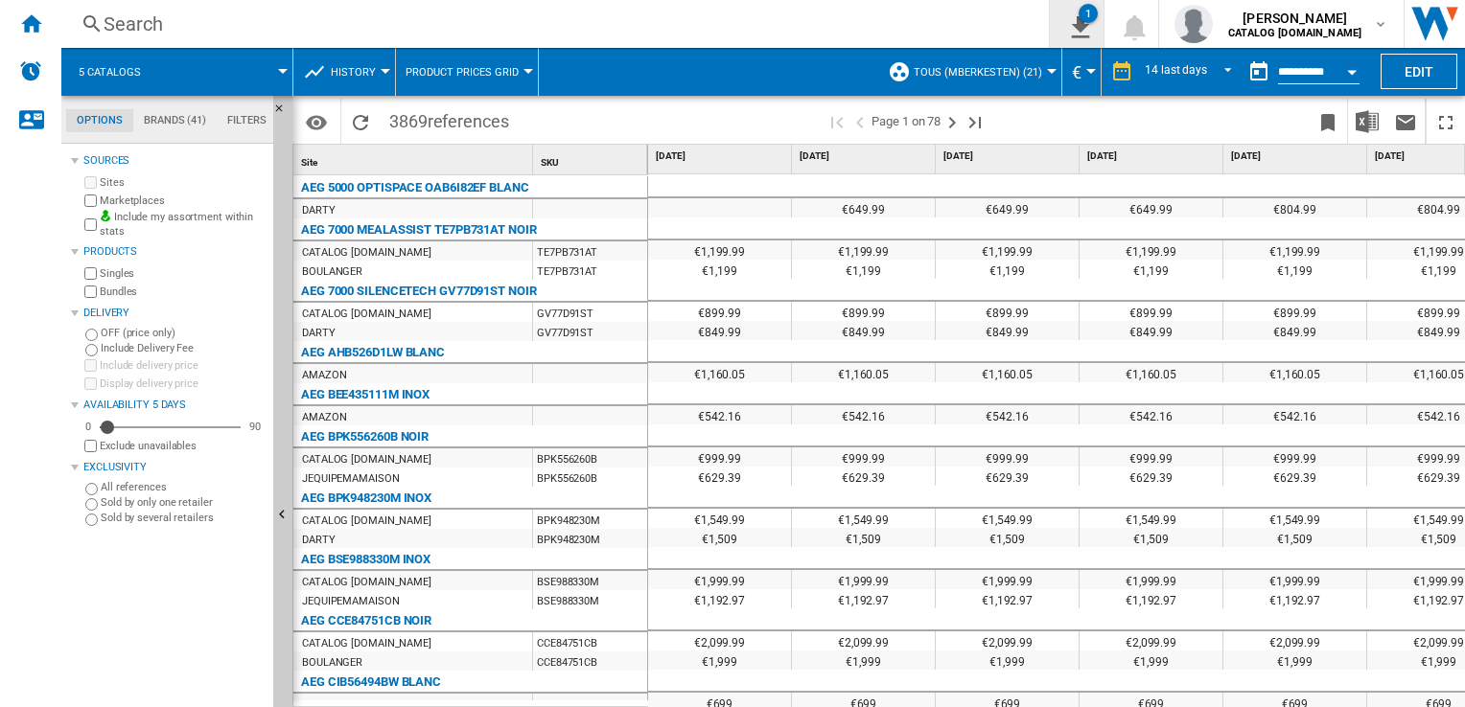
click at [1086, 14] on div "1" at bounding box center [1087, 13] width 19 height 19
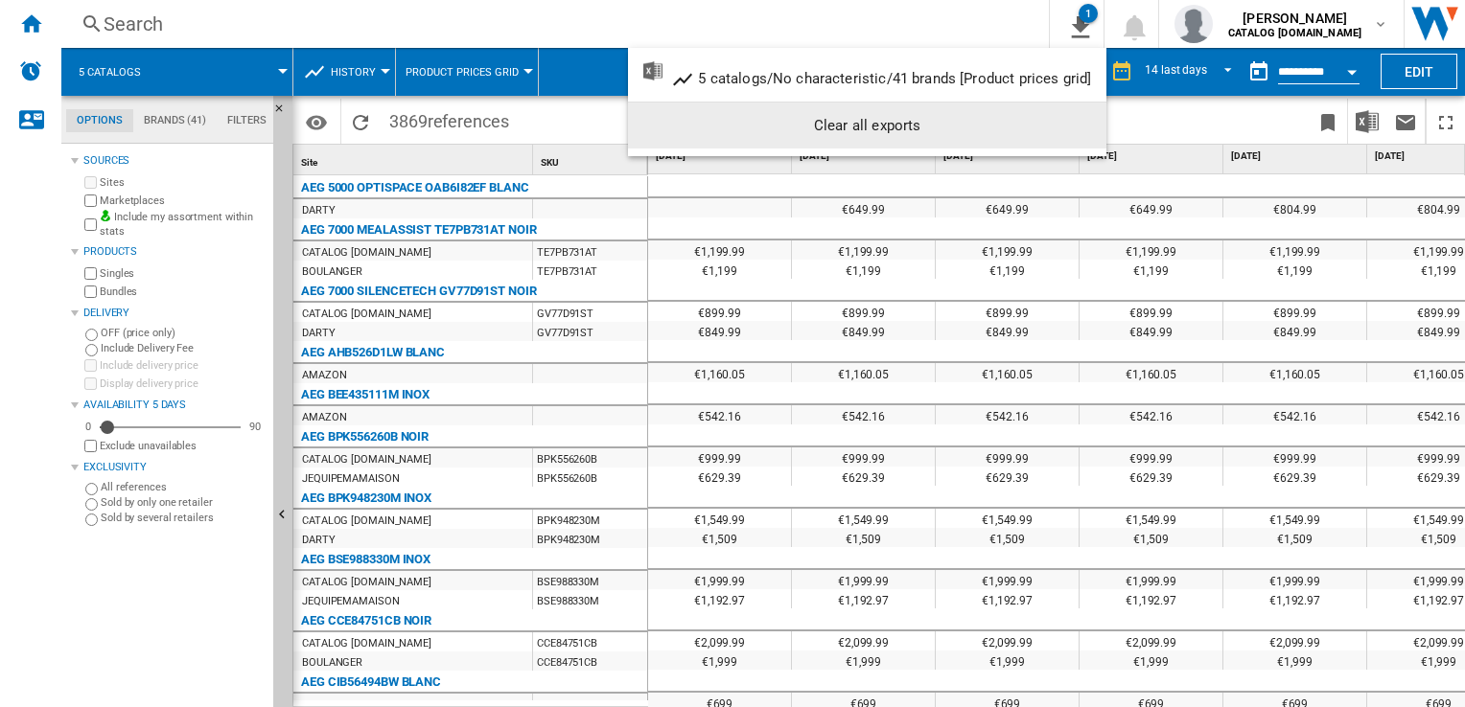
click at [27, 21] on md-backdrop at bounding box center [732, 353] width 1465 height 707
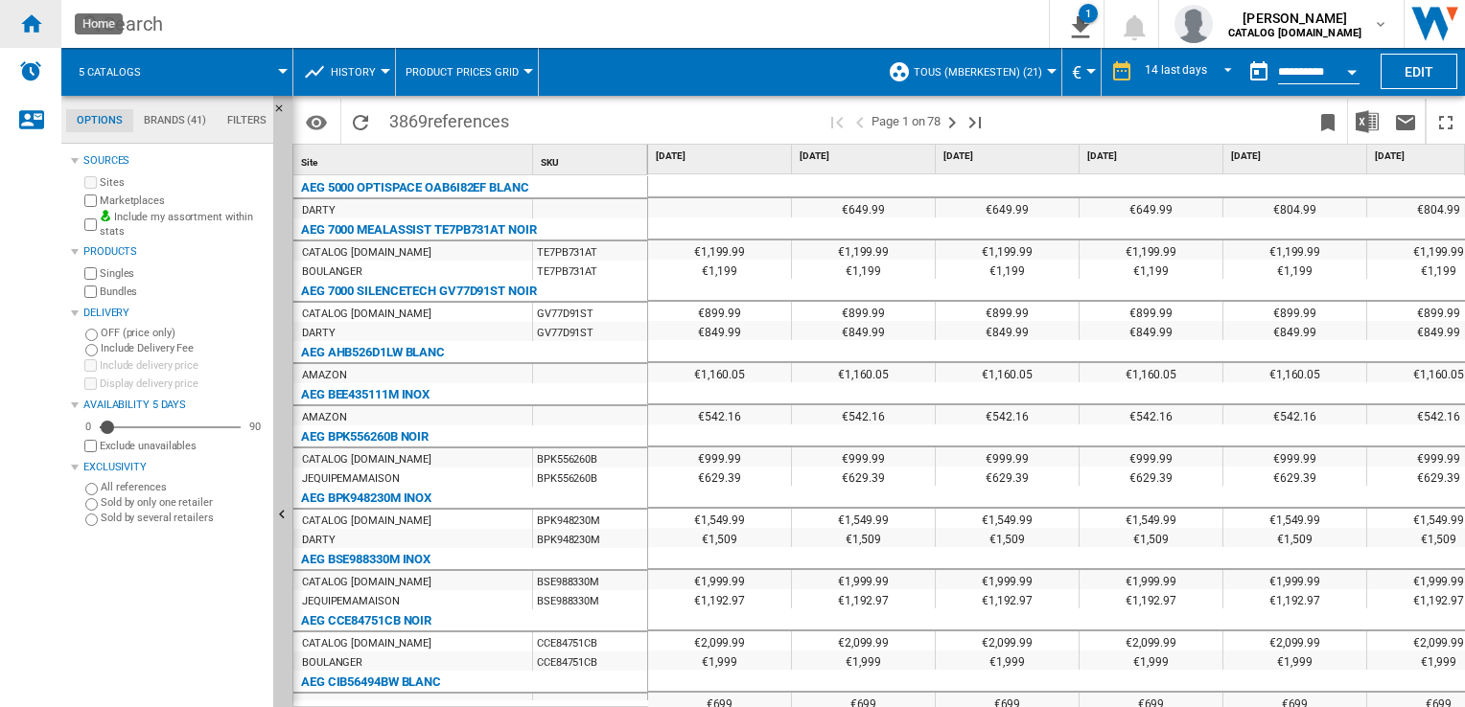
click at [27, 22] on ng-md-icon "Home" at bounding box center [30, 23] width 23 height 23
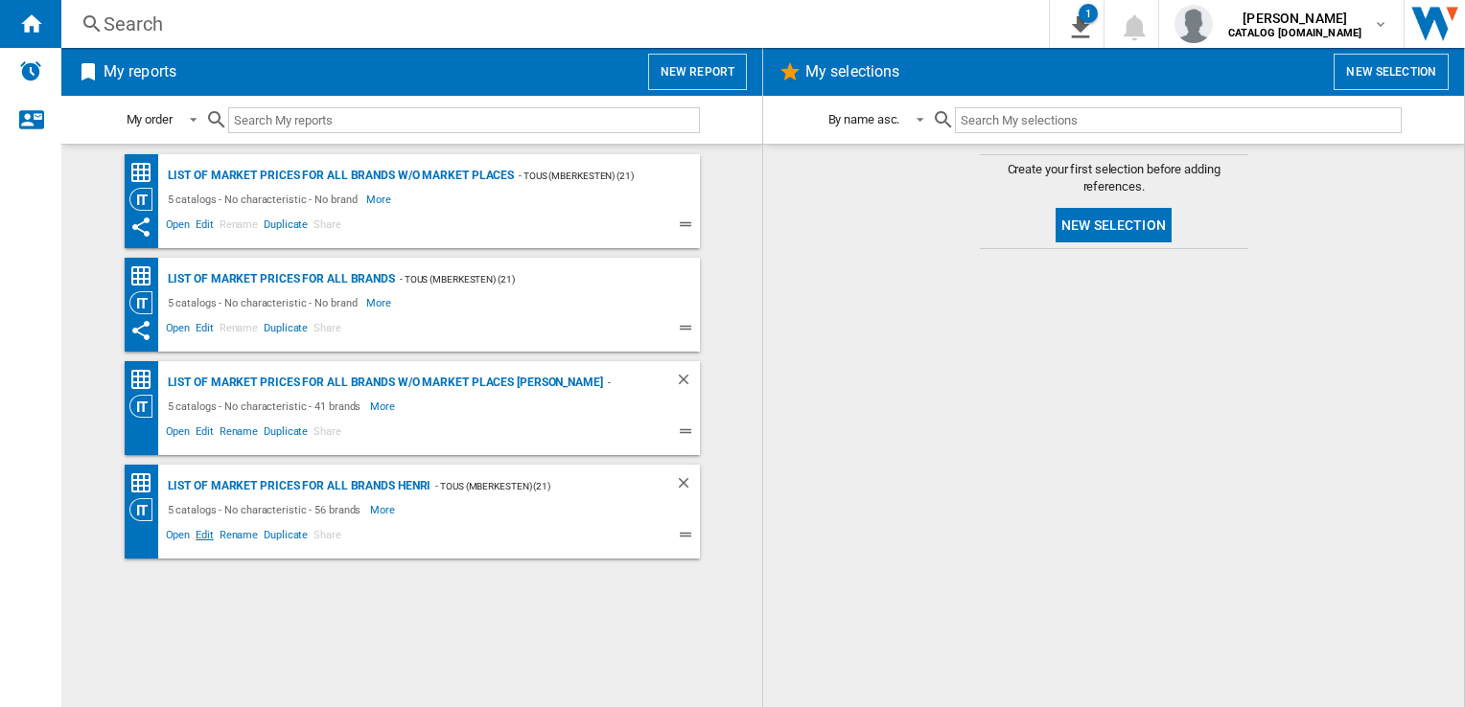
click at [204, 538] on span "Edit" at bounding box center [205, 537] width 24 height 23
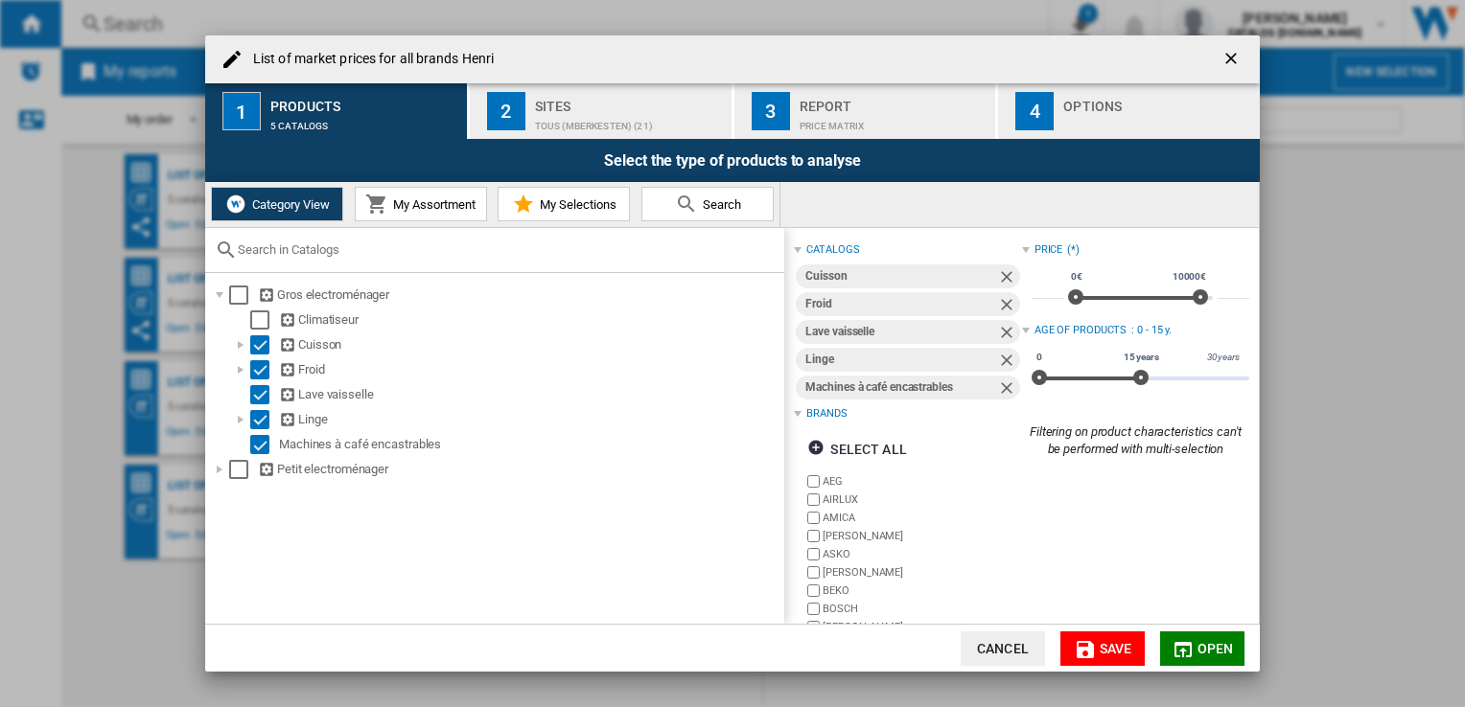
click at [630, 111] on div "TOUS (mberkesten) (21)" at bounding box center [629, 121] width 189 height 20
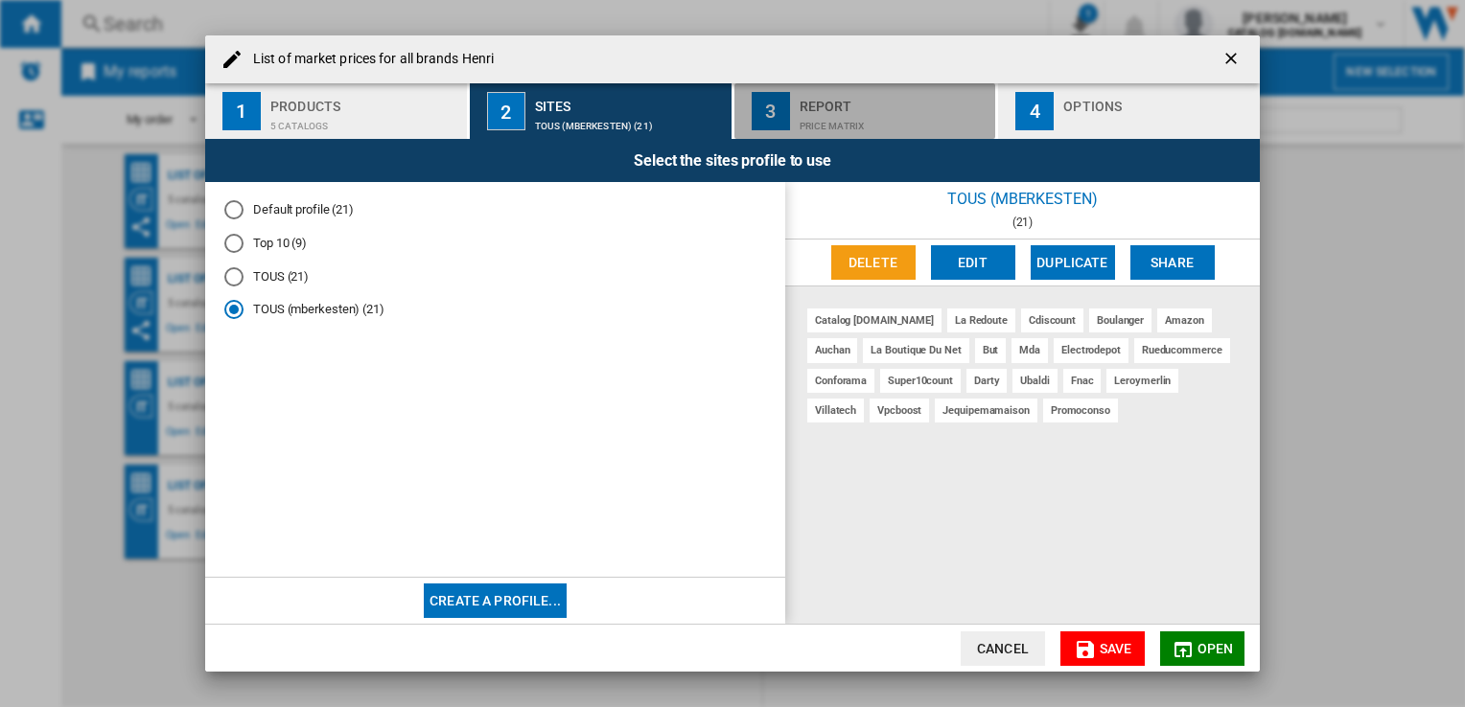
click at [830, 104] on div "Report" at bounding box center [893, 101] width 189 height 20
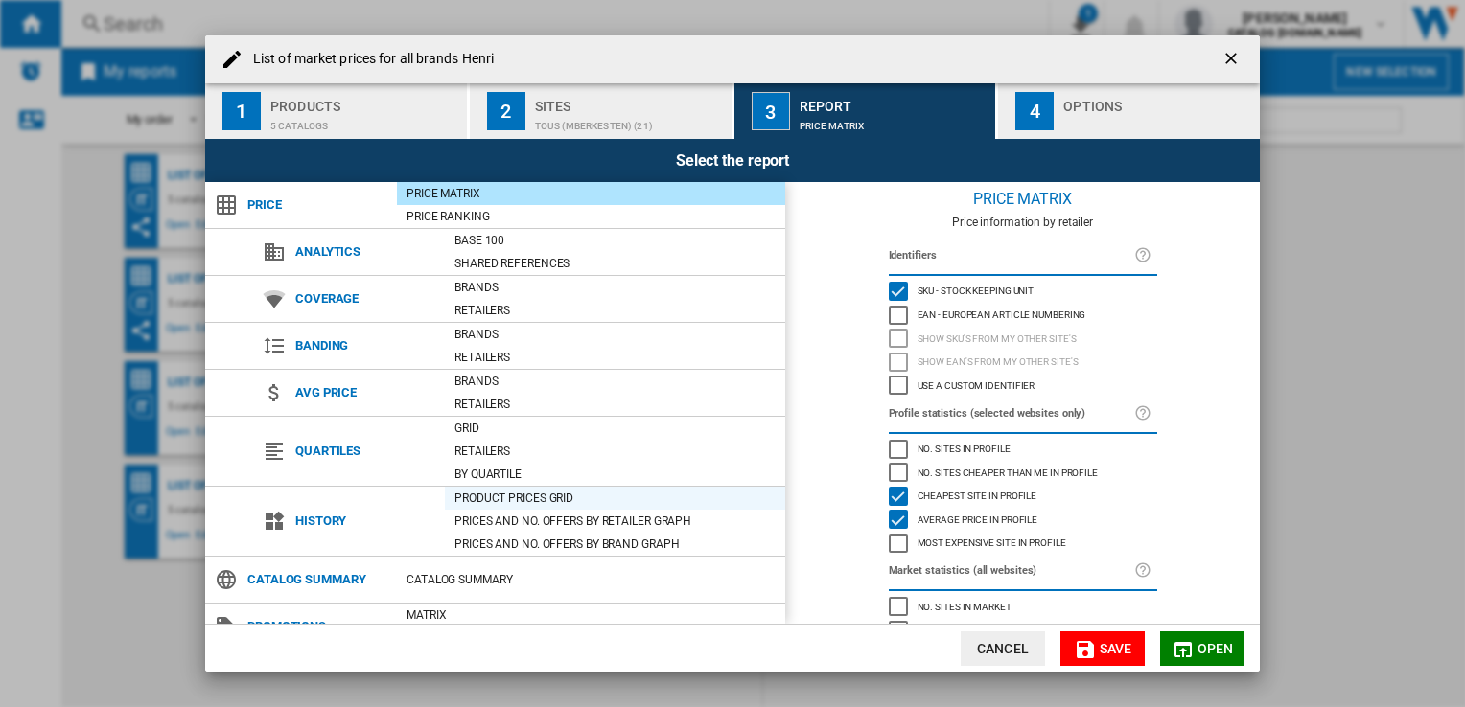
click at [511, 493] on div "Product prices grid" at bounding box center [615, 498] width 340 height 19
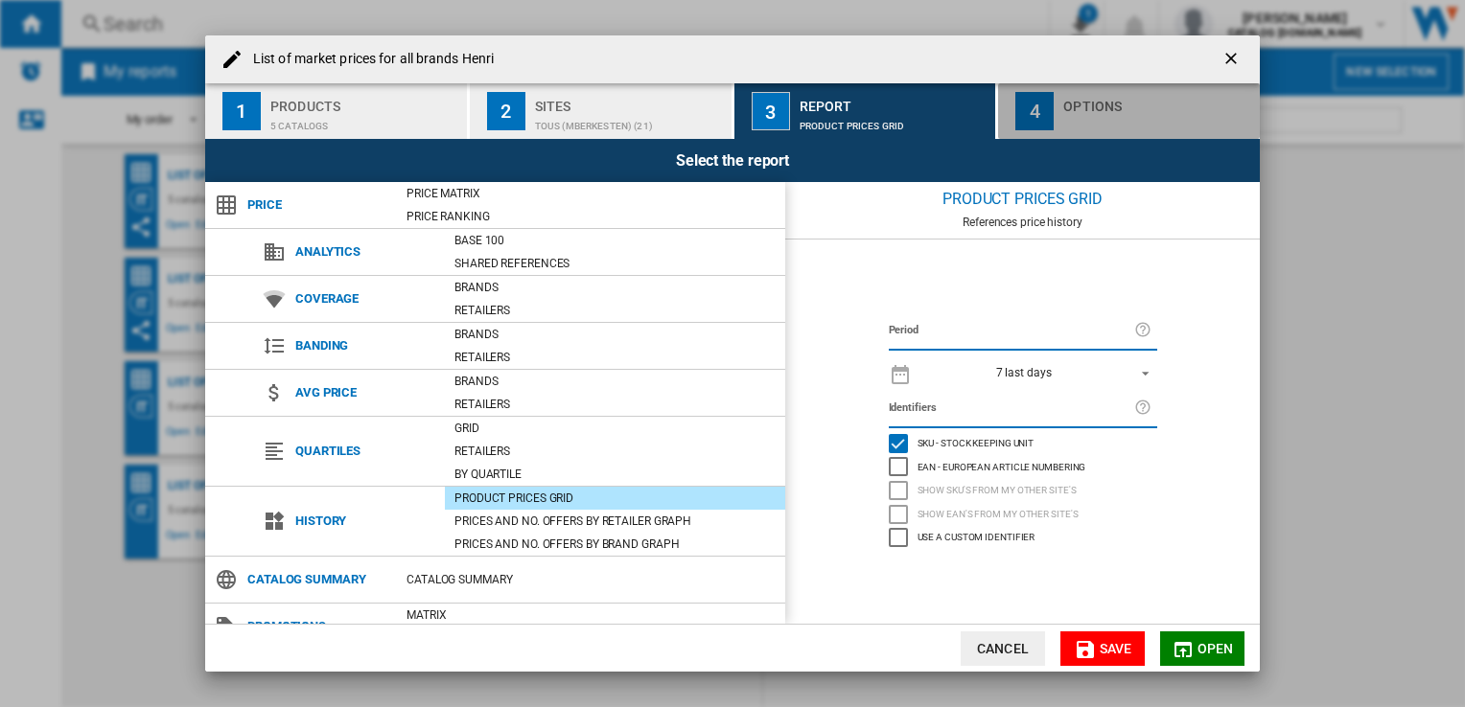
click at [1038, 107] on div "4" at bounding box center [1034, 111] width 38 height 38
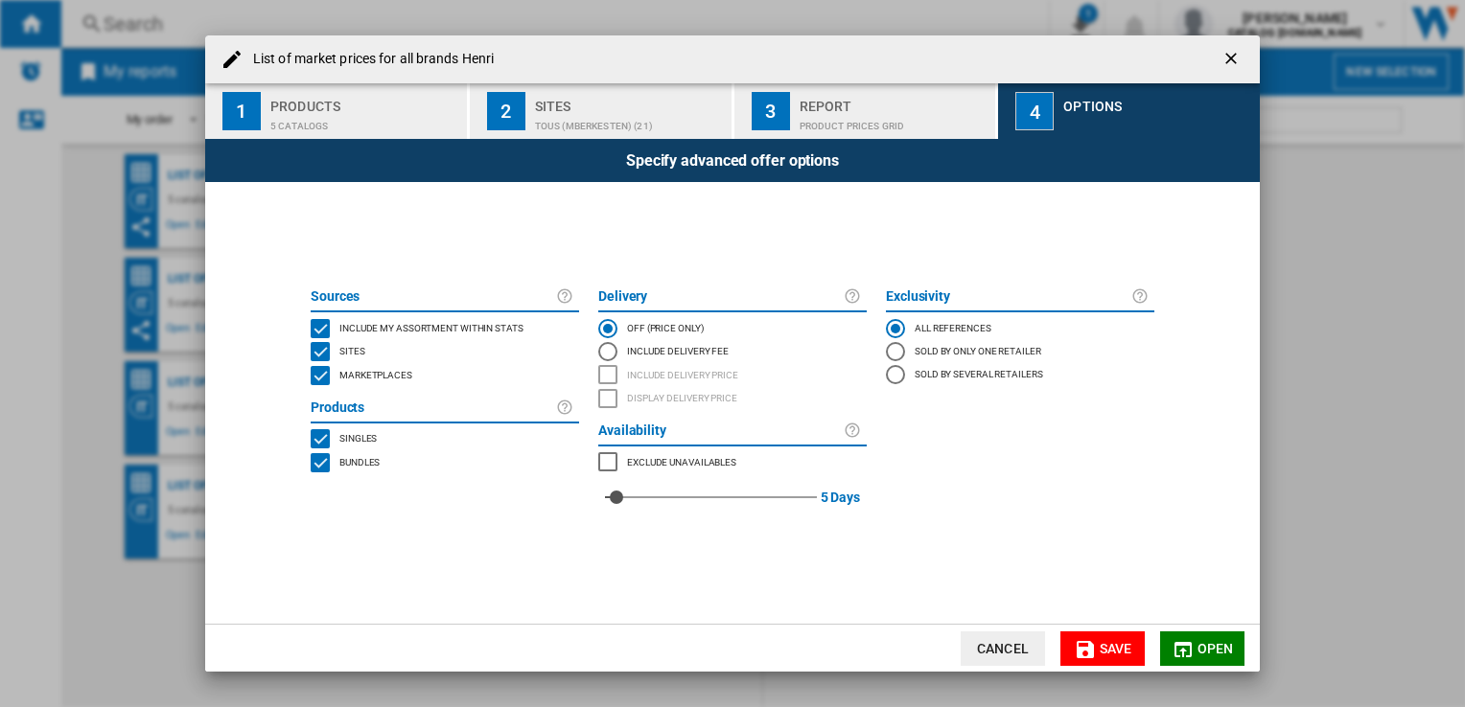
click at [805, 118] on div "Product prices grid" at bounding box center [893, 121] width 189 height 20
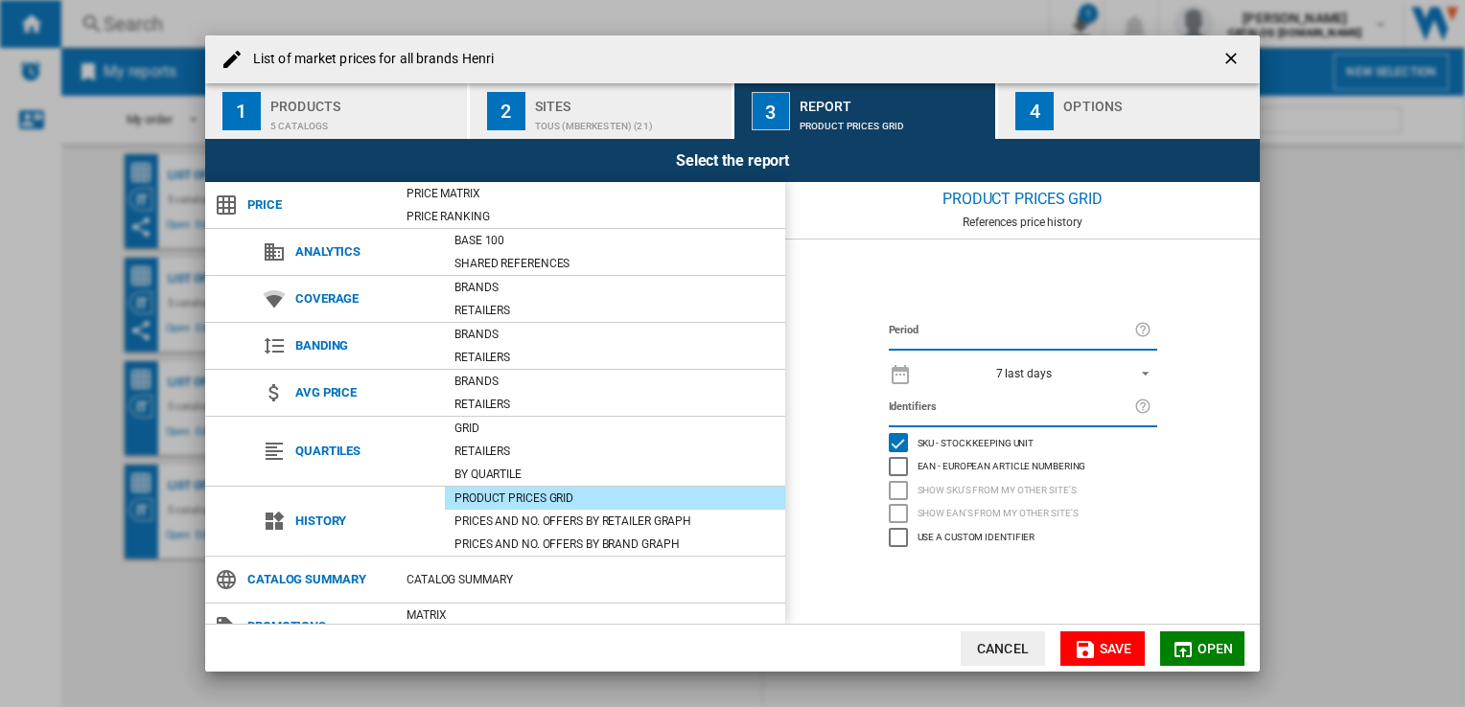
click at [1128, 364] on span "REPORTS.WIZARD.STEPS.REPORT.STEPS.REPORT_OPTIONS.PERIOD: 7 last days" at bounding box center [1139, 371] width 23 height 17
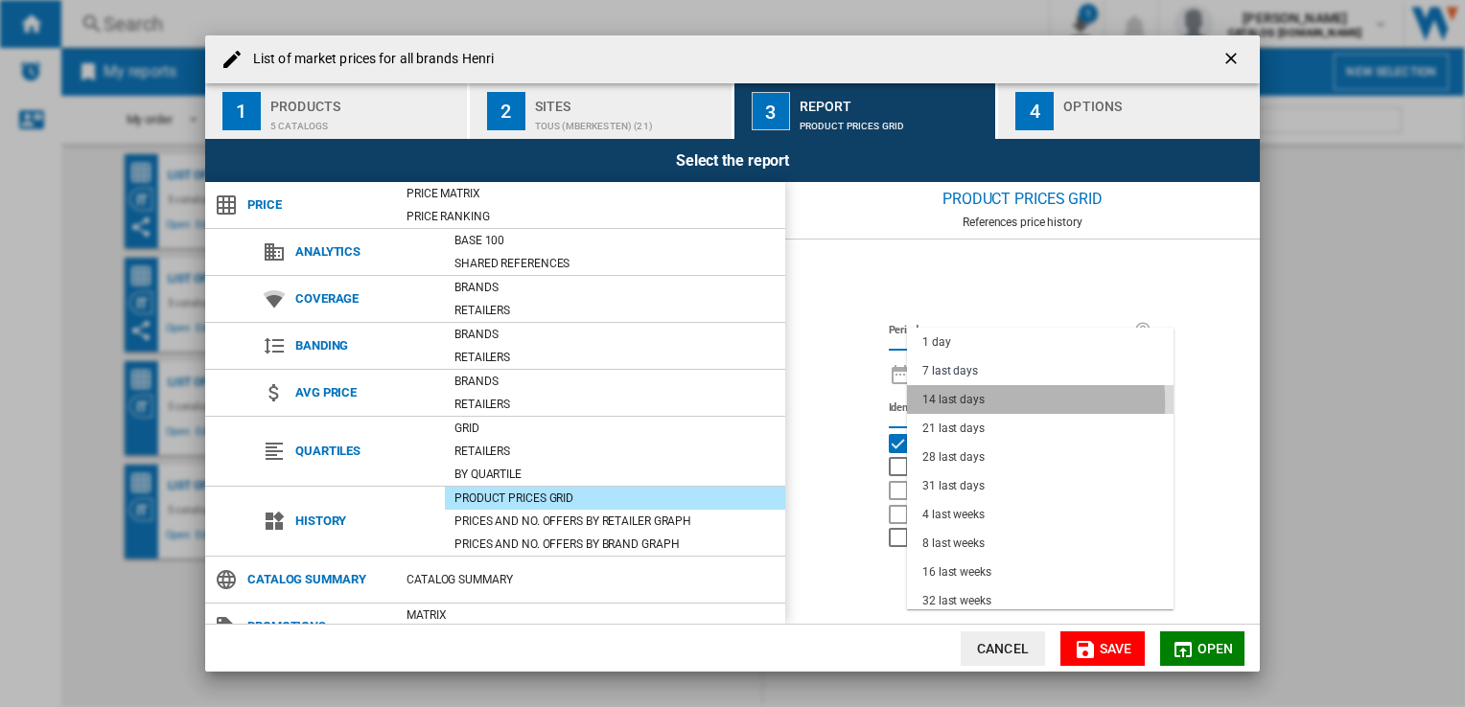
click at [943, 404] on div "14 last days" at bounding box center [953, 400] width 62 height 16
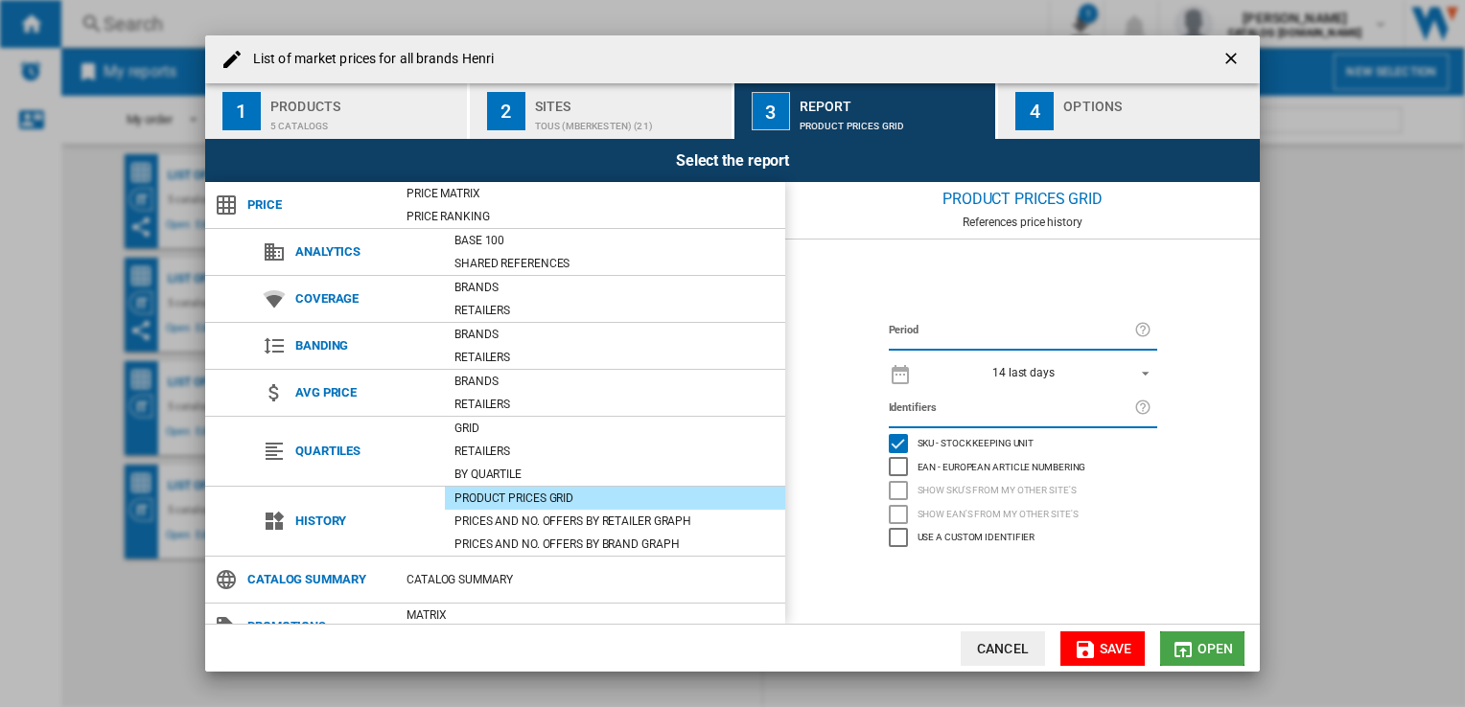
click at [1183, 654] on md-icon "List of ..." at bounding box center [1182, 649] width 23 height 23
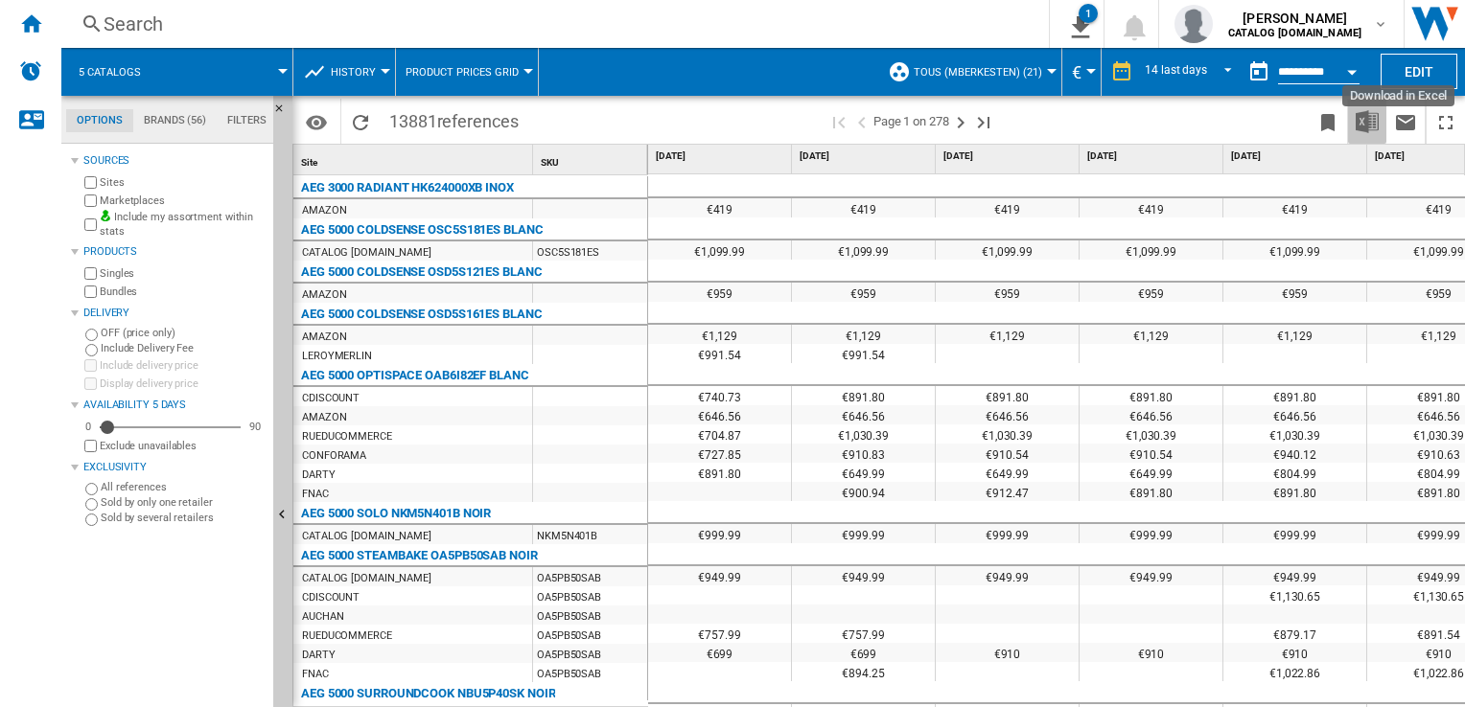
click at [1364, 122] on img "Download in Excel" at bounding box center [1366, 121] width 23 height 23
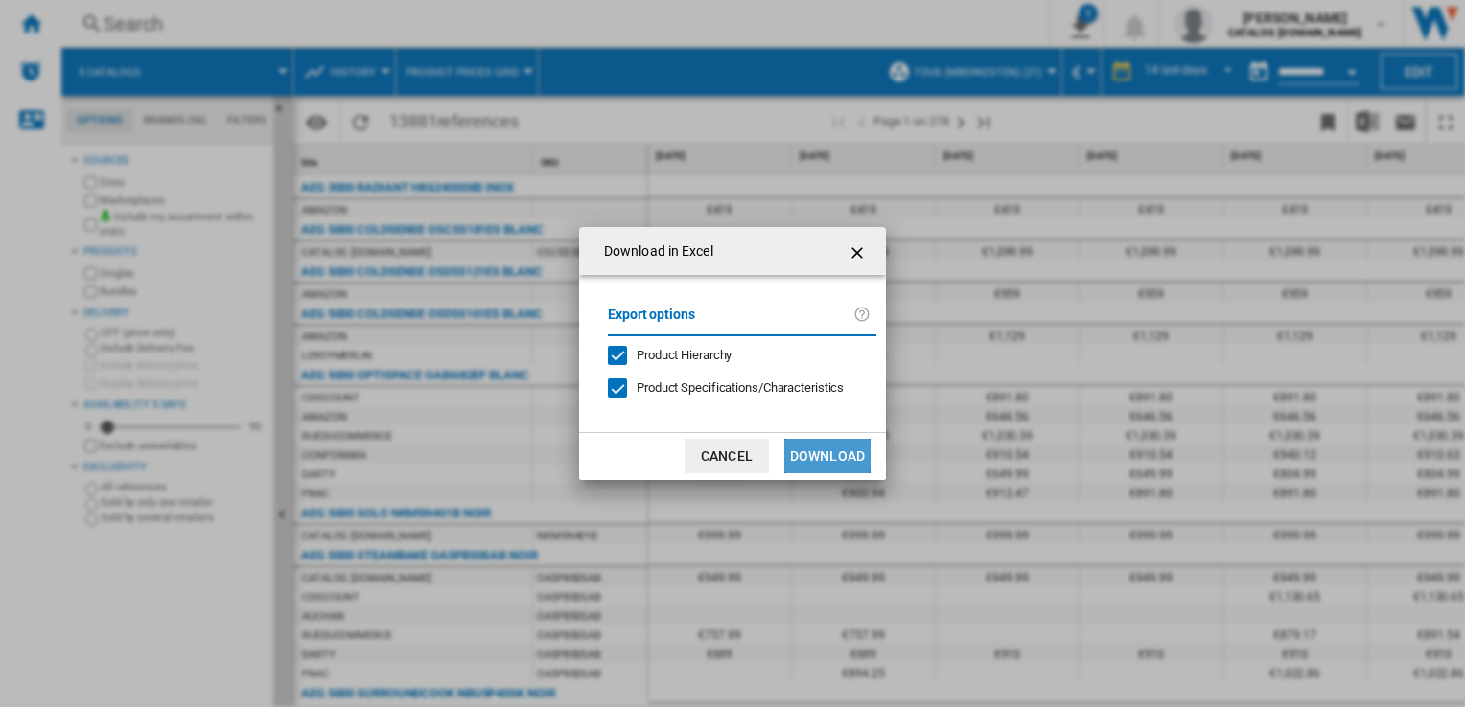
click at [798, 451] on button "Download" at bounding box center [827, 456] width 86 height 35
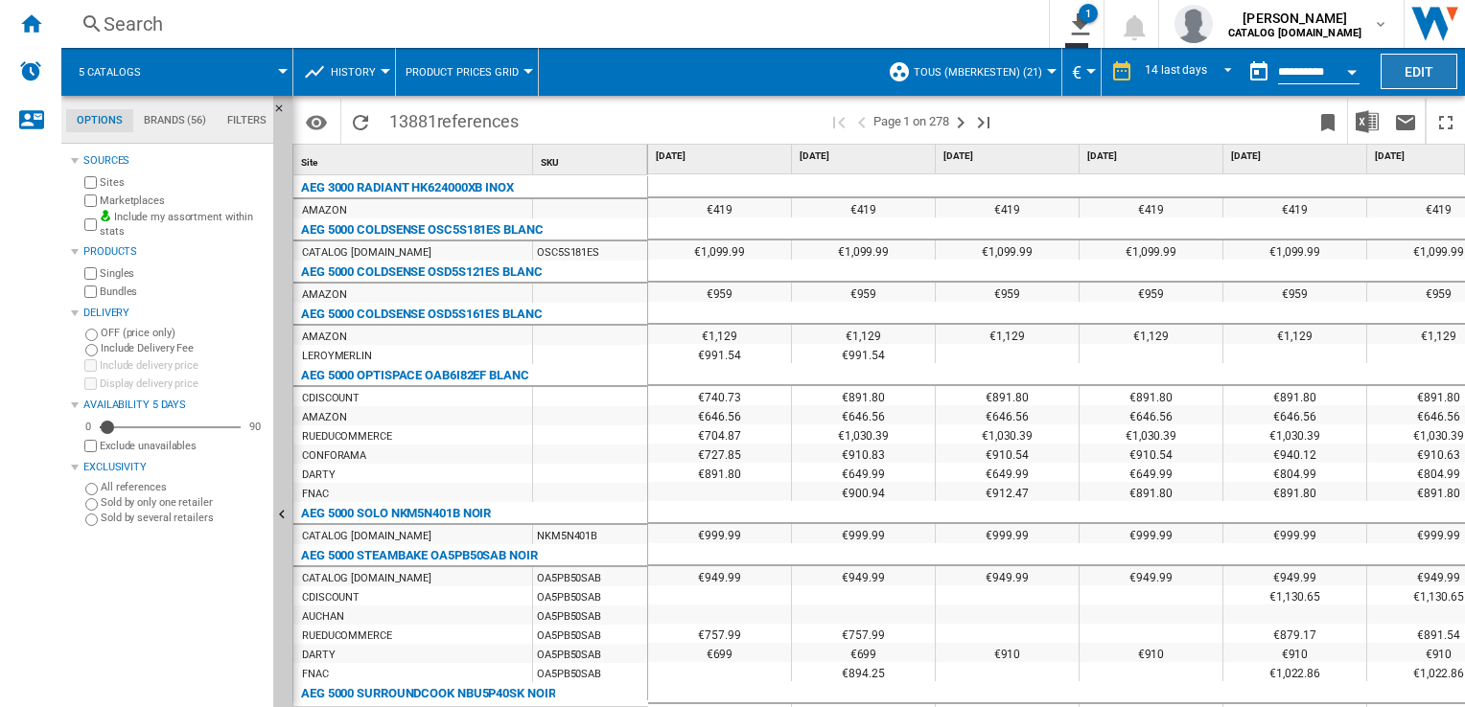
click at [1419, 71] on button "Edit" at bounding box center [1418, 71] width 77 height 35
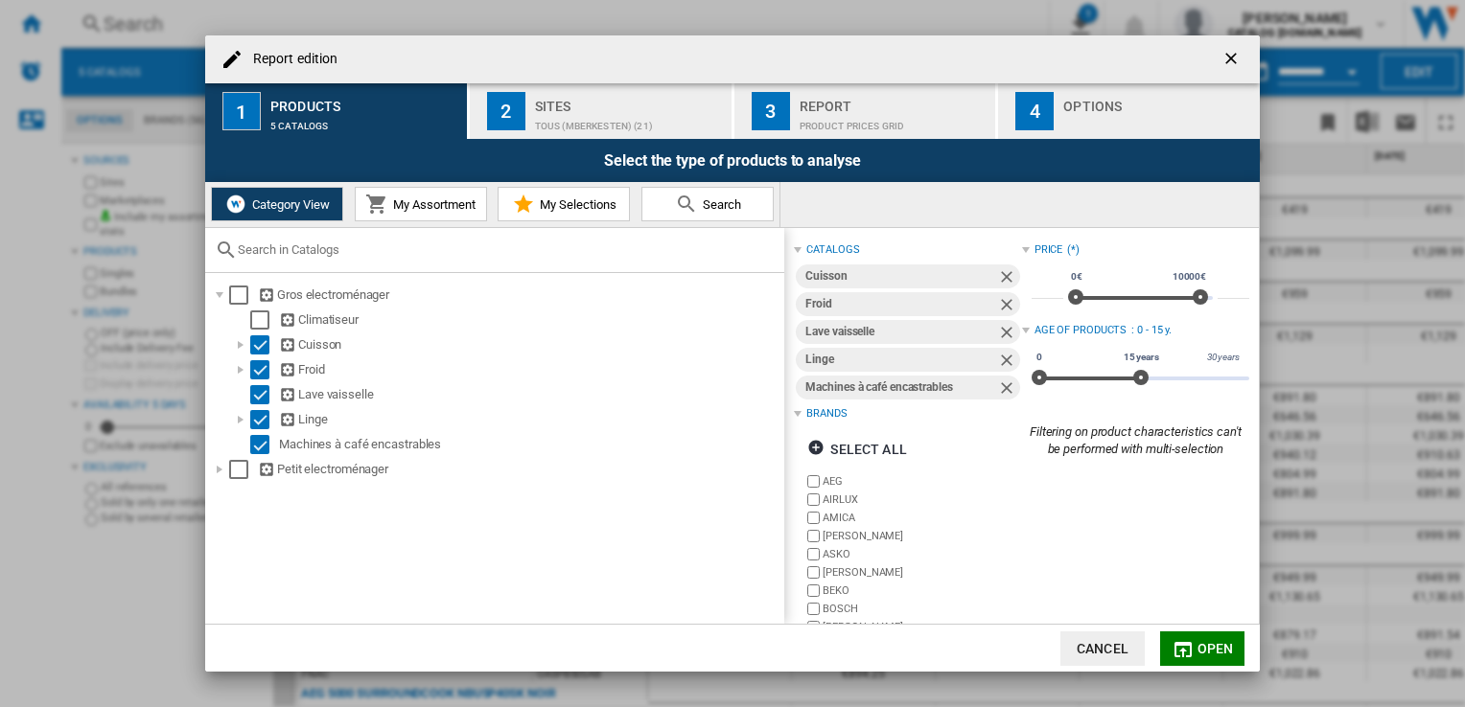
click at [915, 94] on div "Report" at bounding box center [893, 101] width 189 height 20
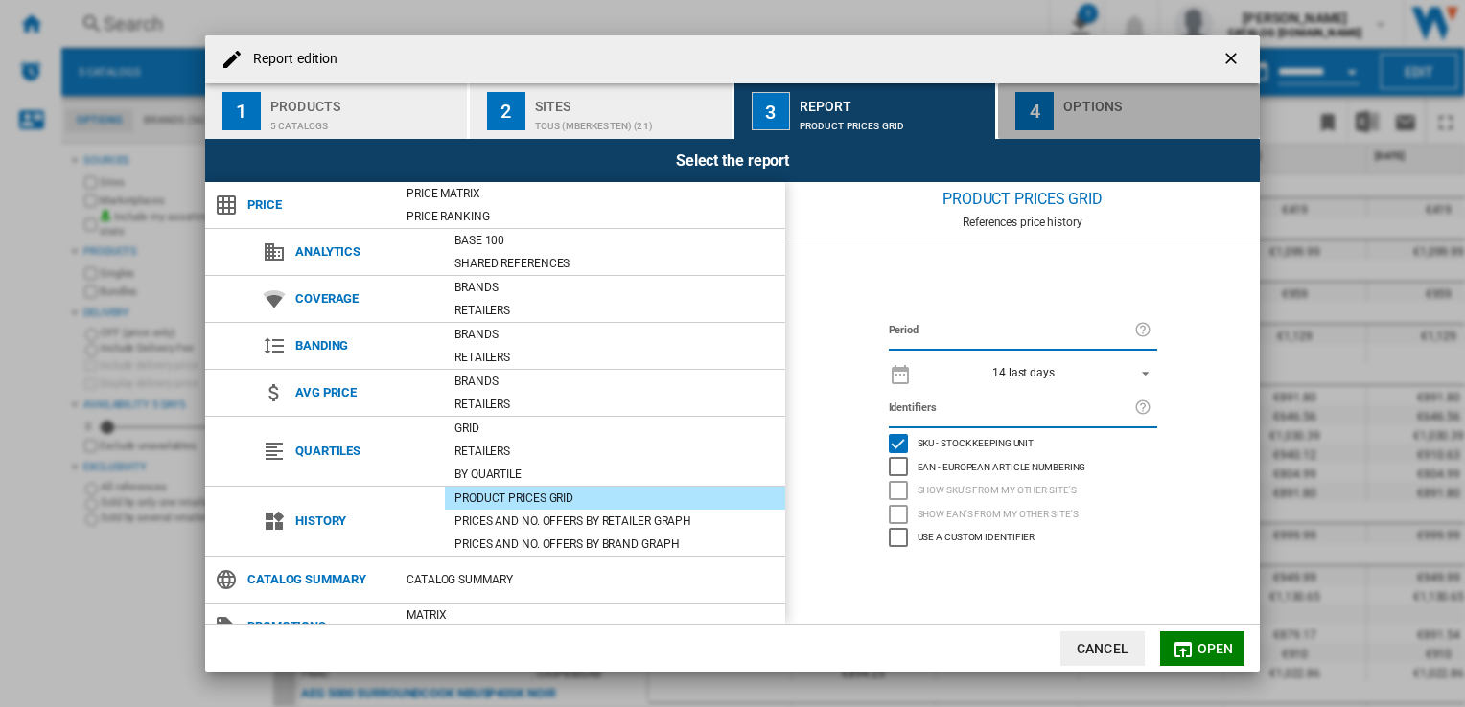
click at [1064, 120] on div "Report edition ..." at bounding box center [1157, 121] width 189 height 20
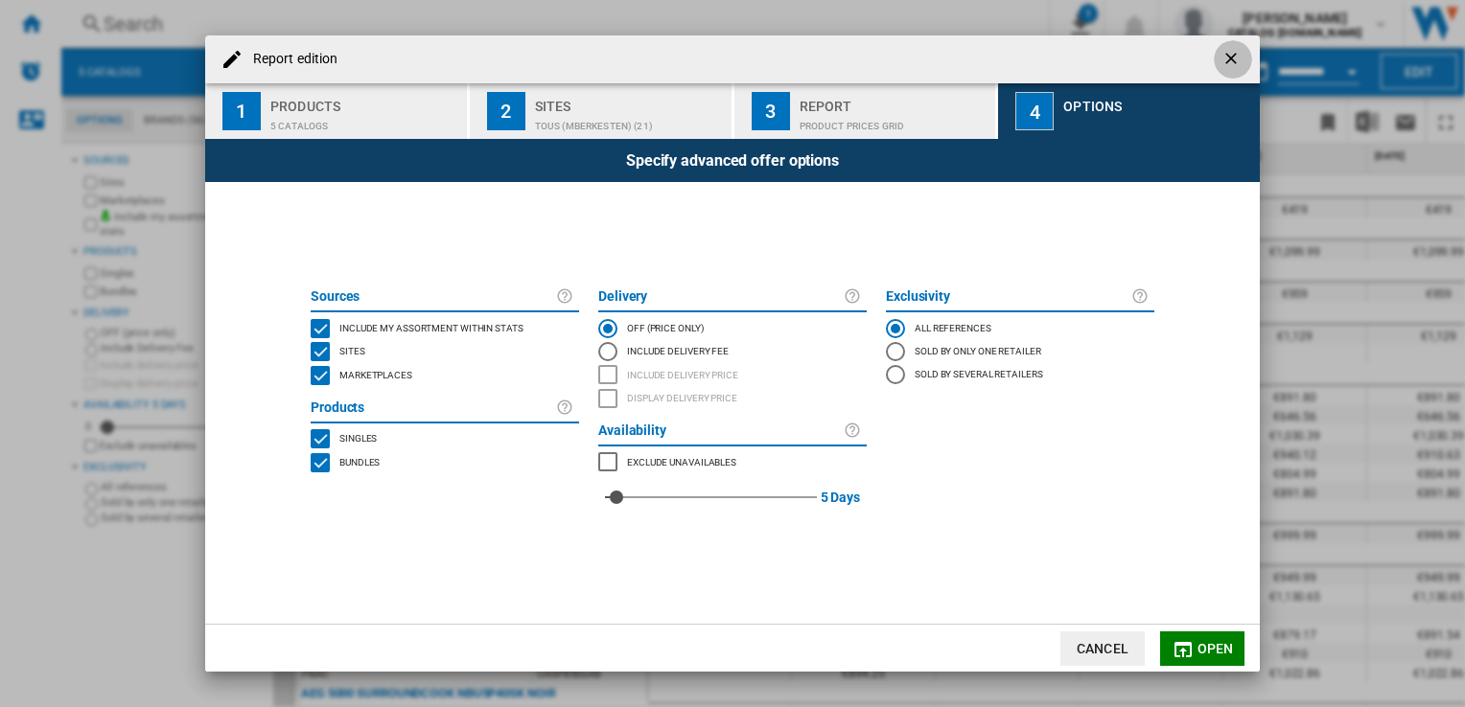
click at [1235, 56] on ng-md-icon "getI18NText('BUTTONS.CLOSE_DIALOG')" at bounding box center [1232, 60] width 23 height 23
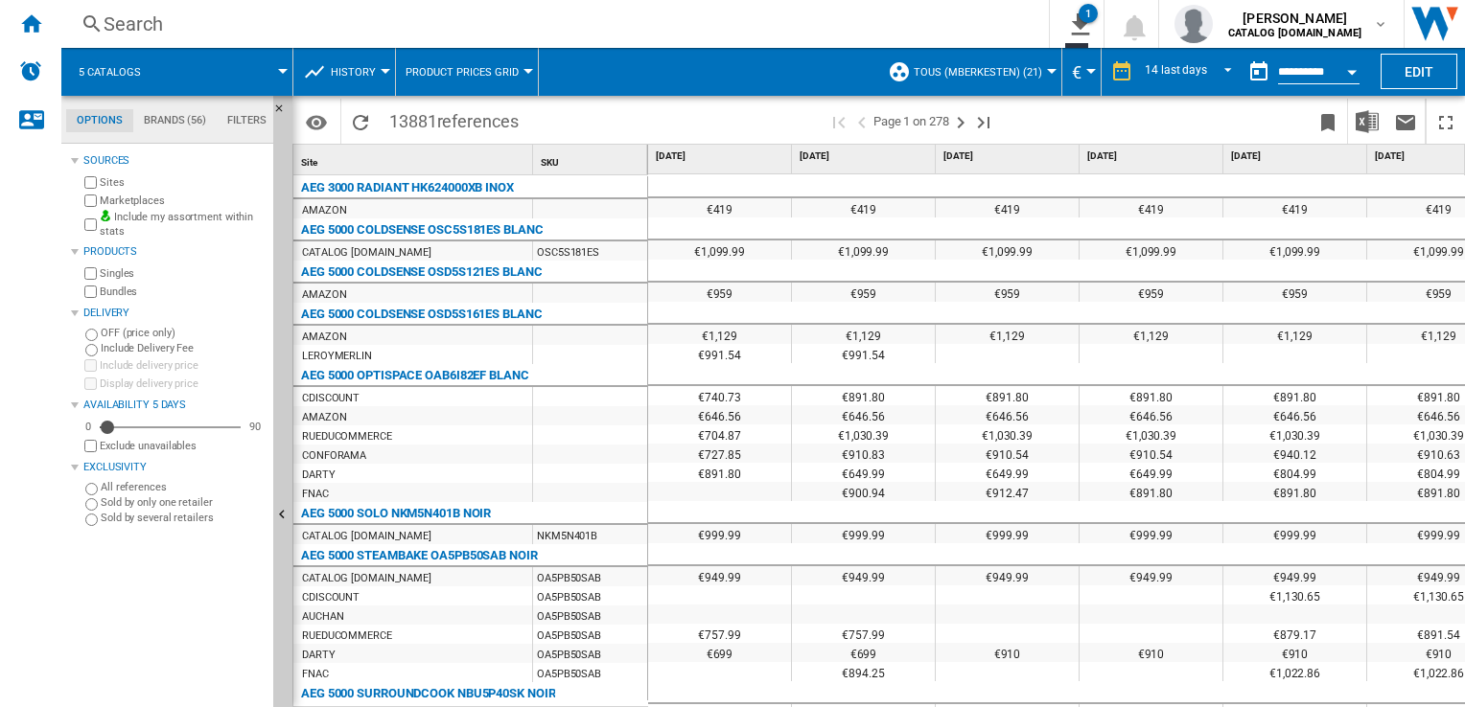
click at [113, 13] on div "Search" at bounding box center [551, 24] width 895 height 27
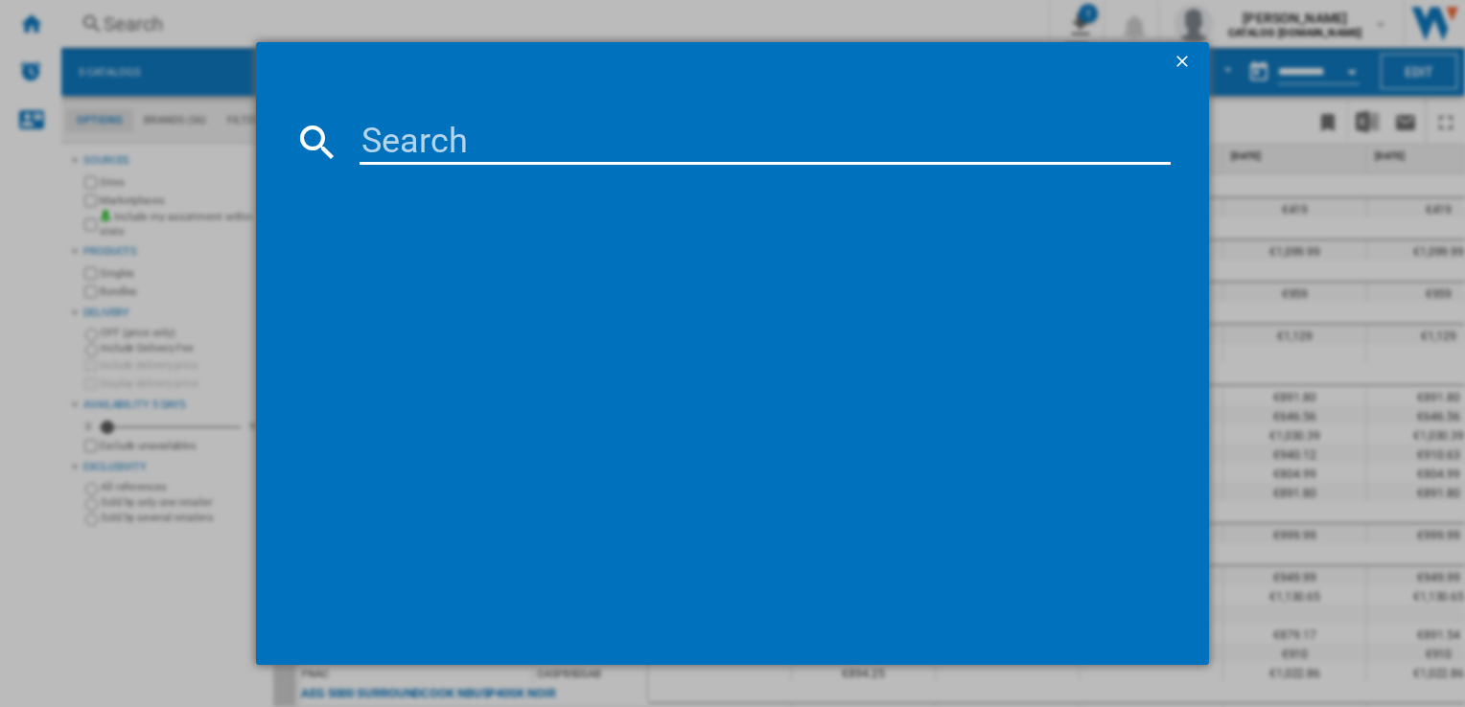
click at [16, 35] on div at bounding box center [732, 353] width 1465 height 707
click at [1176, 64] on ng-md-icon "getI18NText('BUTTONS.CLOSE_DIALOG')" at bounding box center [1183, 63] width 23 height 23
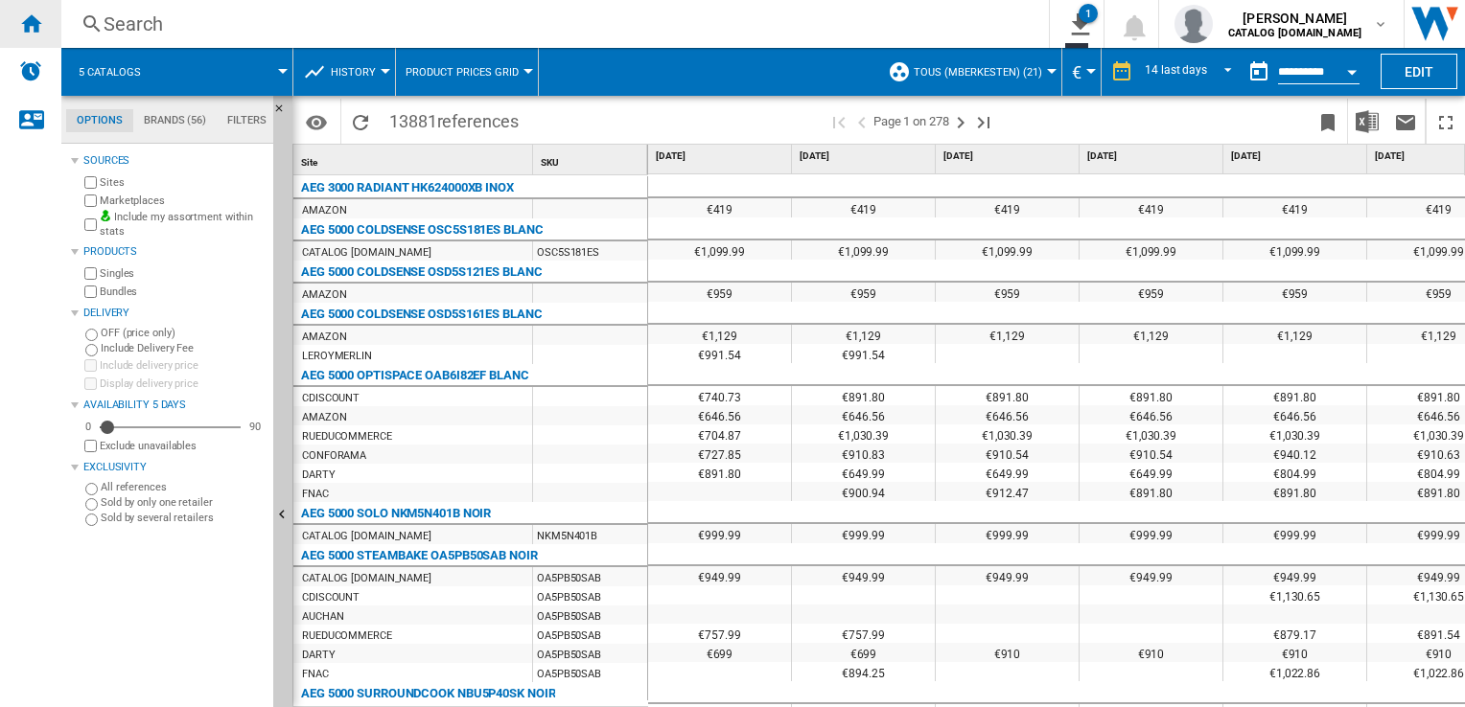
click at [36, 16] on ng-md-icon "Home" at bounding box center [30, 23] width 23 height 23
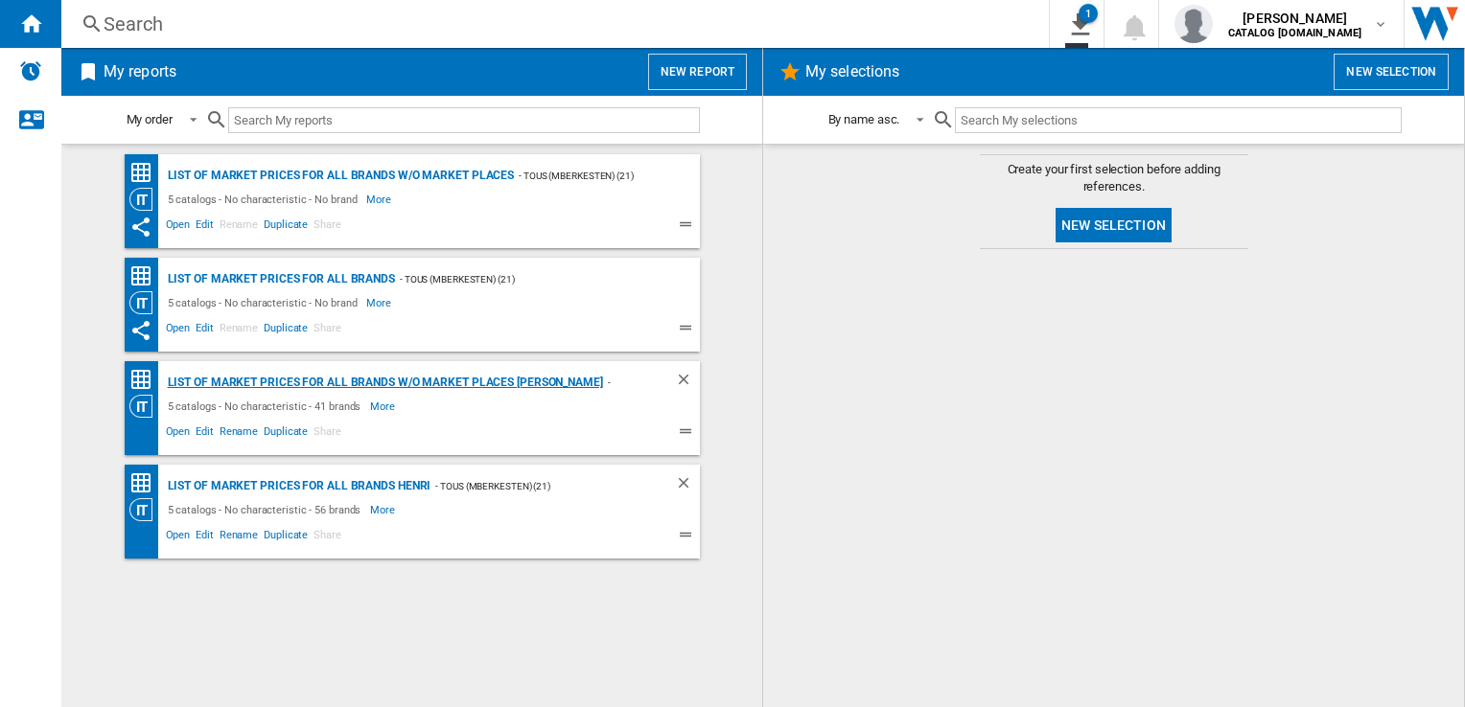
click at [422, 374] on div "List of market prices for all brands w/o Market places [PERSON_NAME]" at bounding box center [383, 383] width 440 height 24
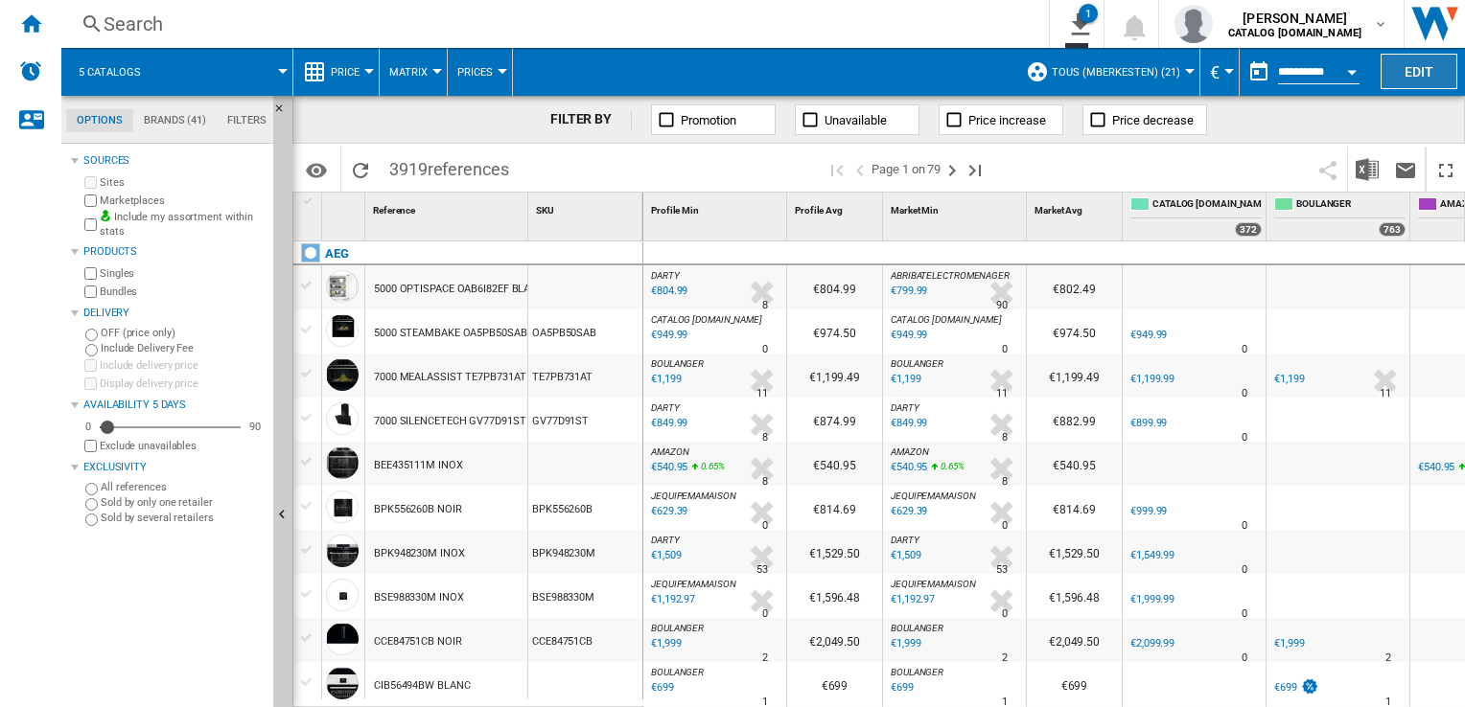
click at [1408, 59] on button "Edit" at bounding box center [1418, 71] width 77 height 35
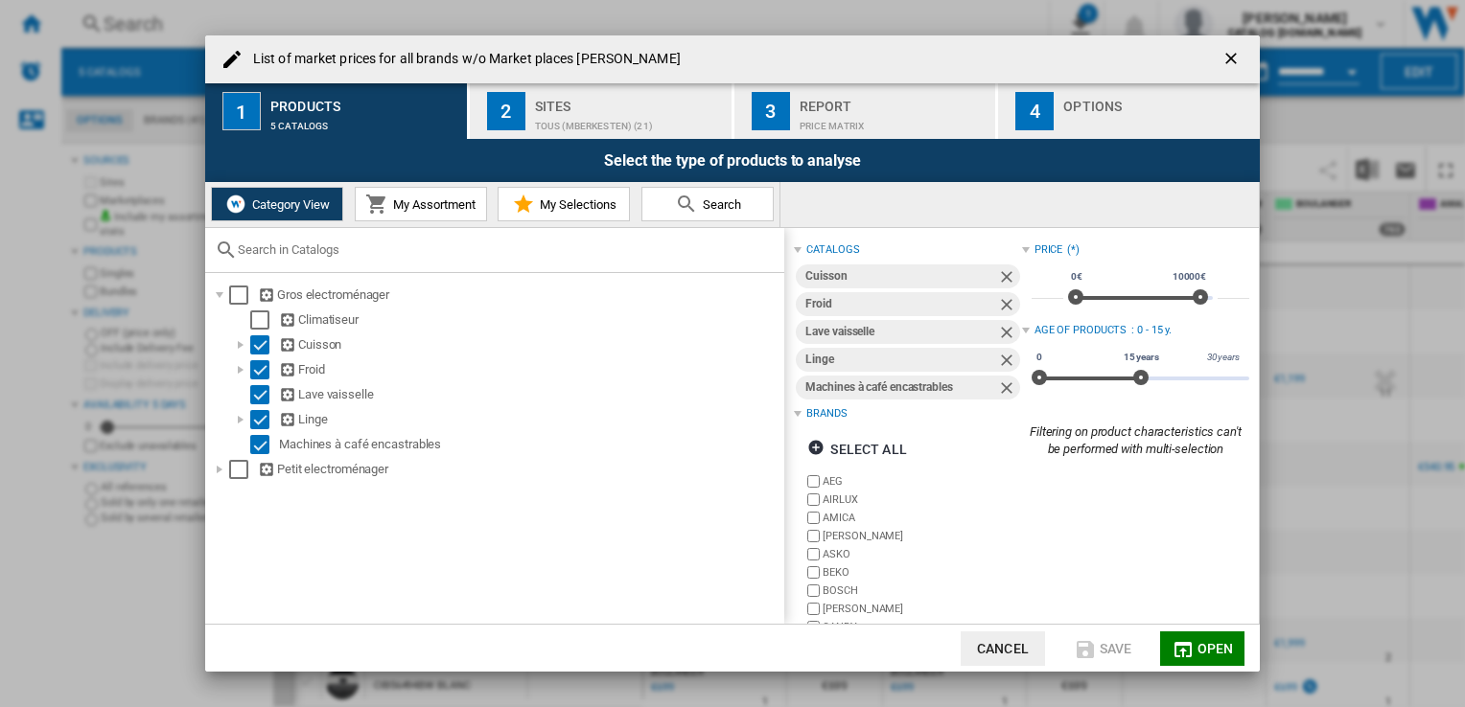
click at [598, 109] on div "Sites" at bounding box center [629, 101] width 189 height 20
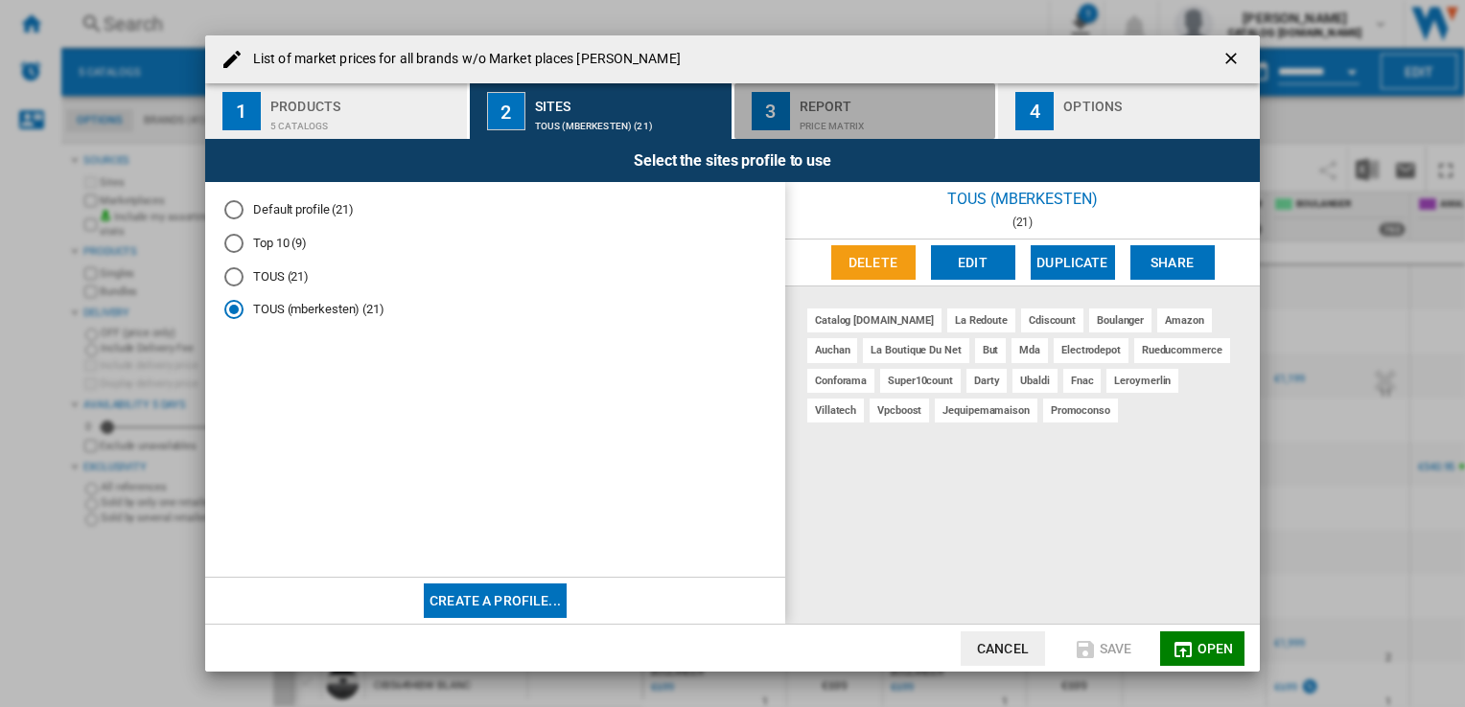
click at [801, 102] on div "Report" at bounding box center [893, 101] width 189 height 20
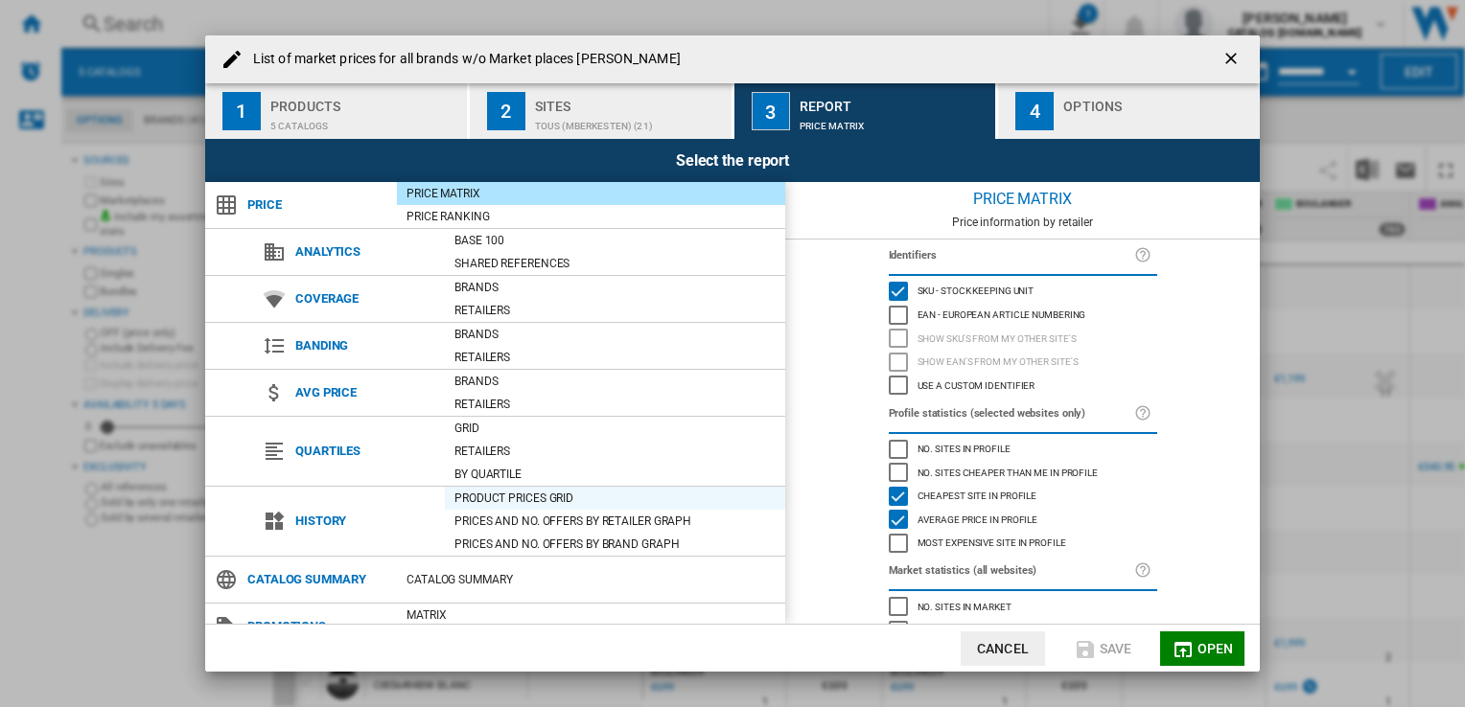
click at [499, 497] on div "Product prices grid" at bounding box center [615, 498] width 340 height 19
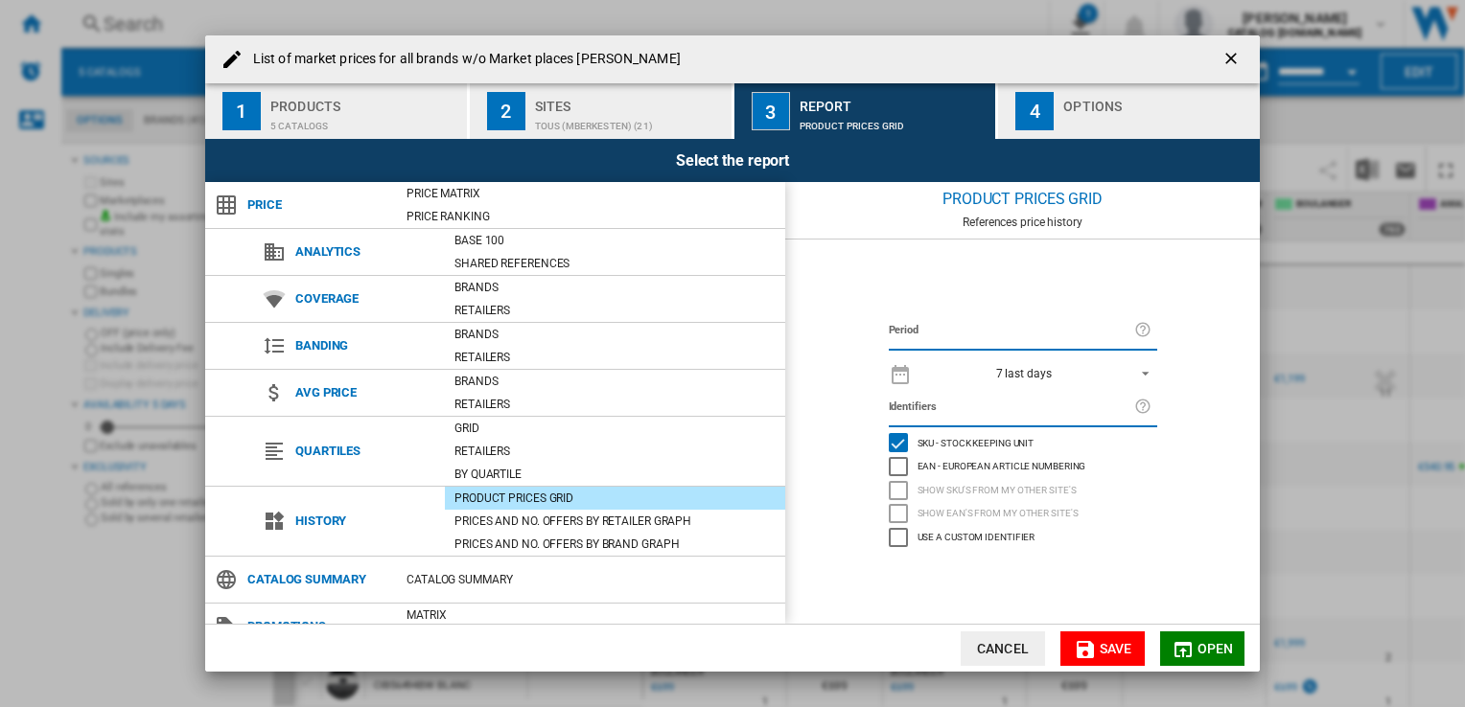
drag, startPoint x: 1081, startPoint y: 382, endPoint x: 1070, endPoint y: 368, distance: 18.4
click at [1078, 381] on md-select-value "7 last days" at bounding box center [1039, 372] width 236 height 27
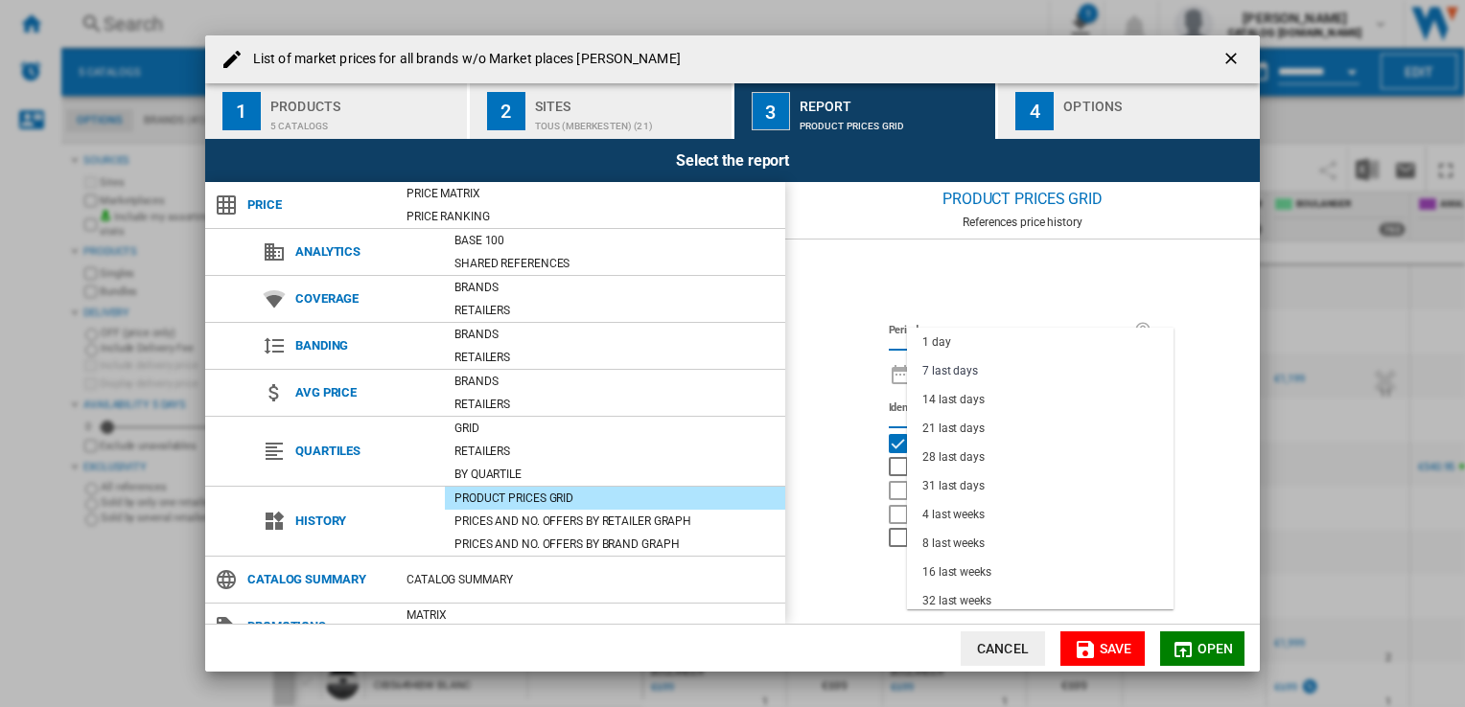
click at [1068, 366] on md-option "7 last days" at bounding box center [1040, 371] width 266 height 29
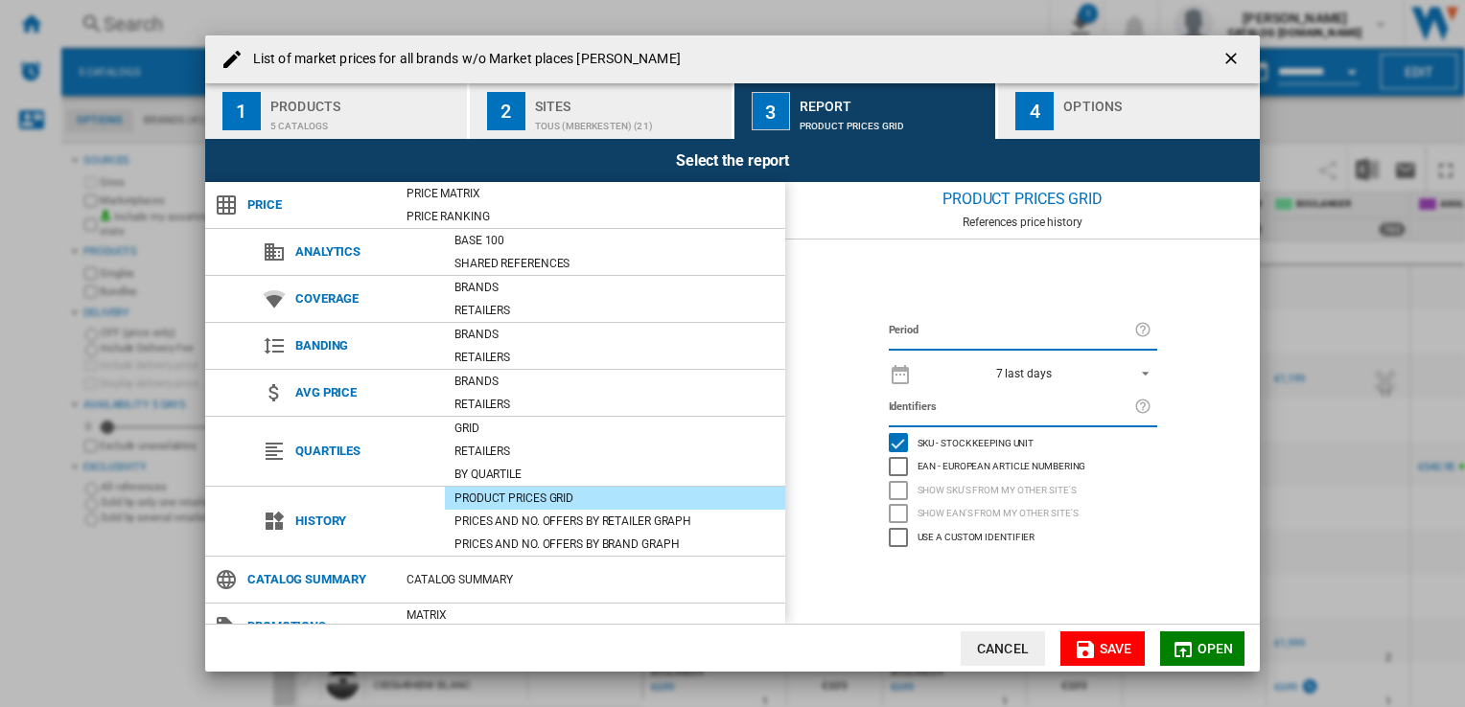
click at [1068, 366] on span "7 last days" at bounding box center [1023, 374] width 201 height 16
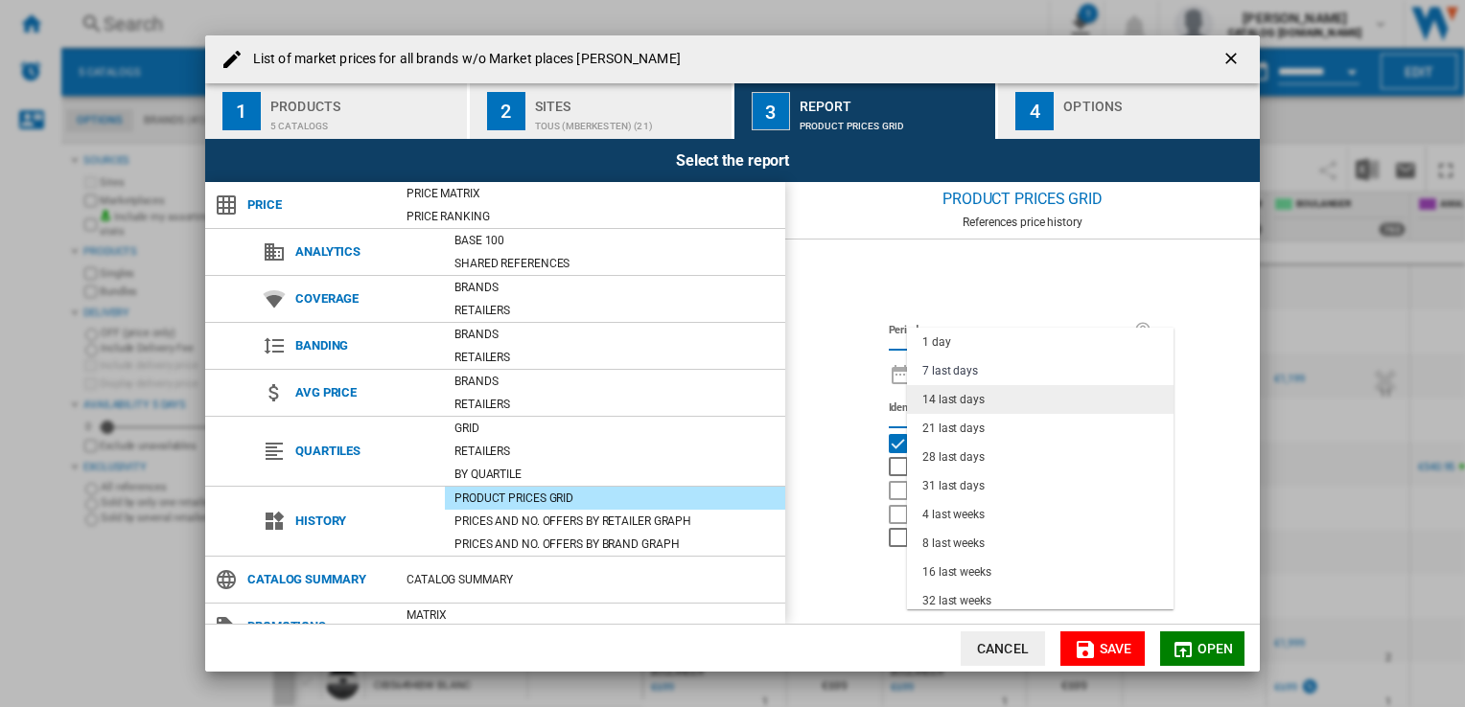
click at [955, 398] on div "14 last days" at bounding box center [953, 400] width 62 height 16
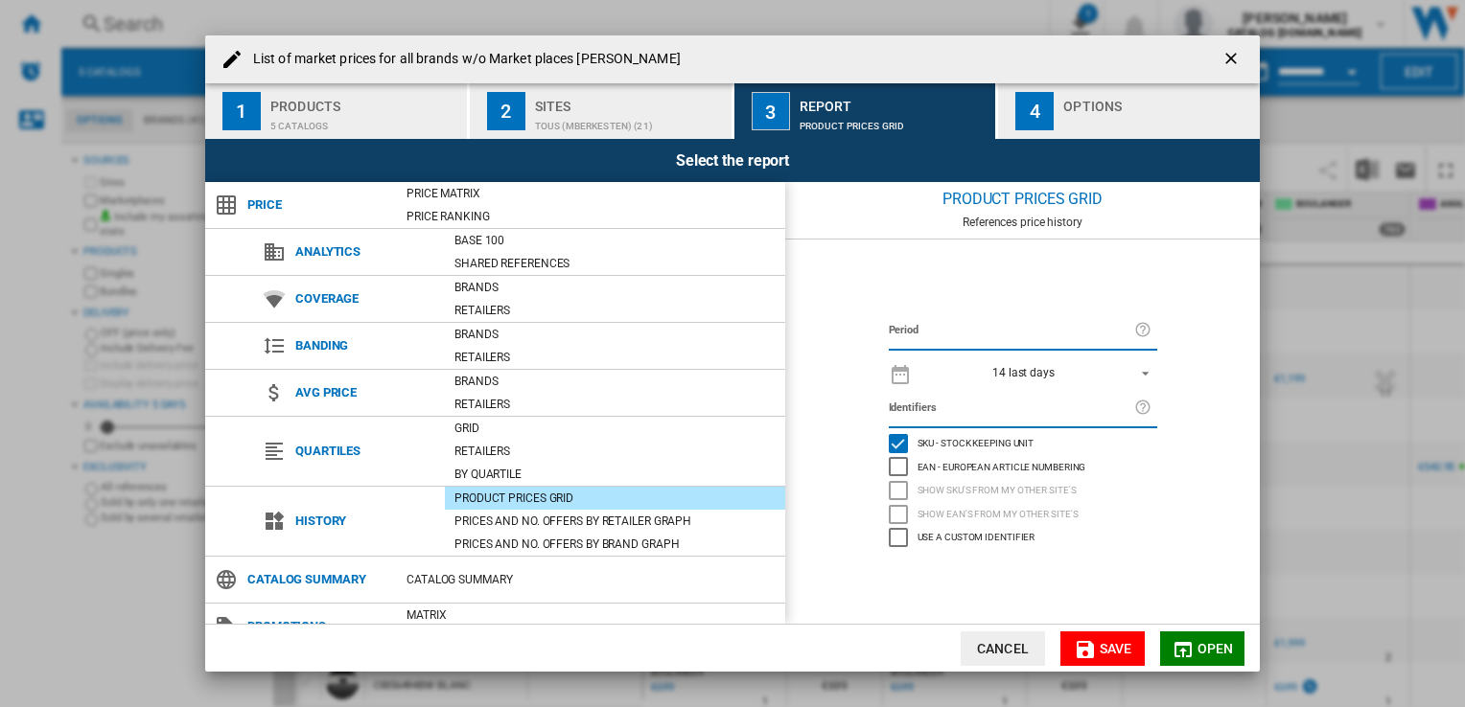
click at [1086, 98] on div "Options" at bounding box center [1157, 101] width 189 height 20
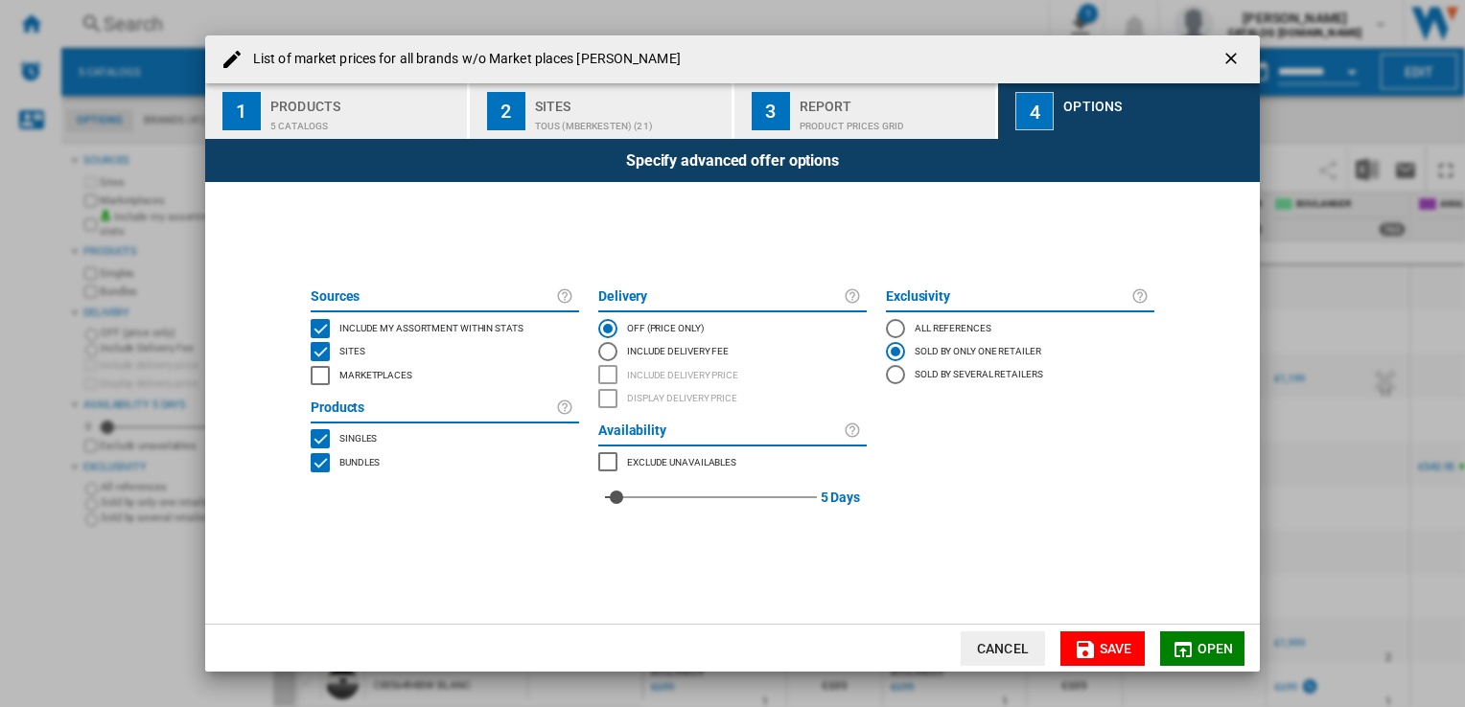
click at [1227, 642] on span "Open" at bounding box center [1215, 648] width 36 height 15
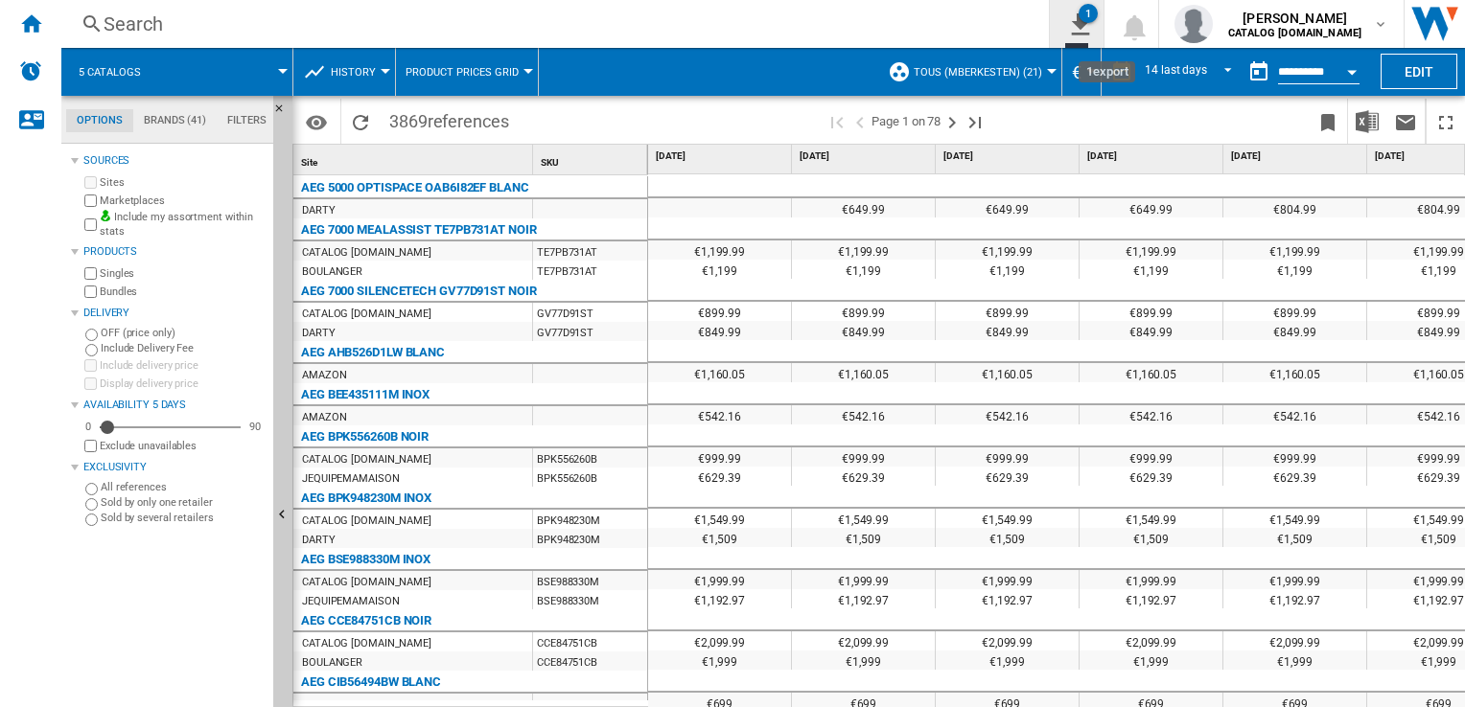
click at [1086, 22] on div "1" at bounding box center [1087, 13] width 19 height 19
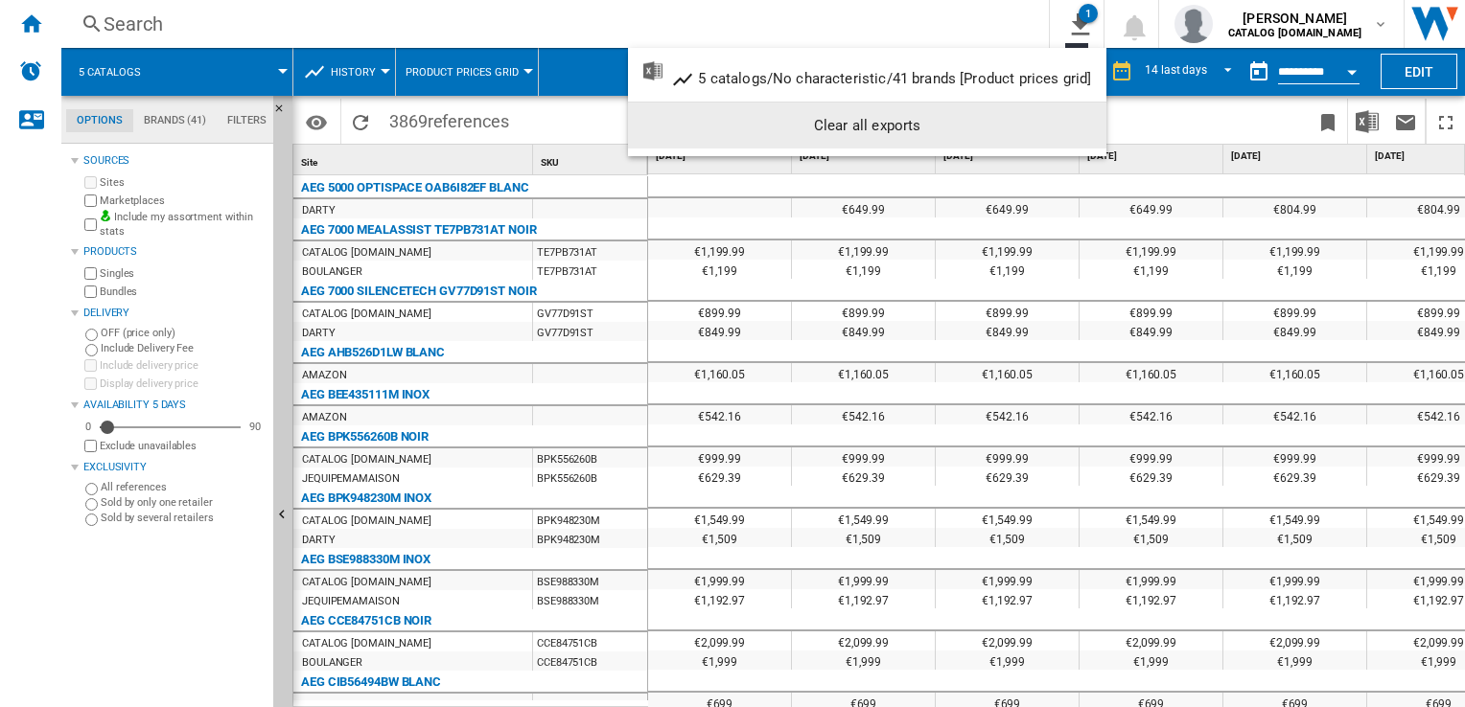
click at [1350, 123] on md-backdrop at bounding box center [732, 353] width 1465 height 707
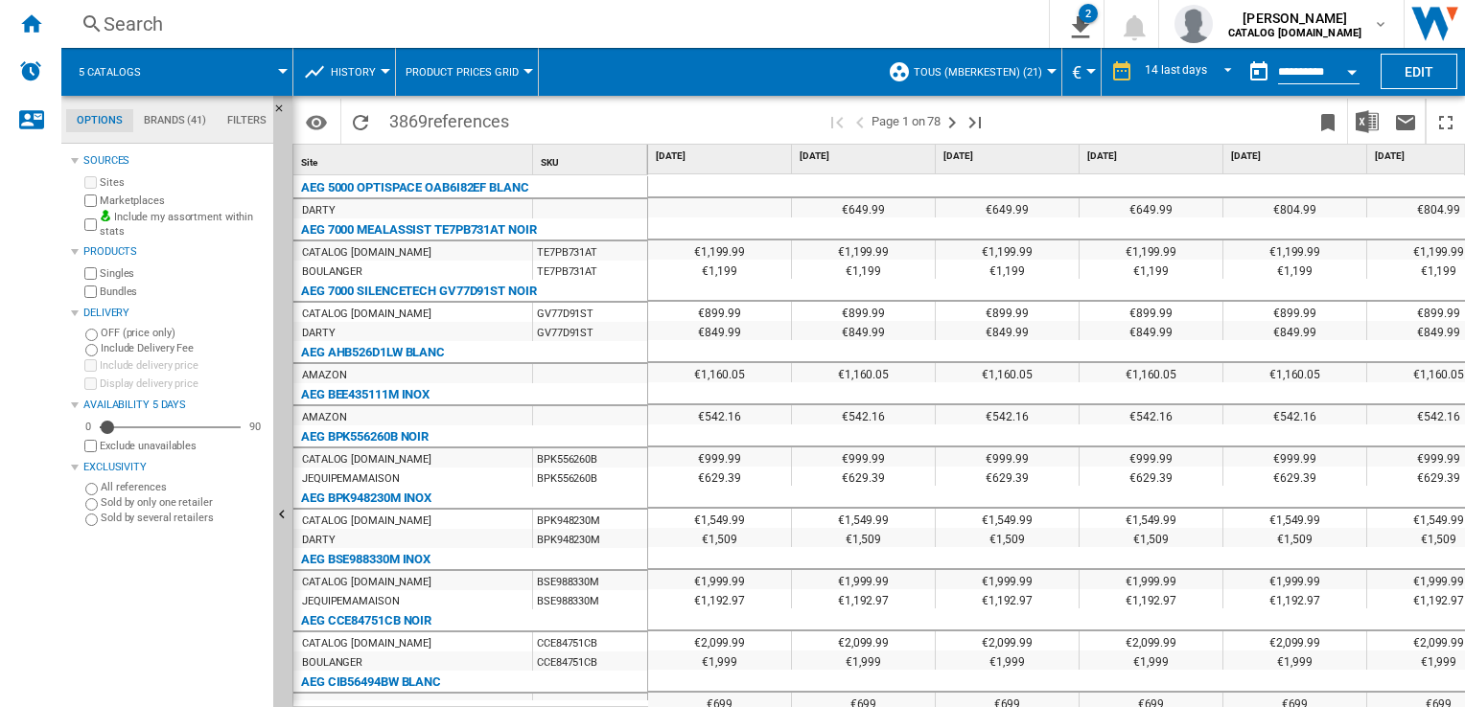
click at [565, 30] on div "Search" at bounding box center [551, 24] width 895 height 27
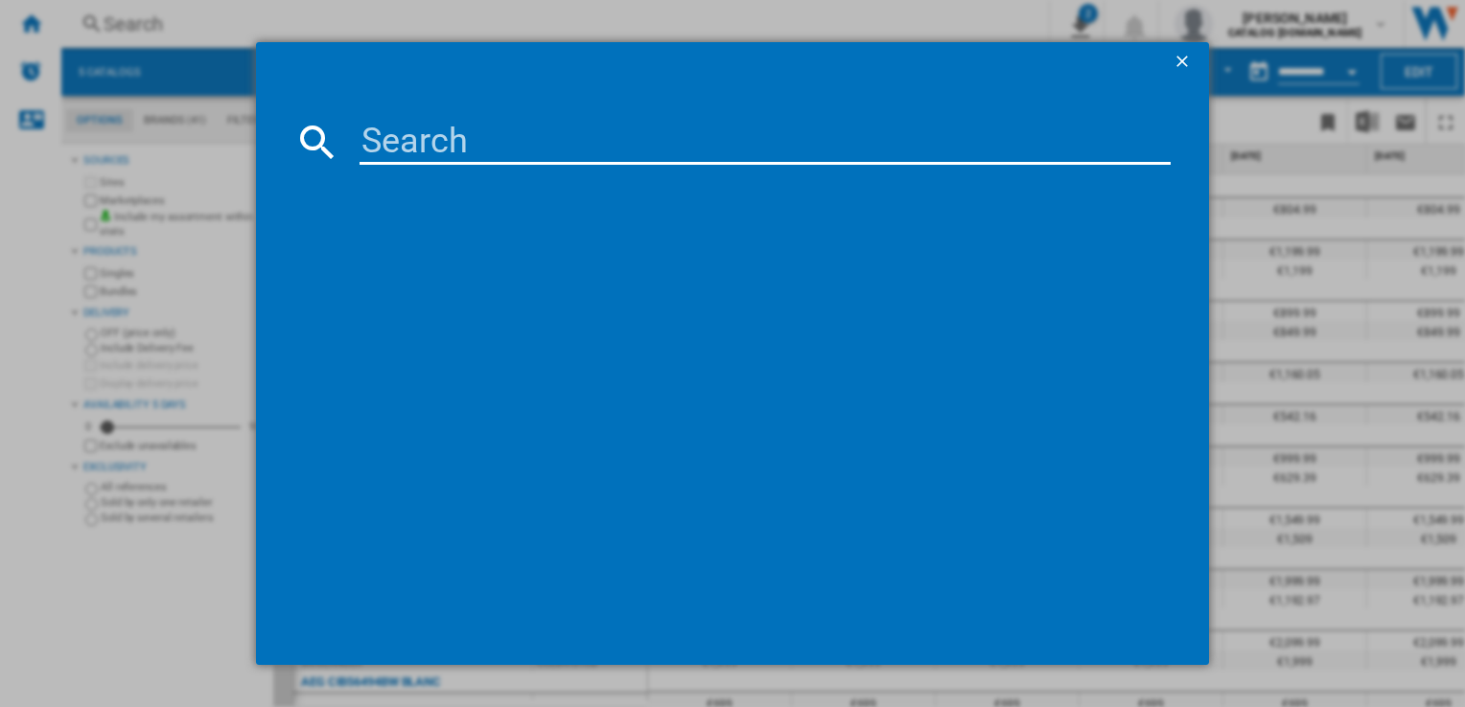
click at [1185, 56] on ng-md-icon "getI18NText('BUTTONS.CLOSE_DIALOG')" at bounding box center [1183, 63] width 23 height 23
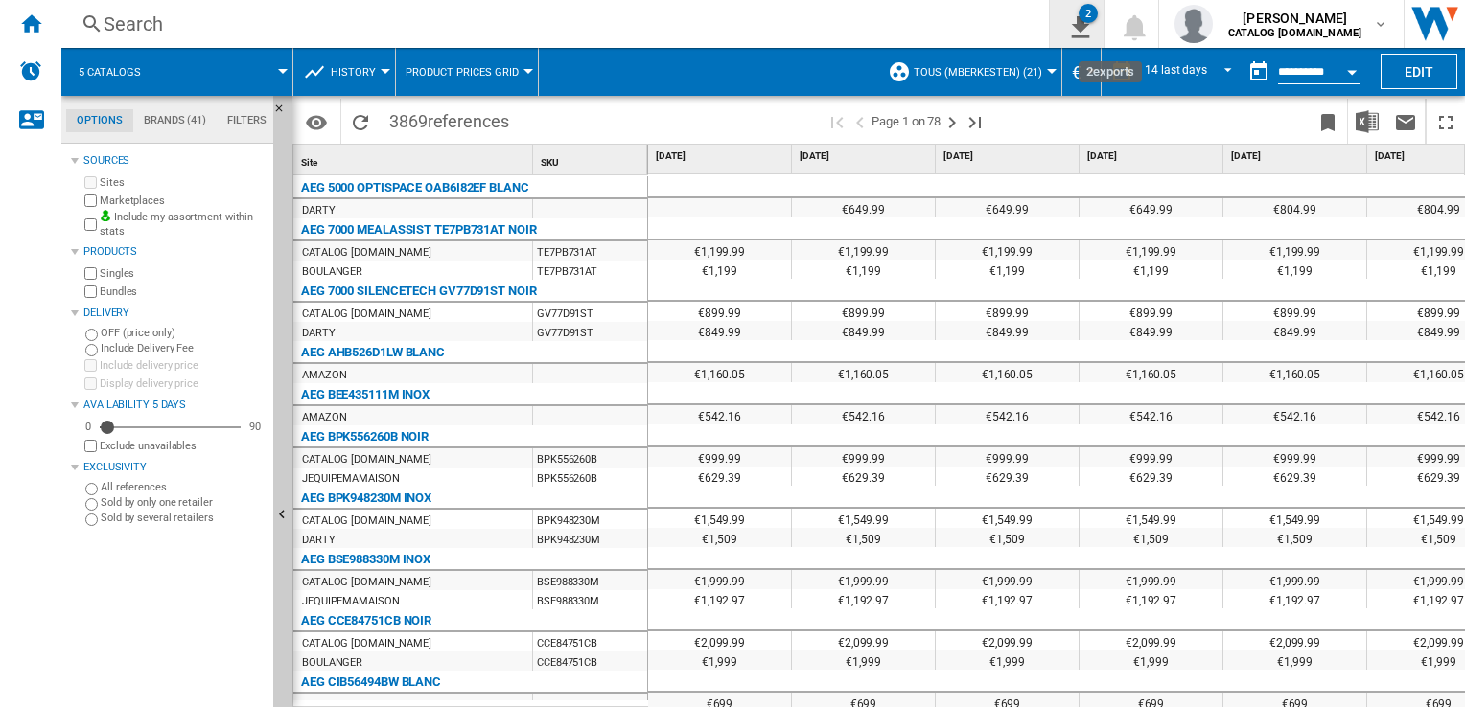
click at [1081, 30] on ng-md-icon "2\a exports" at bounding box center [1076, 24] width 23 height 24
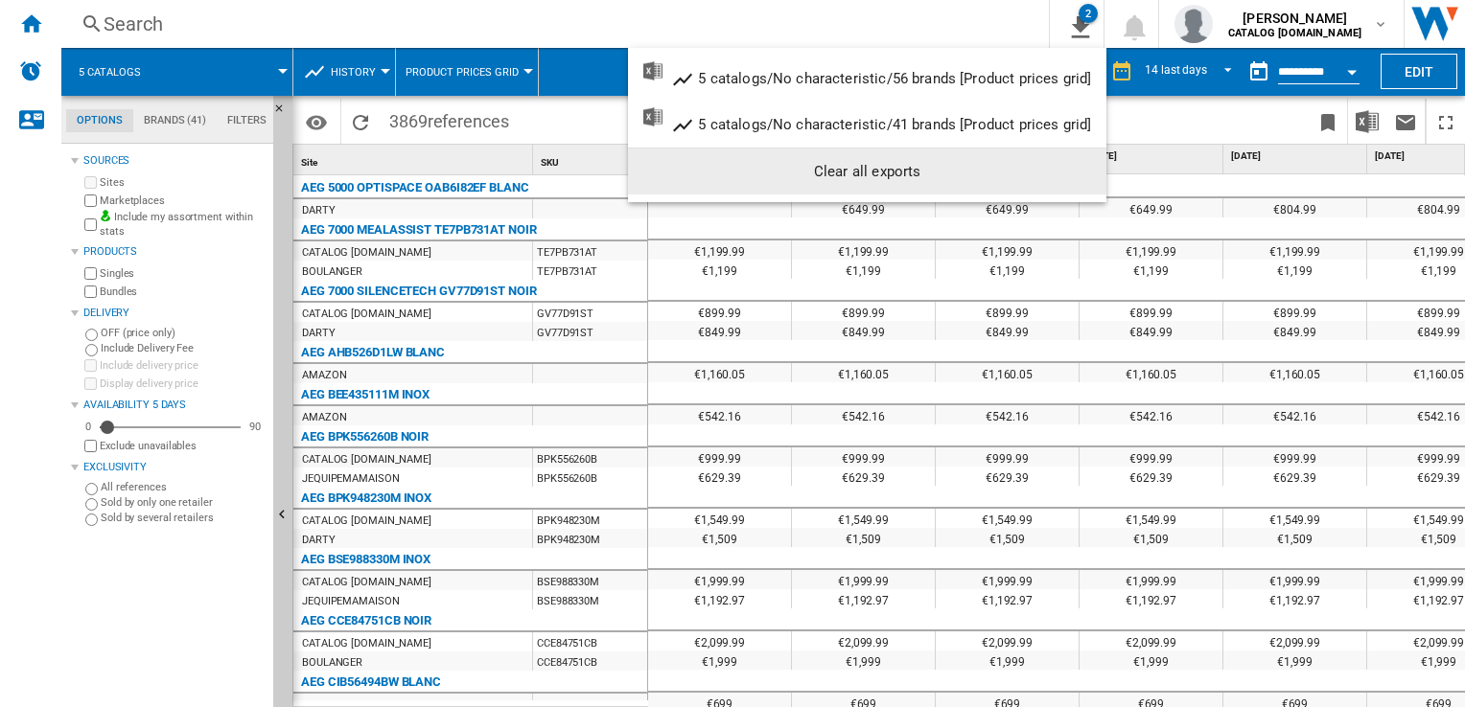
click at [1174, 94] on md-backdrop at bounding box center [732, 353] width 1465 height 707
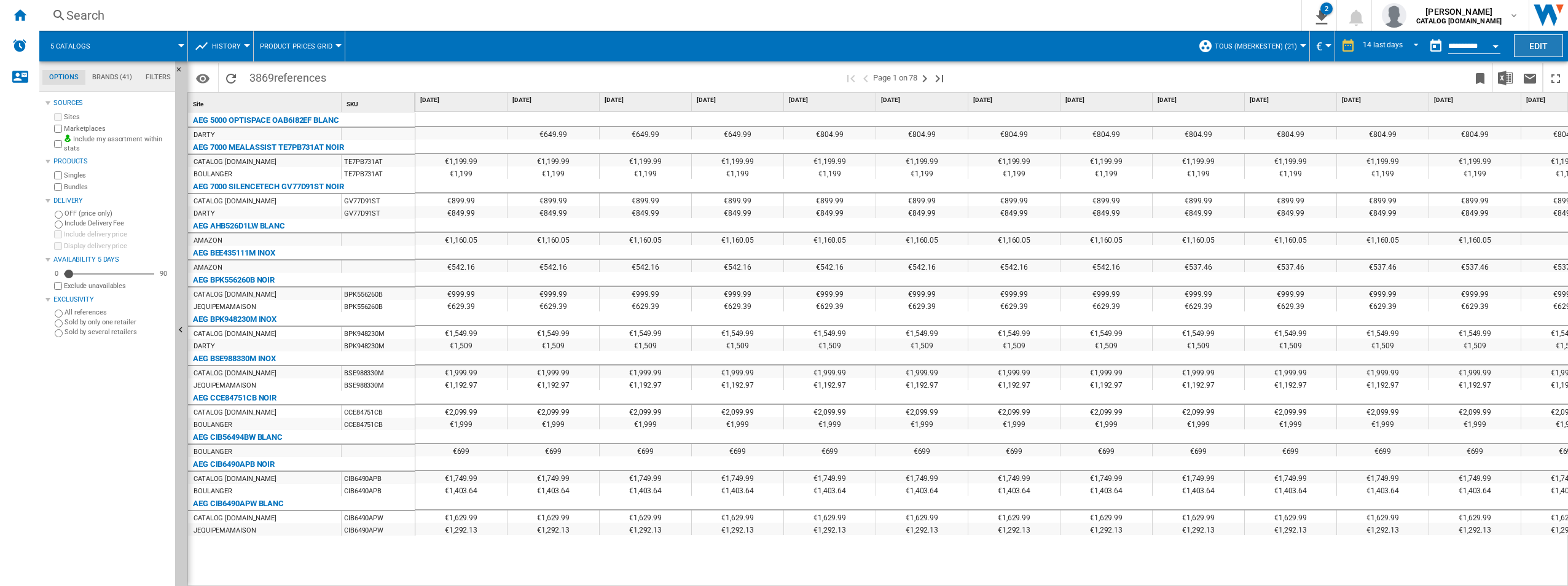
click at [938, 42] on button "Edit" at bounding box center [1539, 46] width 49 height 22
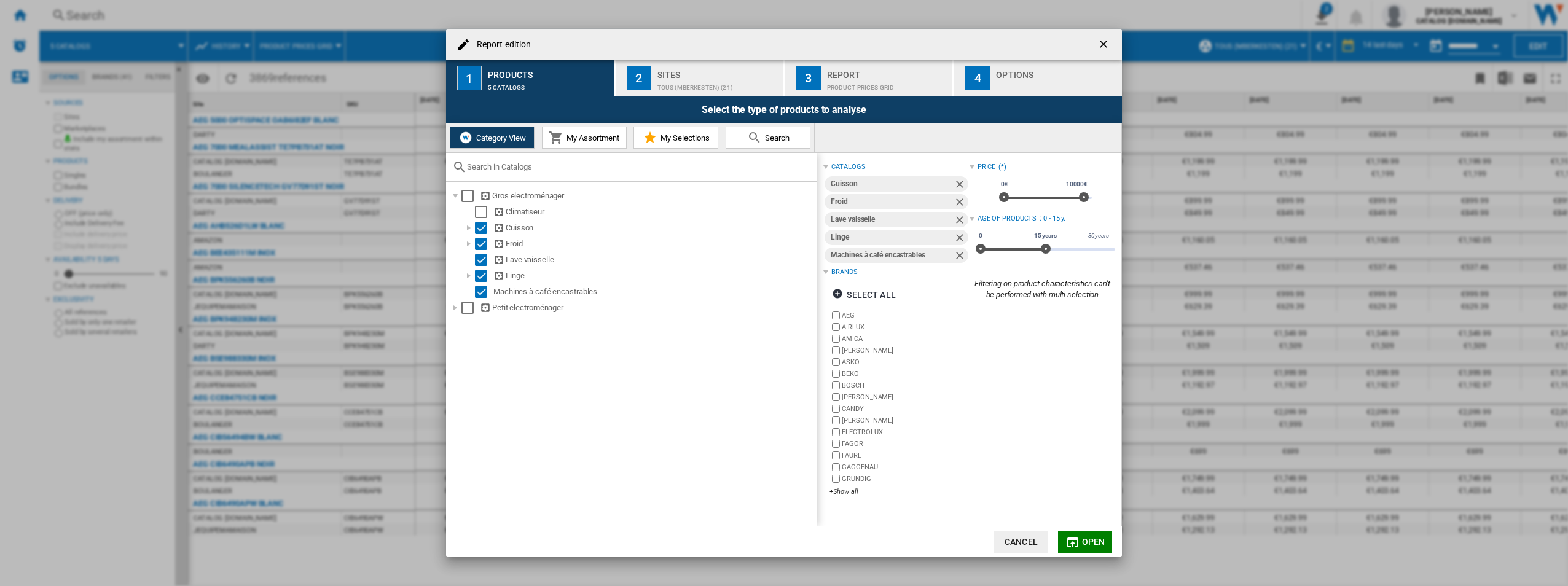
click at [726, 86] on div "TOUS (mberkesten) (21)" at bounding box center [718, 85] width 121 height 13
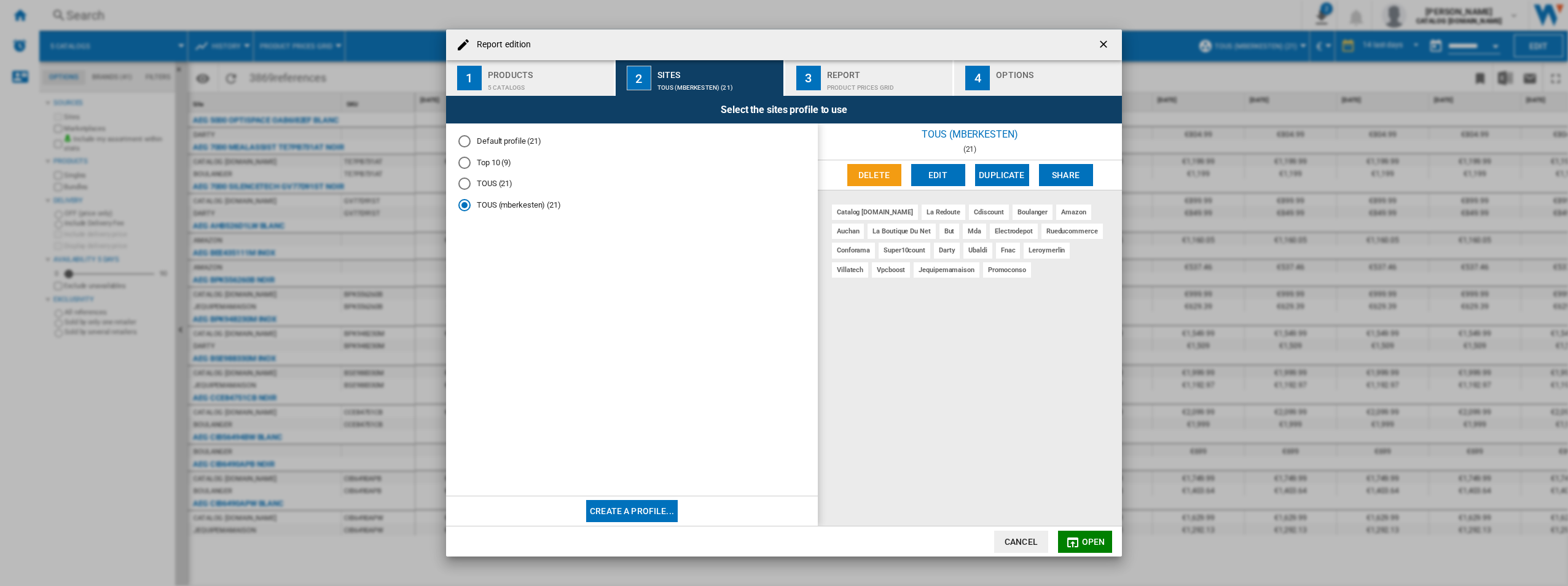
click at [819, 80] on div "3" at bounding box center [808, 78] width 24 height 24
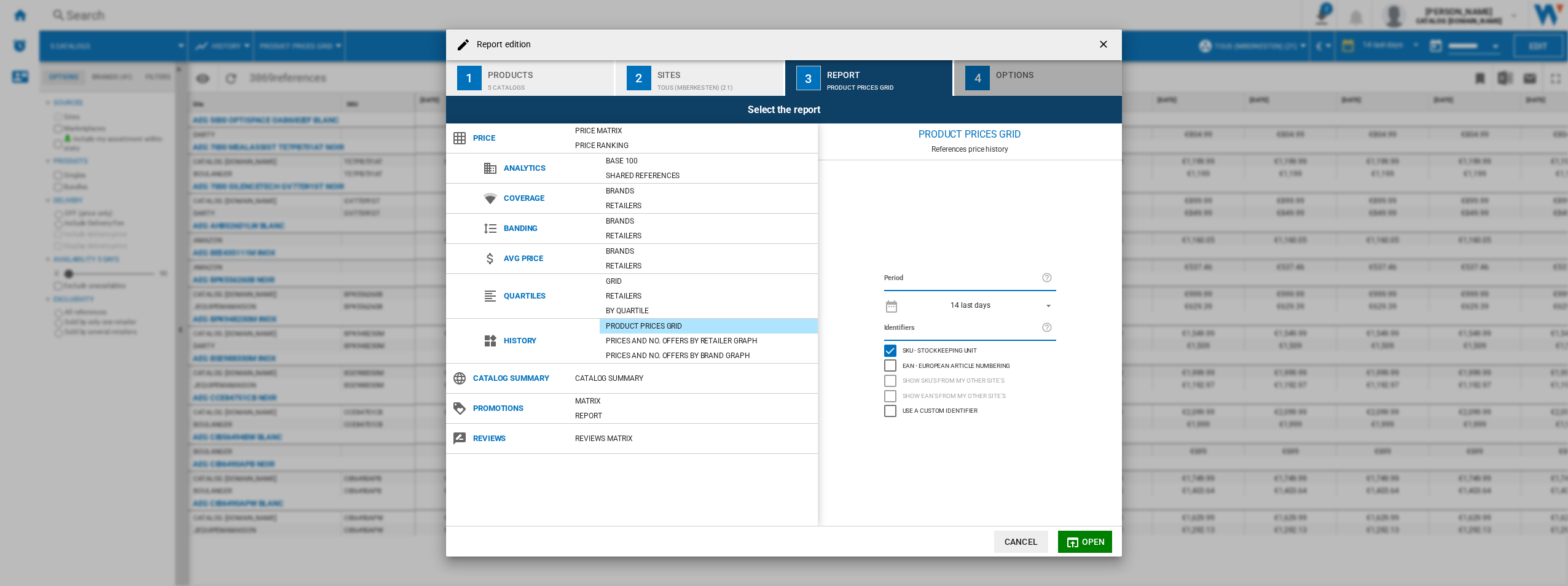
click at [938, 83] on button "4 Options" at bounding box center [1038, 78] width 168 height 36
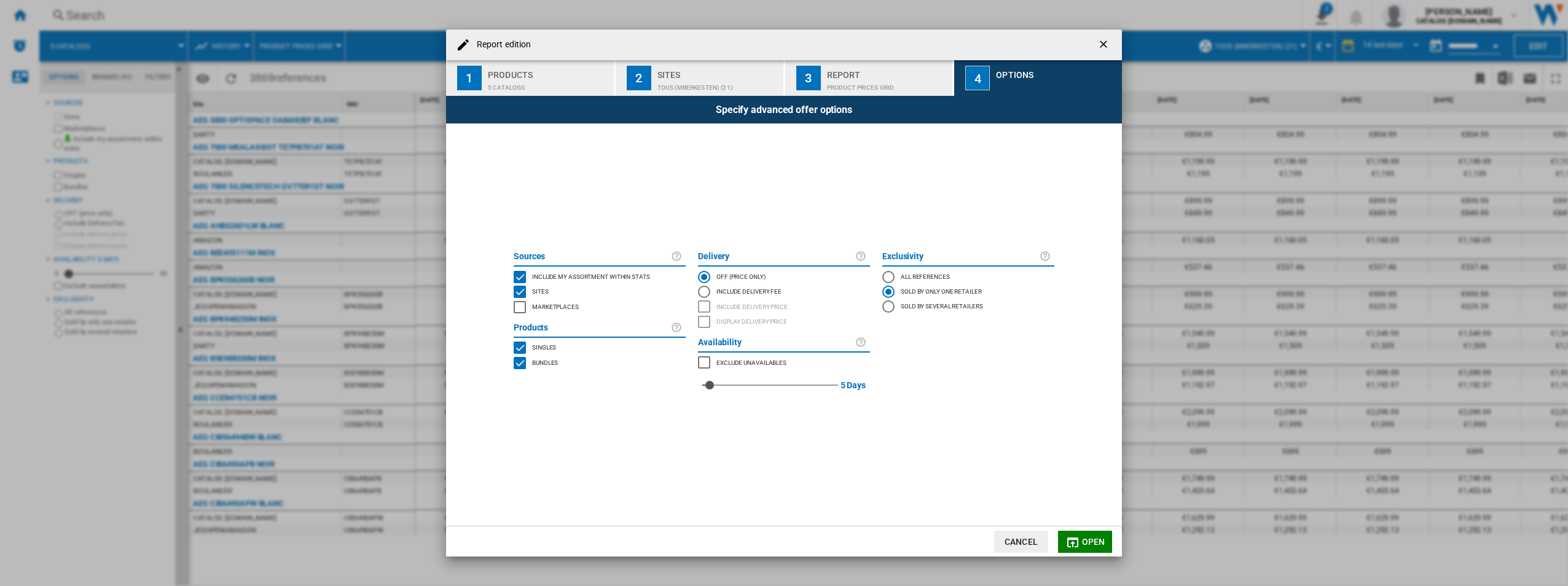
click at [938, 453] on div "Report edition 1 Products 5 catalogs 2 Sites TOUS (mberkesten) (21) 3 Report Pr…" at bounding box center [784, 293] width 1568 height 586
click at [938, 38] on ng-md-icon "getI18NText('BUTTONS.CLOSE_DIALOG')" at bounding box center [1105, 45] width 15 height 15
